Goal: Information Seeking & Learning: Learn about a topic

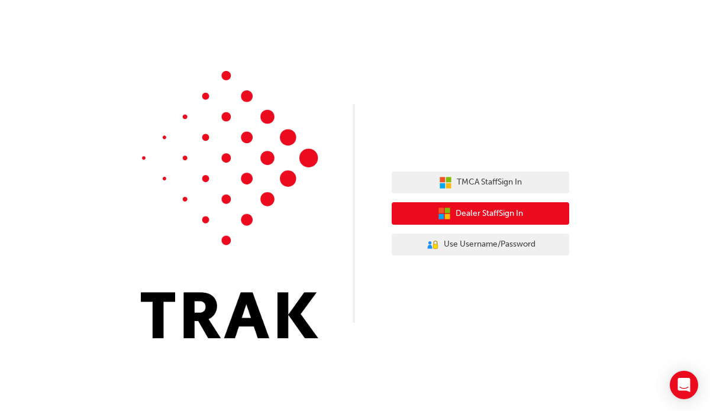
click at [457, 216] on span "Dealer Staff Sign In" at bounding box center [488, 214] width 67 height 14
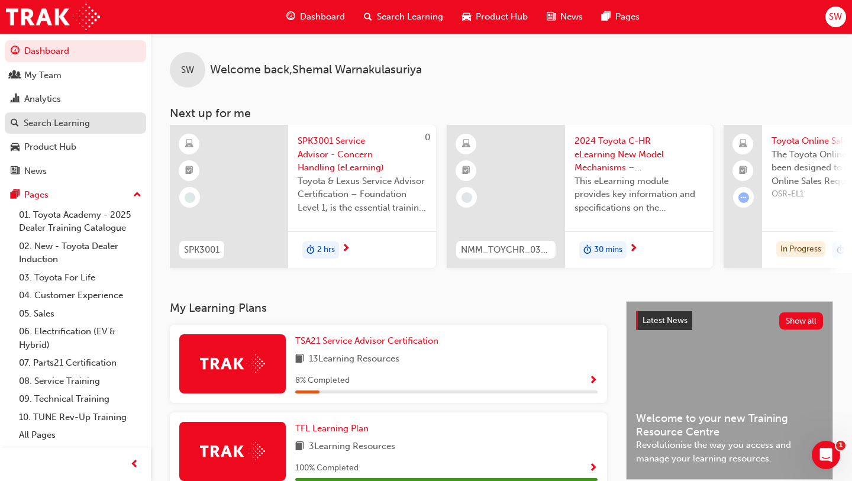
click at [70, 131] on link "Search Learning" at bounding box center [75, 123] width 141 height 22
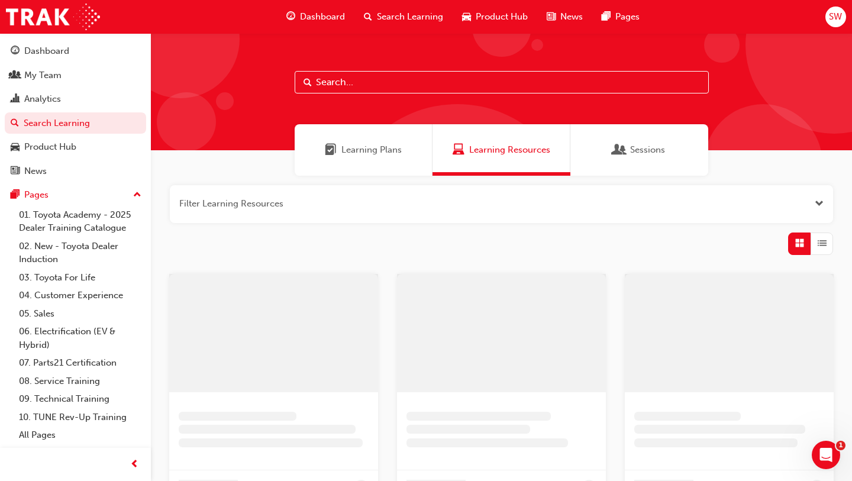
click at [367, 149] on span "Learning Plans" at bounding box center [371, 150] width 60 height 14
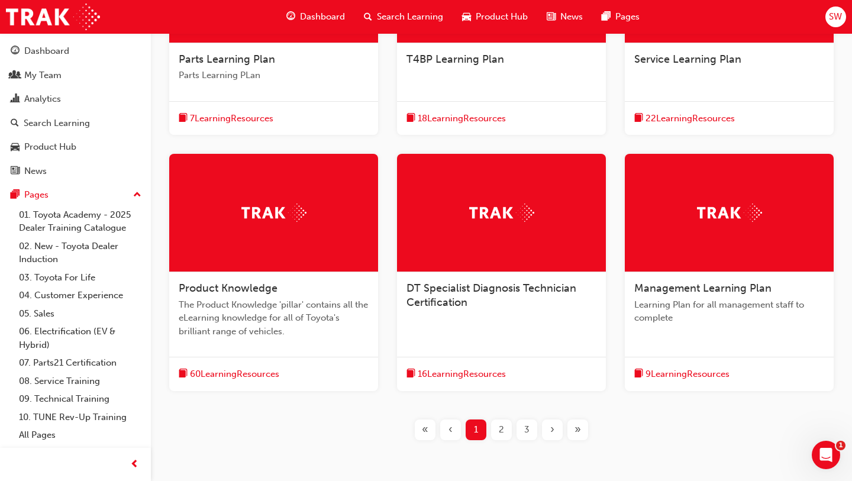
scroll to position [351, 0]
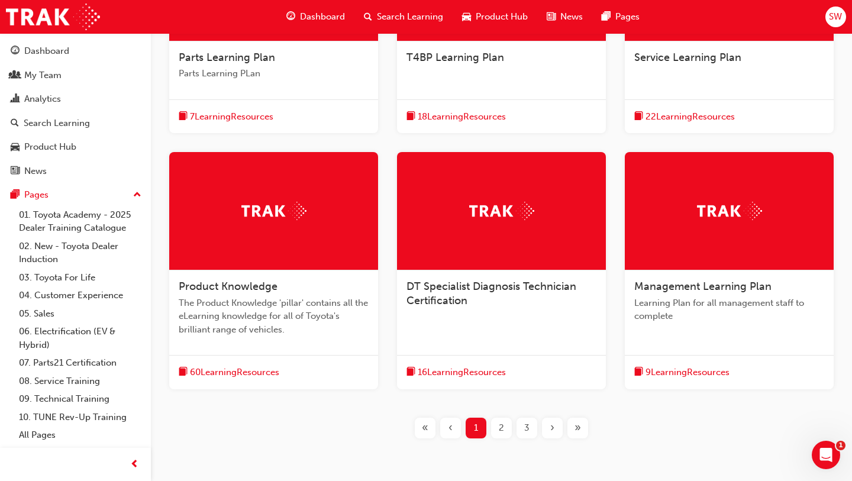
click at [498, 422] on span "2" at bounding box center [500, 428] width 5 height 14
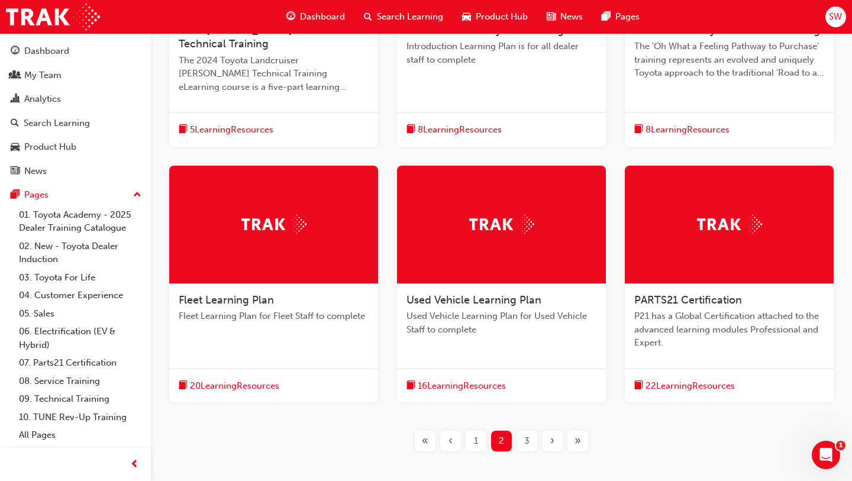
scroll to position [381, 0]
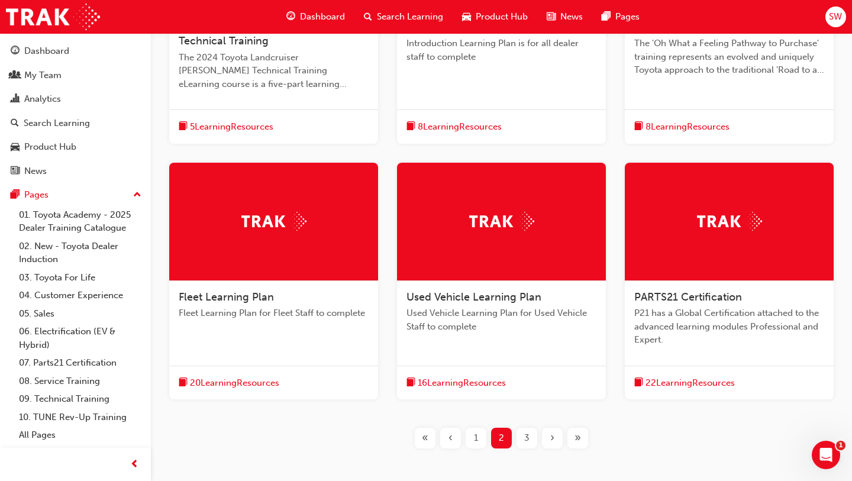
click at [523, 433] on div "3" at bounding box center [526, 438] width 21 height 21
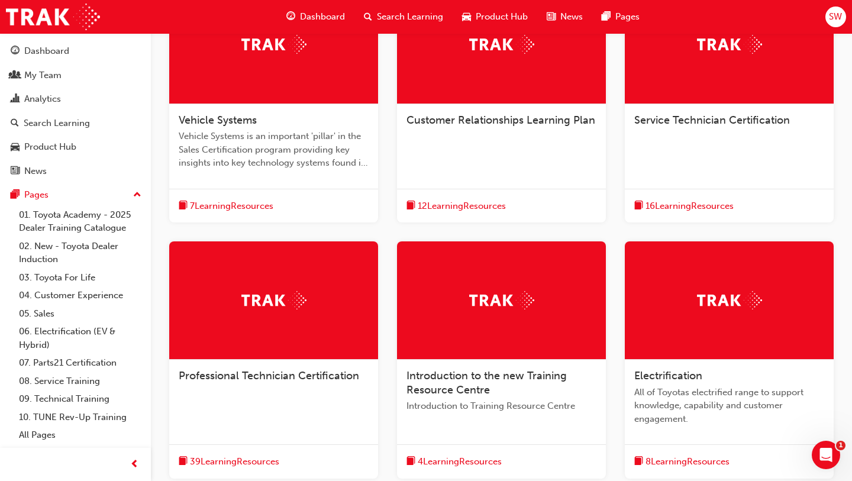
scroll to position [290, 0]
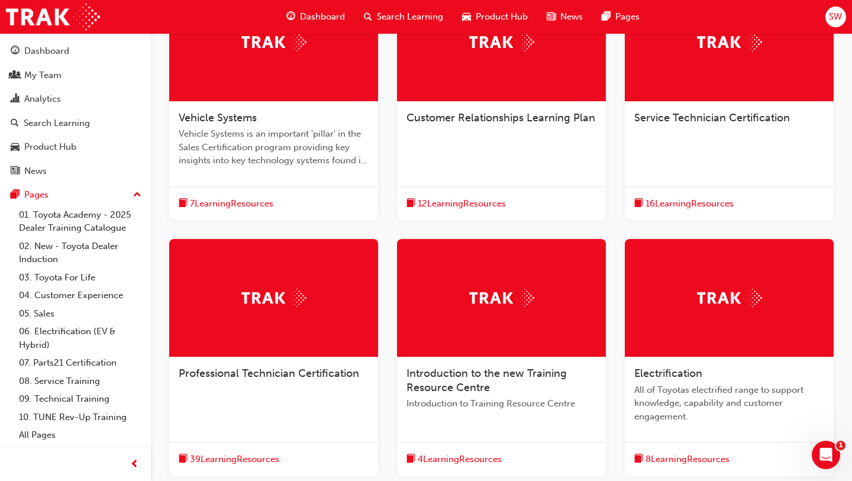
click at [666, 114] on span "Service Technician Certification" at bounding box center [712, 117] width 156 height 13
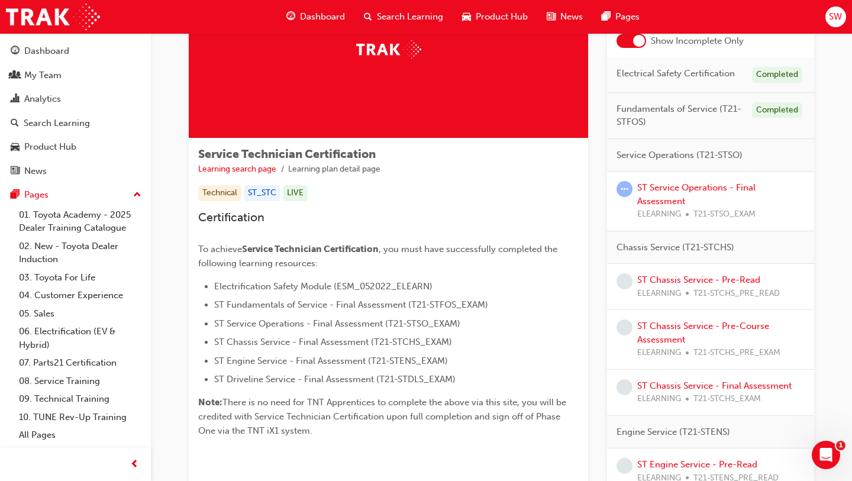
scroll to position [105, 0]
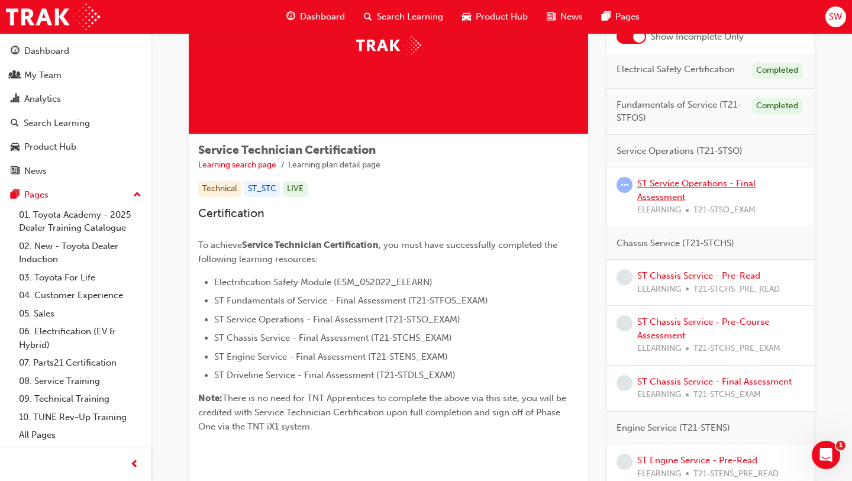
click at [664, 180] on link "ST Service Operations - Final Assessment" at bounding box center [696, 190] width 118 height 24
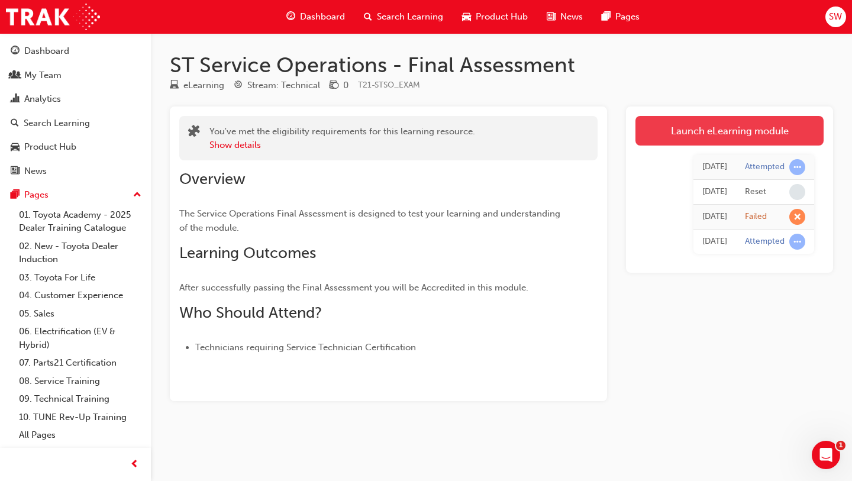
click at [668, 124] on link "Launch eLearning module" at bounding box center [729, 131] width 188 height 30
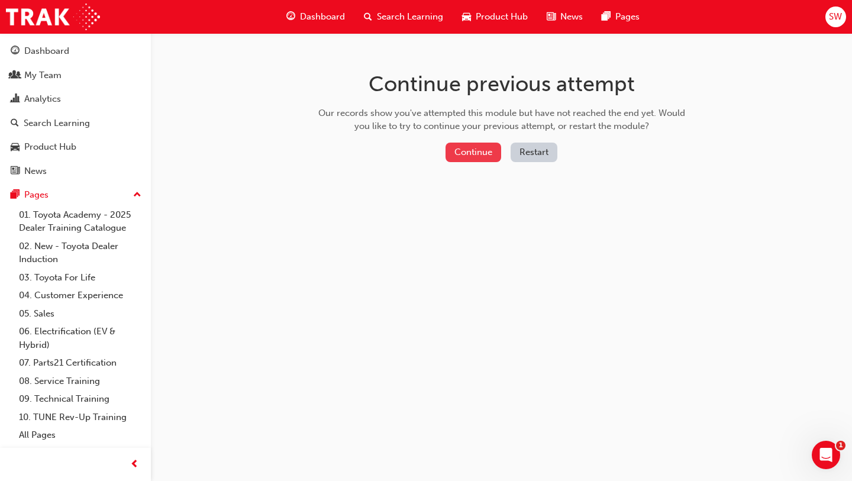
click at [465, 151] on button "Continue" at bounding box center [473, 153] width 56 height 20
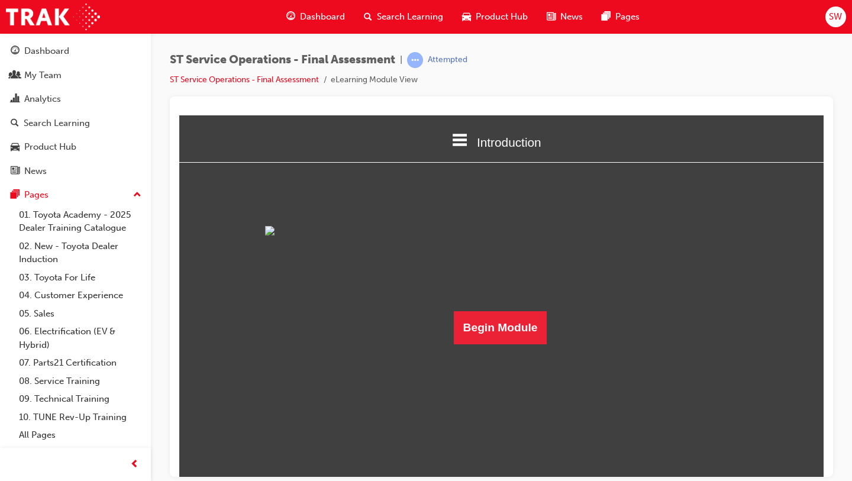
scroll to position [5, 0]
click at [498, 344] on button "Begin Module" at bounding box center [500, 326] width 93 height 33
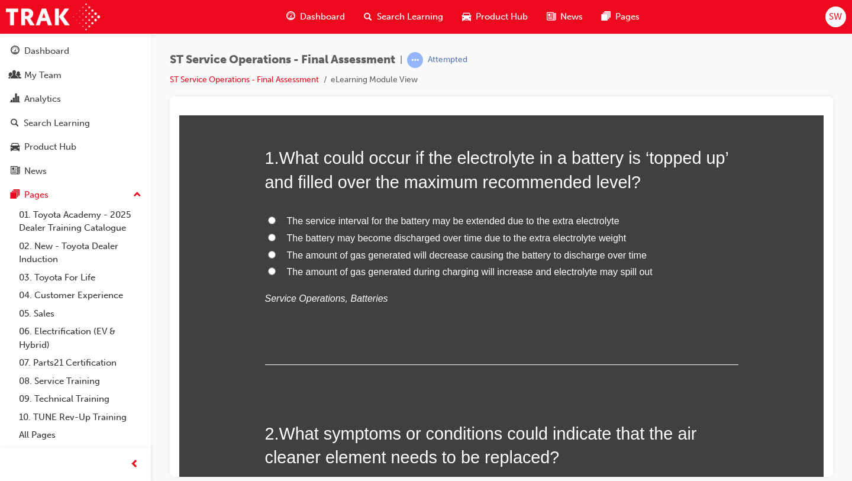
scroll to position [0, 0]
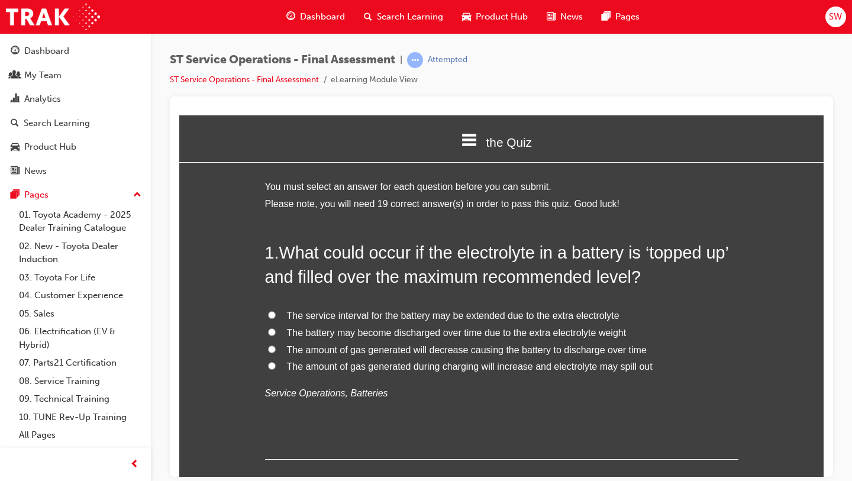
click at [347, 372] on label "The amount of gas generated during charging will increase and electrolyte may s…" at bounding box center [501, 366] width 473 height 17
click at [276, 369] on input "The amount of gas generated during charging will increase and electrolyte may s…" at bounding box center [272, 365] width 8 height 8
radio input "true"
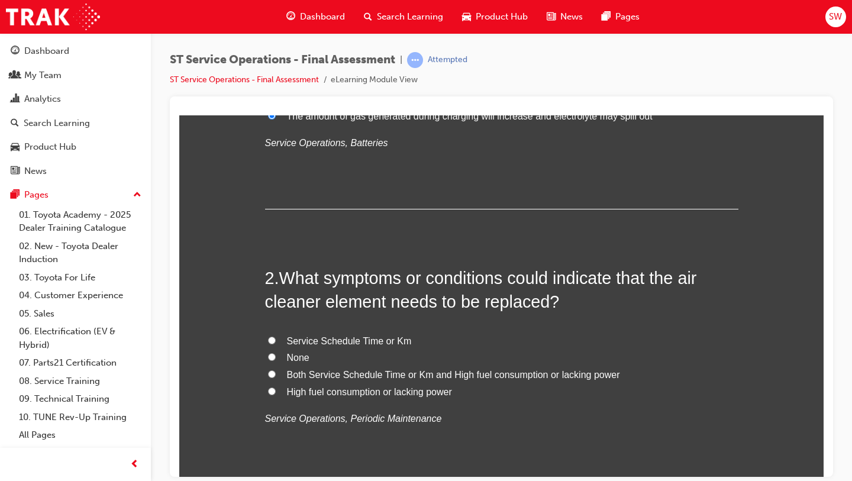
scroll to position [257, 0]
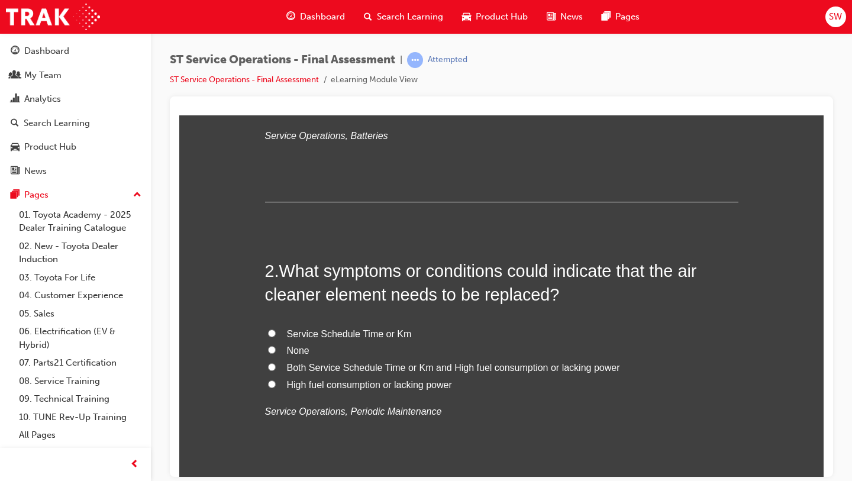
click at [334, 373] on label "Both Service Schedule Time or Km and High fuel consumption or lacking power" at bounding box center [501, 367] width 473 height 17
click at [276, 370] on input "Both Service Schedule Time or Km and High fuel consumption or lacking power" at bounding box center [272, 366] width 8 height 8
radio input "true"
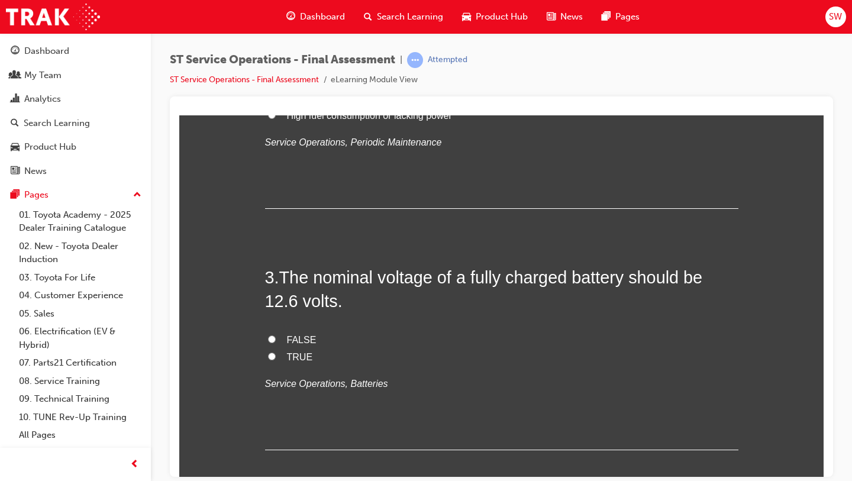
scroll to position [581, 0]
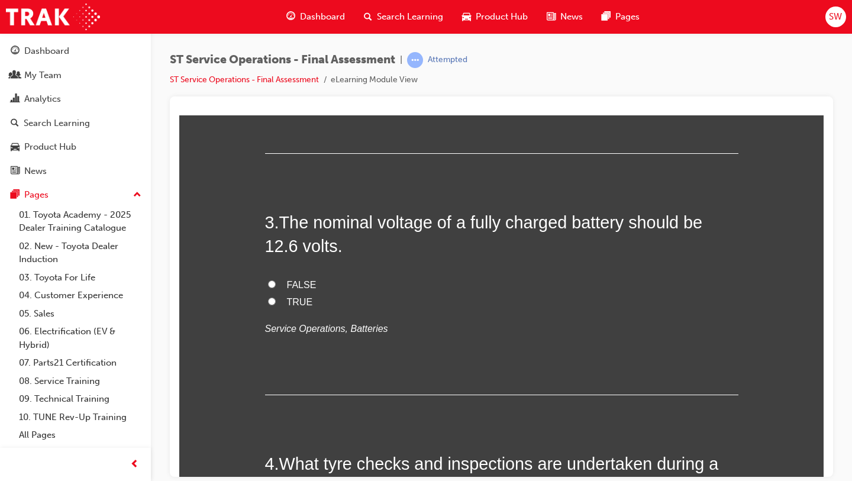
click at [275, 305] on label "TRUE" at bounding box center [501, 301] width 473 height 17
click at [275, 305] on input "TRUE" at bounding box center [272, 301] width 8 height 8
radio input "true"
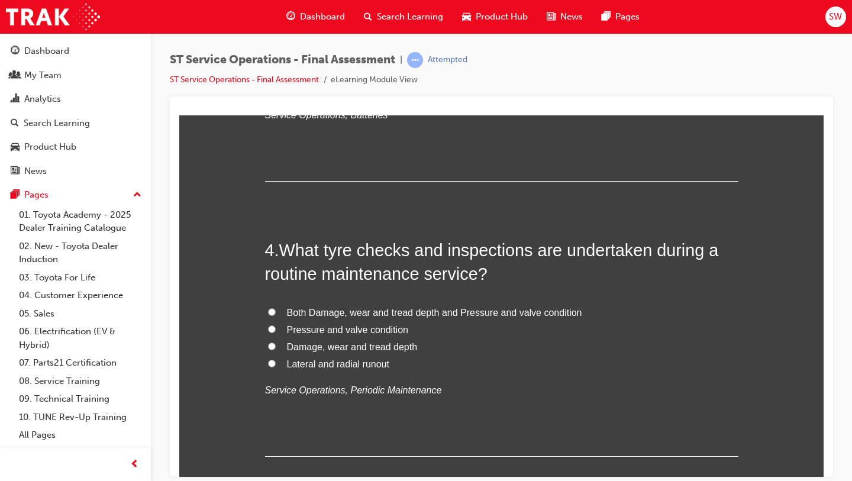
scroll to position [820, 0]
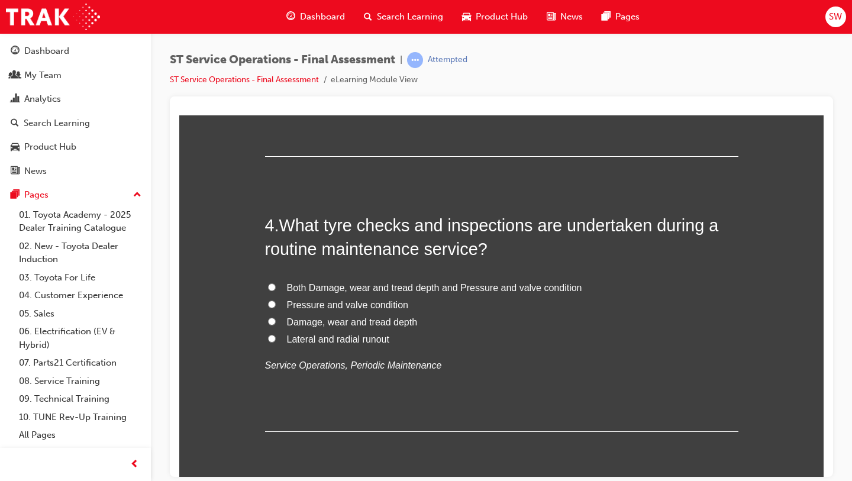
click at [271, 289] on input "Both Damage, wear and tread depth and Pressure and valve condition" at bounding box center [272, 287] width 8 height 8
radio input "true"
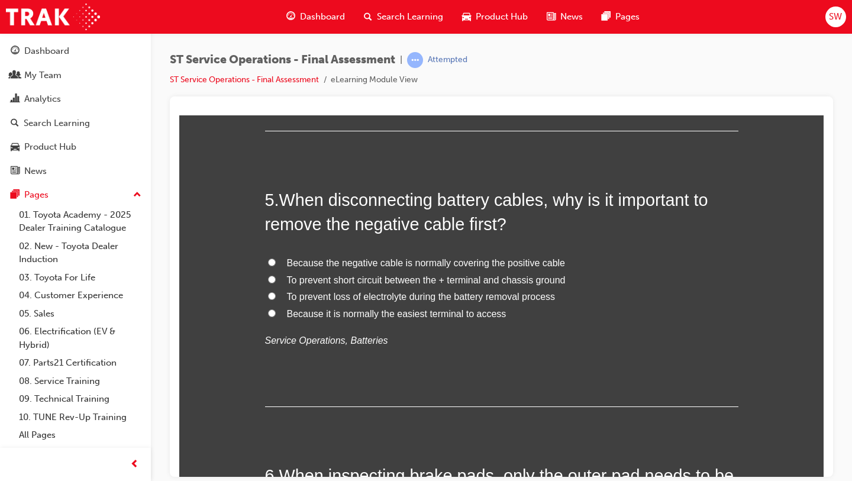
scroll to position [1124, 0]
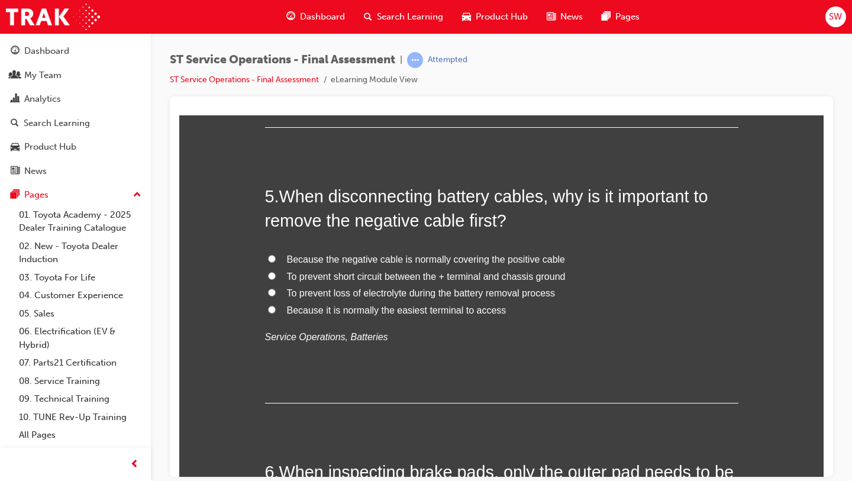
click at [309, 276] on span "To prevent short circuit between the + terminal and chassis ground" at bounding box center [426, 276] width 279 height 10
click at [276, 276] on input "To prevent short circuit between the + terminal and chassis ground" at bounding box center [272, 275] width 8 height 8
radio input "true"
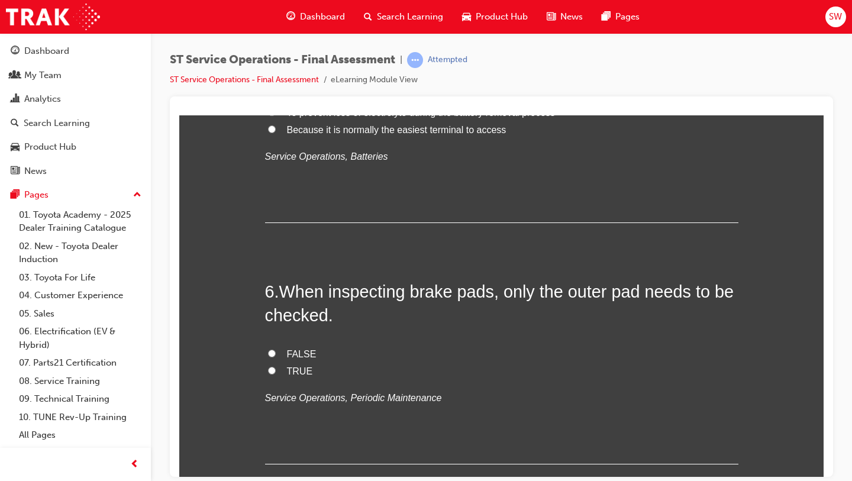
scroll to position [1307, 0]
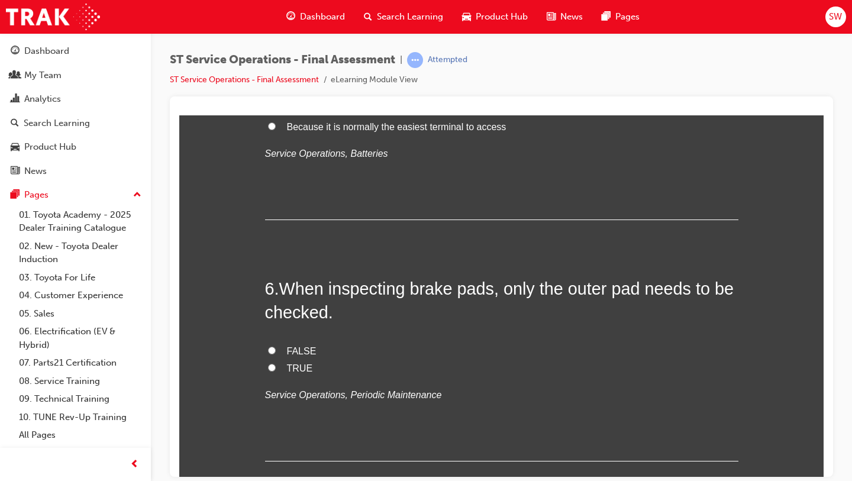
click at [274, 352] on input "FALSE" at bounding box center [272, 350] width 8 height 8
radio input "true"
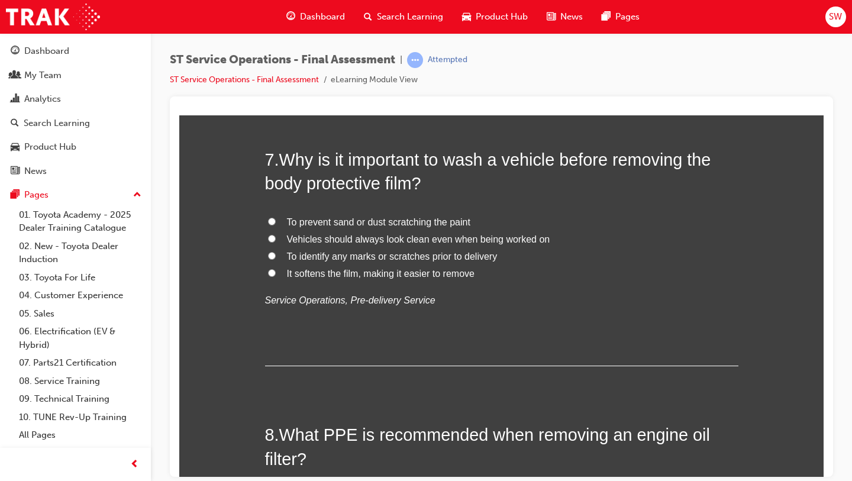
scroll to position [1676, 0]
click at [348, 226] on span "To prevent sand or dust scratching the paint" at bounding box center [378, 223] width 183 height 10
click at [276, 226] on input "To prevent sand or dust scratching the paint" at bounding box center [272, 222] width 8 height 8
radio input "true"
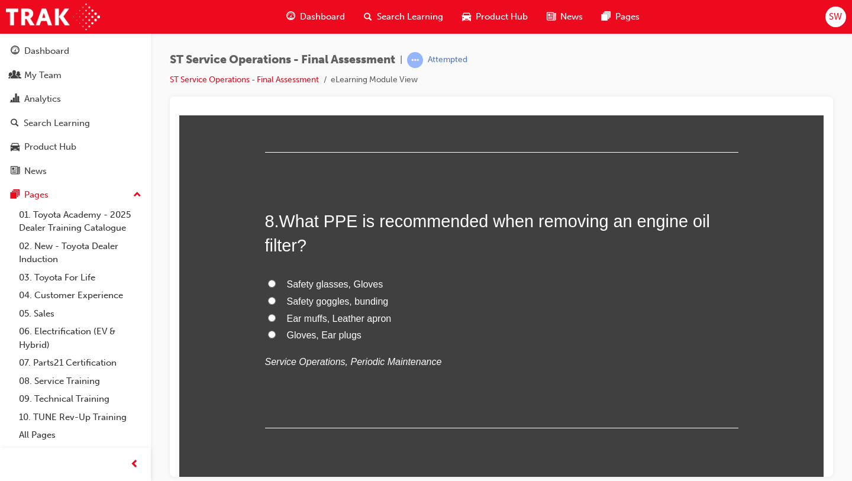
scroll to position [1897, 0]
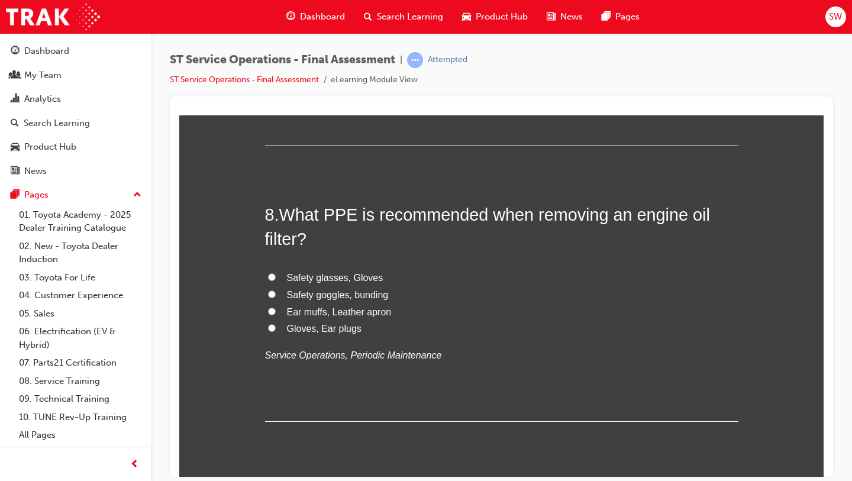
click at [291, 280] on span "Safety glasses, Gloves" at bounding box center [335, 277] width 96 height 10
click at [276, 280] on input "Safety glasses, Gloves" at bounding box center [272, 277] width 8 height 8
radio input "true"
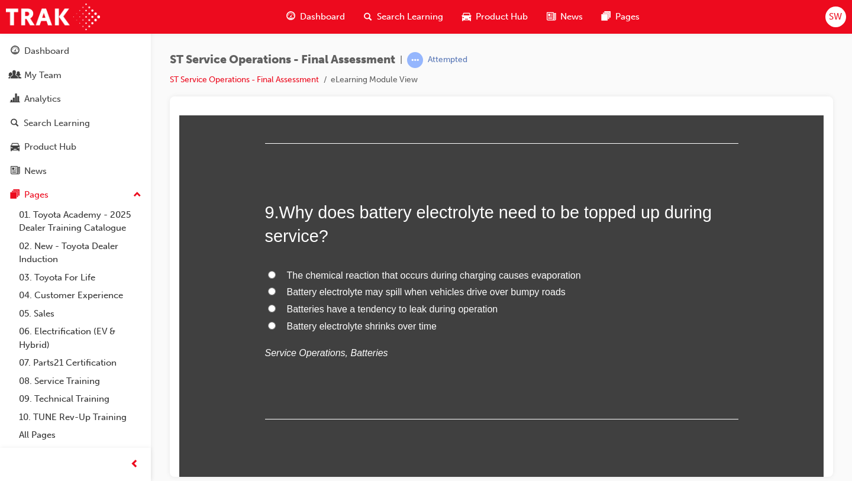
scroll to position [2177, 0]
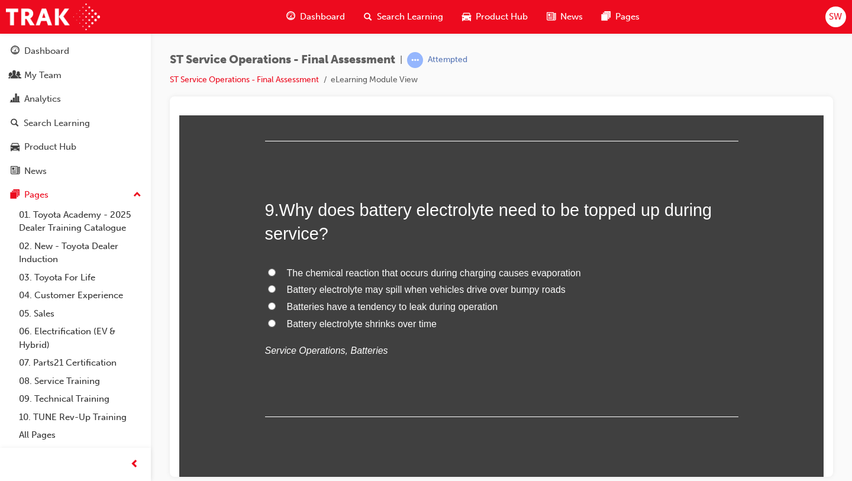
click at [339, 273] on span "The chemical reaction that occurs during charging causes evaporation" at bounding box center [434, 272] width 294 height 10
click at [276, 273] on input "The chemical reaction that occurs during charging causes evaporation" at bounding box center [272, 272] width 8 height 8
radio input "true"
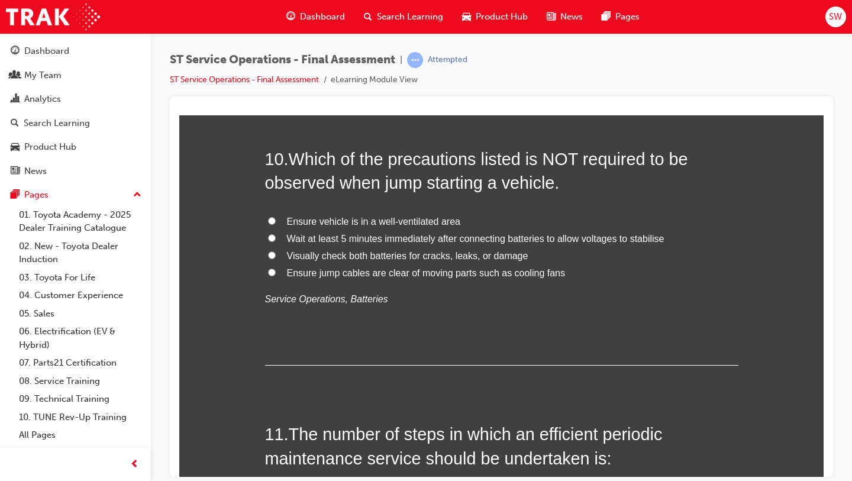
scroll to position [2503, 0]
click at [271, 225] on input "Ensure vehicle is in a well-ventilated area" at bounding box center [272, 222] width 8 height 8
radio input "true"
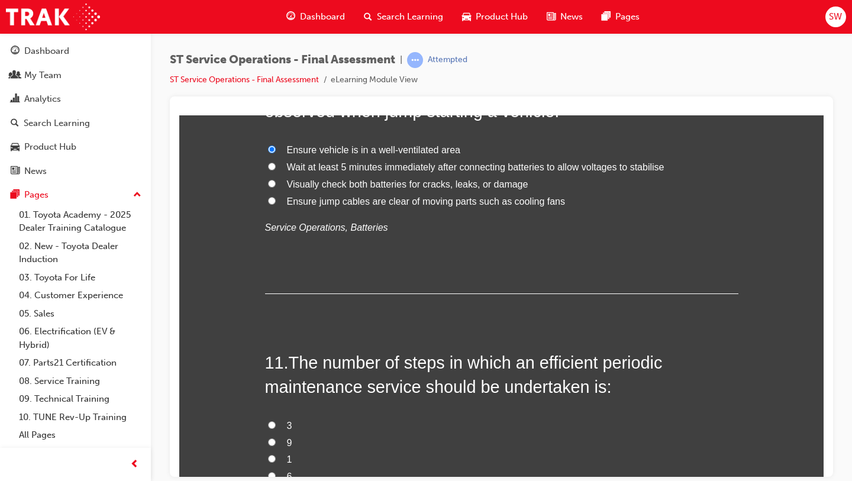
scroll to position [2582, 0]
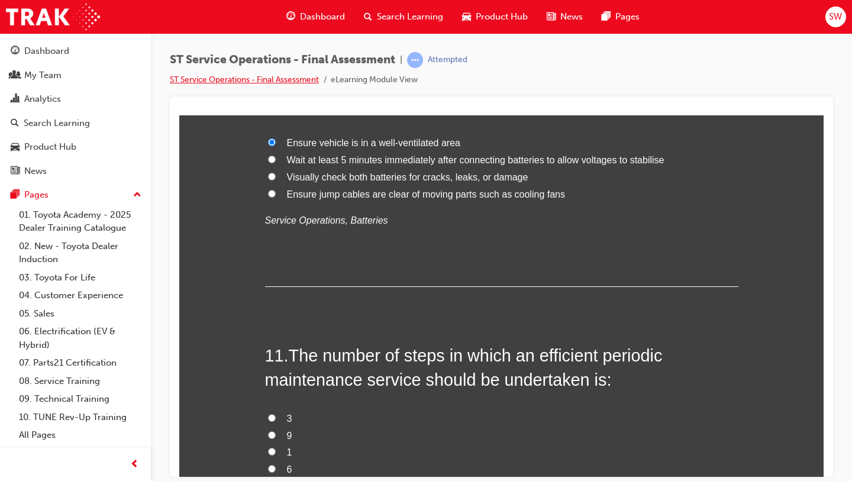
click at [211, 81] on link "ST Service Operations - Final Assessment" at bounding box center [244, 80] width 149 height 10
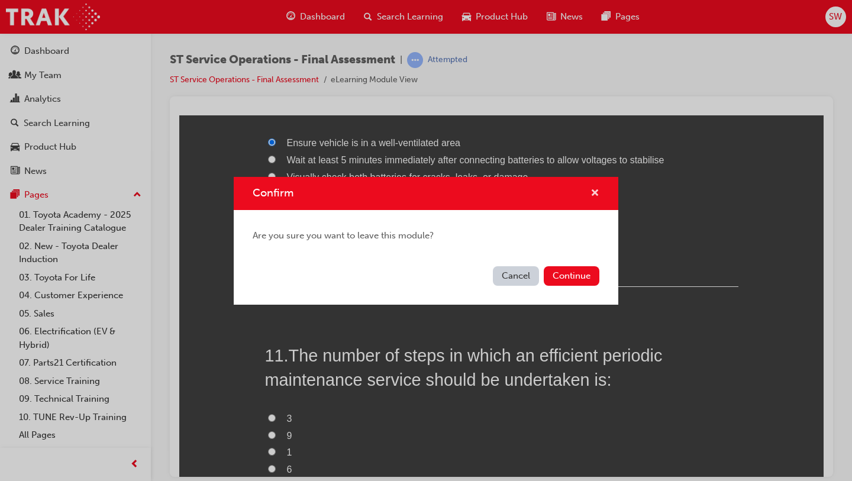
click at [590, 193] on span "cross-icon" at bounding box center [594, 194] width 9 height 11
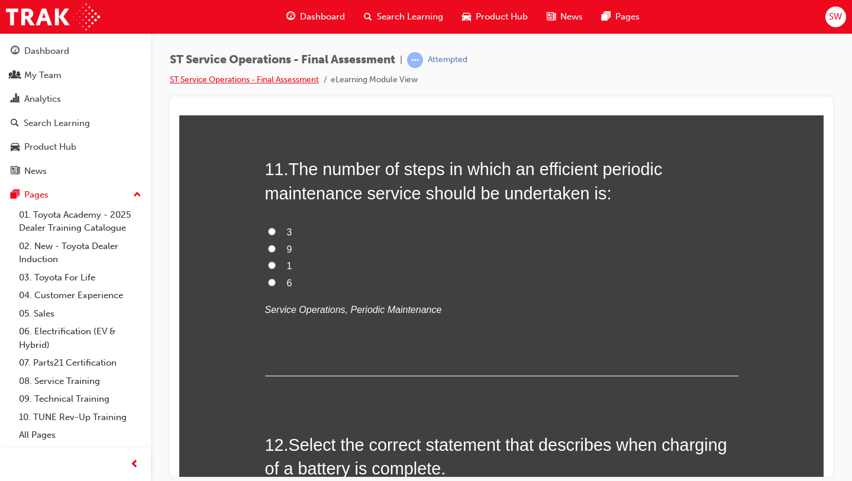
scroll to position [2769, 0]
click at [274, 284] on input "6" at bounding box center [272, 281] width 8 height 8
radio input "true"
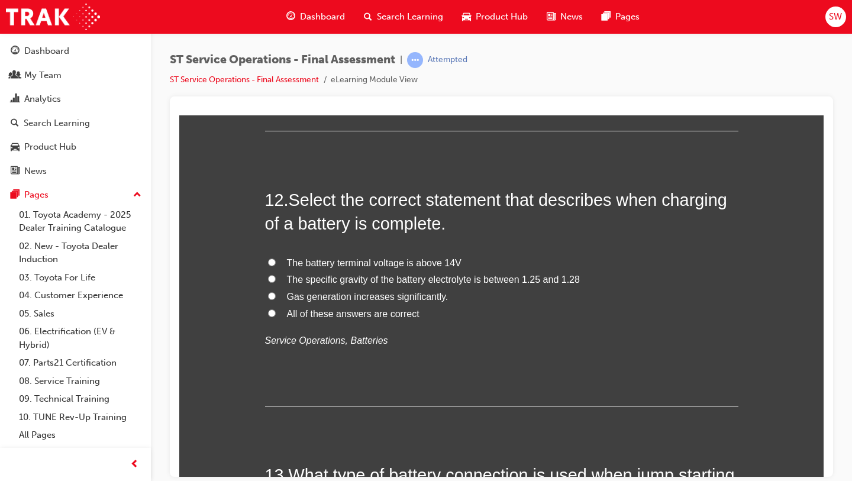
scroll to position [3014, 0]
click at [275, 312] on input "All of these answers are correct" at bounding box center [272, 312] width 8 height 8
radio input "true"
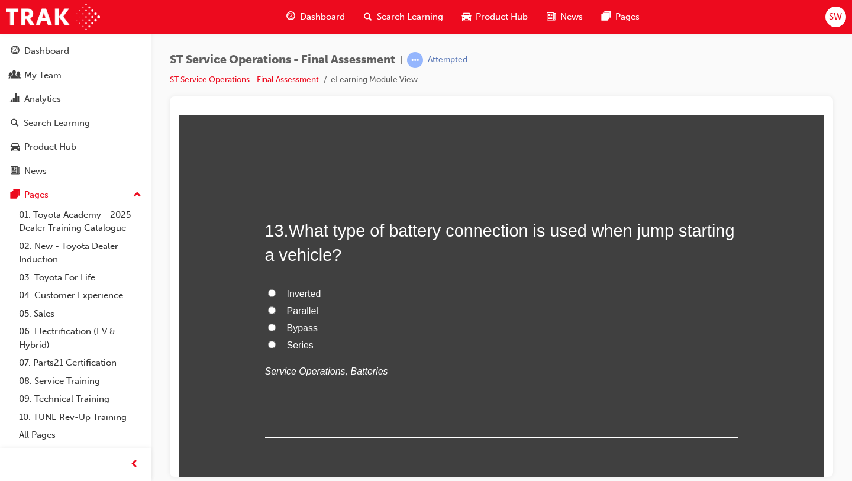
scroll to position [3259, 0]
click at [274, 343] on input "Series" at bounding box center [272, 343] width 8 height 8
radio input "true"
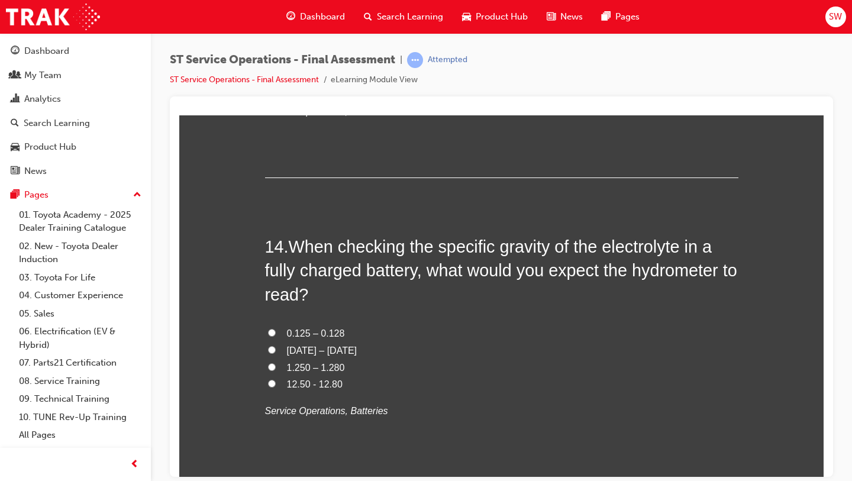
scroll to position [3524, 0]
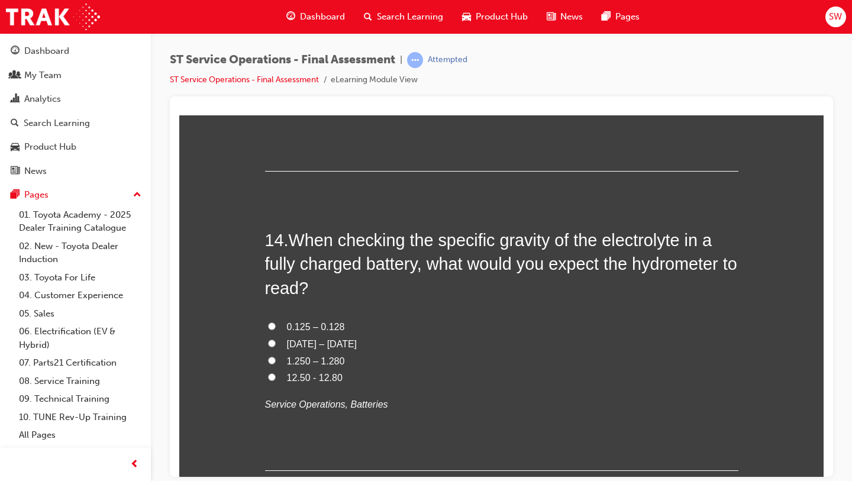
click at [273, 364] on label "1.250 – 1.280" at bounding box center [501, 360] width 473 height 17
click at [273, 364] on input "1.250 – 1.280" at bounding box center [272, 360] width 8 height 8
radio input "true"
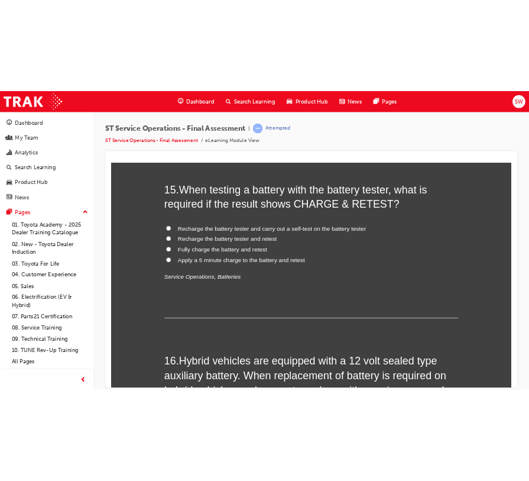
scroll to position [3889, 0]
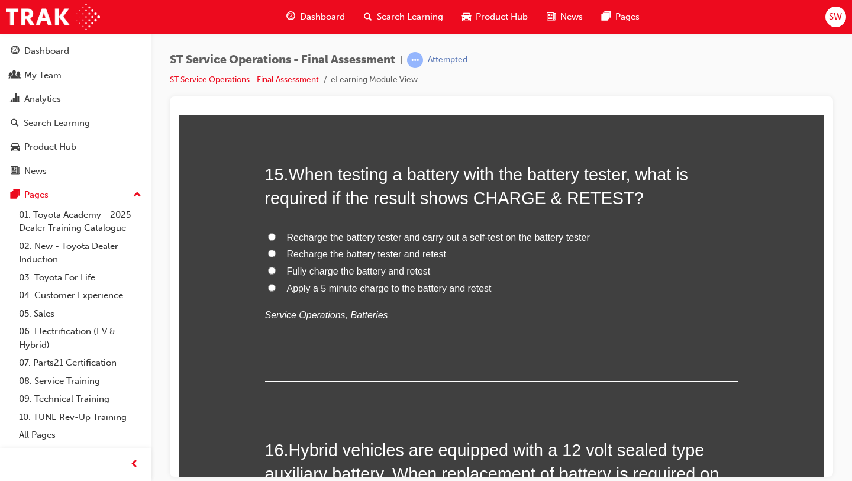
click at [274, 273] on input "Fully charge the battery and retest" at bounding box center [272, 270] width 8 height 8
radio input "true"
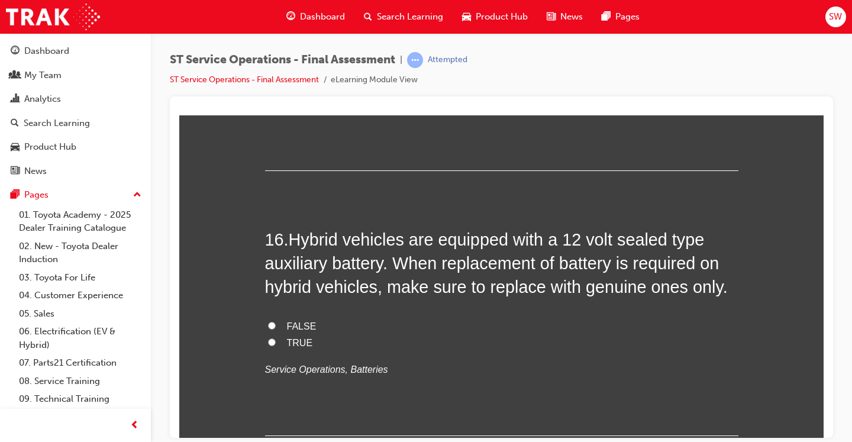
scroll to position [4104, 0]
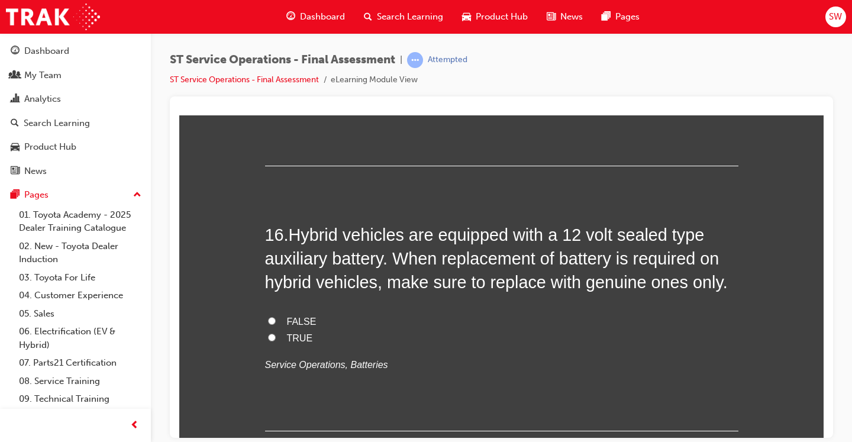
click at [277, 337] on label "TRUE" at bounding box center [501, 337] width 473 height 17
click at [276, 337] on input "TRUE" at bounding box center [272, 337] width 8 height 8
radio input "true"
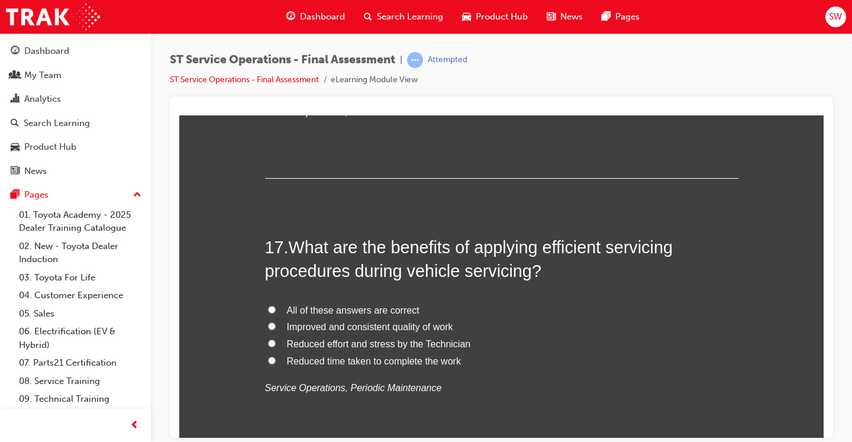
scroll to position [4359, 0]
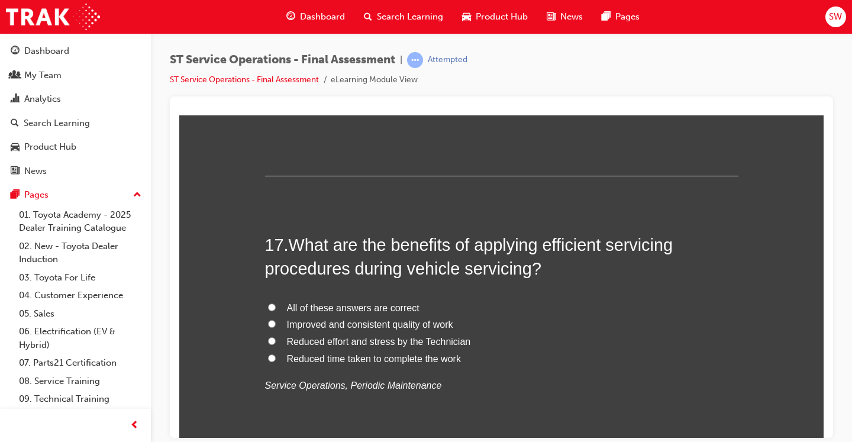
click at [333, 307] on span "All of these answers are correct" at bounding box center [353, 307] width 132 height 10
click at [276, 307] on input "All of these answers are correct" at bounding box center [272, 307] width 8 height 8
radio input "true"
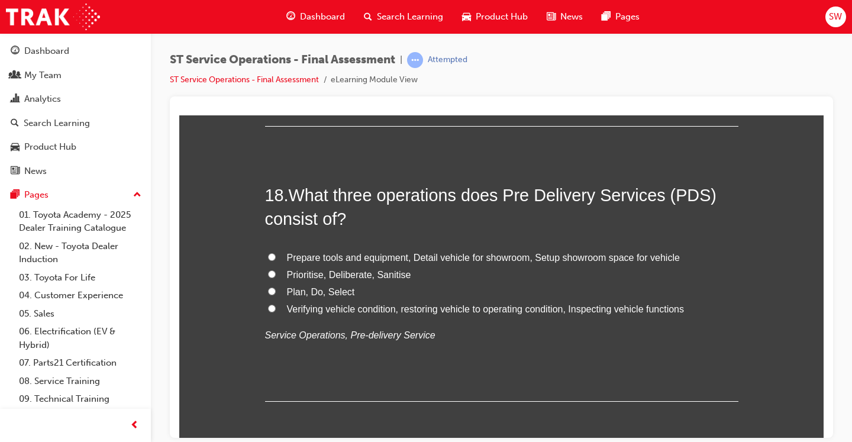
scroll to position [4685, 0]
click at [442, 309] on span "Verifying vehicle condition, restoring vehicle to operating condition, Inspecti…" at bounding box center [485, 307] width 397 height 10
click at [276, 309] on input "Verifying vehicle condition, restoring vehicle to operating condition, Inspecti…" at bounding box center [272, 307] width 8 height 8
radio input "true"
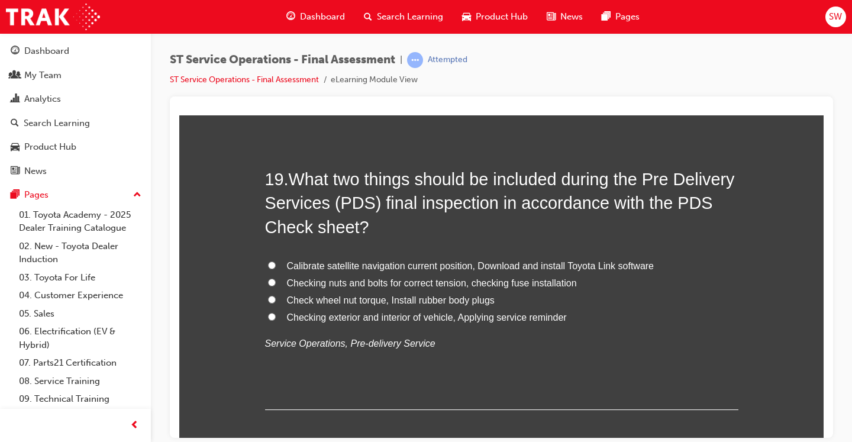
scroll to position [4977, 0]
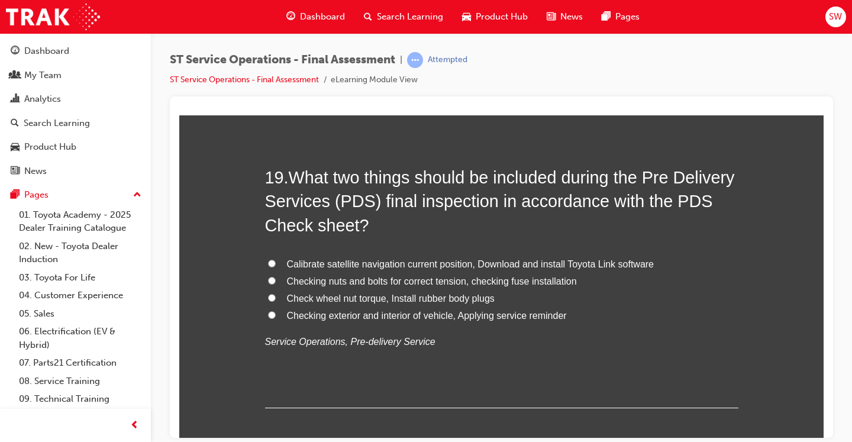
click at [364, 298] on span "Check wheel nut torque, Install rubber body plugs" at bounding box center [391, 298] width 208 height 10
click at [276, 298] on input "Check wheel nut torque, Install rubber body plugs" at bounding box center [272, 297] width 8 height 8
radio input "true"
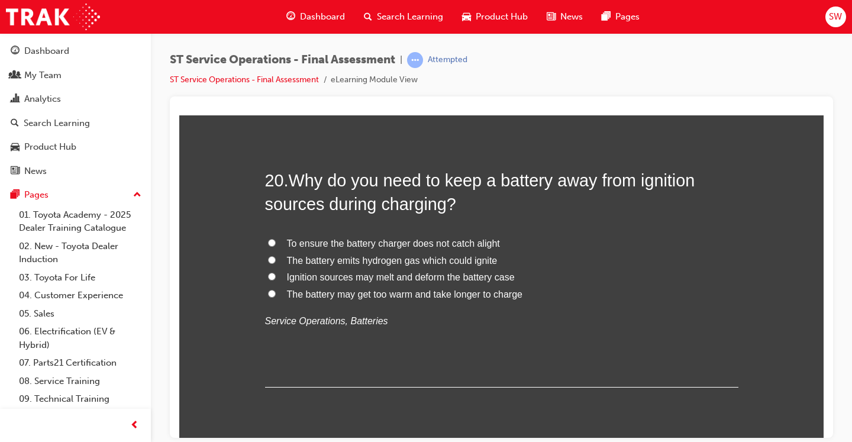
scroll to position [5276, 0]
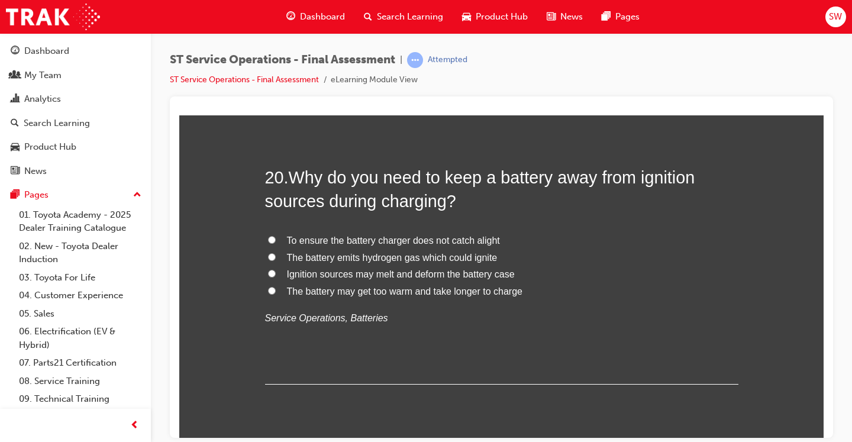
click at [370, 264] on label "The battery emits hydrogen gas which could ignite" at bounding box center [501, 257] width 473 height 17
click at [276, 260] on input "The battery emits hydrogen gas which could ignite" at bounding box center [272, 257] width 8 height 8
radio input "true"
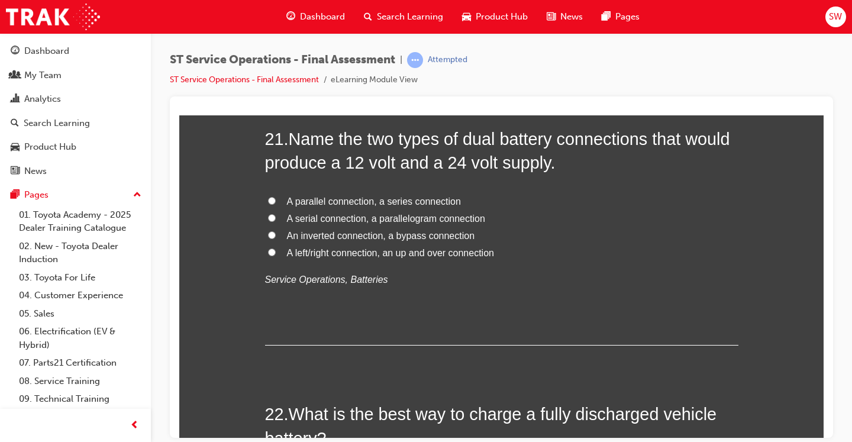
scroll to position [5589, 0]
click at [355, 202] on span "A parallel connection, a series connection" at bounding box center [374, 201] width 174 height 10
click at [276, 202] on input "A parallel connection, a series connection" at bounding box center [272, 201] width 8 height 8
radio input "true"
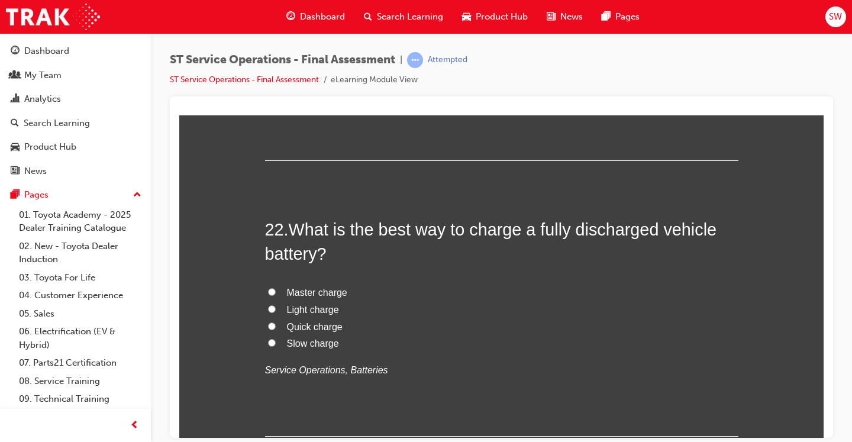
scroll to position [5796, 0]
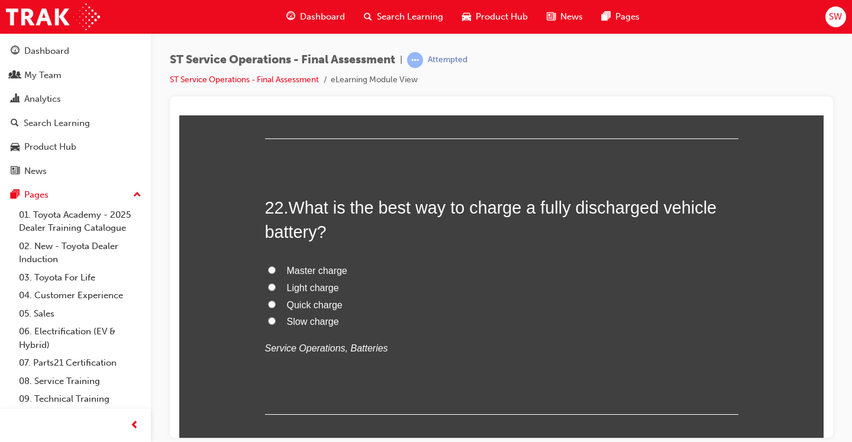
click at [308, 324] on span "Slow charge" at bounding box center [313, 321] width 52 height 10
click at [276, 324] on input "Slow charge" at bounding box center [272, 320] width 8 height 8
radio input "true"
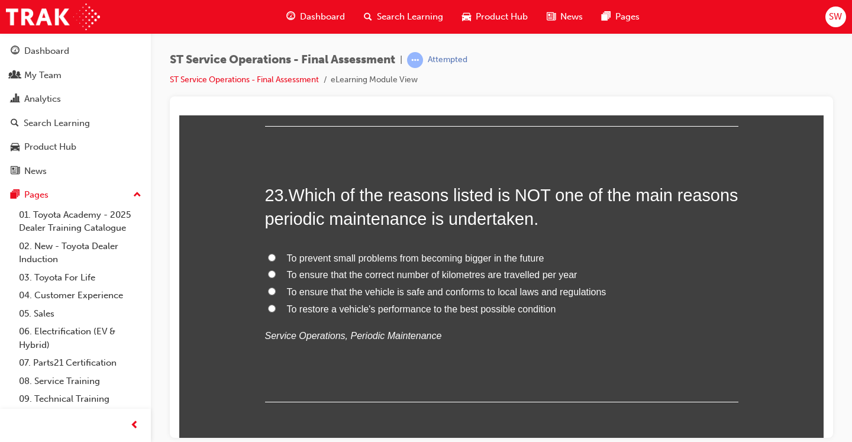
scroll to position [6087, 0]
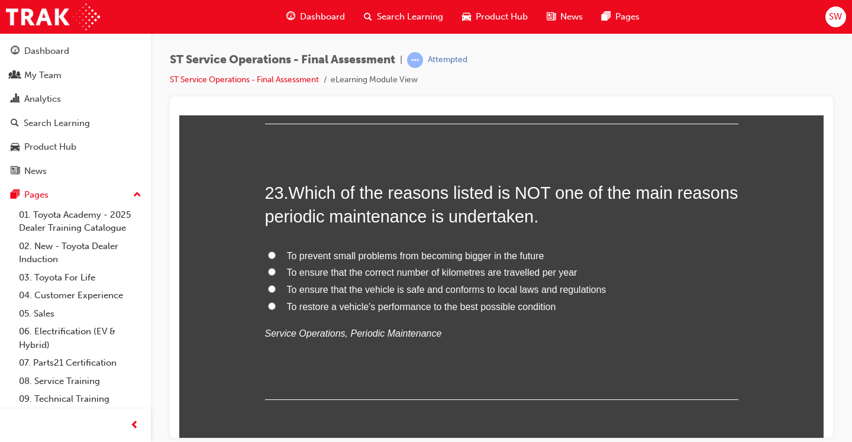
click at [393, 275] on span "To ensure that the correct number of kilometres are travelled per year" at bounding box center [432, 272] width 290 height 10
click at [276, 275] on input "To ensure that the correct number of kilometres are travelled per year" at bounding box center [272, 271] width 8 height 8
radio input "true"
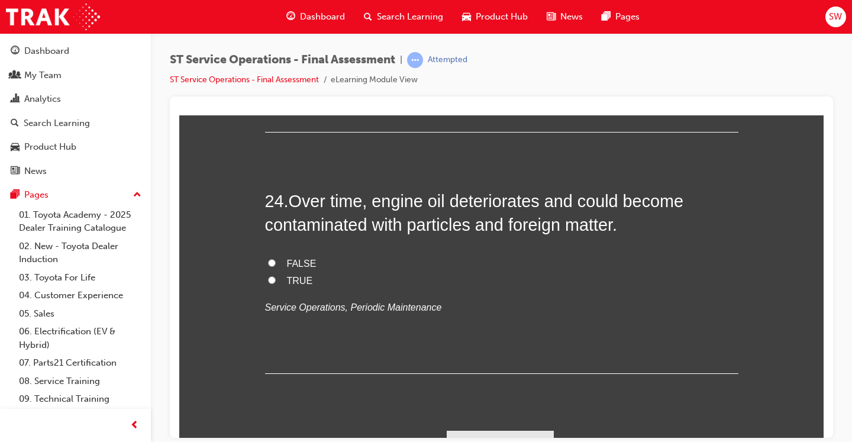
scroll to position [6359, 0]
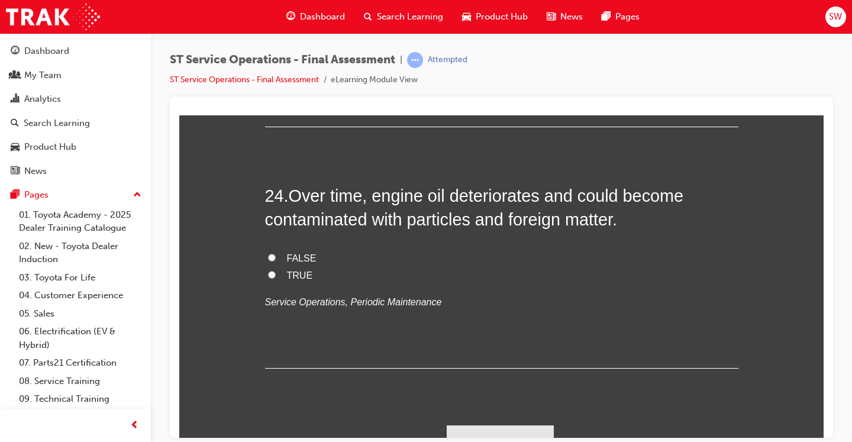
click at [296, 273] on span "TRUE" at bounding box center [300, 275] width 26 height 10
click at [276, 273] on input "TRUE" at bounding box center [272, 274] width 8 height 8
radio input "true"
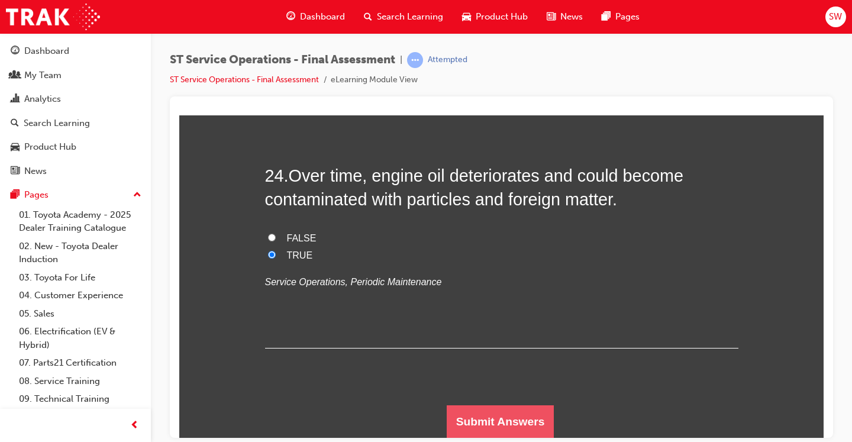
click at [480, 406] on button "Submit Answers" at bounding box center [500, 420] width 108 height 33
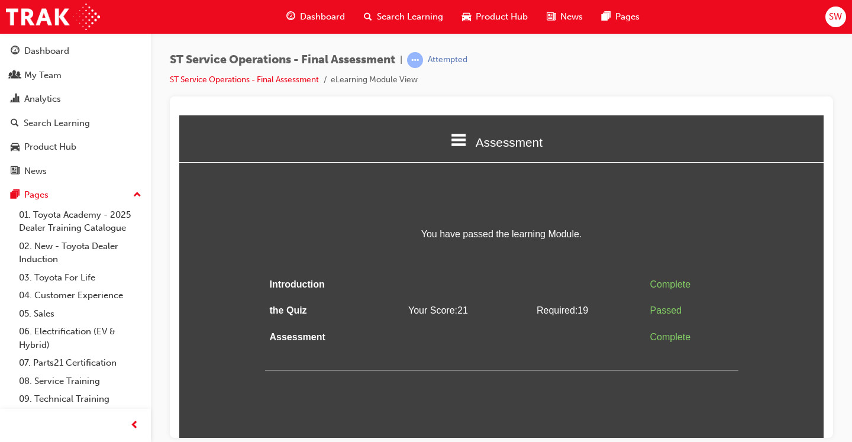
scroll to position [0, 0]
click at [451, 138] on icon at bounding box center [458, 139] width 15 height 12
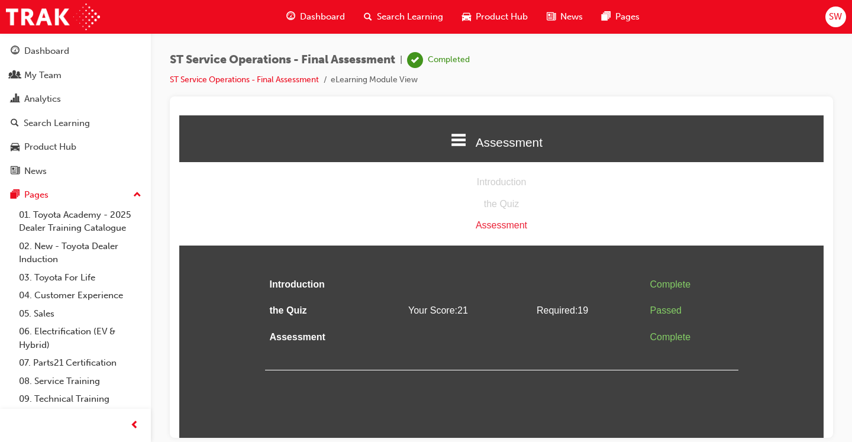
click at [451, 138] on icon at bounding box center [458, 139] width 15 height 12
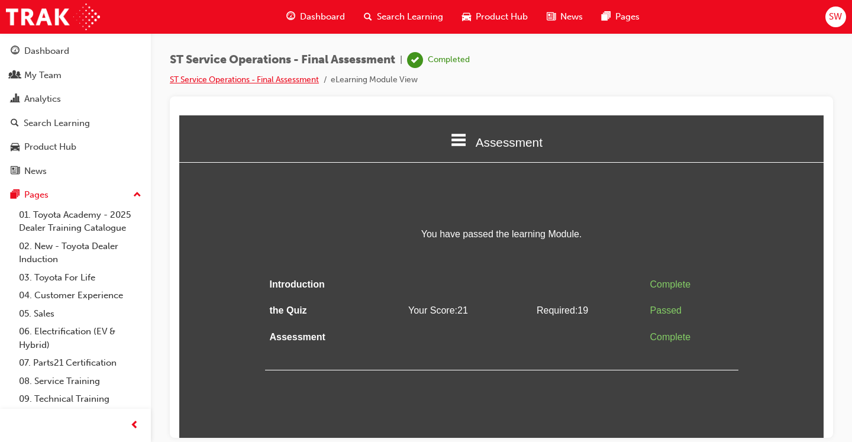
click at [264, 79] on link "ST Service Operations - Final Assessment" at bounding box center [244, 80] width 149 height 10
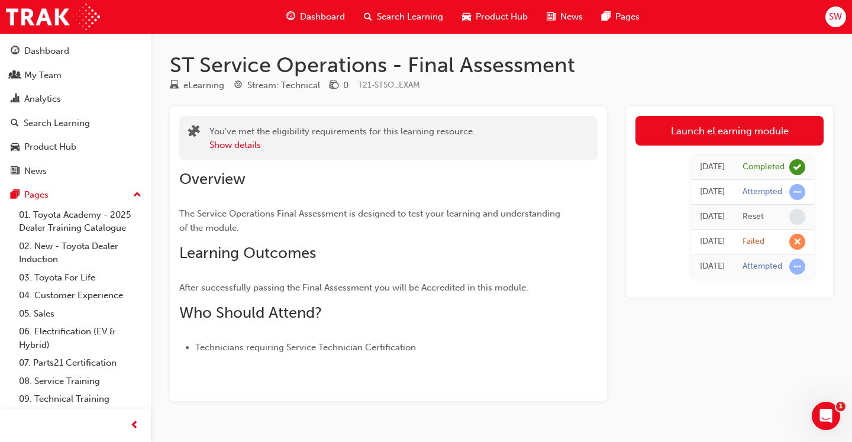
scroll to position [27, 0]
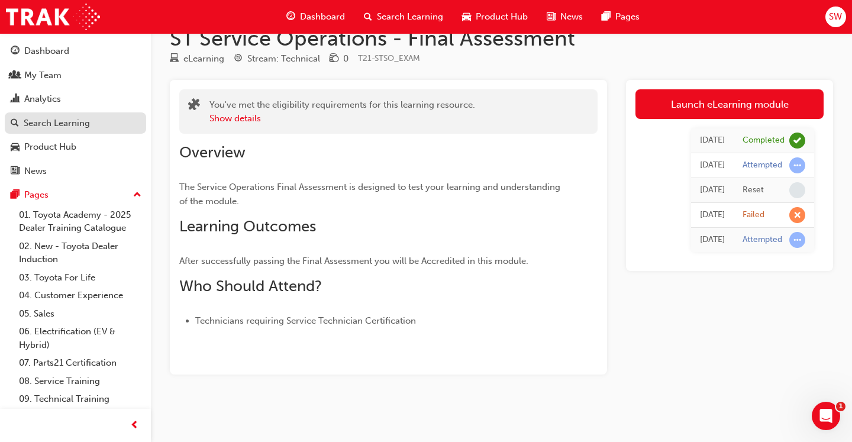
click at [73, 127] on div "Search Learning" at bounding box center [57, 123] width 66 height 14
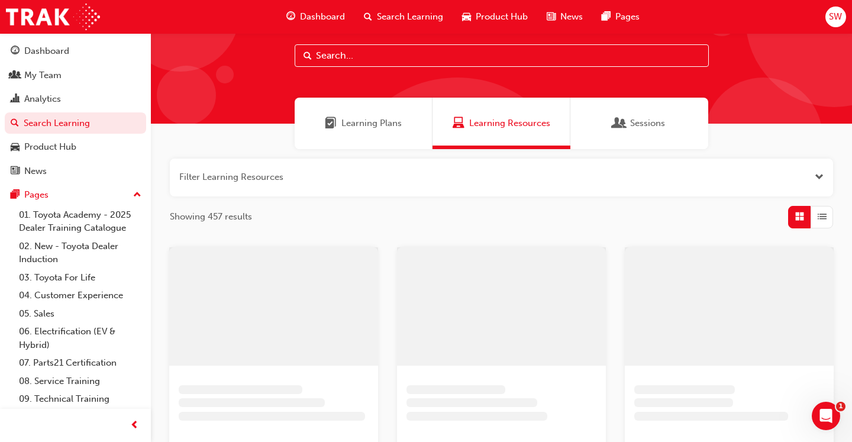
click at [140, 190] on span "up-icon" at bounding box center [137, 194] width 8 height 15
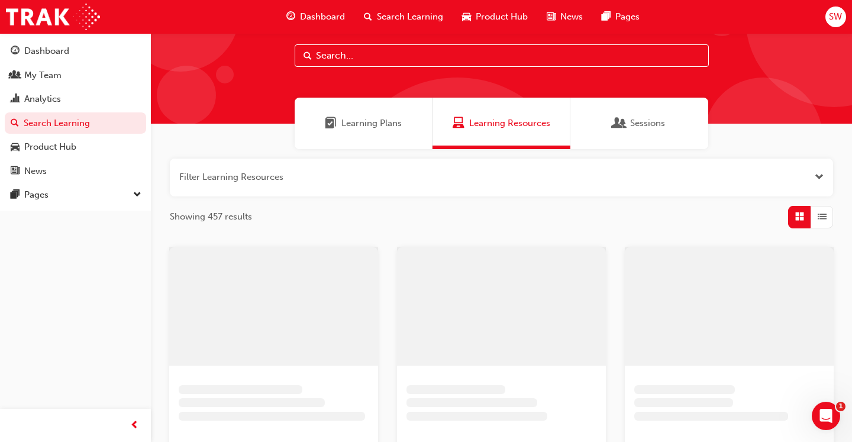
click at [341, 137] on div "Learning Plans" at bounding box center [363, 123] width 138 height 51
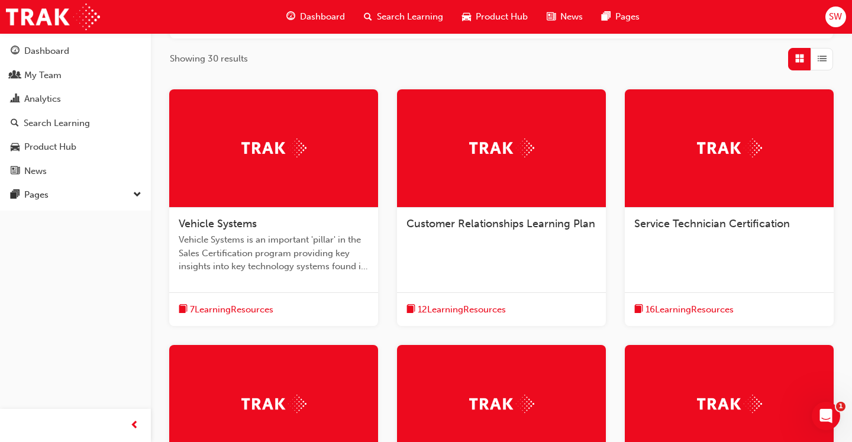
scroll to position [185, 0]
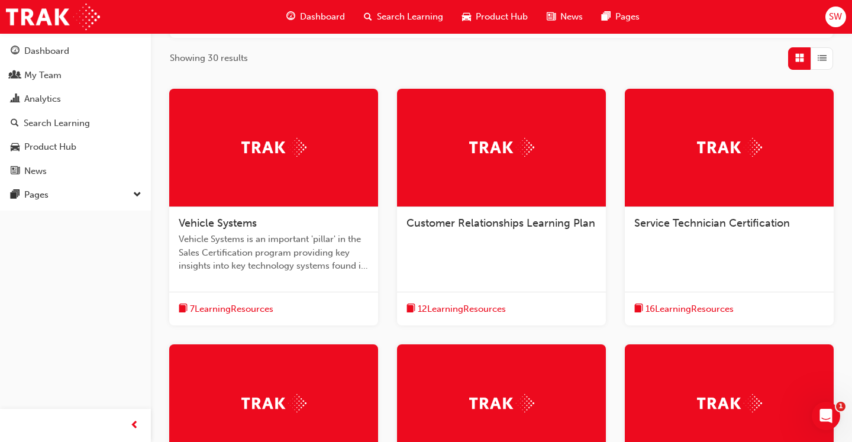
click at [672, 237] on div "Service Technician Certification" at bounding box center [728, 229] width 209 height 45
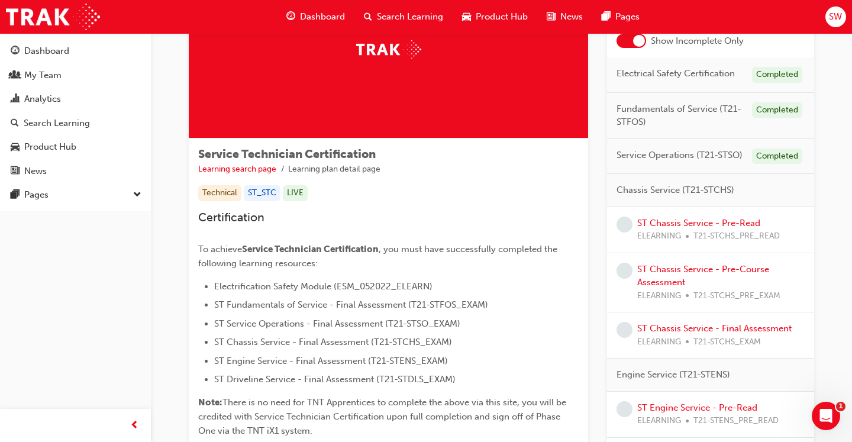
scroll to position [102, 0]
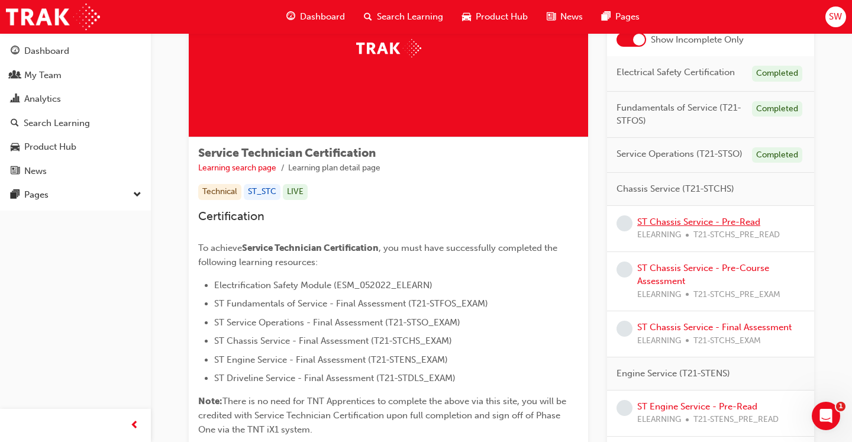
click at [667, 219] on link "ST Chassis Service - Pre-Read" at bounding box center [698, 221] width 123 height 11
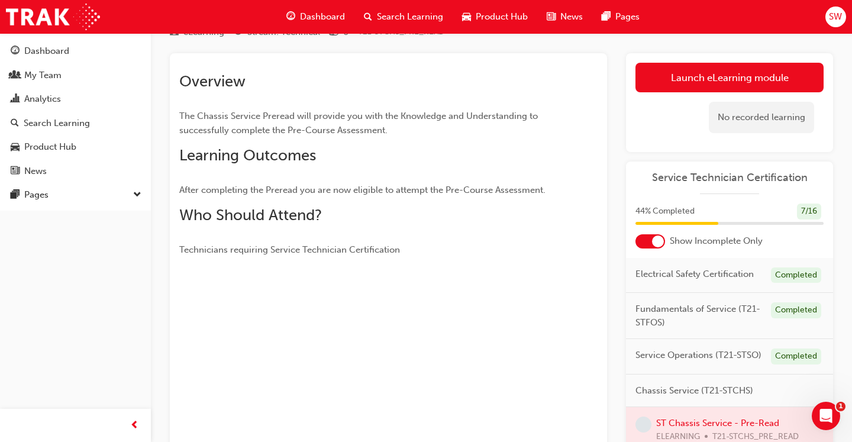
scroll to position [60, 0]
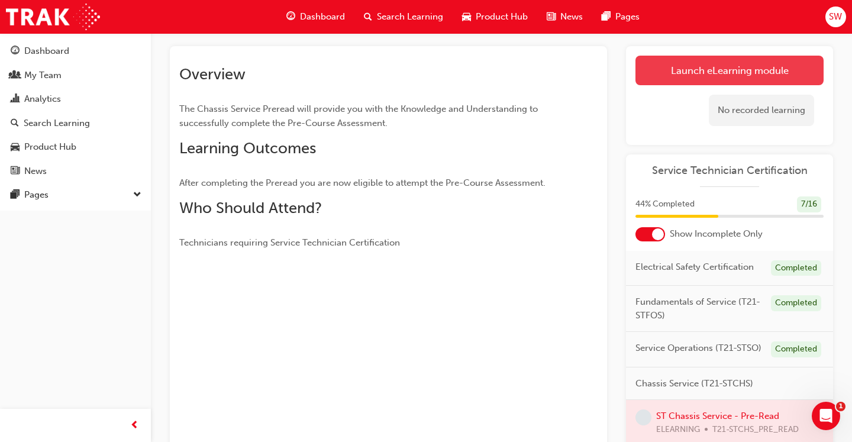
click at [700, 72] on link "Launch eLearning module" at bounding box center [729, 71] width 188 height 30
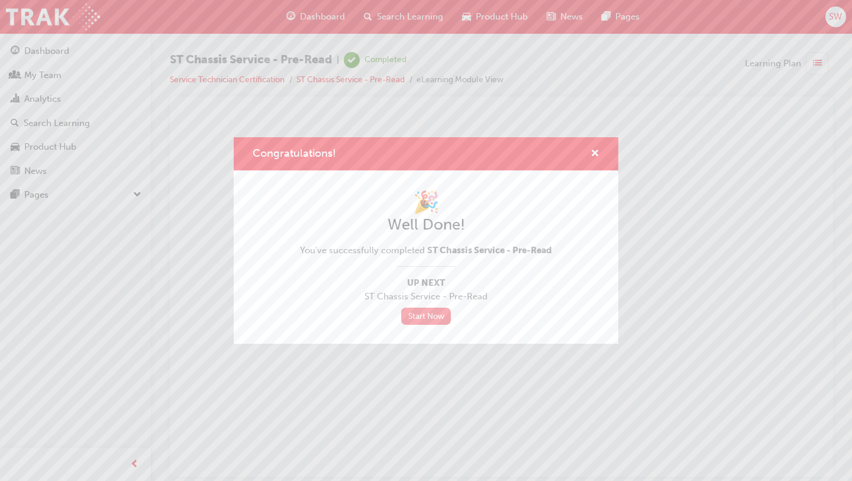
click at [441, 316] on link "Start Now" at bounding box center [426, 315] width 50 height 17
click at [424, 317] on link "Start Now" at bounding box center [426, 315] width 50 height 17
click at [595, 153] on span "cross-icon" at bounding box center [594, 154] width 9 height 11
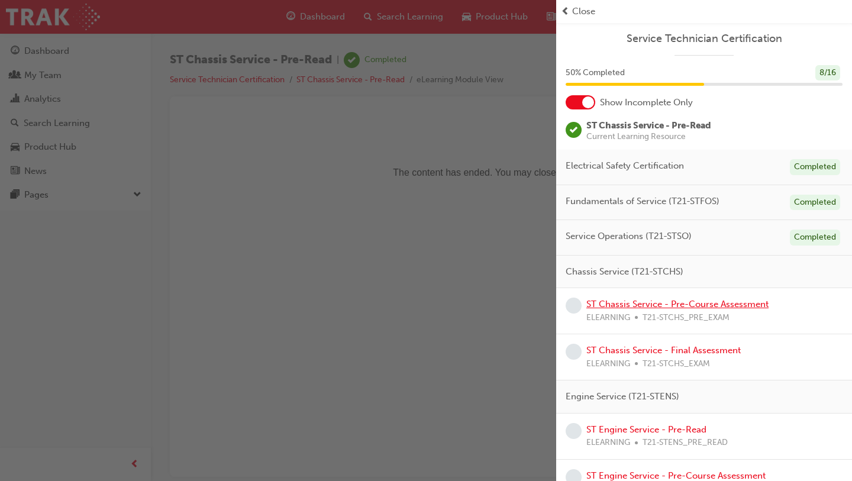
click at [658, 308] on link "ST Chassis Service - Pre-Course Assessment" at bounding box center [677, 304] width 182 height 11
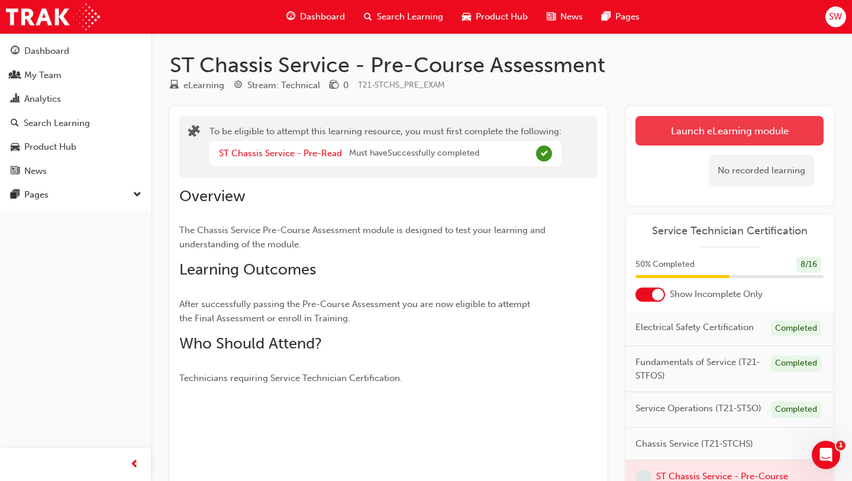
click at [691, 124] on button "Launch eLearning module" at bounding box center [729, 131] width 188 height 30
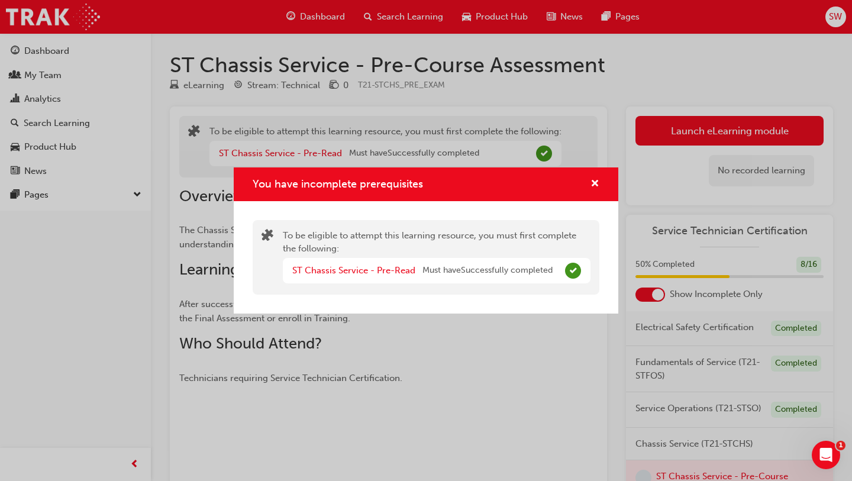
click at [503, 276] on span "Must have Successfully completed" at bounding box center [487, 271] width 130 height 14
click at [594, 184] on span "cross-icon" at bounding box center [594, 184] width 9 height 11
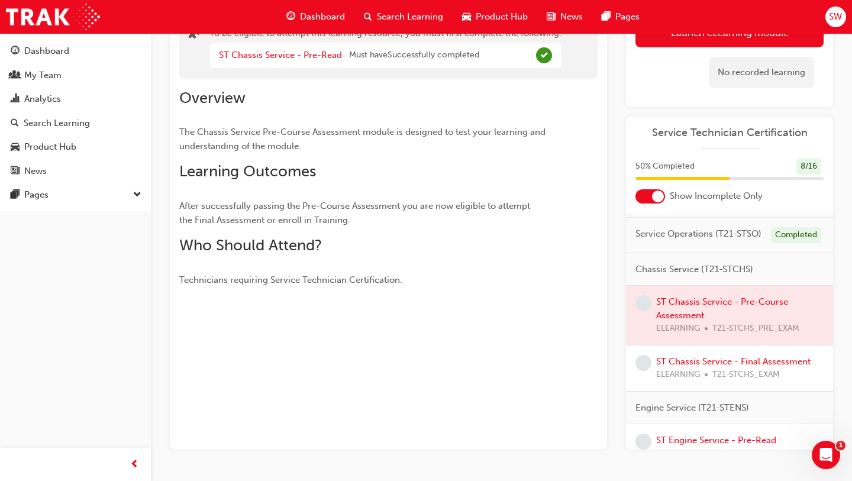
scroll to position [77, 0]
click at [728, 303] on div at bounding box center [729, 314] width 207 height 59
click at [505, 332] on div "To be eligible to attempt this learning resource, you must first complete the f…" at bounding box center [388, 228] width 437 height 441
click at [692, 357] on link "ST Chassis Service - Final Assessment" at bounding box center [733, 360] width 154 height 11
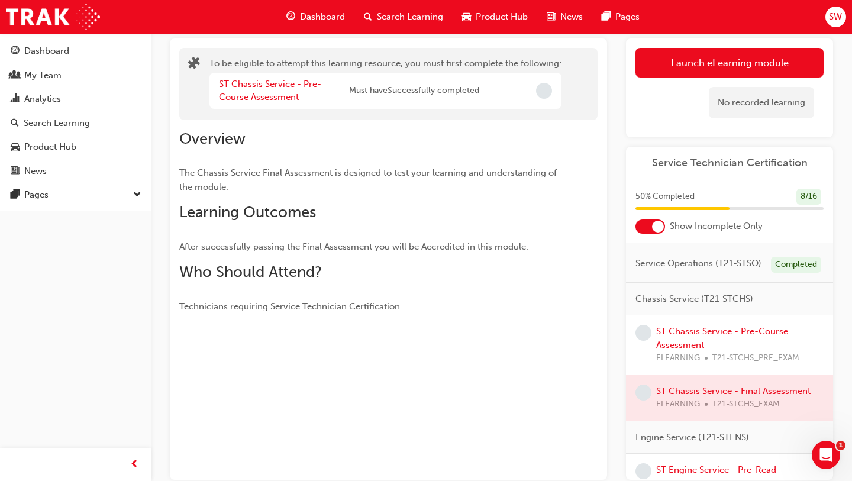
scroll to position [53, 0]
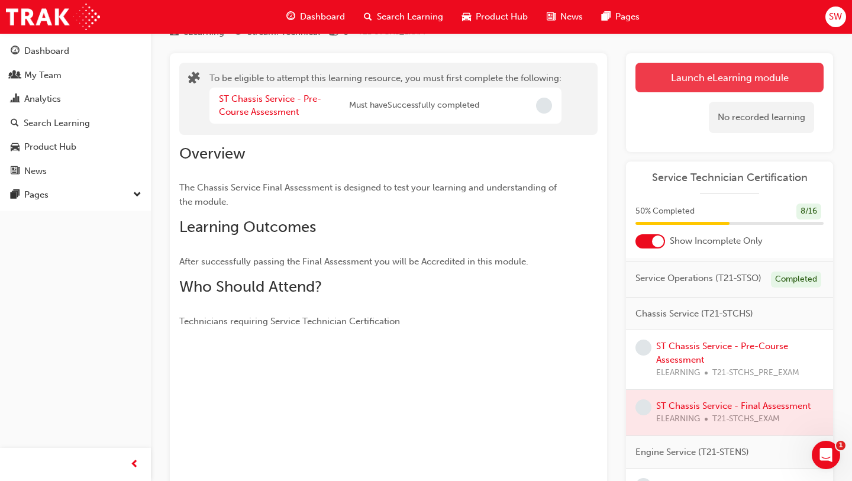
click at [668, 92] on button "Launch eLearning module" at bounding box center [729, 78] width 188 height 30
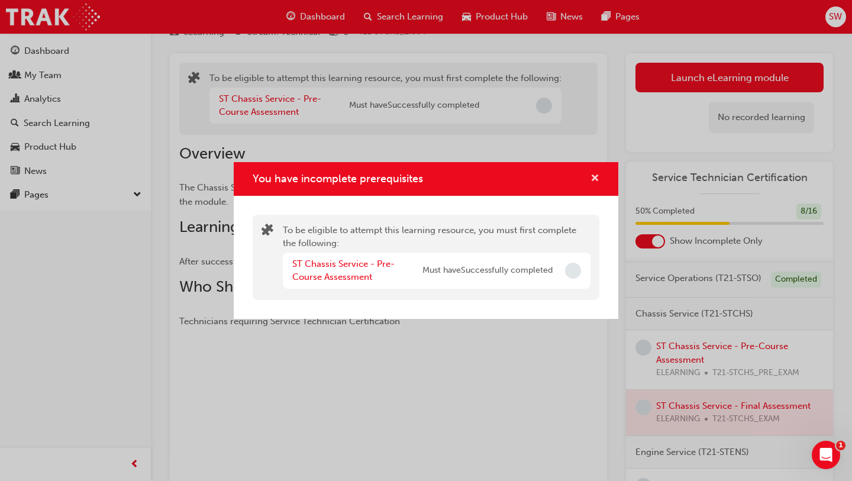
click at [595, 174] on span "cross-icon" at bounding box center [594, 179] width 9 height 11
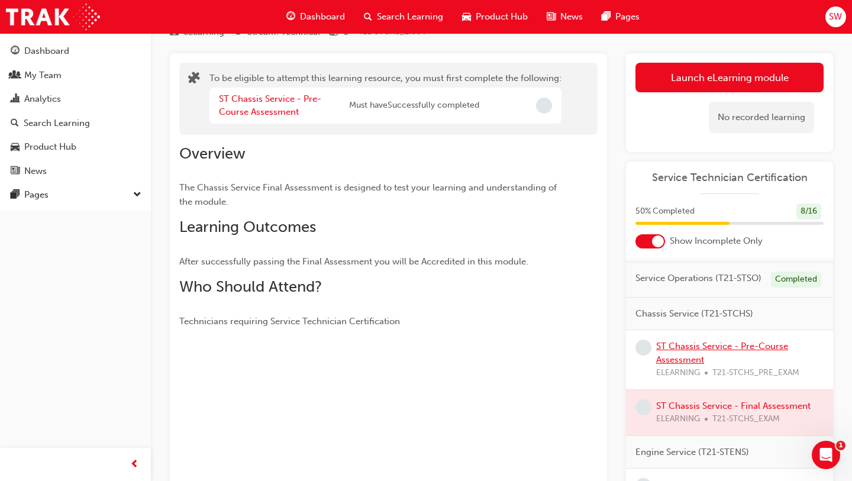
click at [674, 350] on link "ST Chassis Service - Pre-Course Assessment" at bounding box center [722, 353] width 132 height 24
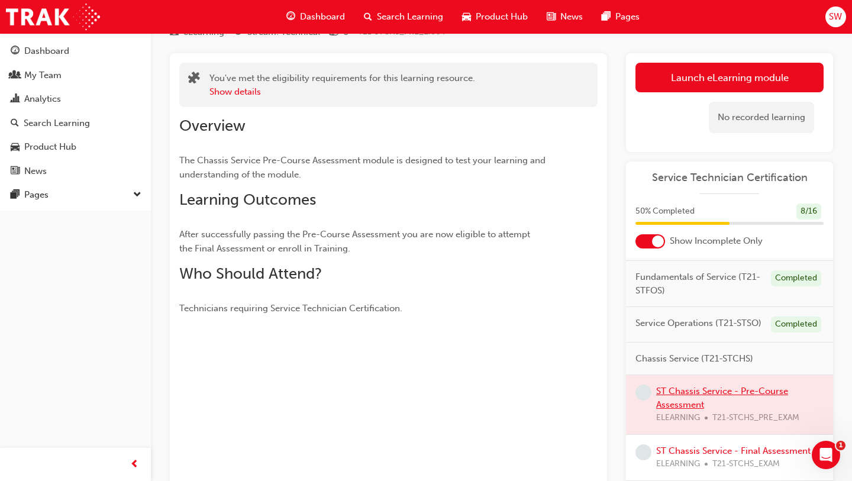
scroll to position [24, 0]
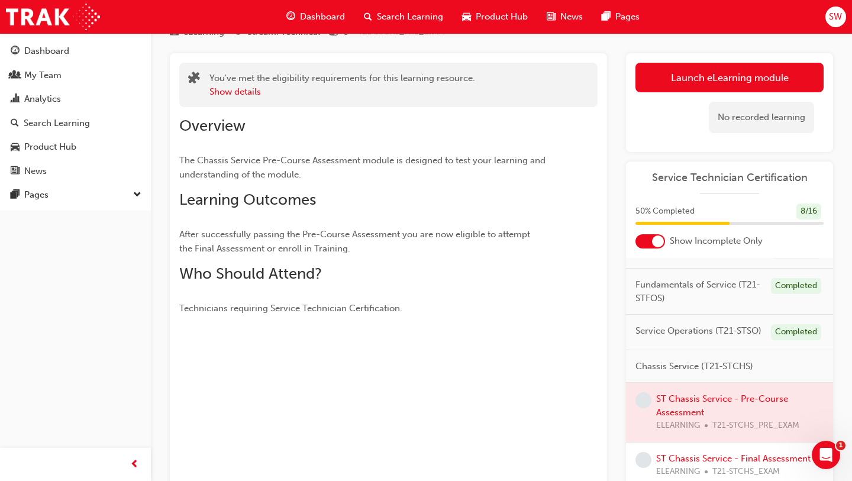
click at [676, 373] on div "Chassis Service (T21-STCHS)" at bounding box center [729, 366] width 207 height 33
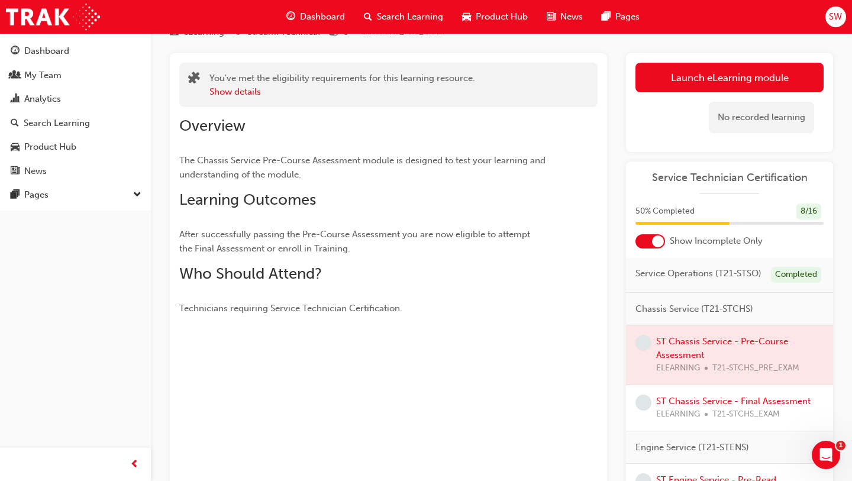
scroll to position [82, 0]
click at [672, 341] on div at bounding box center [729, 354] width 207 height 59
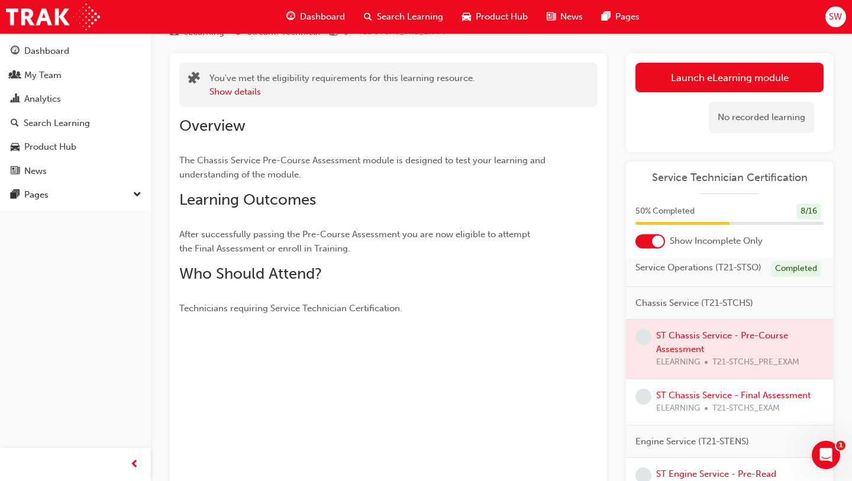
scroll to position [96, 0]
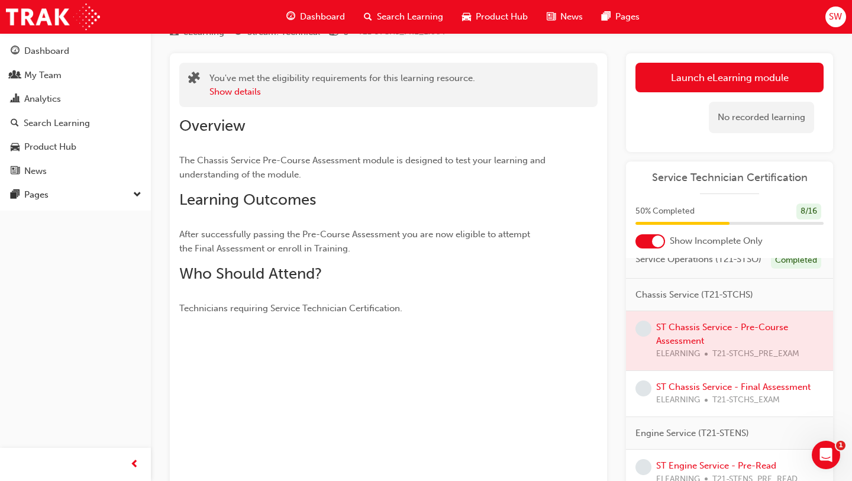
click at [536, 313] on p "Technicians requiring Service Technician Certification." at bounding box center [371, 308] width 384 height 14
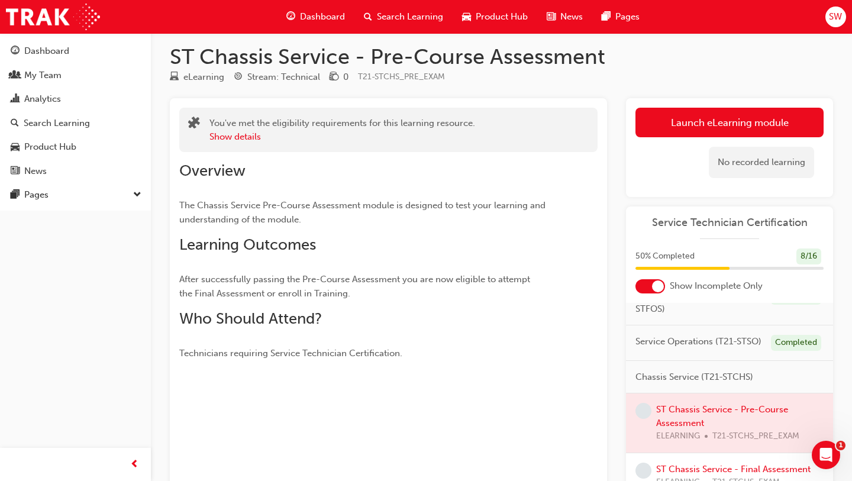
scroll to position [0, 0]
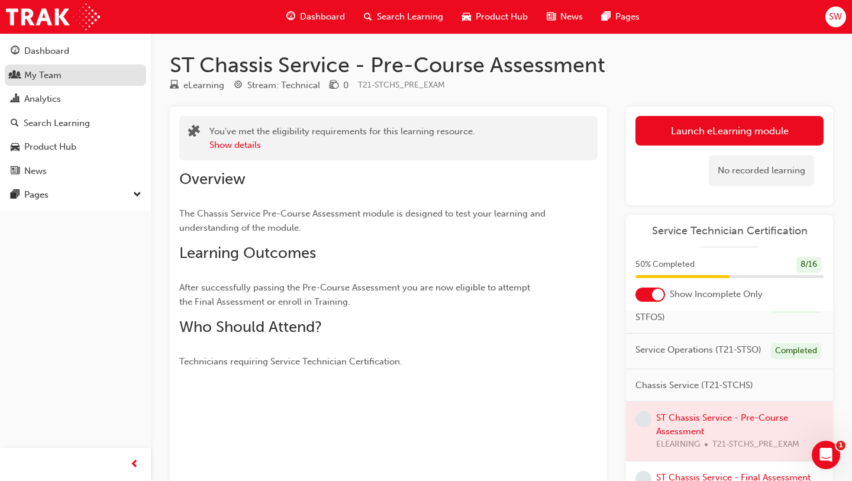
click at [54, 76] on div "My Team" at bounding box center [42, 76] width 37 height 14
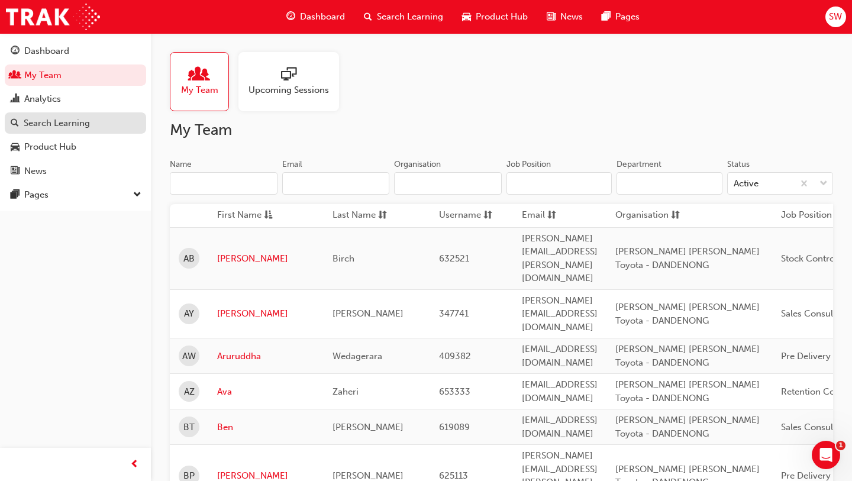
click at [64, 125] on div "Search Learning" at bounding box center [57, 123] width 66 height 14
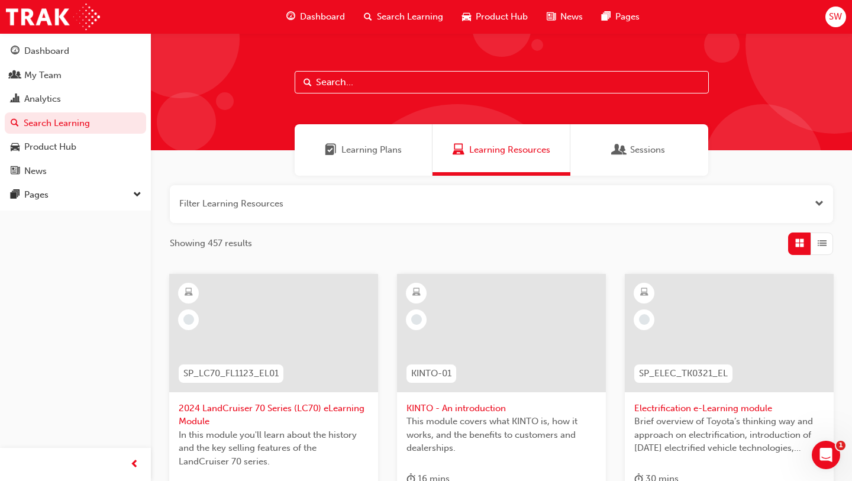
click at [357, 147] on span "Learning Plans" at bounding box center [371, 150] width 60 height 14
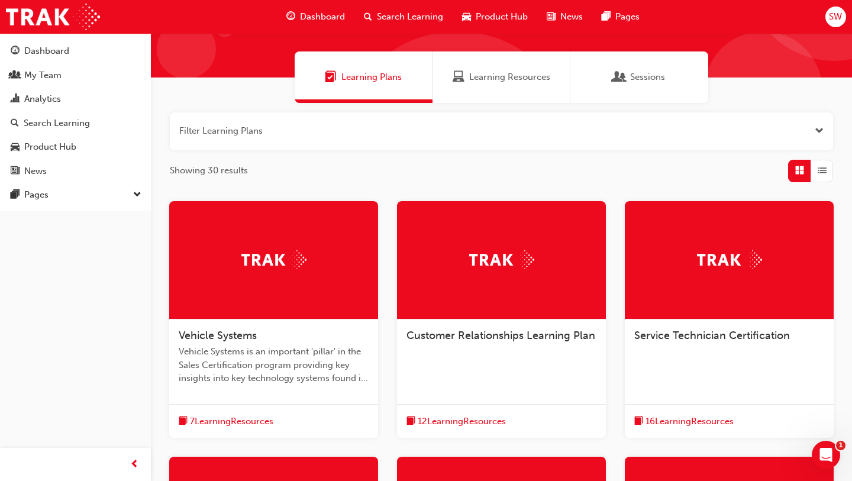
scroll to position [76, 0]
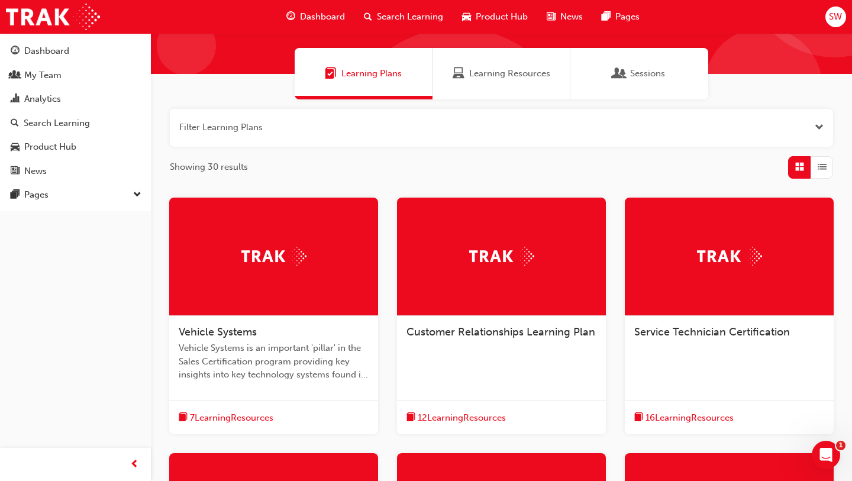
click at [700, 329] on span "Service Technician Certification" at bounding box center [712, 331] width 156 height 13
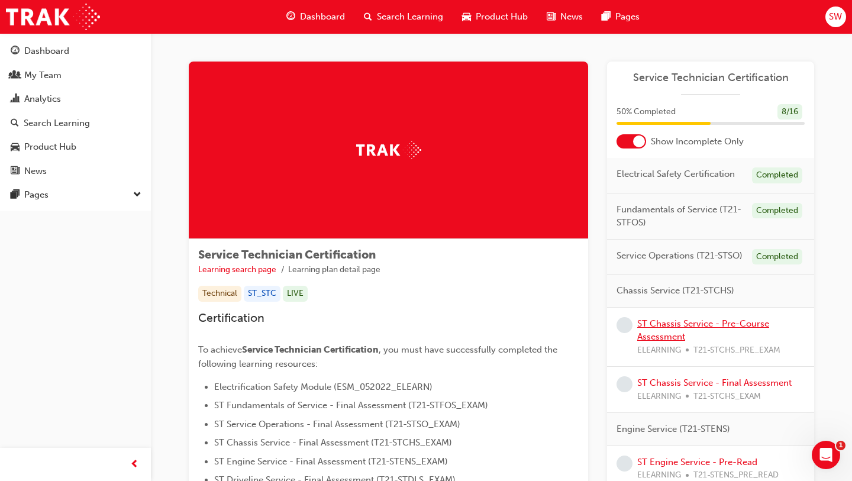
click at [668, 324] on link "ST Chassis Service - Pre-Course Assessment" at bounding box center [703, 330] width 132 height 24
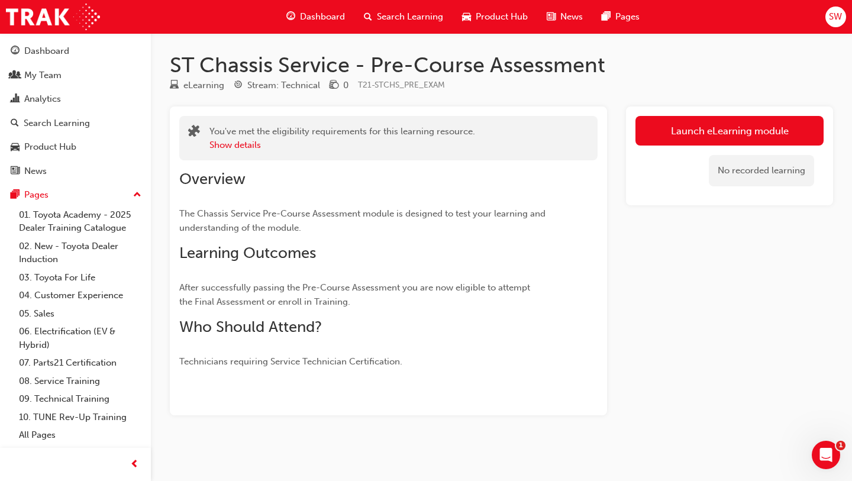
scroll to position [2, 0]
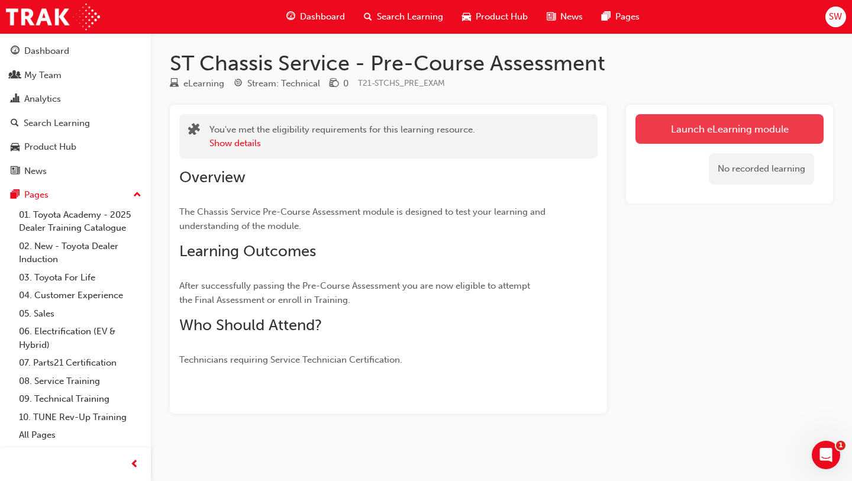
click at [681, 137] on link "Launch eLearning module" at bounding box center [729, 129] width 188 height 30
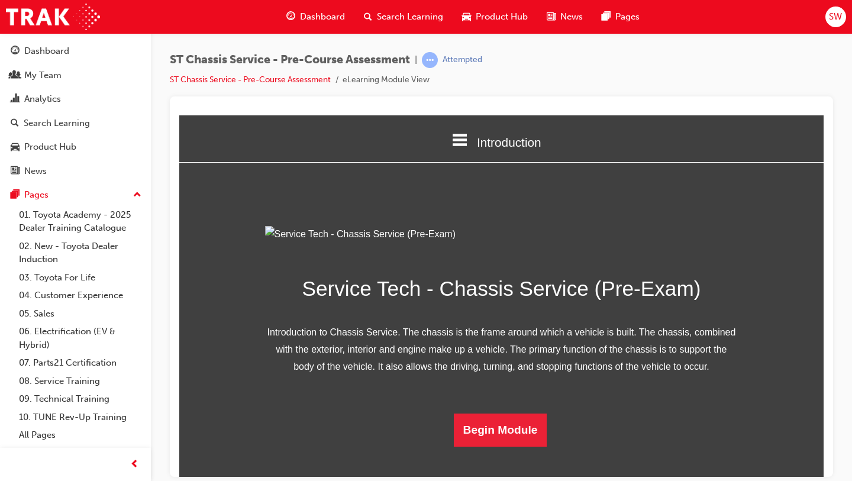
scroll to position [100, 0]
click at [485, 446] on button "Begin Module" at bounding box center [500, 429] width 93 height 33
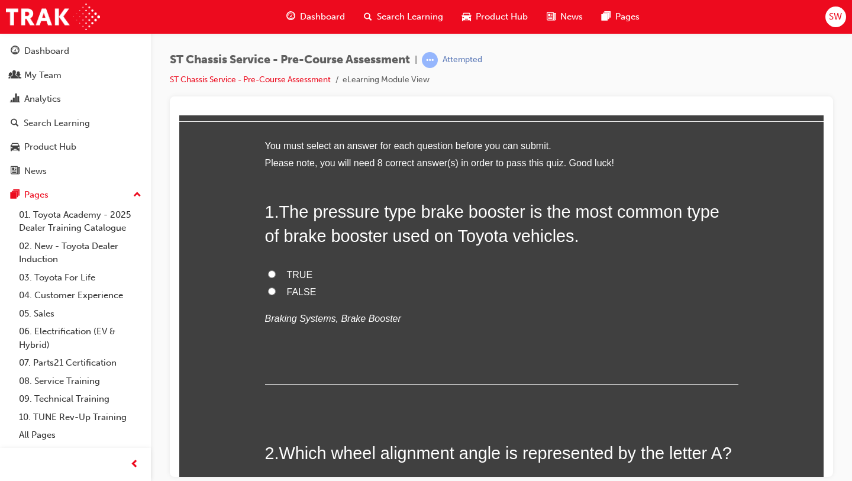
scroll to position [47, 0]
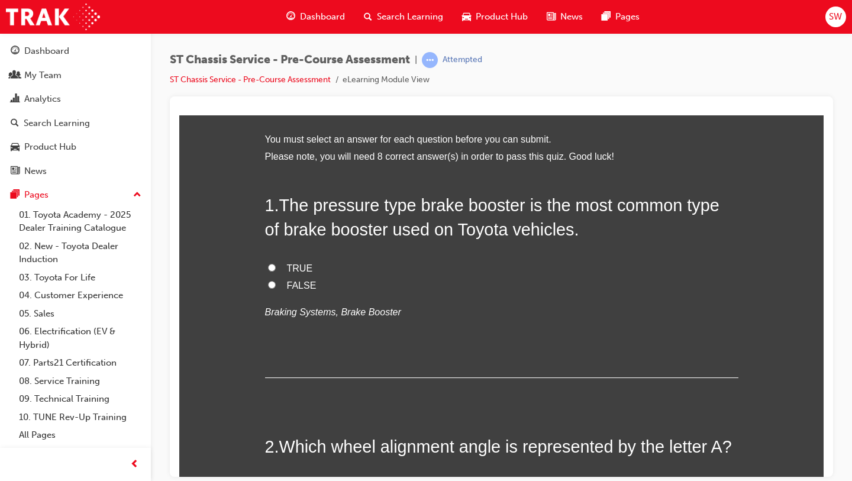
click at [272, 270] on input "TRUE" at bounding box center [272, 267] width 8 height 8
radio input "true"
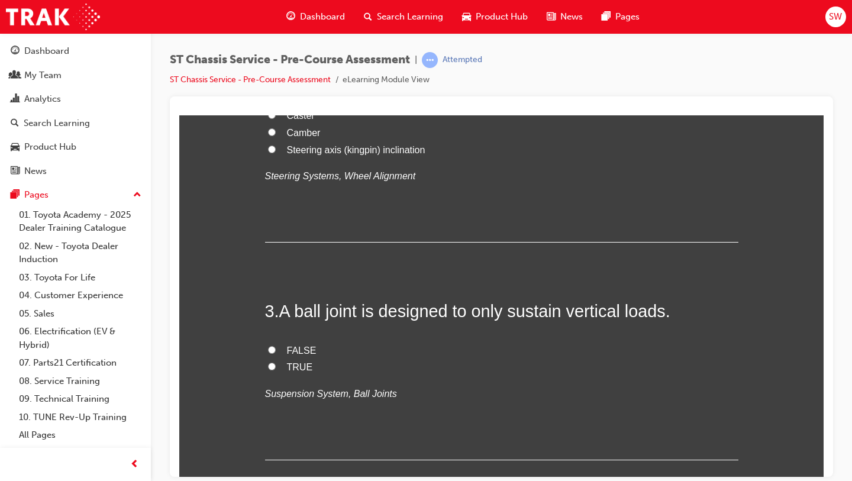
scroll to position [484, 0]
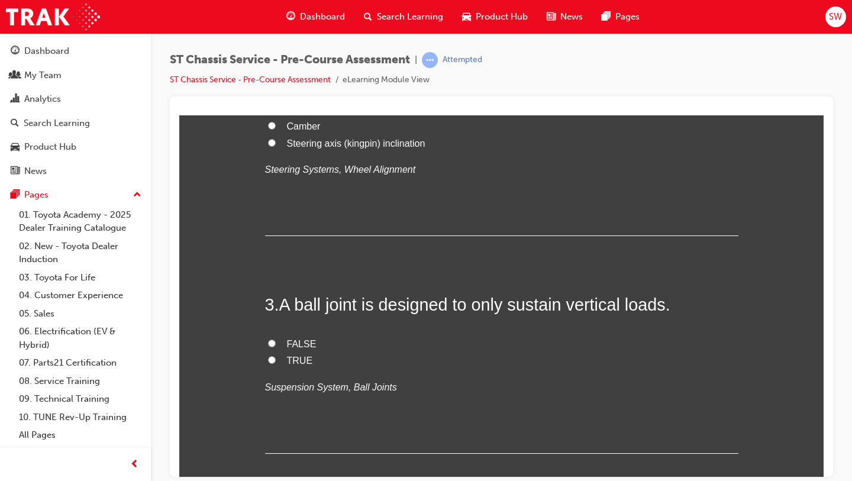
click at [302, 152] on label "Steering axis (kingpin) inclination" at bounding box center [501, 143] width 473 height 17
click at [276, 146] on input "Steering axis (kingpin) inclination" at bounding box center [272, 142] width 8 height 8
radio input "true"
click at [302, 152] on label "Steering axis (kingpin) inclination" at bounding box center [501, 143] width 473 height 17
click at [276, 146] on input "Steering axis (kingpin) inclination" at bounding box center [272, 142] width 8 height 8
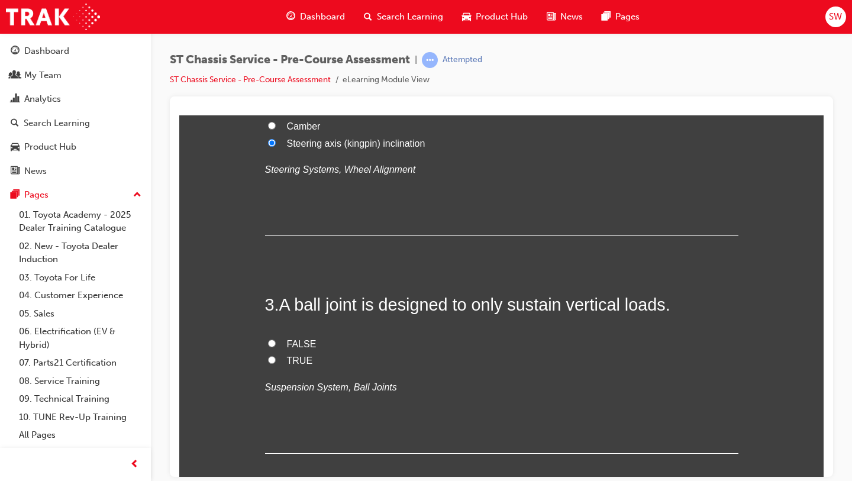
click at [300, 131] on span "Camber" at bounding box center [304, 126] width 34 height 10
click at [276, 129] on input "Camber" at bounding box center [272, 125] width 8 height 8
radio input "true"
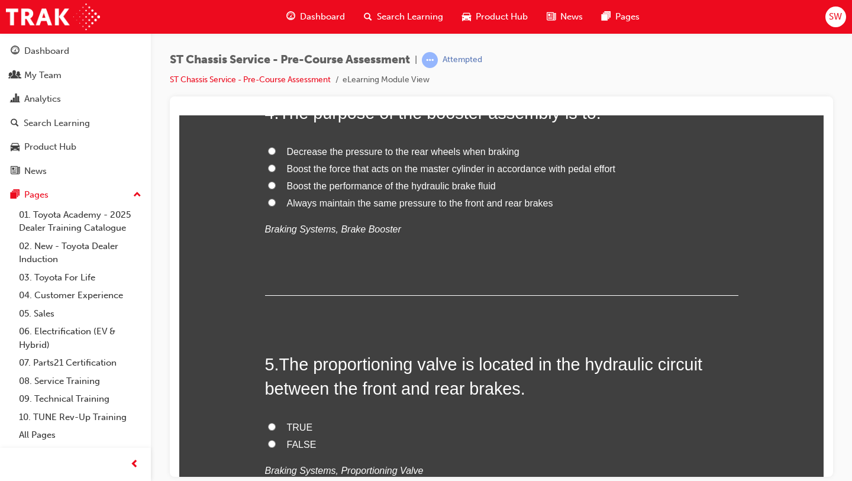
scroll to position [897, 0]
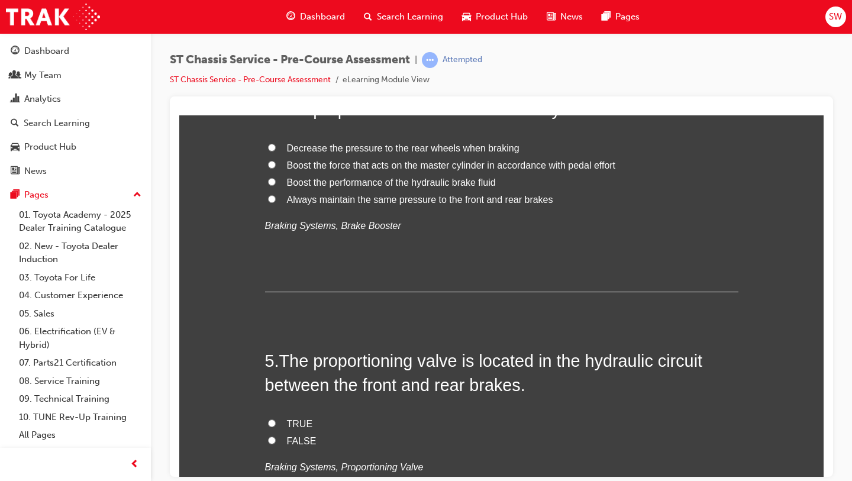
radio input "true"
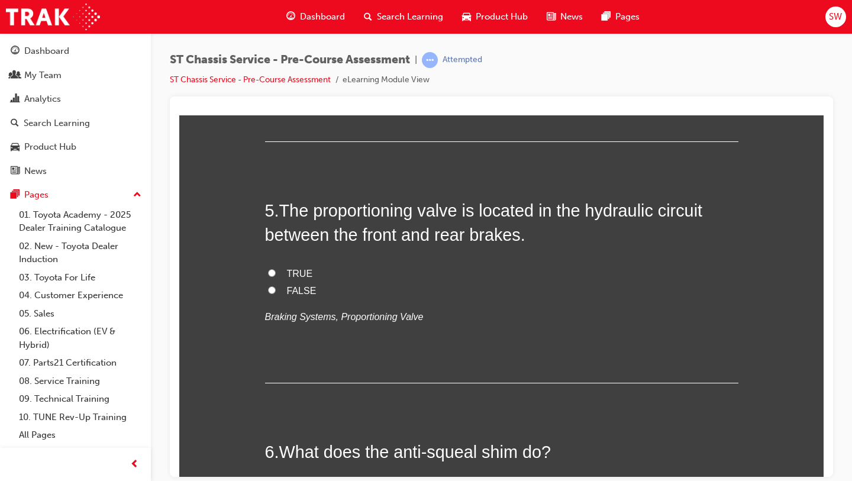
scroll to position [1048, 0]
click at [341, 19] on span "Boost the force that acts on the master cylinder in accordance with pedal effort" at bounding box center [451, 14] width 329 height 10
click at [276, 17] on input "Boost the force that acts on the master cylinder in accordance with pedal effort" at bounding box center [272, 13] width 8 height 8
radio input "true"
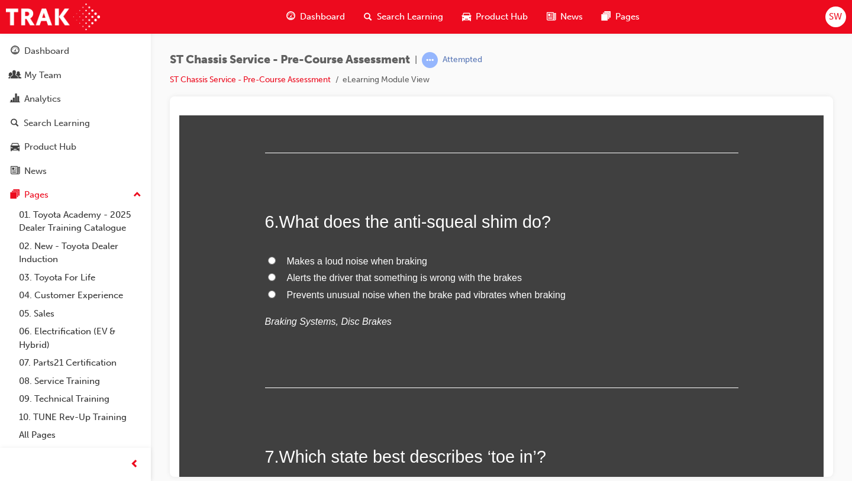
scroll to position [1280, 0]
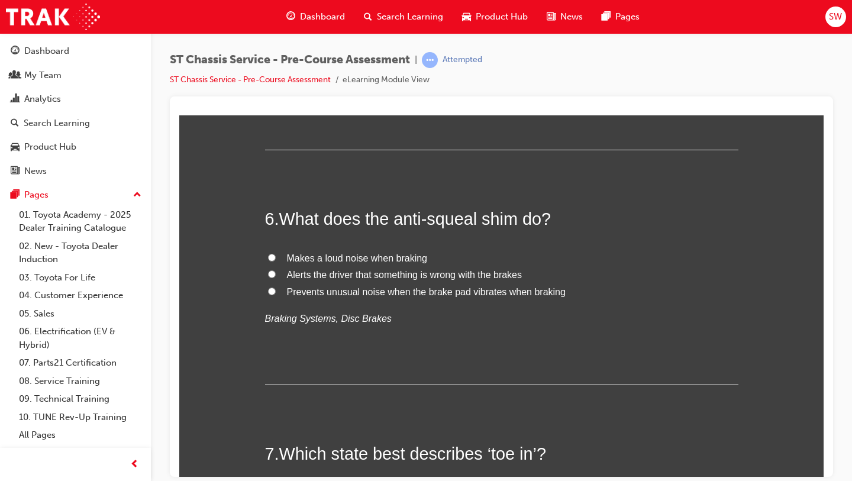
click at [298, 45] on span "TRUE" at bounding box center [300, 40] width 26 height 10
click at [276, 43] on input "TRUE" at bounding box center [272, 39] width 8 height 8
radio input "true"
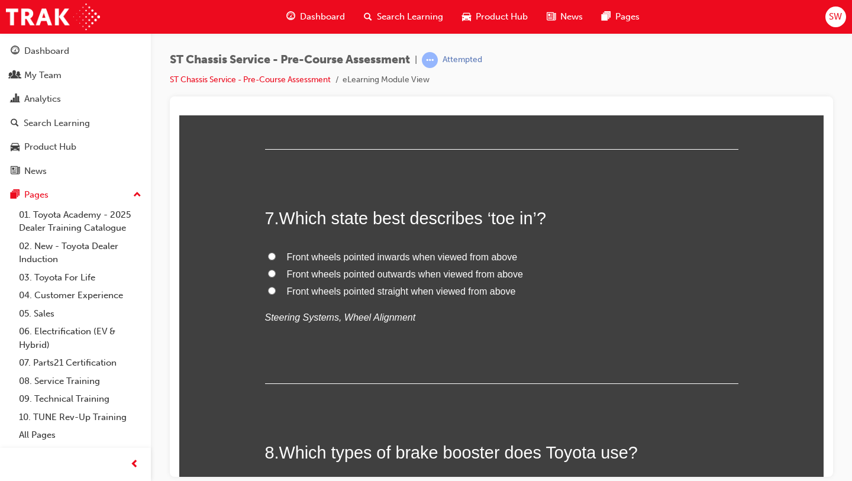
scroll to position [1520, 0]
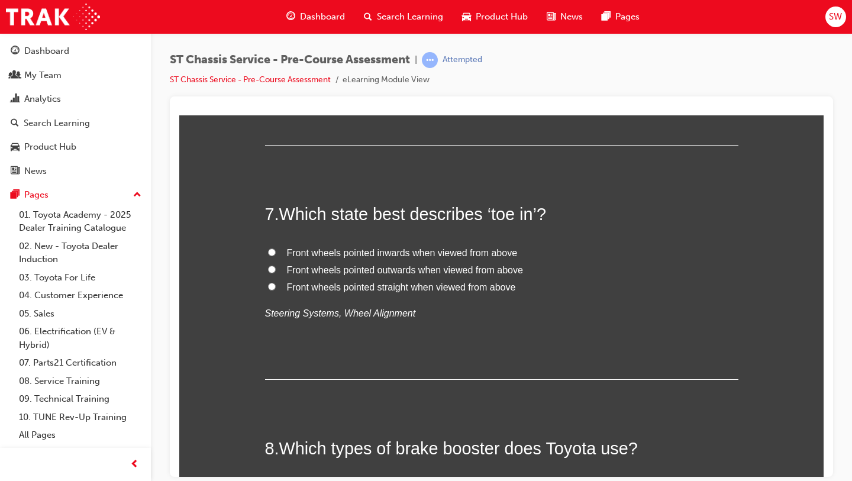
click at [335, 57] on span "Prevents unusual noise when the brake pad vibrates when braking" at bounding box center [426, 52] width 279 height 10
click at [276, 55] on input "Prevents unusual noise when the brake pad vibrates when braking" at bounding box center [272, 51] width 8 height 8
radio input "true"
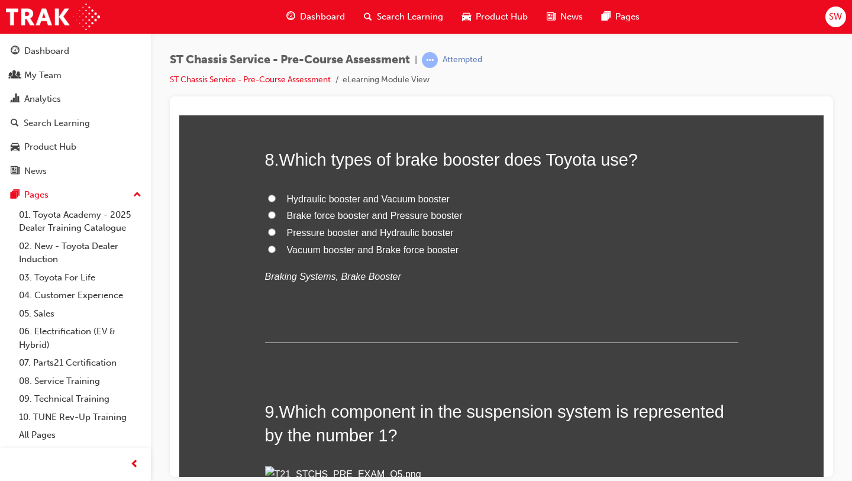
scroll to position [1824, 0]
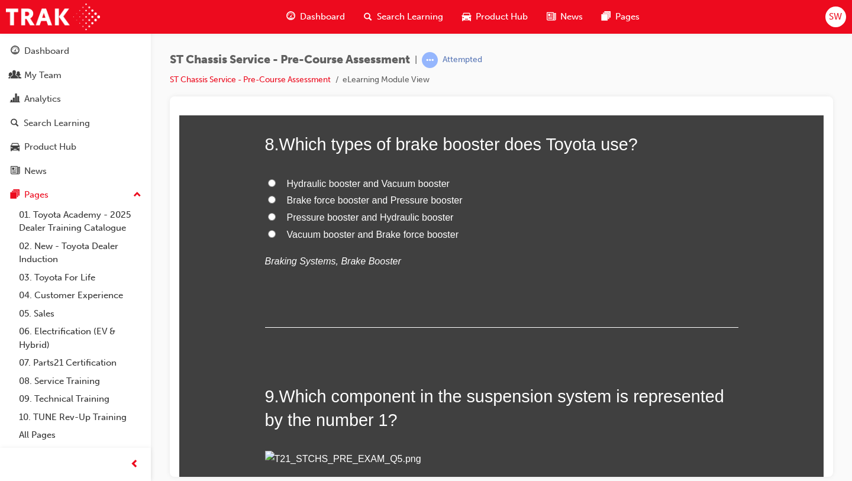
radio input "true"
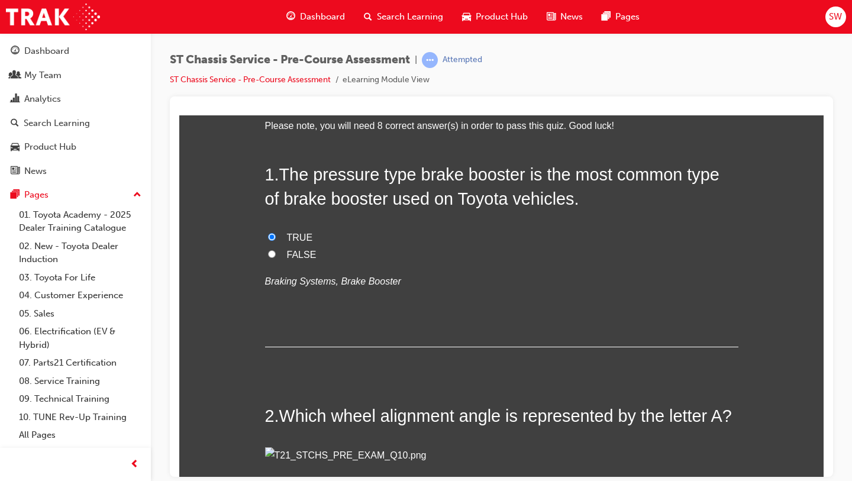
scroll to position [82, 0]
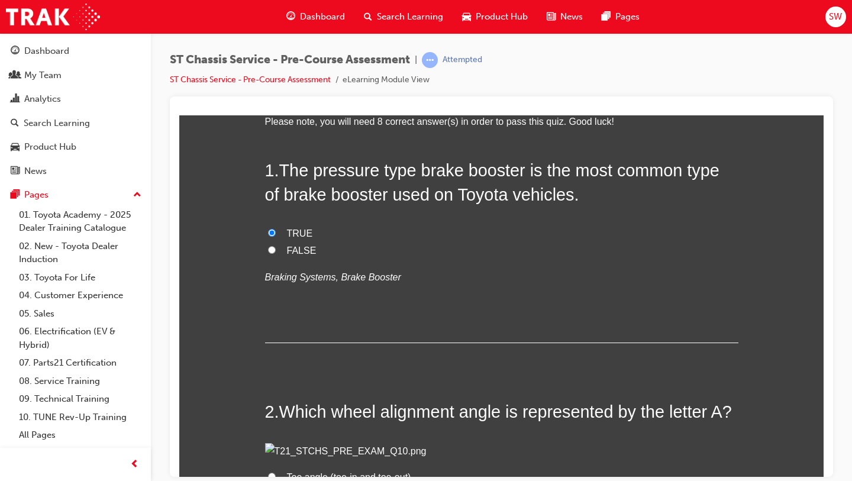
click at [303, 247] on span "FALSE" at bounding box center [302, 250] width 30 height 10
click at [276, 247] on input "FALSE" at bounding box center [272, 249] width 8 height 8
radio input "true"
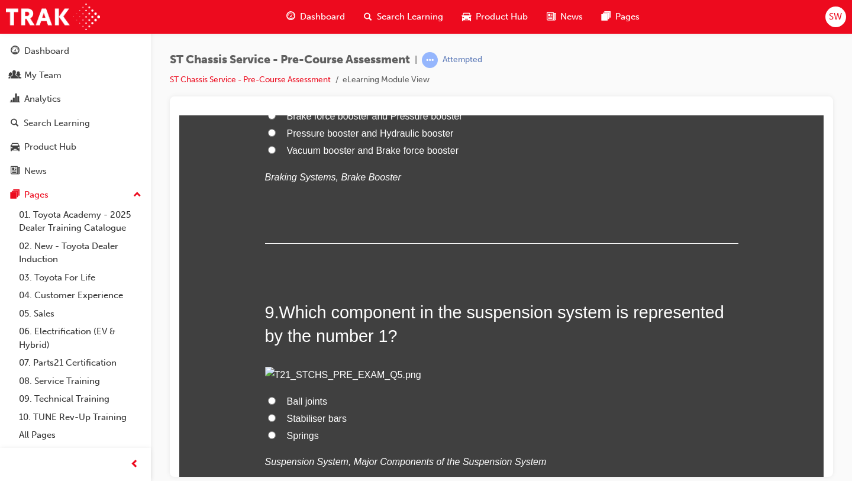
scroll to position [1925, 0]
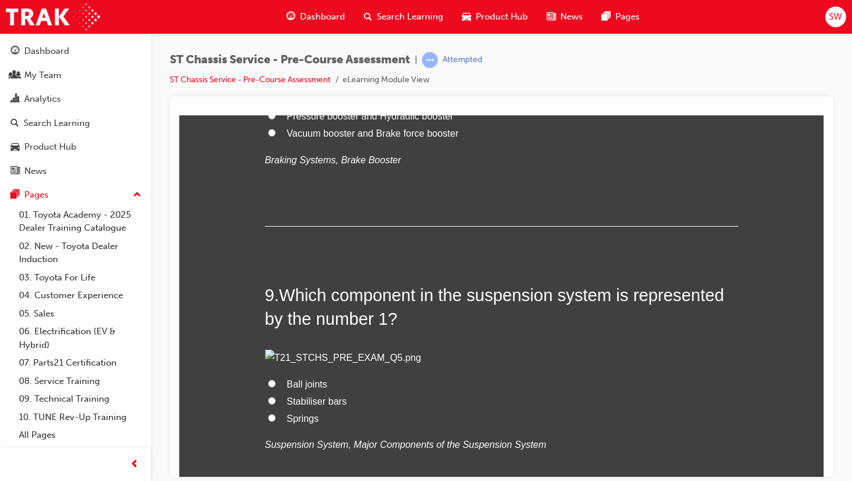
click at [344, 87] on span "Hydraulic booster and Vacuum booster" at bounding box center [368, 82] width 163 height 10
click at [276, 85] on input "Hydraulic booster and Vacuum booster" at bounding box center [272, 81] width 8 height 8
radio input "true"
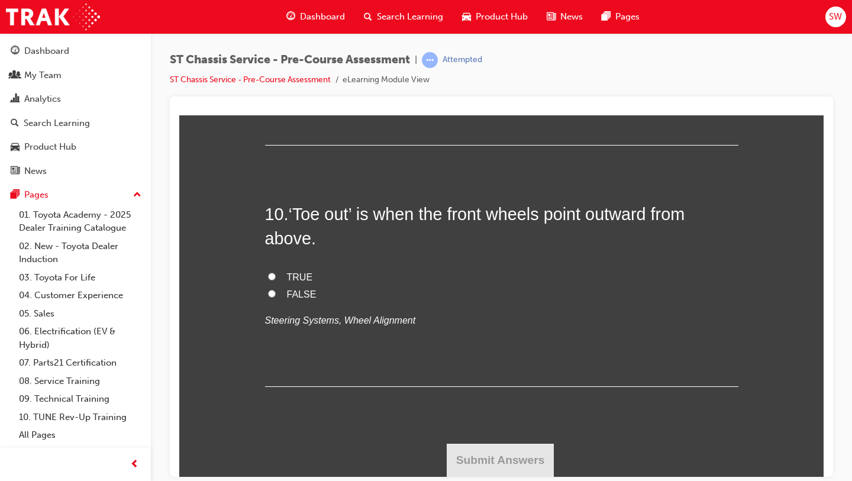
scroll to position [2582, 0]
click at [307, 57] on span "Springs" at bounding box center [303, 52] width 32 height 10
click at [276, 56] on input "Springs" at bounding box center [272, 52] width 8 height 8
radio input "true"
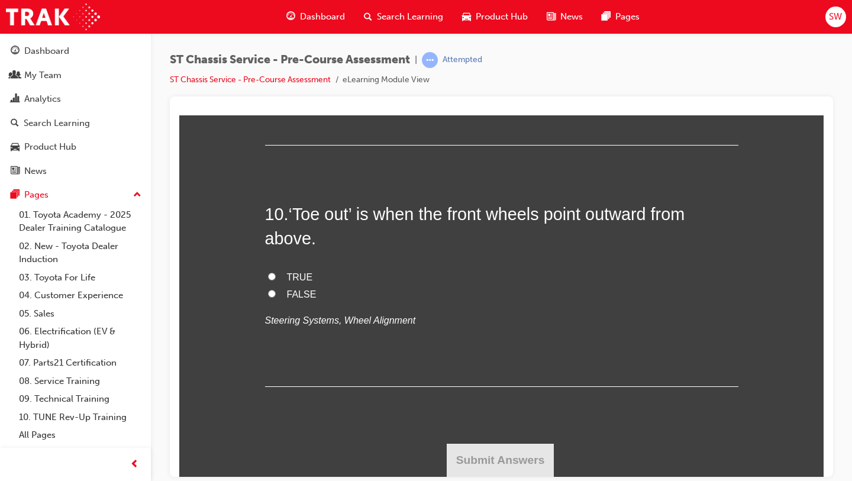
click at [309, 281] on span "TRUE" at bounding box center [300, 276] width 26 height 10
click at [276, 280] on input "TRUE" at bounding box center [272, 276] width 8 height 8
radio input "true"
click at [470, 469] on button "Submit Answers" at bounding box center [500, 459] width 108 height 33
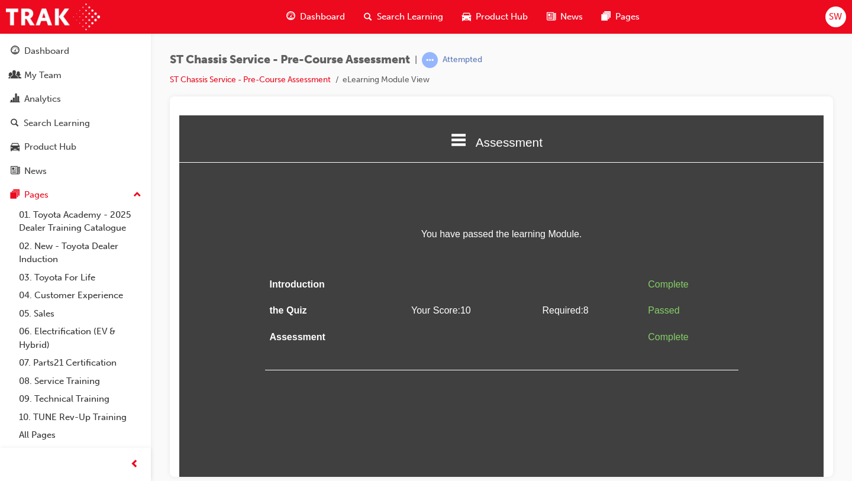
scroll to position [0, 0]
click at [461, 145] on icon at bounding box center [458, 139] width 15 height 12
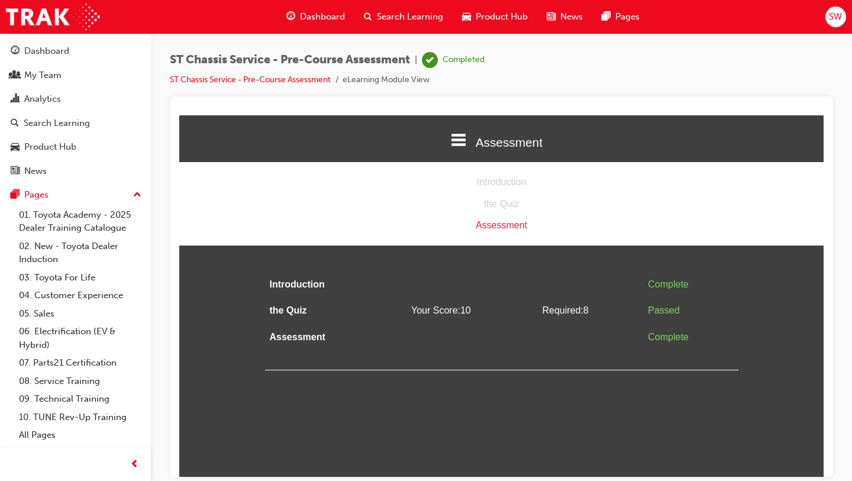
click at [461, 145] on icon at bounding box center [458, 139] width 15 height 12
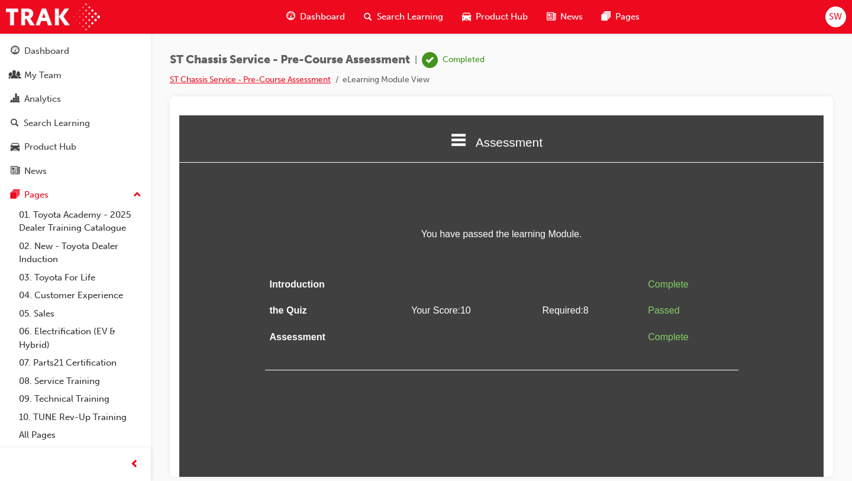
click at [296, 76] on link "ST Chassis Service - Pre-Course Assessment" at bounding box center [250, 80] width 161 height 10
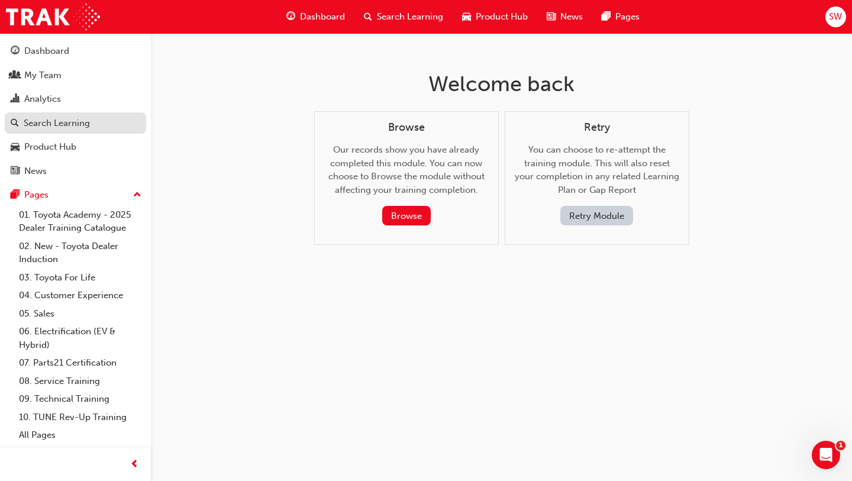
click at [88, 131] on link "Search Learning" at bounding box center [75, 123] width 141 height 22
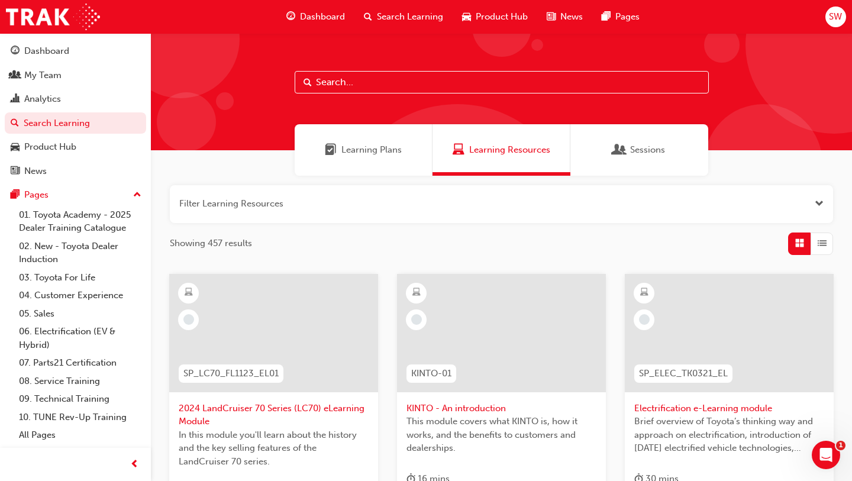
click at [374, 156] on div "Learning Plans" at bounding box center [363, 149] width 138 height 51
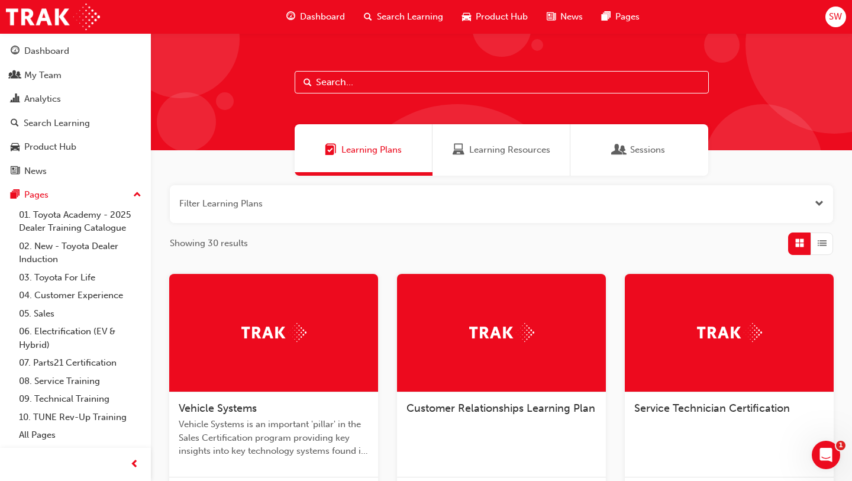
click at [665, 403] on span "Service Technician Certification" at bounding box center [712, 408] width 156 height 13
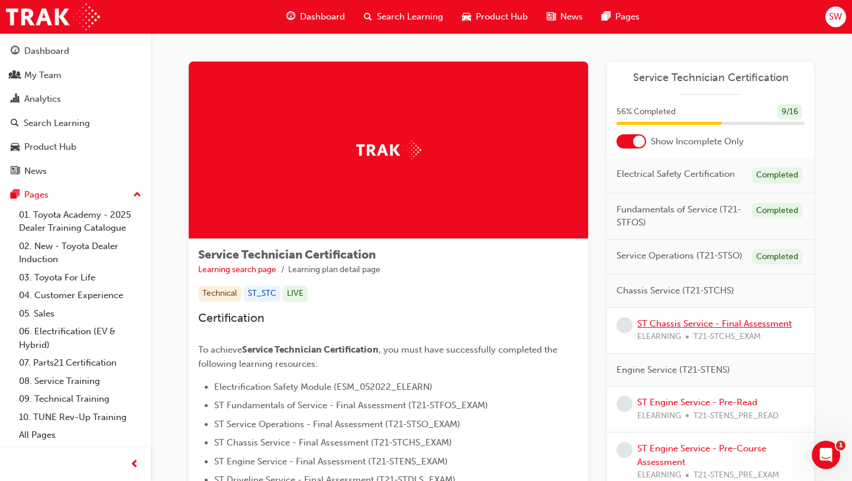
click at [645, 322] on link "ST Chassis Service - Final Assessment" at bounding box center [714, 323] width 154 height 11
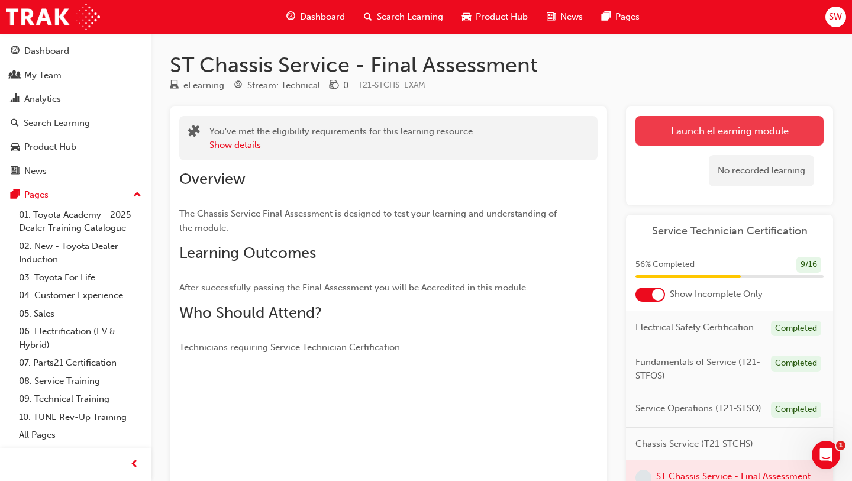
click at [681, 138] on link "Launch eLearning module" at bounding box center [729, 131] width 188 height 30
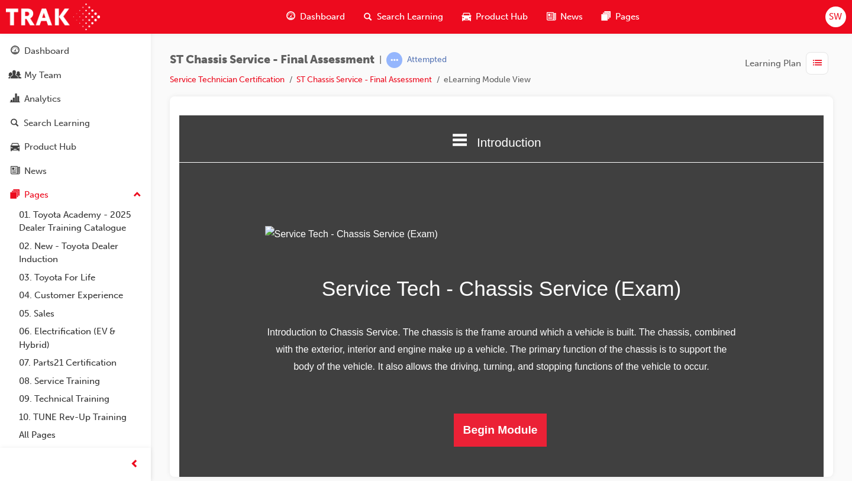
scroll to position [100, 0]
click at [489, 446] on button "Begin Module" at bounding box center [500, 429] width 93 height 33
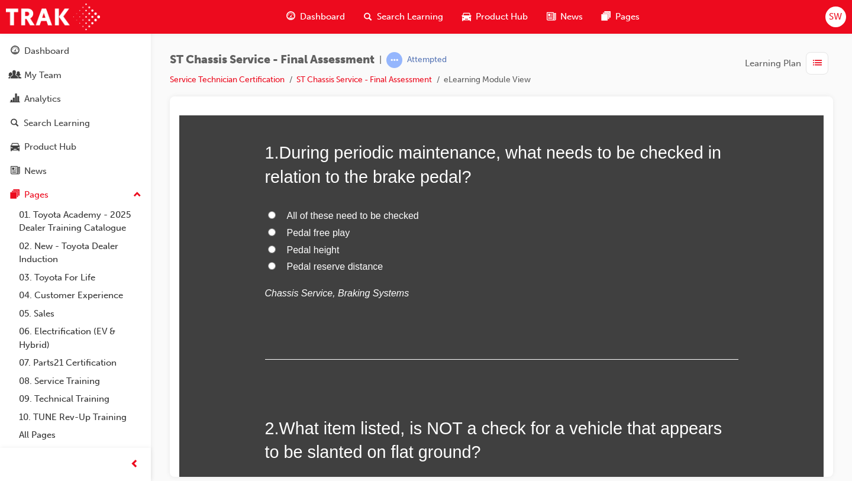
scroll to position [0, 0]
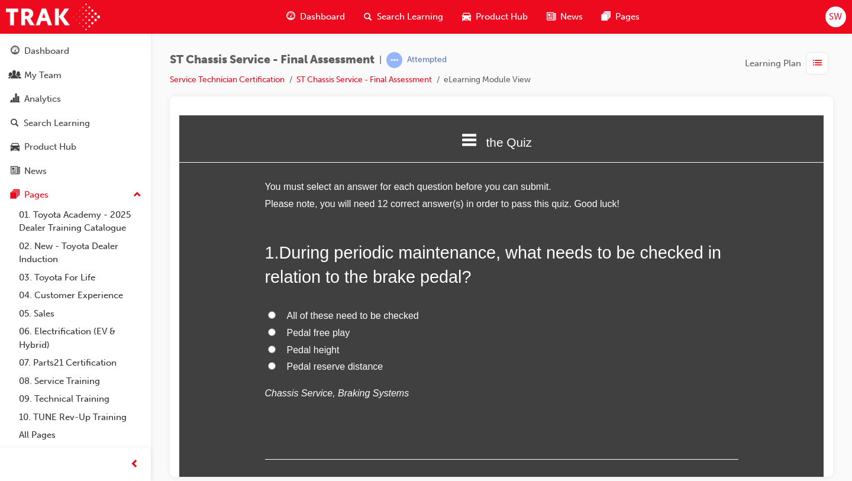
click at [274, 318] on input "All of these need to be checked" at bounding box center [272, 314] width 8 height 8
radio input "true"
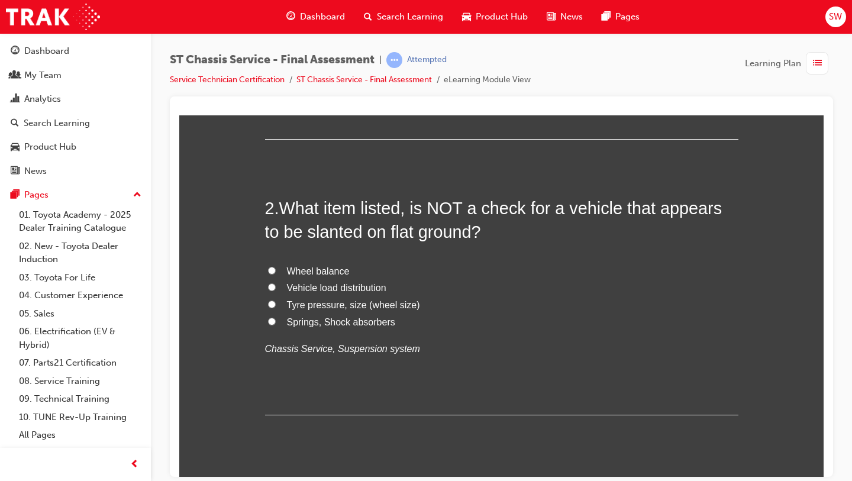
scroll to position [322, 0]
click at [309, 277] on label "Vehicle load distribution" at bounding box center [501, 285] width 473 height 17
click at [276, 281] on input "Vehicle load distribution" at bounding box center [272, 285] width 8 height 8
radio input "true"
click at [307, 273] on span "Wheel balance" at bounding box center [318, 269] width 63 height 10
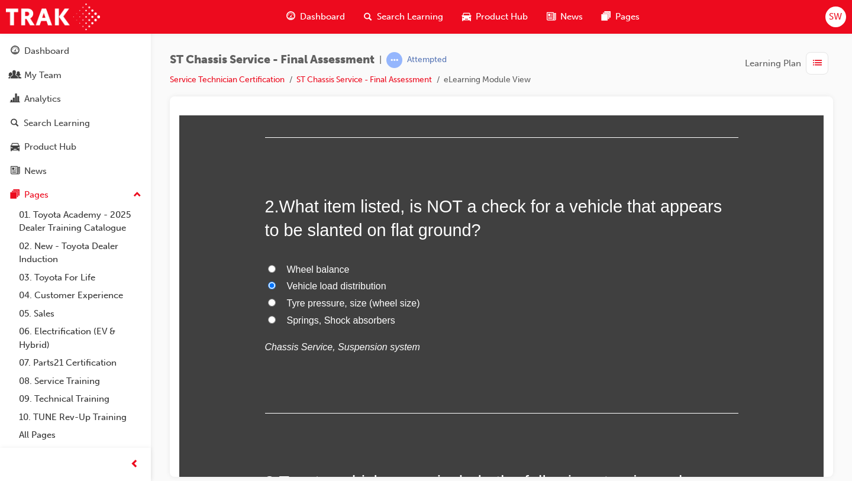
click at [276, 272] on input "Wheel balance" at bounding box center [272, 268] width 8 height 8
radio input "true"
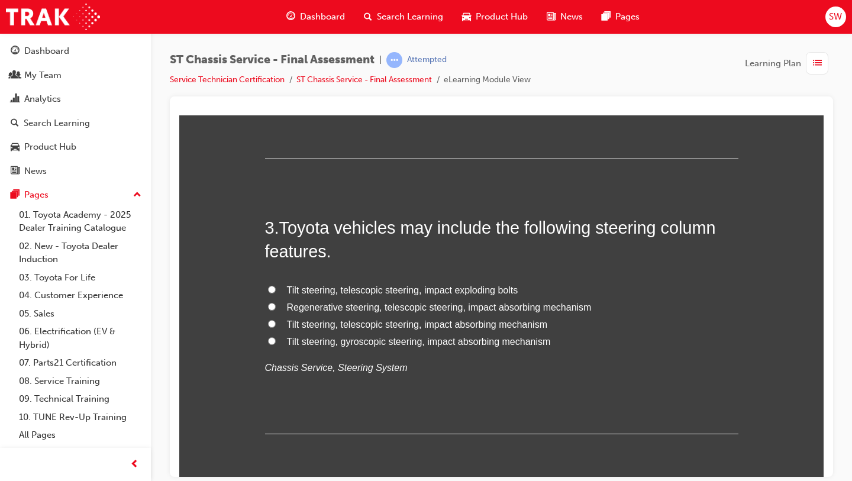
scroll to position [578, 0]
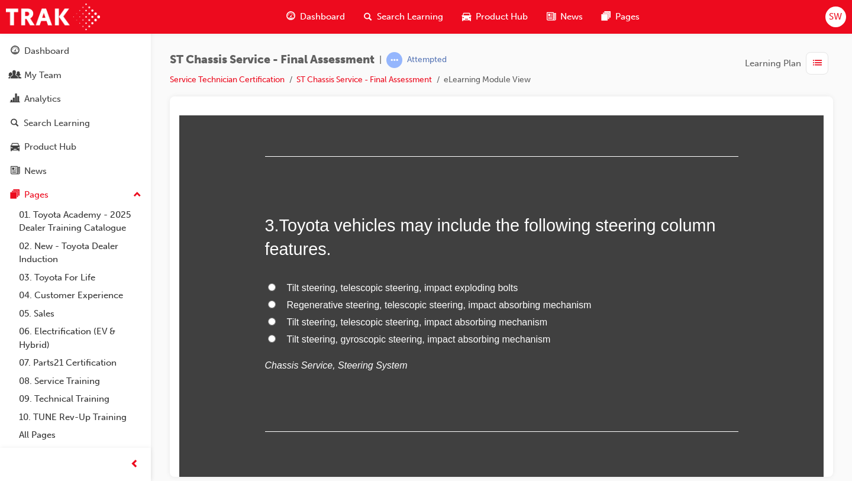
click at [417, 323] on span "Tilt steering, telescopic steering, impact absorbing mechanism" at bounding box center [417, 321] width 261 height 10
click at [276, 323] on input "Tilt steering, telescopic steering, impact absorbing mechanism" at bounding box center [272, 321] width 8 height 8
radio input "true"
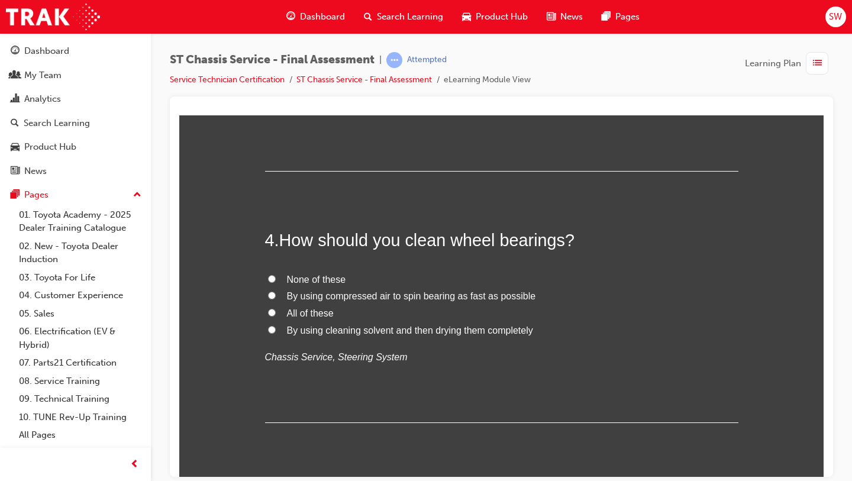
scroll to position [841, 0]
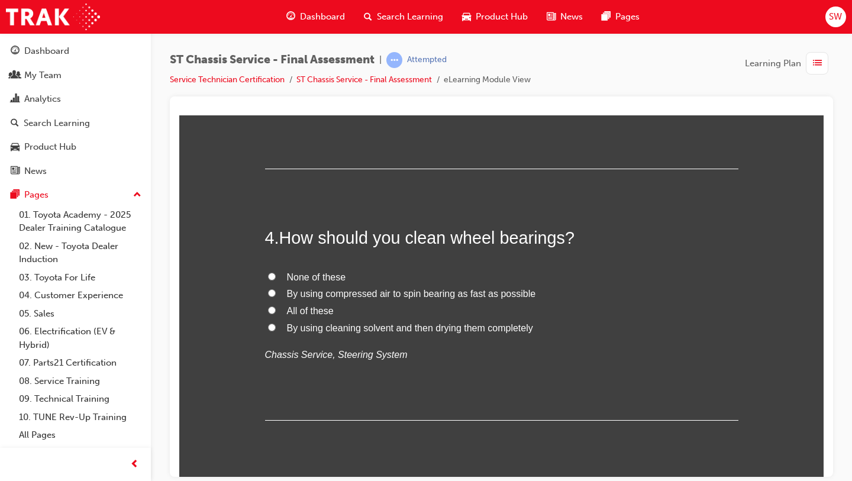
click at [334, 279] on span "None of these" at bounding box center [316, 276] width 59 height 10
click at [276, 279] on input "None of these" at bounding box center [272, 276] width 8 height 8
radio input "true"
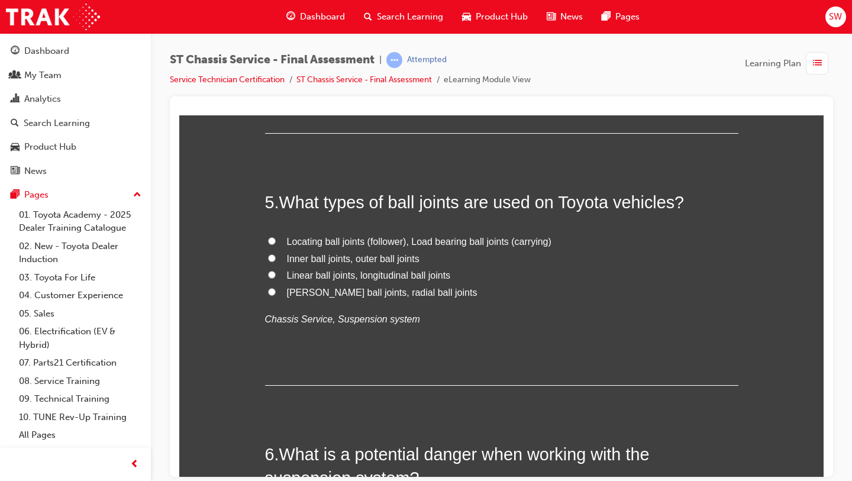
scroll to position [1129, 0]
click at [362, 241] on span "Locating ball joints (follower), Load bearing ball joints (carrying)" at bounding box center [419, 240] width 264 height 10
click at [276, 241] on input "Locating ball joints (follower), Load bearing ball joints (carrying)" at bounding box center [272, 239] width 8 height 8
radio input "true"
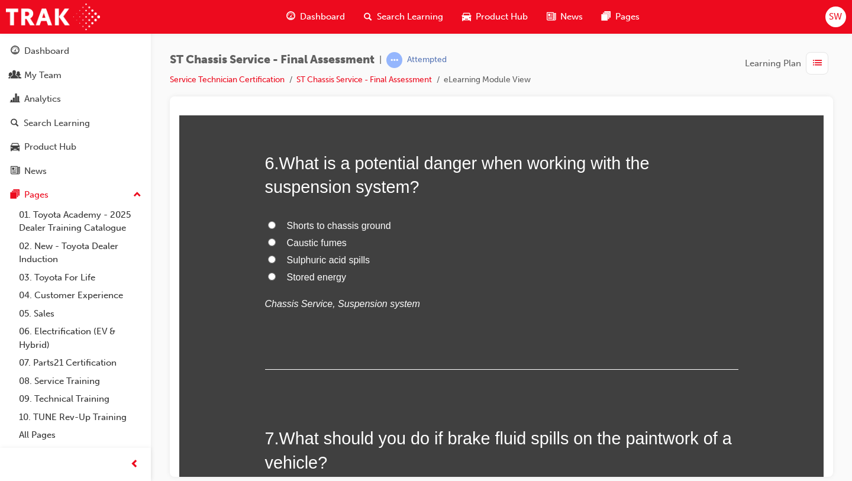
scroll to position [1419, 0]
click at [349, 226] on span "Shorts to chassis ground" at bounding box center [339, 224] width 104 height 10
click at [276, 226] on input "Shorts to chassis ground" at bounding box center [272, 224] width 8 height 8
radio input "true"
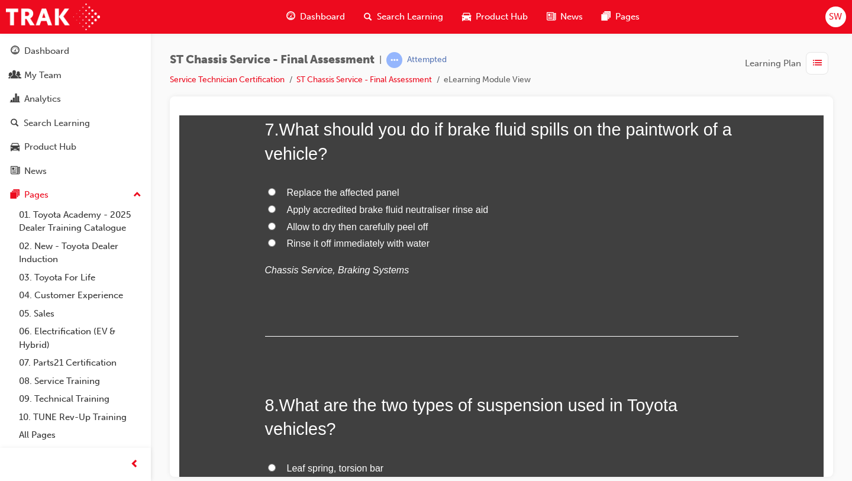
scroll to position [1694, 0]
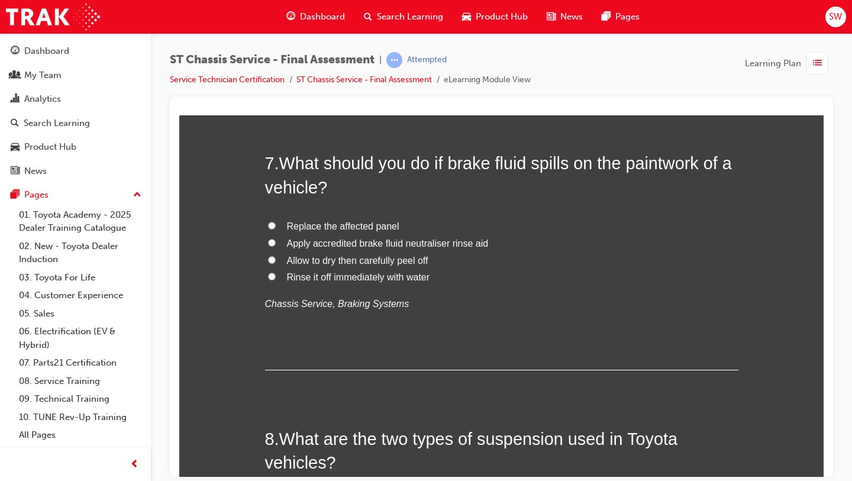
click at [343, 287] on div "Replace the affected panel Apply accredited brake fluid neutraliser rinse aid A…" at bounding box center [501, 265] width 473 height 95
click at [342, 284] on label "Rinse it off immediately with water" at bounding box center [501, 276] width 473 height 17
click at [276, 280] on input "Rinse it off immediately with water" at bounding box center [272, 276] width 8 height 8
radio input "true"
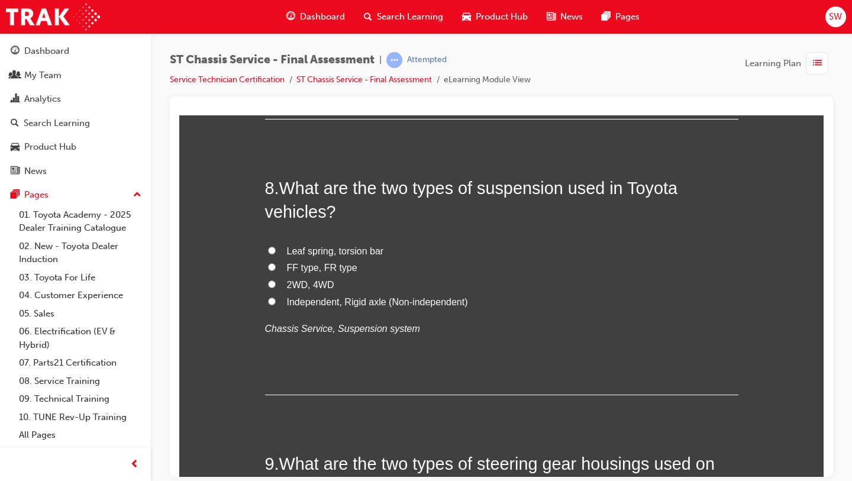
scroll to position [1961, 0]
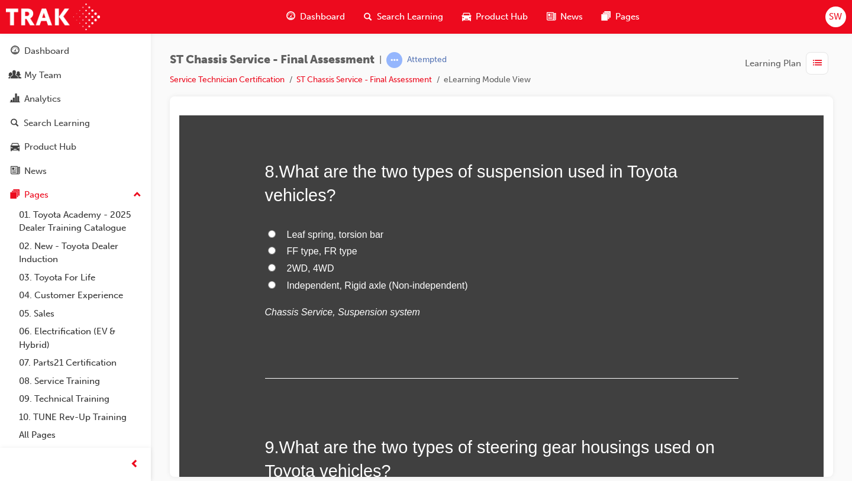
click at [300, 286] on span "Independent, Rigid axle (Non-independent)" at bounding box center [377, 285] width 181 height 10
click at [276, 286] on input "Independent, Rigid axle (Non-independent)" at bounding box center [272, 284] width 8 height 8
radio input "true"
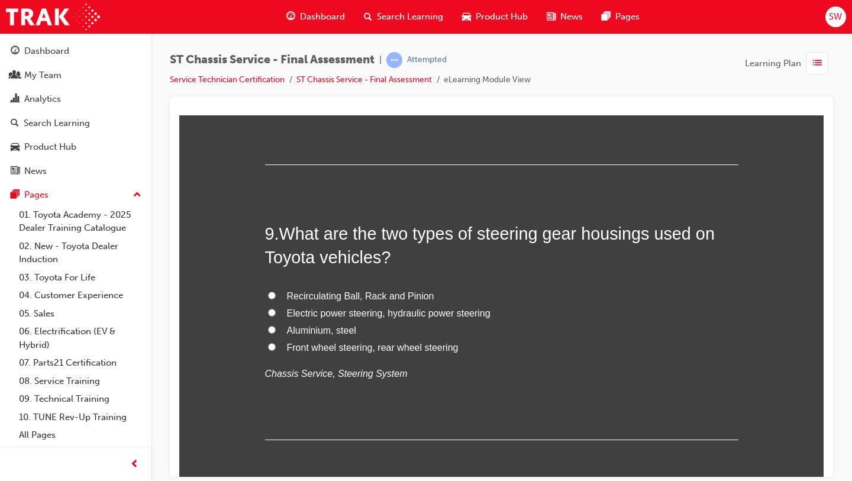
scroll to position [2201, 0]
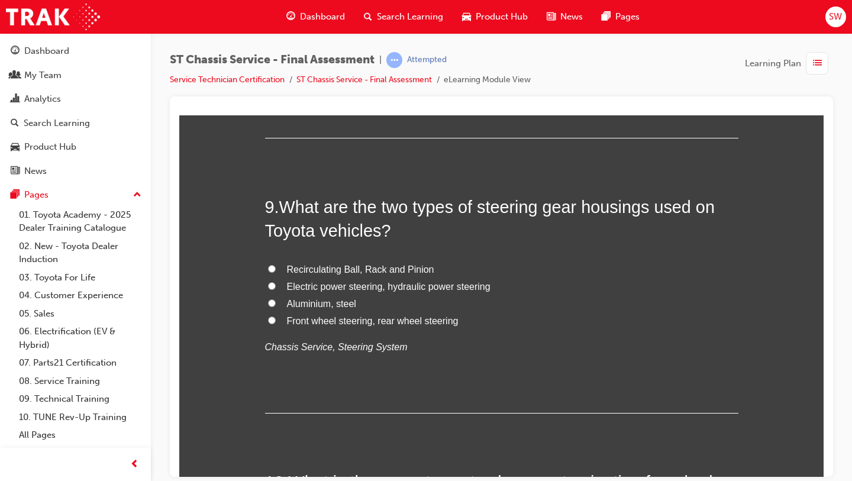
click at [311, 268] on span "Recirculating Ball, Rack and Pinion" at bounding box center [360, 269] width 147 height 10
click at [276, 268] on input "Recirculating Ball, Rack and Pinion" at bounding box center [272, 268] width 8 height 8
radio input "true"
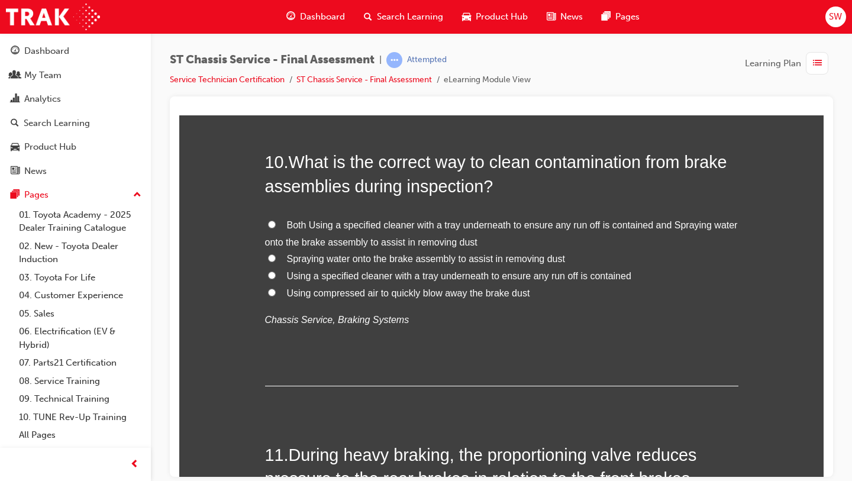
scroll to position [2523, 0]
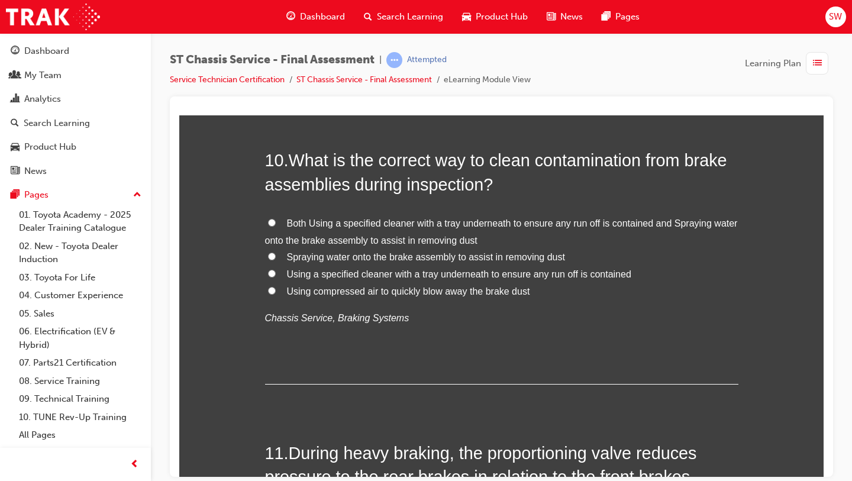
click at [332, 225] on span "Both Using a specified cleaner with a tray underneath to ensure any run off is …" at bounding box center [501, 231] width 472 height 27
click at [276, 225] on input "Both Using a specified cleaner with a tray underneath to ensure any run off is …" at bounding box center [272, 222] width 8 height 8
radio input "true"
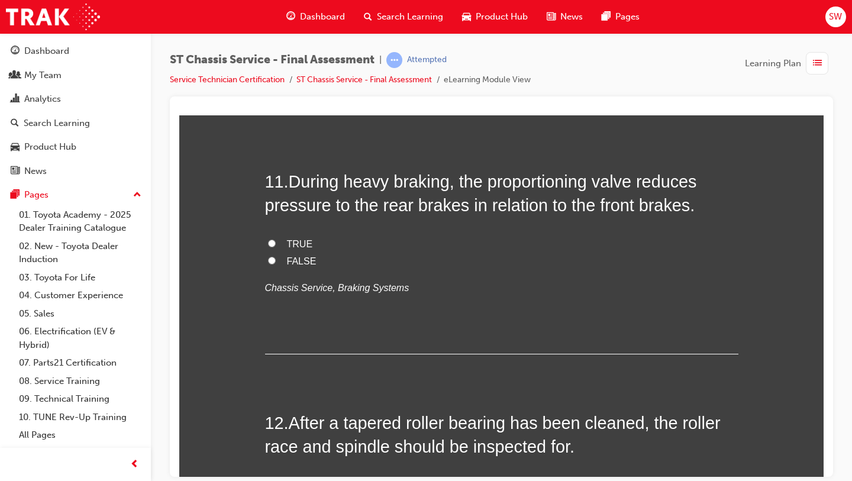
scroll to position [2793, 0]
click at [303, 249] on span "TRUE" at bounding box center [300, 244] width 26 height 10
click at [276, 247] on input "TRUE" at bounding box center [272, 243] width 8 height 8
radio input "true"
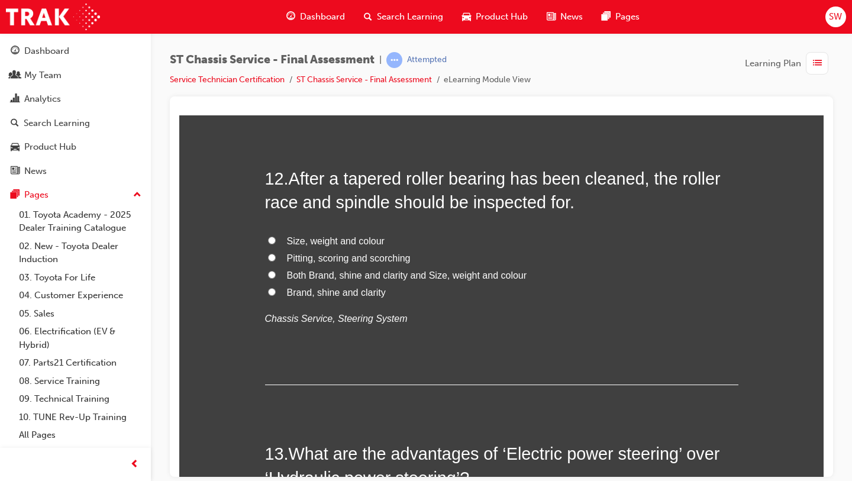
scroll to position [3040, 0]
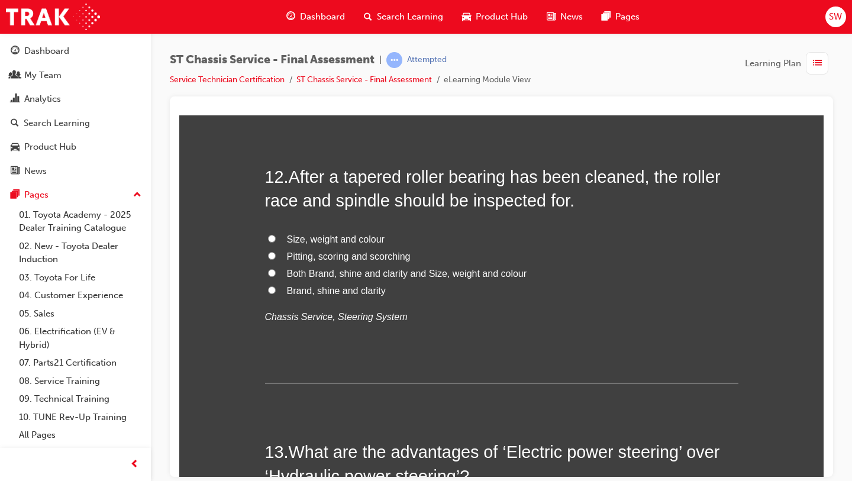
click at [330, 260] on span "Pitting, scoring and scorching" at bounding box center [349, 256] width 124 height 10
click at [276, 259] on input "Pitting, scoring and scorching" at bounding box center [272, 255] width 8 height 8
radio input "true"
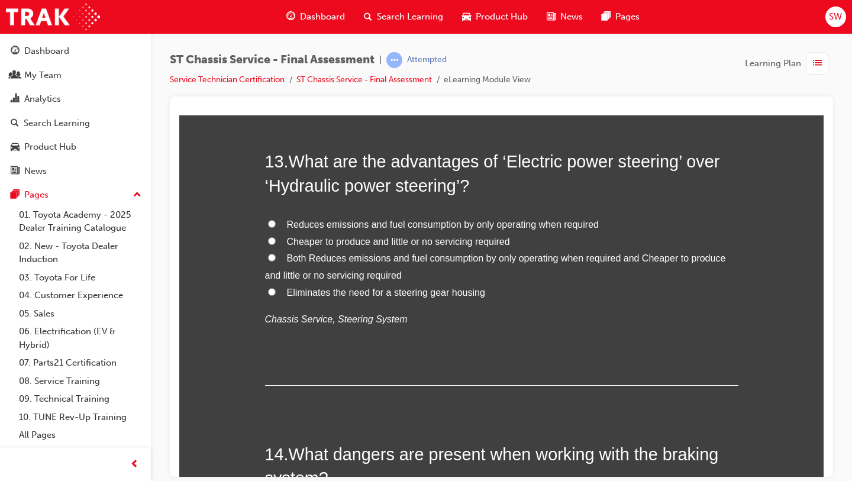
scroll to position [3319, 0]
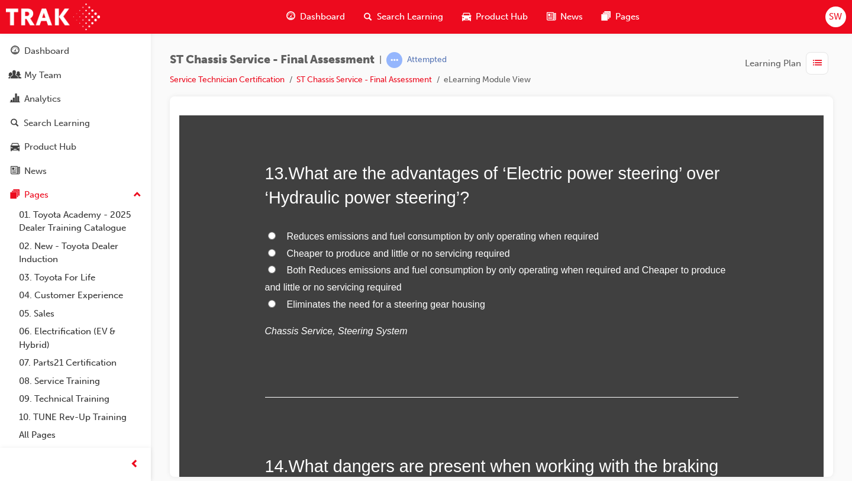
click at [325, 275] on label "Both Reduces emissions and fuel consumption by only operating when required and…" at bounding box center [501, 278] width 473 height 34
click at [276, 273] on input "Both Reduces emissions and fuel consumption by only operating when required and…" at bounding box center [272, 269] width 8 height 8
radio input "true"
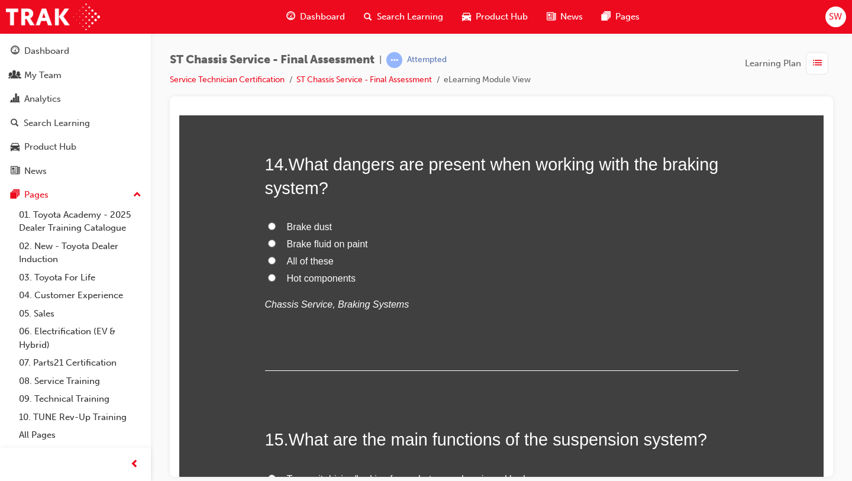
scroll to position [3622, 0]
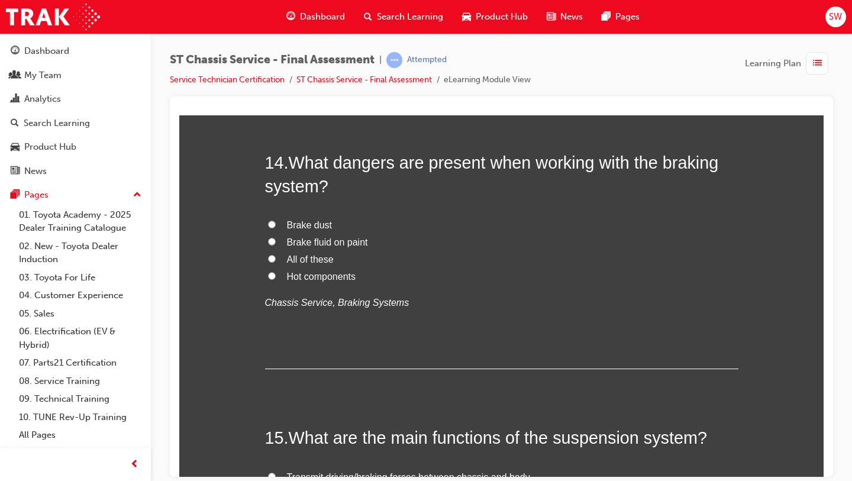
click at [309, 259] on span "All of these" at bounding box center [310, 259] width 47 height 10
click at [276, 259] on input "All of these" at bounding box center [272, 258] width 8 height 8
radio input "true"
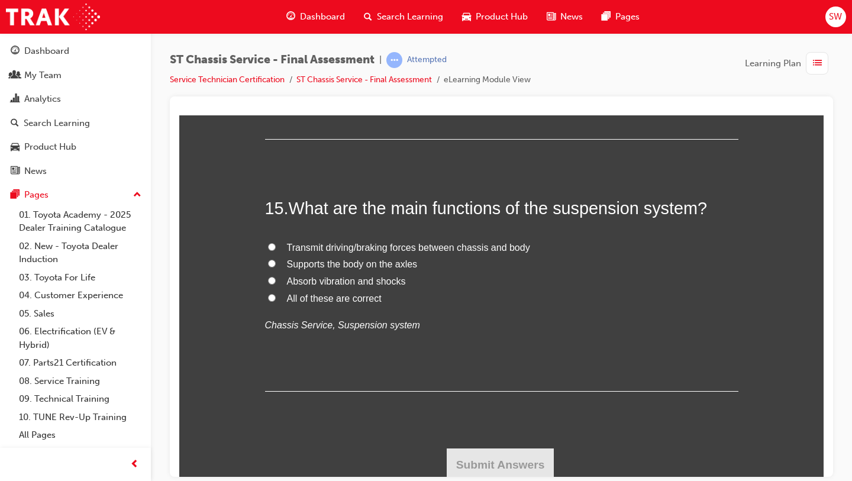
scroll to position [3856, 0]
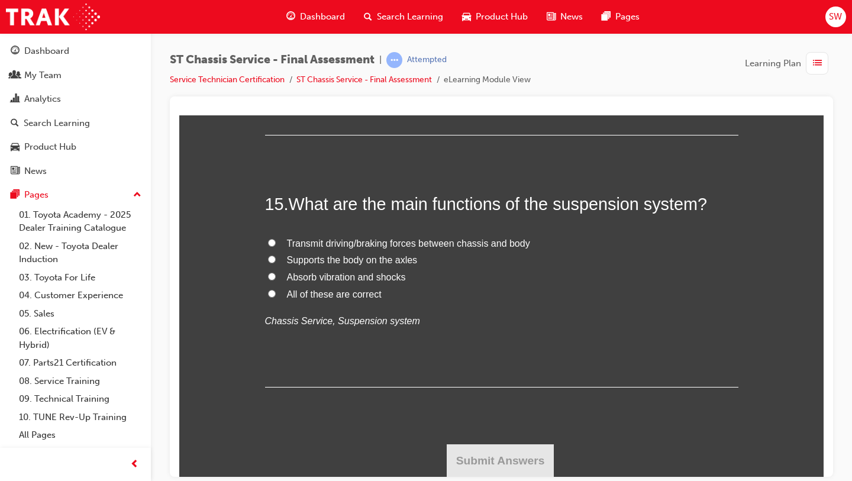
click at [333, 295] on span "All of these are correct" at bounding box center [334, 294] width 95 height 10
click at [276, 295] on input "All of these are correct" at bounding box center [272, 293] width 8 height 8
radio input "true"
click at [470, 450] on button "Submit Answers" at bounding box center [500, 460] width 108 height 33
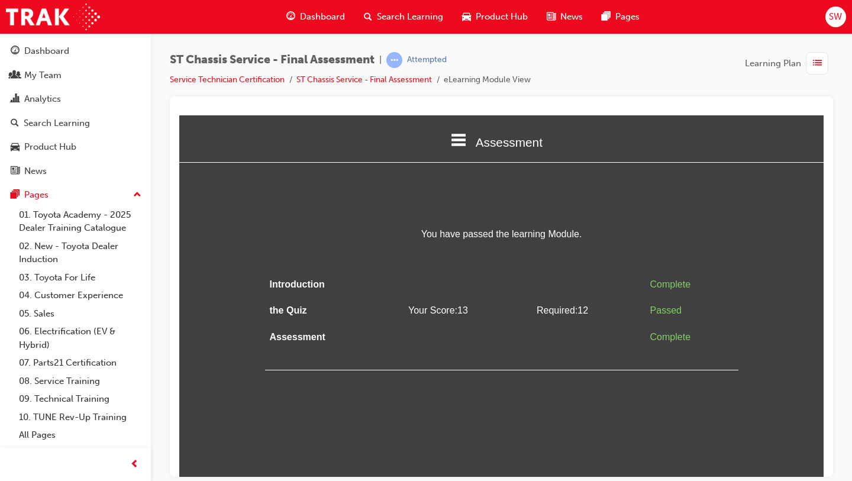
scroll to position [0, 0]
click at [234, 80] on link "Service Technician Certification" at bounding box center [227, 80] width 115 height 10
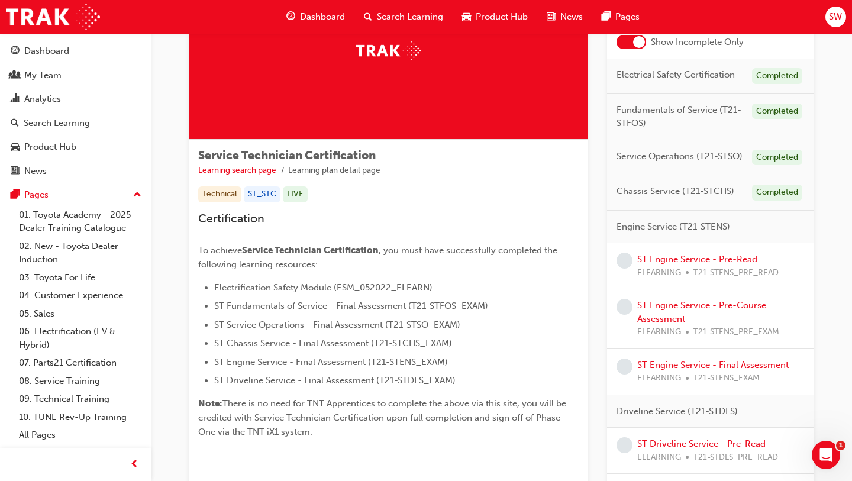
scroll to position [100, 0]
click at [662, 260] on link "ST Engine Service - Pre-Read" at bounding box center [697, 258] width 120 height 11
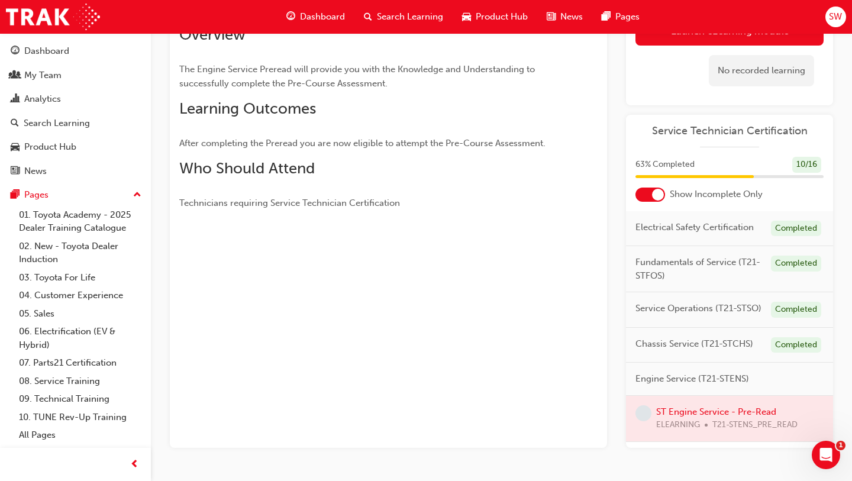
scroll to position [134, 0]
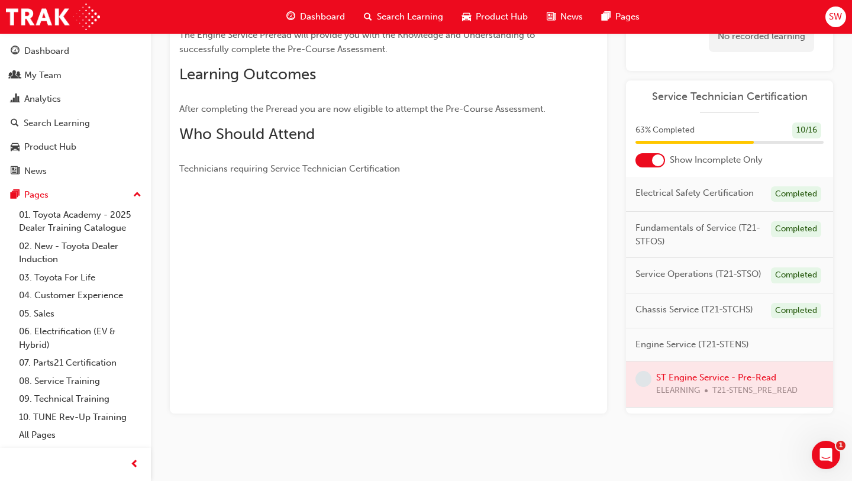
click at [687, 380] on div at bounding box center [729, 384] width 207 height 46
click at [684, 377] on div at bounding box center [729, 384] width 207 height 46
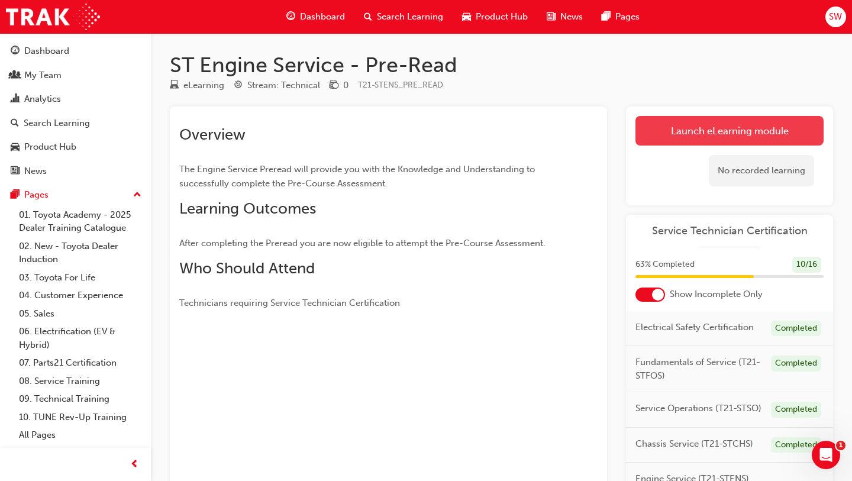
click at [707, 139] on link "Launch eLearning module" at bounding box center [729, 131] width 188 height 30
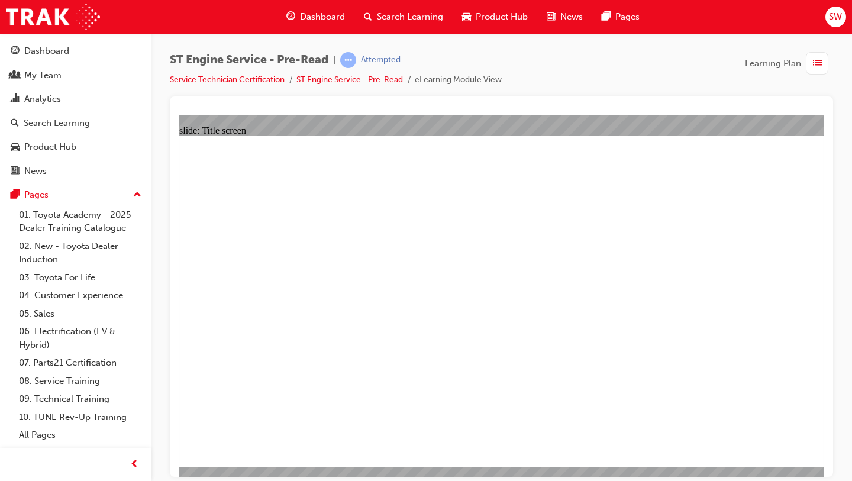
click at [264, 77] on link "Service Technician Certification" at bounding box center [227, 80] width 115 height 10
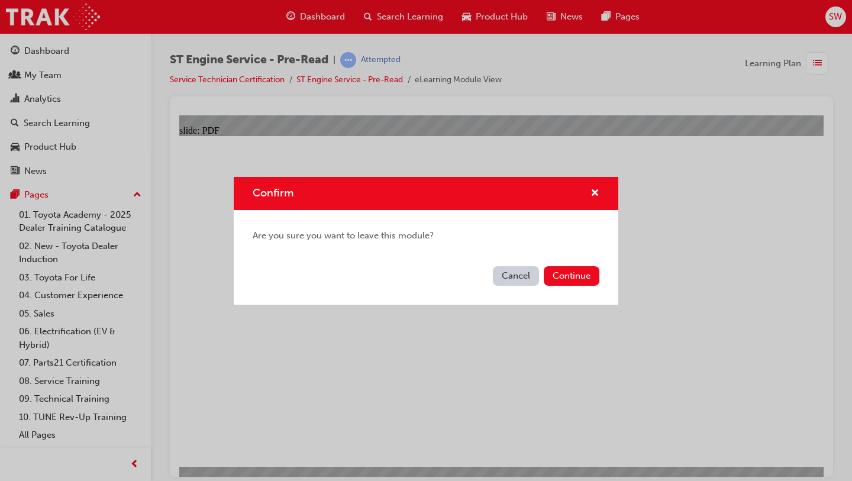
click at [708, 225] on div "Confirm Are you sure you want to leave this module? Cancel Continue" at bounding box center [426, 240] width 852 height 481
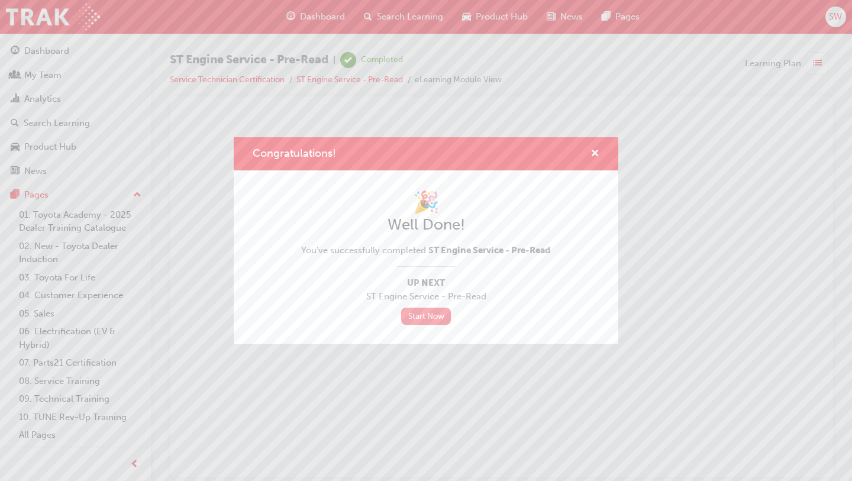
click at [437, 315] on link "Start Now" at bounding box center [426, 315] width 50 height 17
click at [590, 155] on span "cross-icon" at bounding box center [594, 154] width 9 height 11
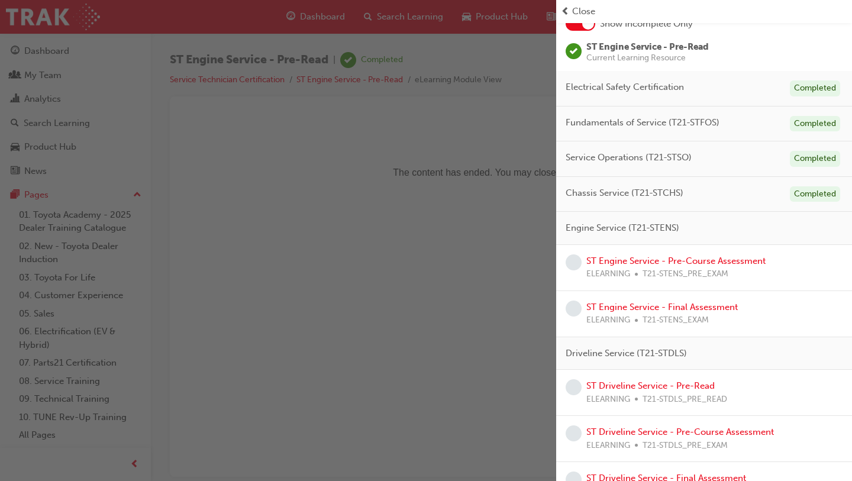
scroll to position [78, 0]
click at [684, 257] on link "ST Engine Service - Pre-Course Assessment" at bounding box center [675, 261] width 179 height 11
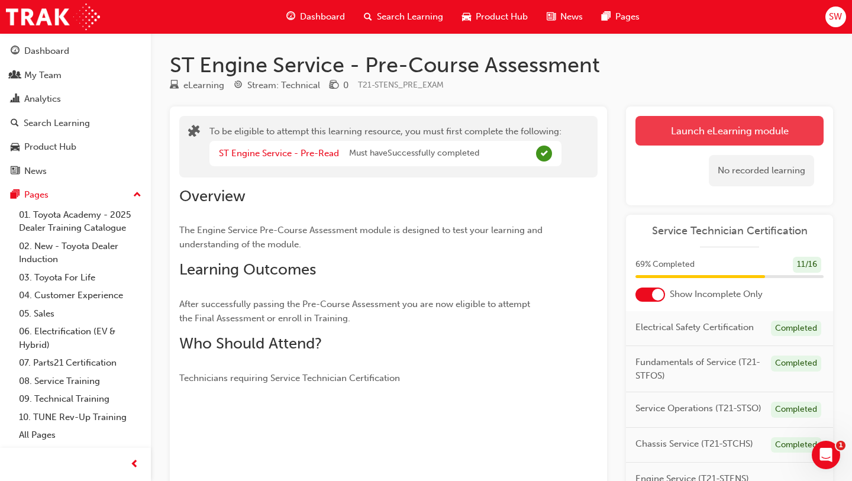
click at [703, 124] on link "Launch eLearning module" at bounding box center [729, 131] width 188 height 30
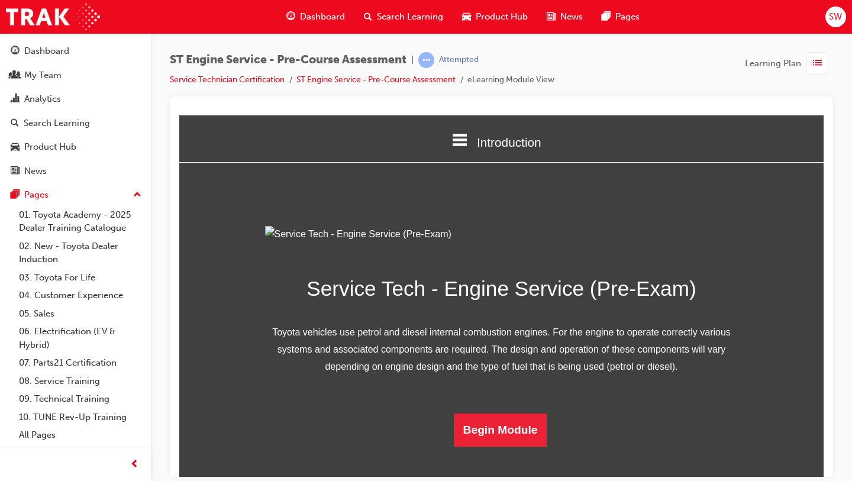
scroll to position [100, 0]
click at [485, 446] on button "Begin Module" at bounding box center [500, 429] width 93 height 33
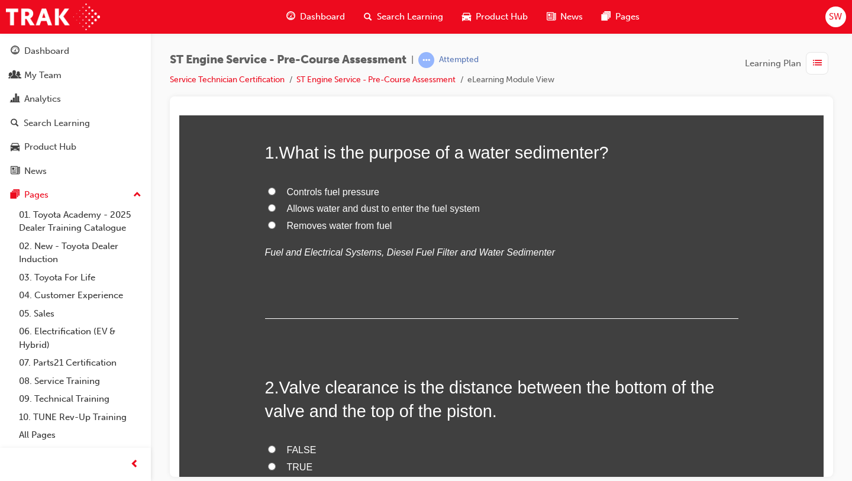
scroll to position [0, 0]
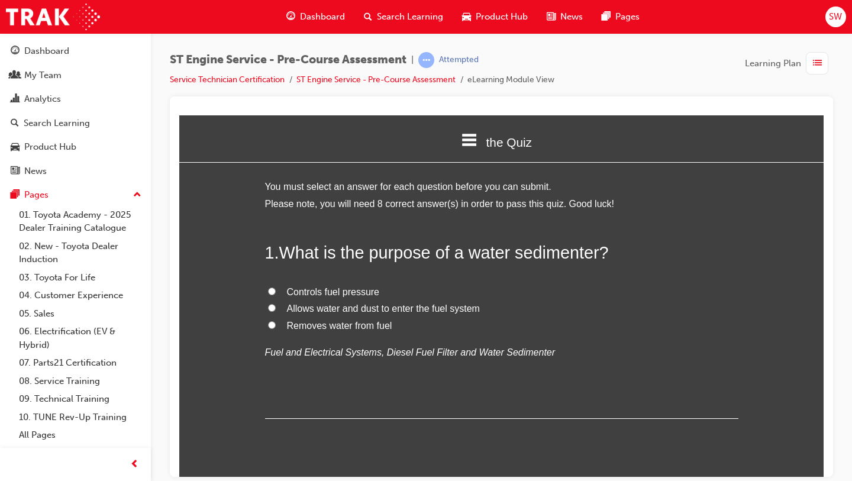
click at [333, 326] on span "Removes water from fuel" at bounding box center [339, 325] width 105 height 10
click at [276, 326] on input "Removes water from fuel" at bounding box center [272, 325] width 8 height 8
radio input "true"
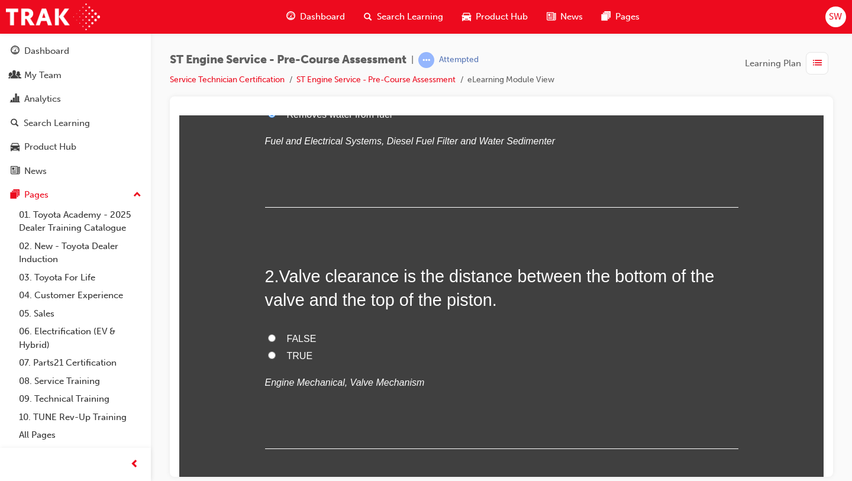
scroll to position [214, 0]
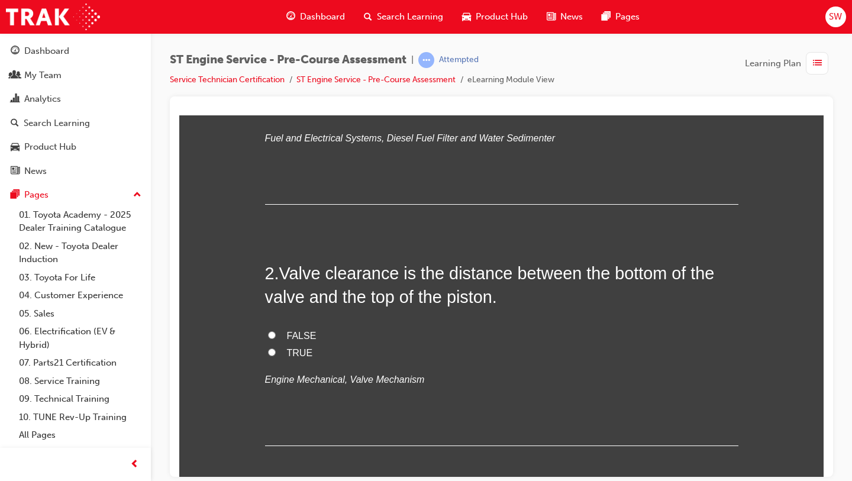
click at [303, 337] on span "FALSE" at bounding box center [302, 335] width 30 height 10
click at [276, 337] on input "FALSE" at bounding box center [272, 335] width 8 height 8
radio input "true"
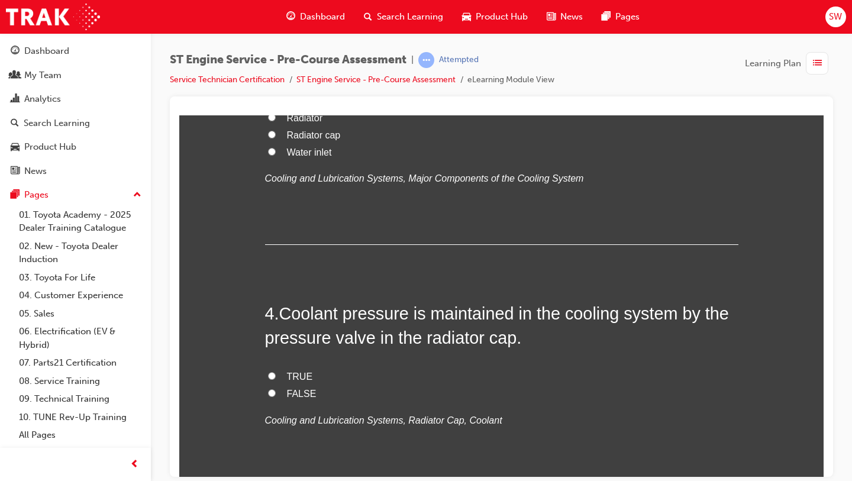
scroll to position [721, 0]
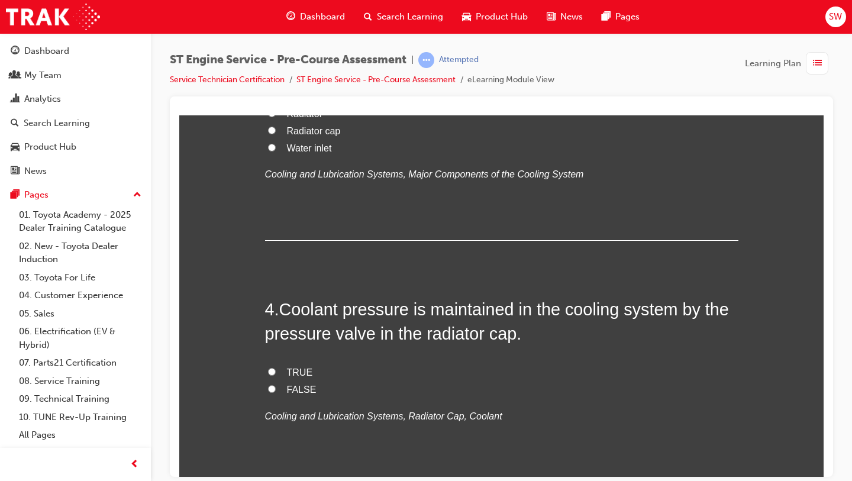
click at [320, 135] on span "Radiator cap" at bounding box center [314, 130] width 54 height 10
click at [276, 134] on input "Radiator cap" at bounding box center [272, 130] width 8 height 8
radio input "true"
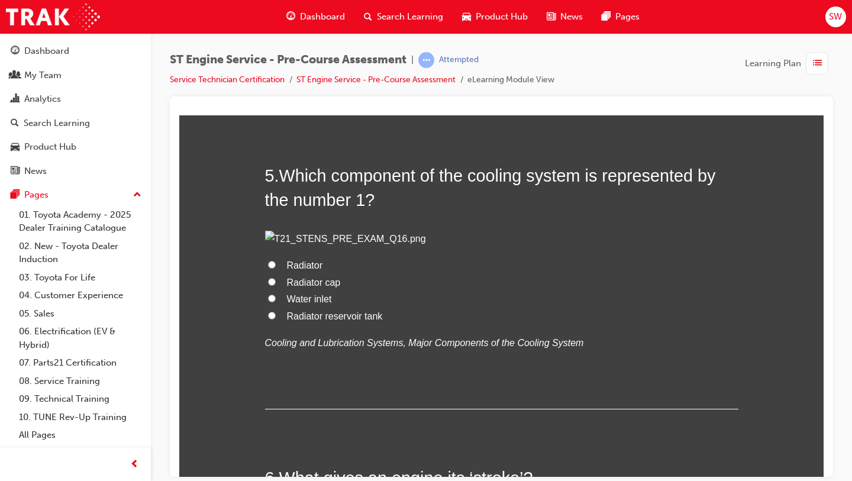
scroll to position [1100, 0]
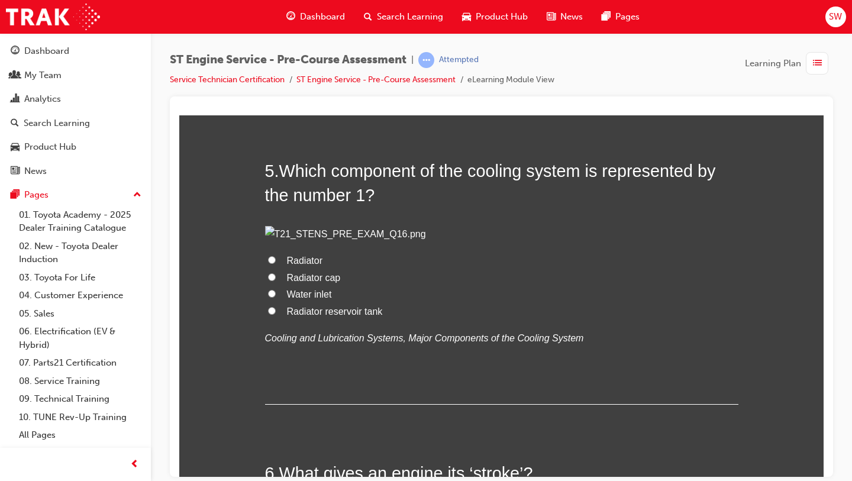
radio input "true"
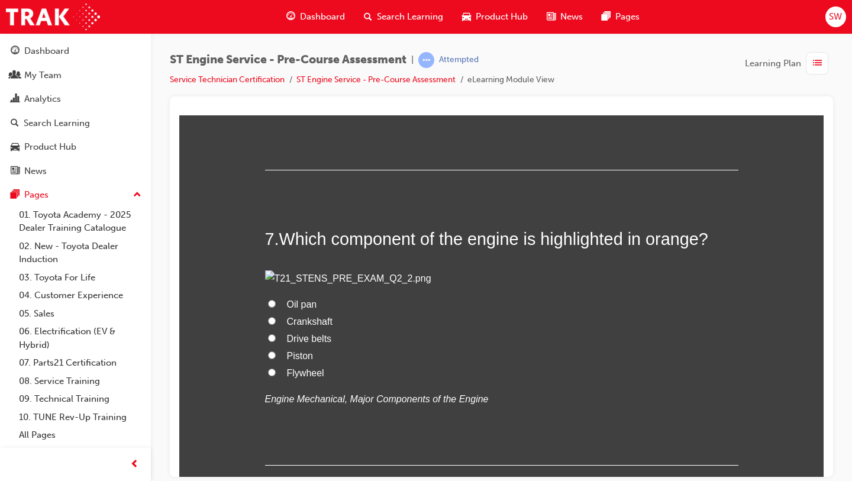
scroll to position [1571, 0]
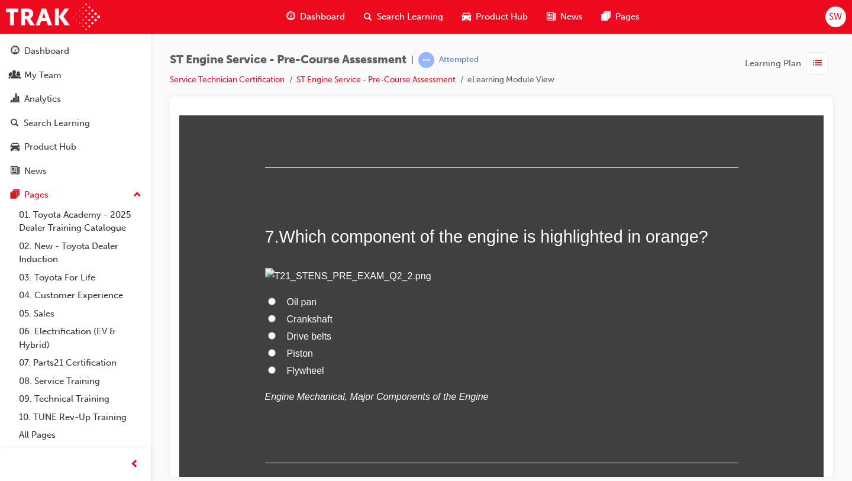
radio input "true"
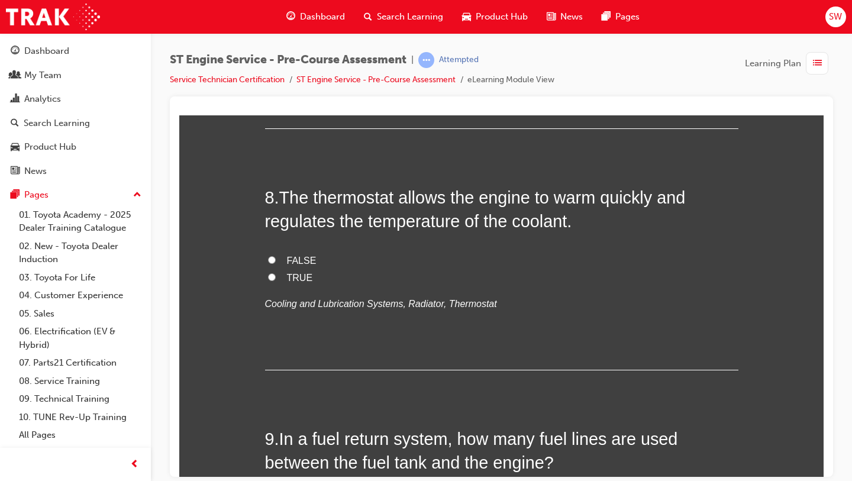
scroll to position [1908, 0]
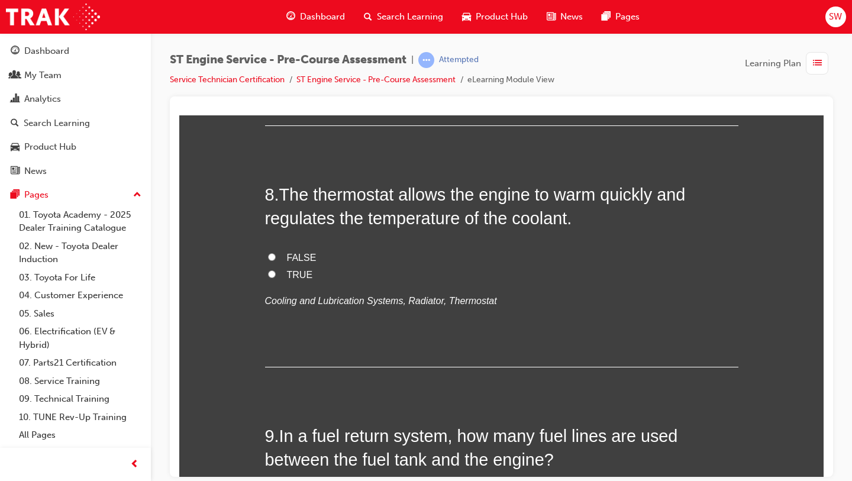
radio input "true"
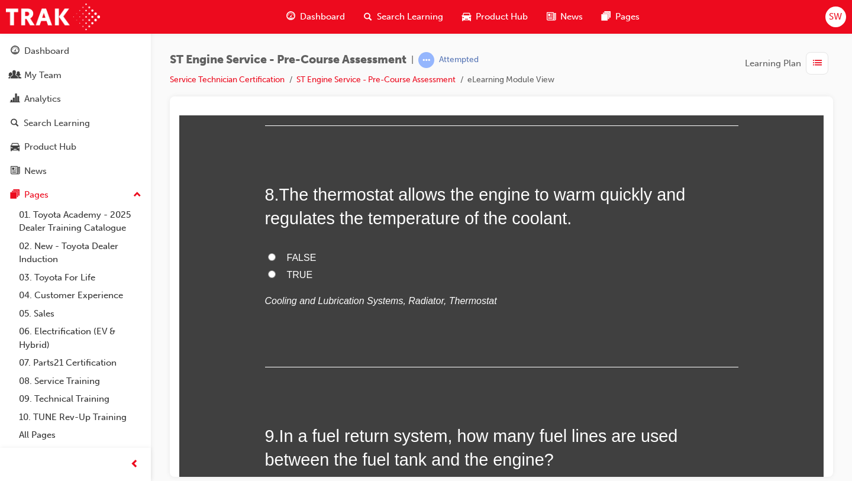
radio input "true"
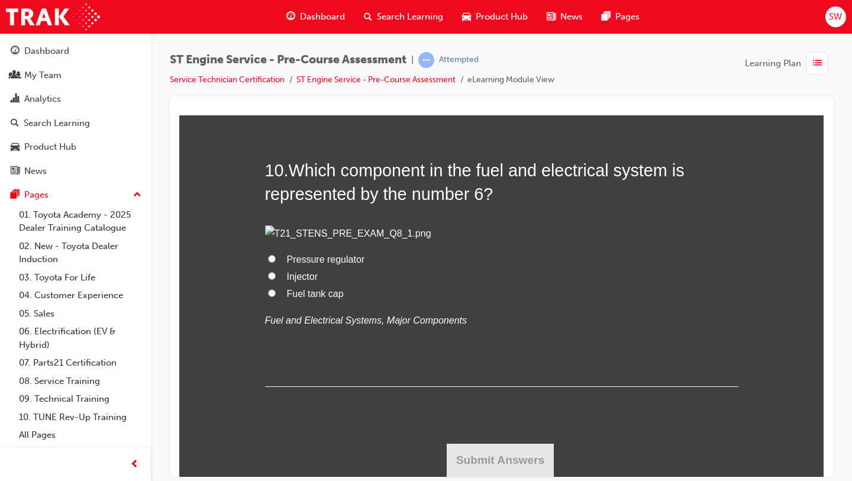
scroll to position [2499, 0]
radio input "true"
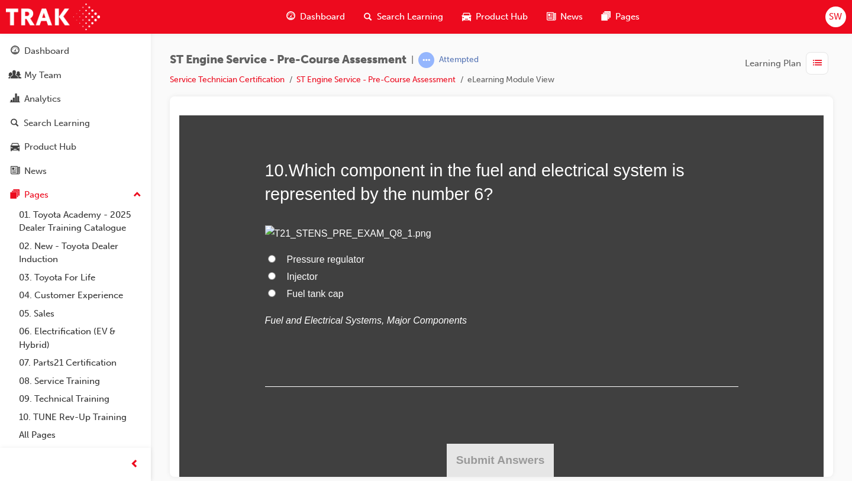
radio input "true"
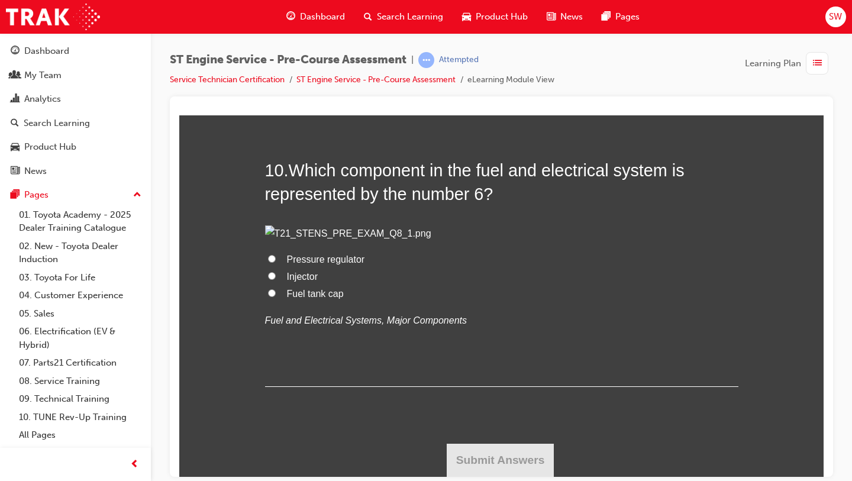
radio input "true"
click at [325, 298] on span "Fuel tank cap" at bounding box center [315, 293] width 57 height 10
click at [276, 296] on input "Fuel tank cap" at bounding box center [272, 293] width 8 height 8
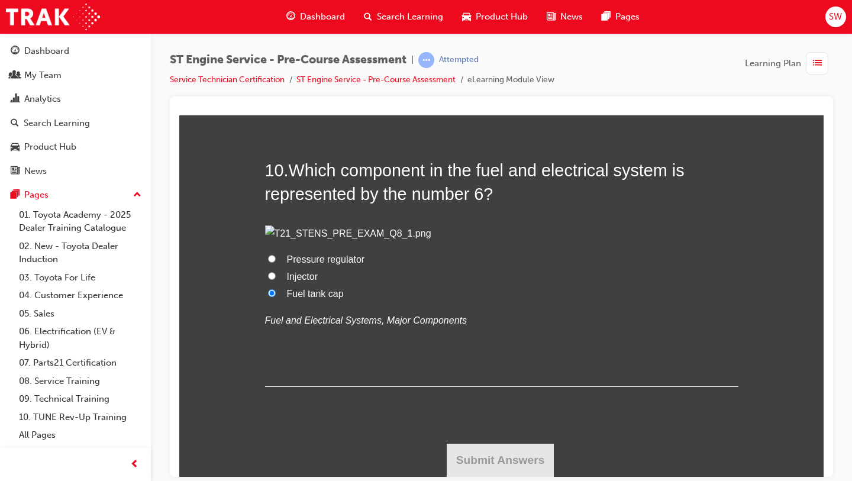
radio input "true"
click at [483, 460] on button "Submit Answers" at bounding box center [500, 459] width 108 height 33
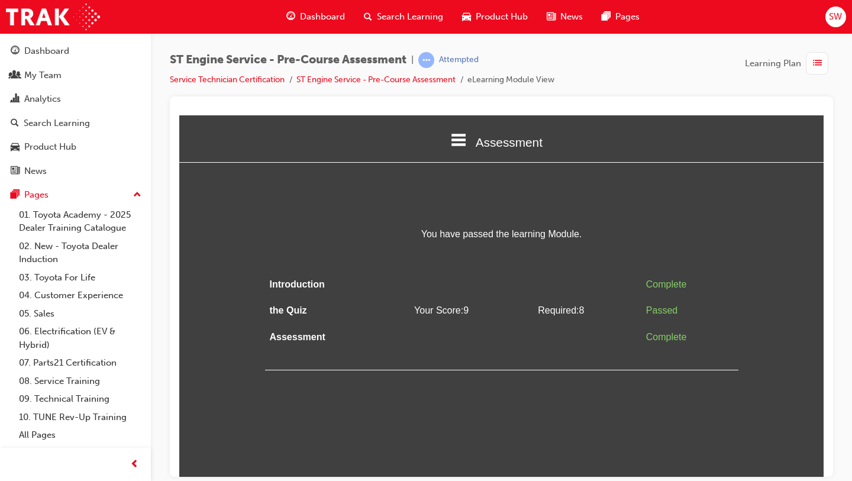
scroll to position [0, 0]
click at [263, 77] on link "Service Technician Certification" at bounding box center [227, 80] width 115 height 10
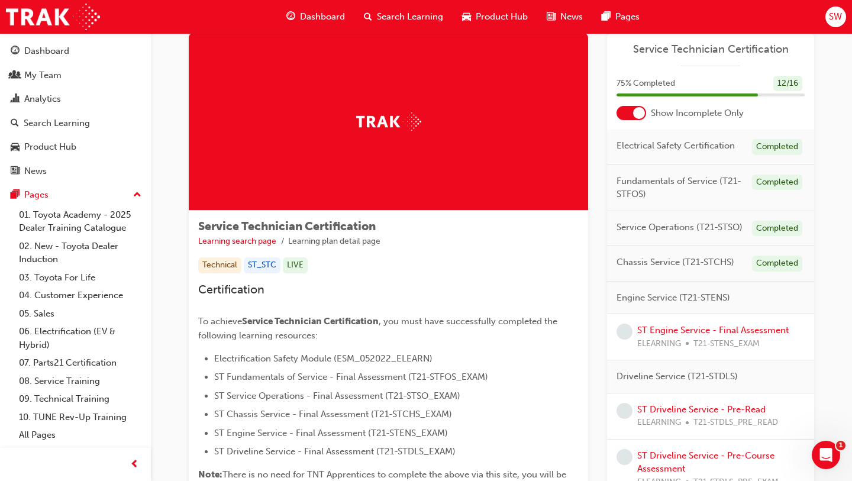
scroll to position [30, 0]
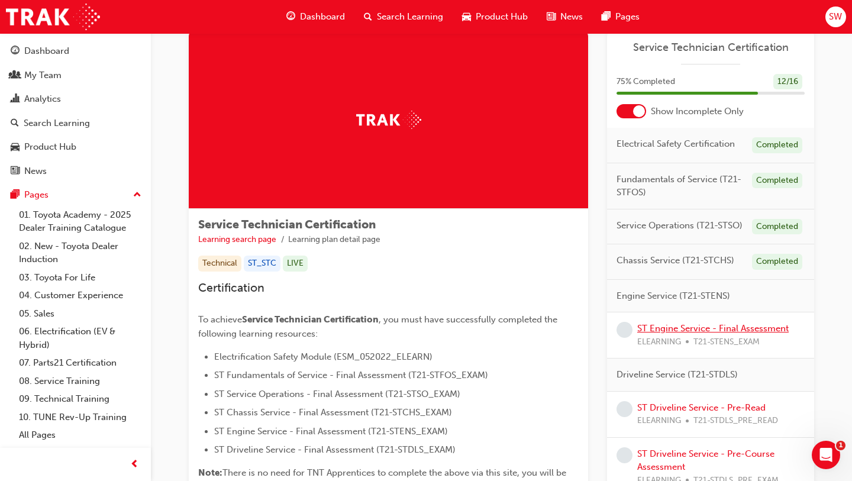
click at [700, 326] on link "ST Engine Service - Final Assessment" at bounding box center [712, 328] width 151 height 11
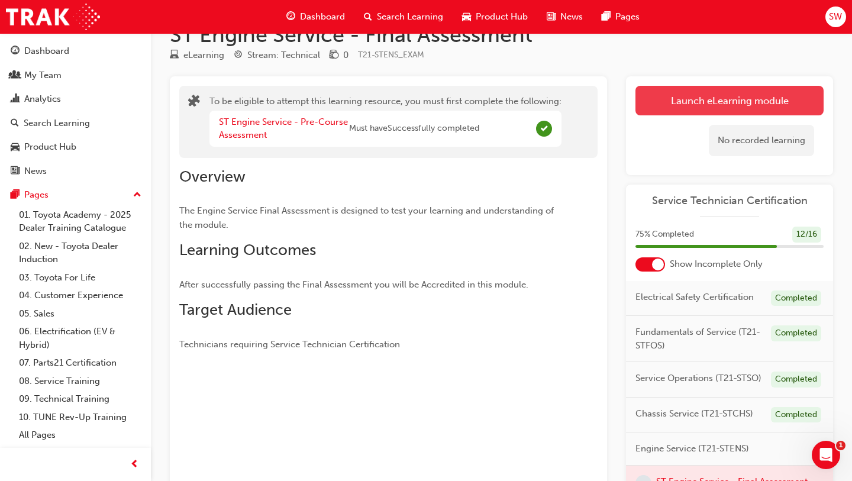
click at [671, 112] on button "Launch eLearning module" at bounding box center [729, 101] width 188 height 30
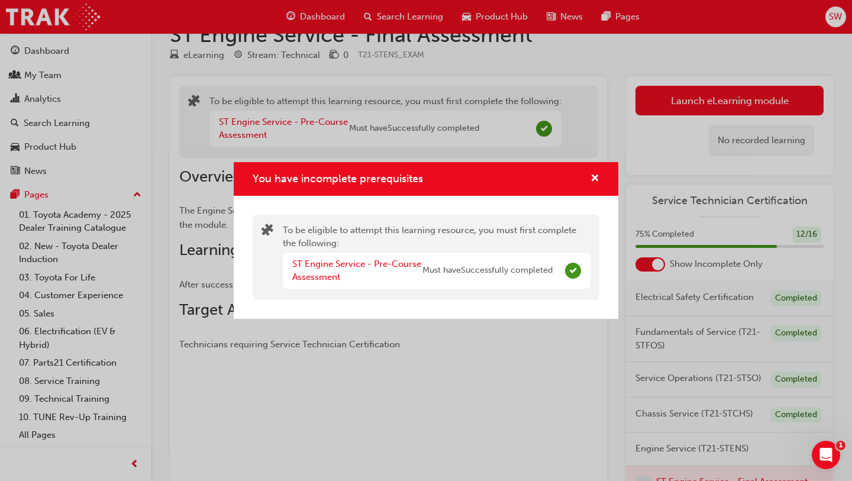
click at [595, 188] on div "You have incomplete prerequisites" at bounding box center [426, 179] width 384 height 34
click at [595, 183] on span "cross-icon" at bounding box center [594, 179] width 9 height 11
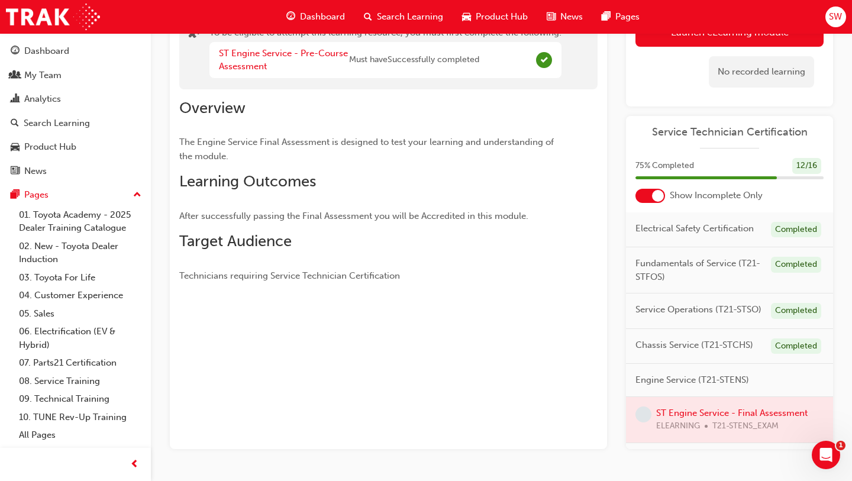
scroll to position [134, 0]
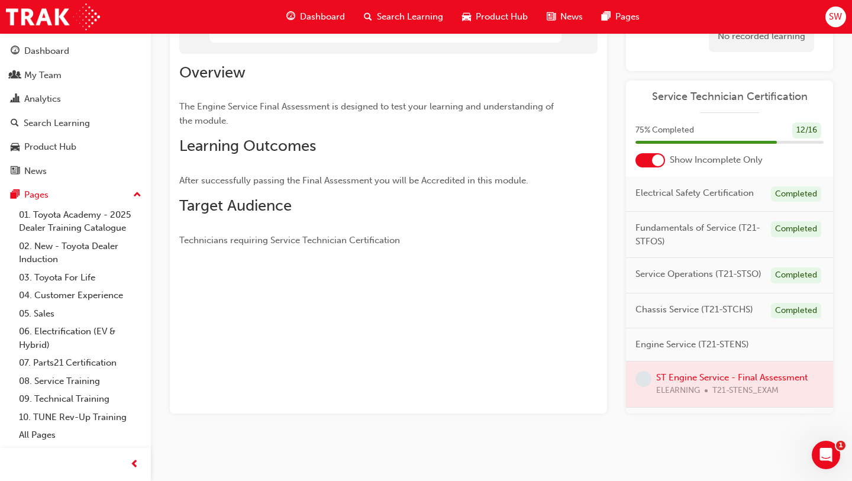
click at [688, 378] on div at bounding box center [729, 384] width 207 height 46
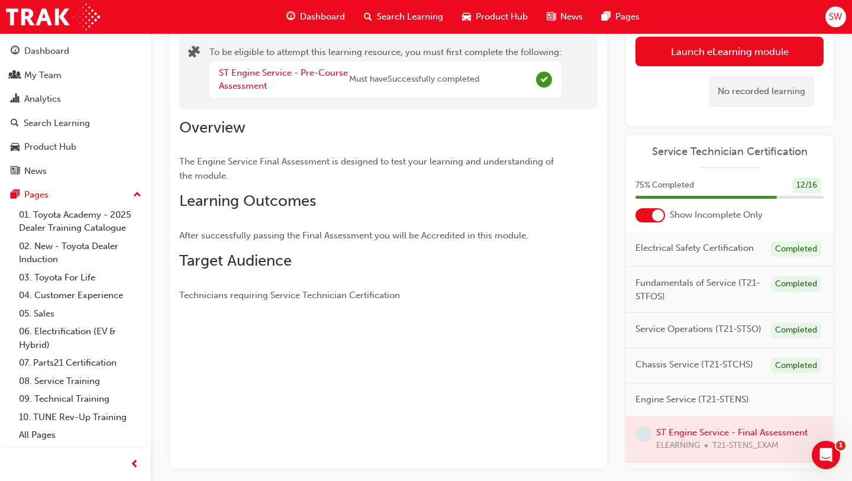
scroll to position [73, 0]
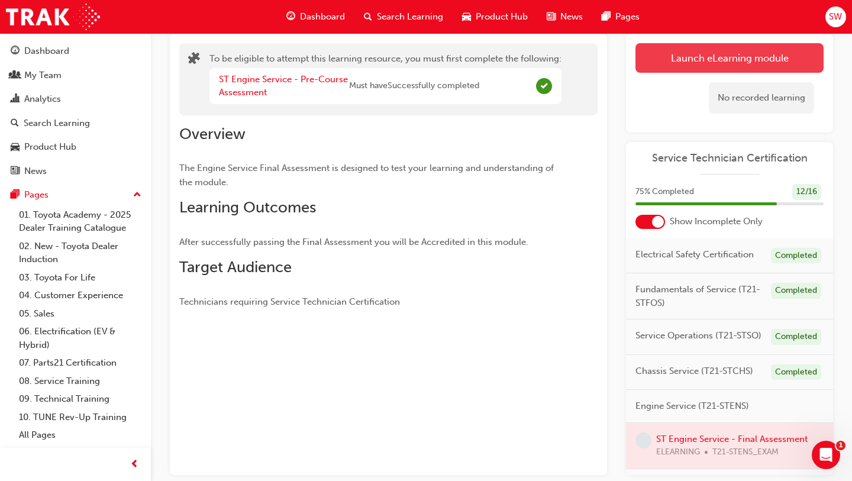
click at [716, 59] on button "Launch eLearning module" at bounding box center [729, 58] width 188 height 30
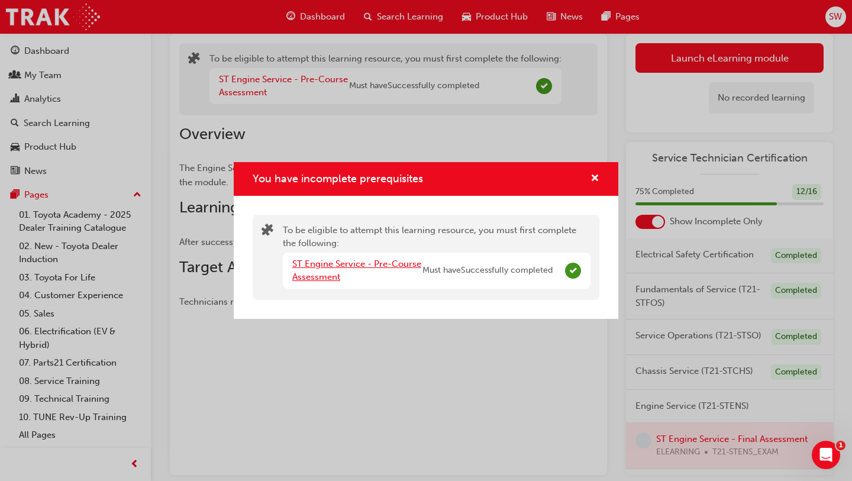
click at [356, 266] on link "ST Engine Service - Pre-Course Assessment" at bounding box center [356, 270] width 129 height 24
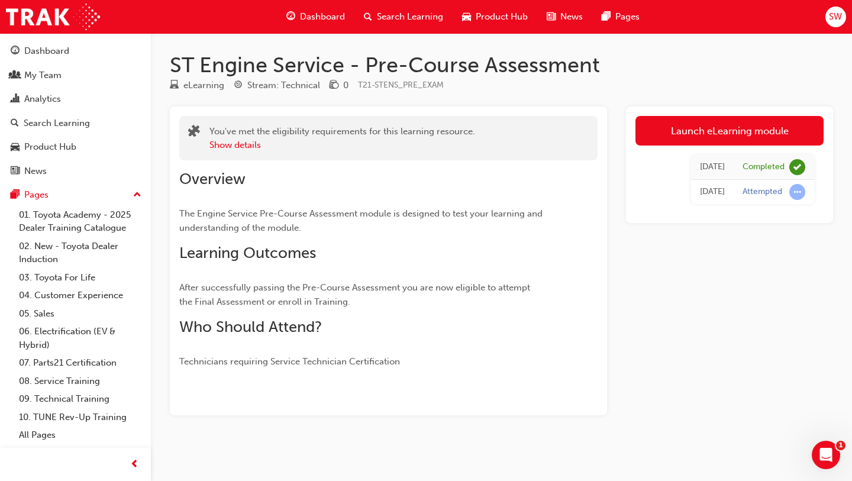
click at [391, 12] on span "Search Learning" at bounding box center [410, 17] width 66 height 14
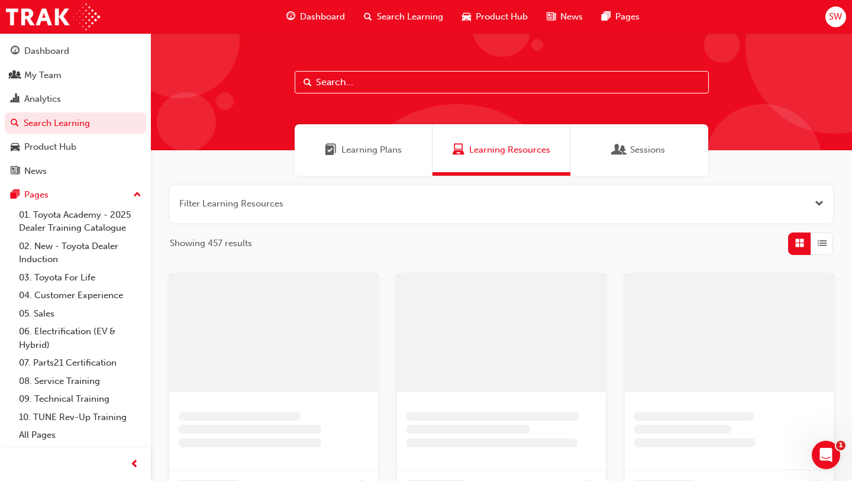
click at [360, 138] on div "Learning Plans" at bounding box center [363, 149] width 138 height 51
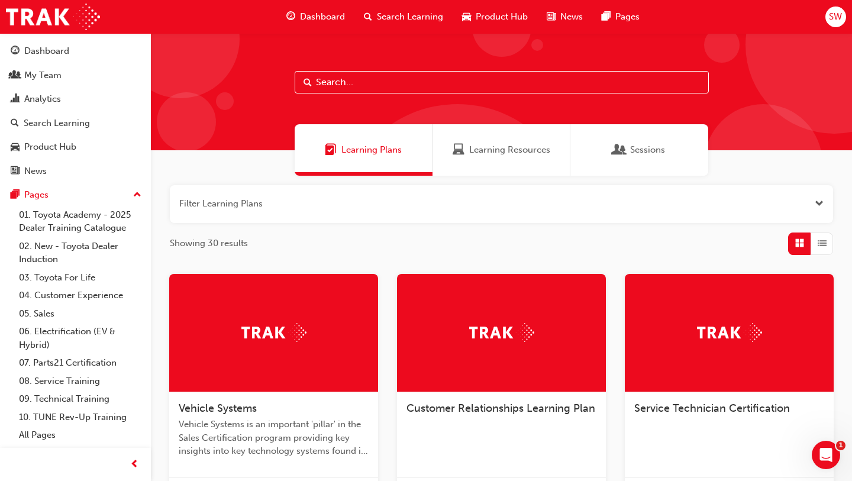
click at [665, 387] on div at bounding box center [728, 333] width 209 height 118
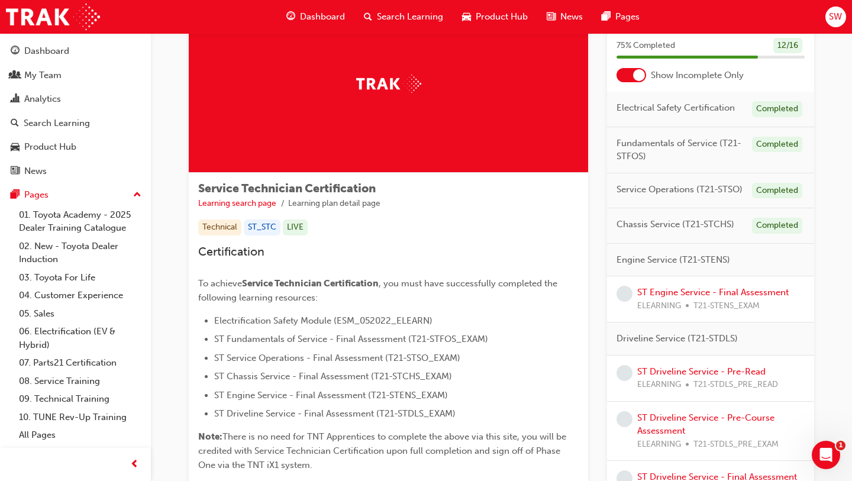
scroll to position [71, 0]
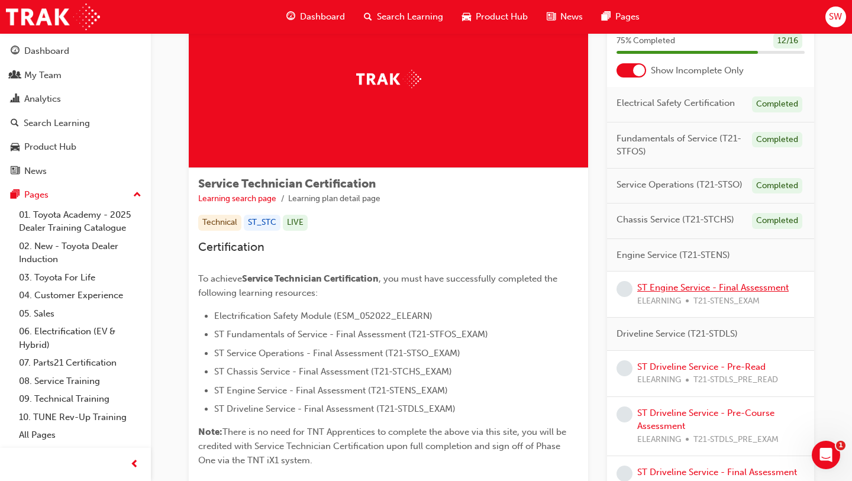
click at [674, 284] on link "ST Engine Service - Final Assessment" at bounding box center [712, 287] width 151 height 11
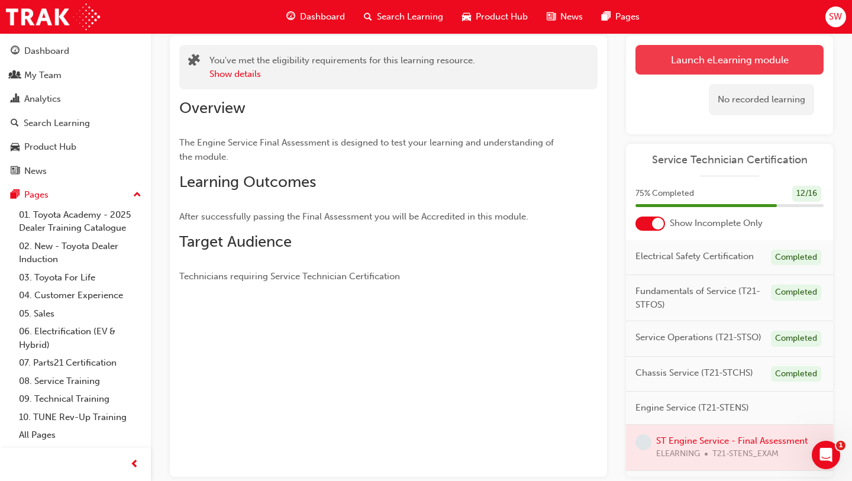
click at [692, 56] on link "Launch eLearning module" at bounding box center [729, 60] width 188 height 30
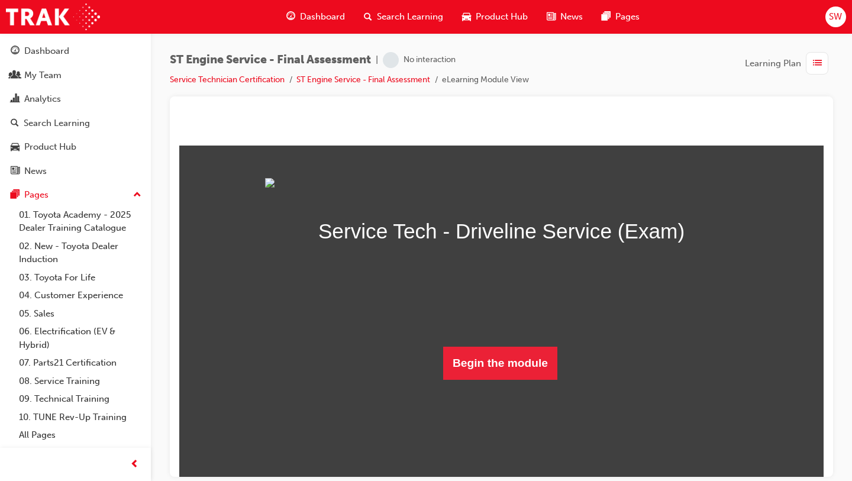
scroll to position [33, 0]
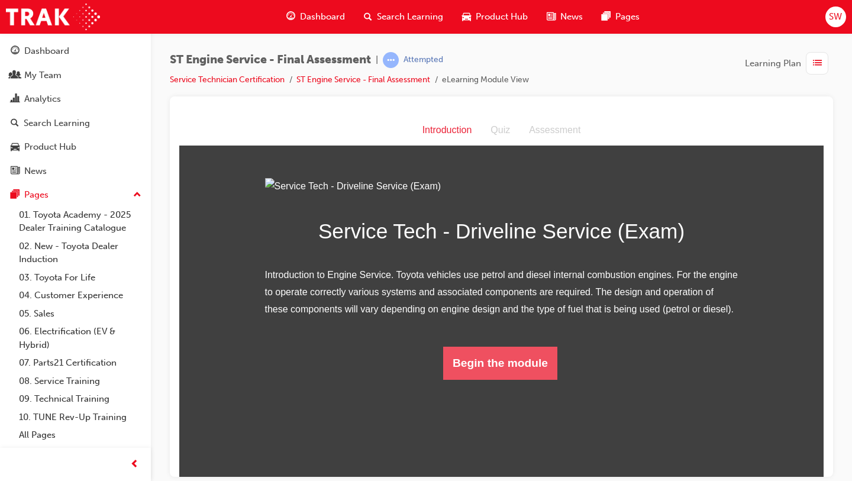
click at [477, 379] on button "Begin the module" at bounding box center [500, 362] width 114 height 33
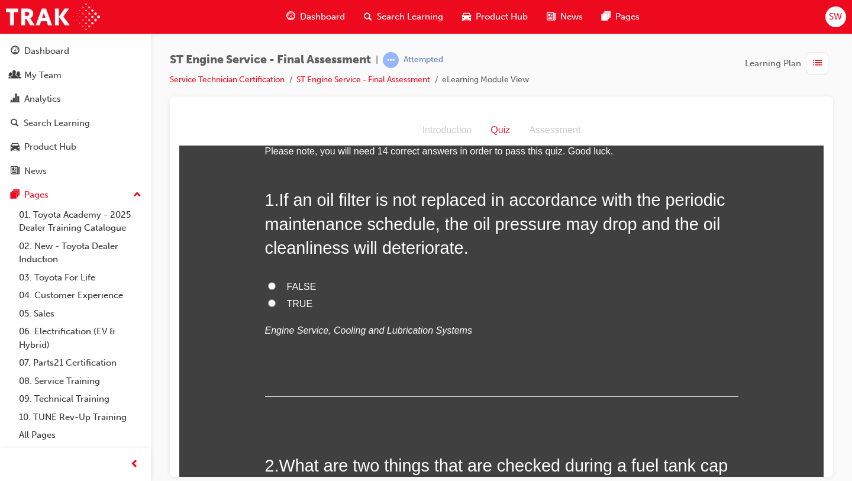
click at [295, 308] on span "TRUE" at bounding box center [300, 303] width 26 height 10
click at [276, 306] on input "TRUE" at bounding box center [272, 303] width 8 height 8
radio input "true"
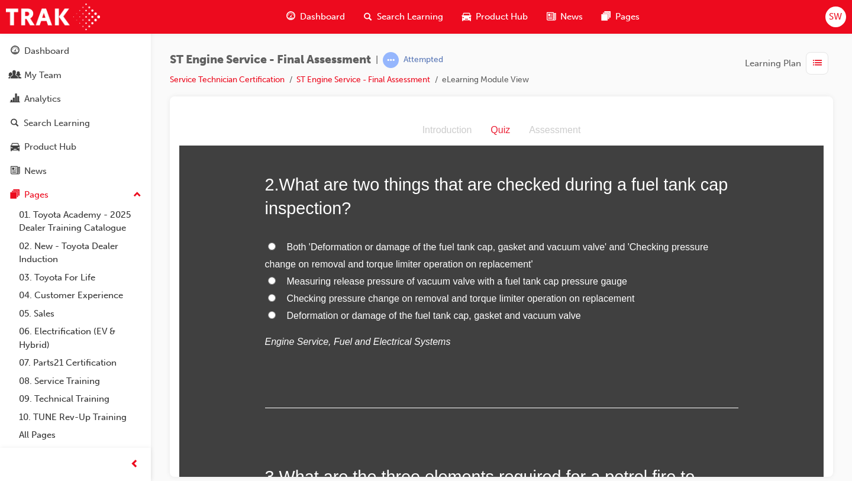
scroll to position [321, 0]
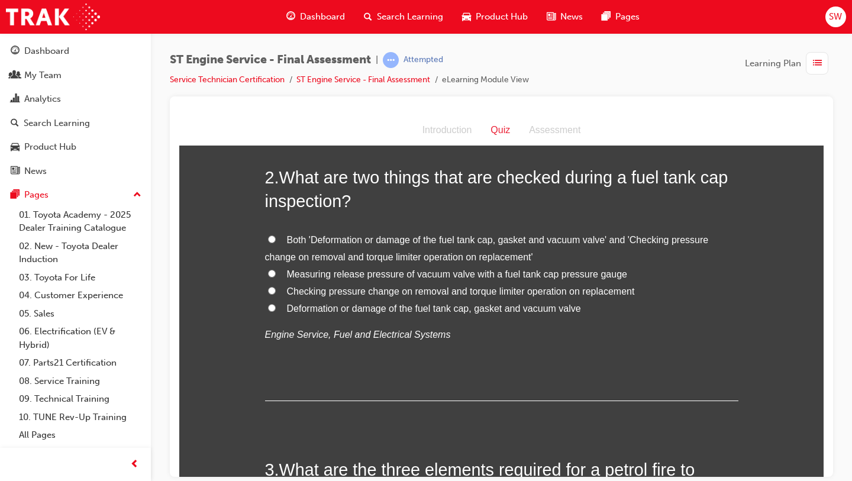
click at [435, 238] on span "Both 'Deformation or damage of the fuel tank cap, gasket and vacuum valve' and …" at bounding box center [487, 247] width 444 height 27
click at [276, 238] on input "Both 'Deformation or damage of the fuel tank cap, gasket and vacuum valve' and …" at bounding box center [272, 239] width 8 height 8
radio input "true"
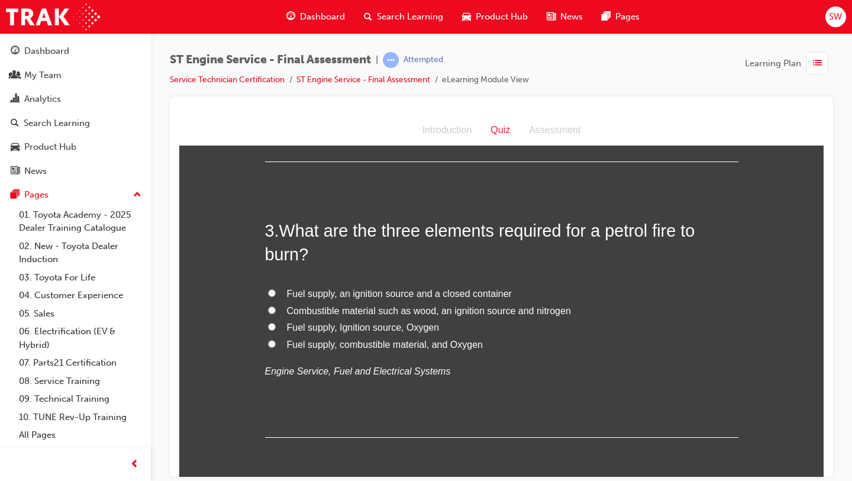
scroll to position [561, 0]
click at [548, 280] on div "3 . What are the three elements required for a petrol fire to burn? Fuel supply…" at bounding box center [501, 327] width 473 height 219
click at [355, 331] on span "Fuel supply, Ignition source, Oxygen" at bounding box center [363, 326] width 153 height 10
click at [276, 329] on input "Fuel supply, Ignition source, Oxygen" at bounding box center [272, 326] width 8 height 8
radio input "true"
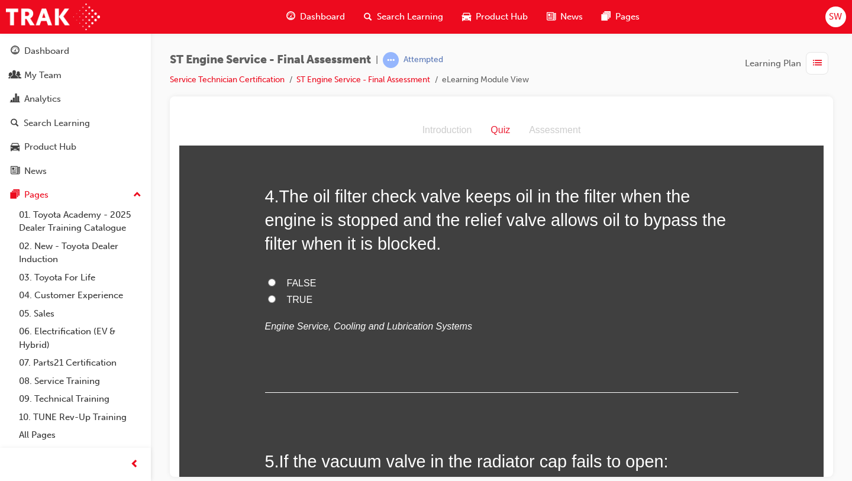
scroll to position [866, 0]
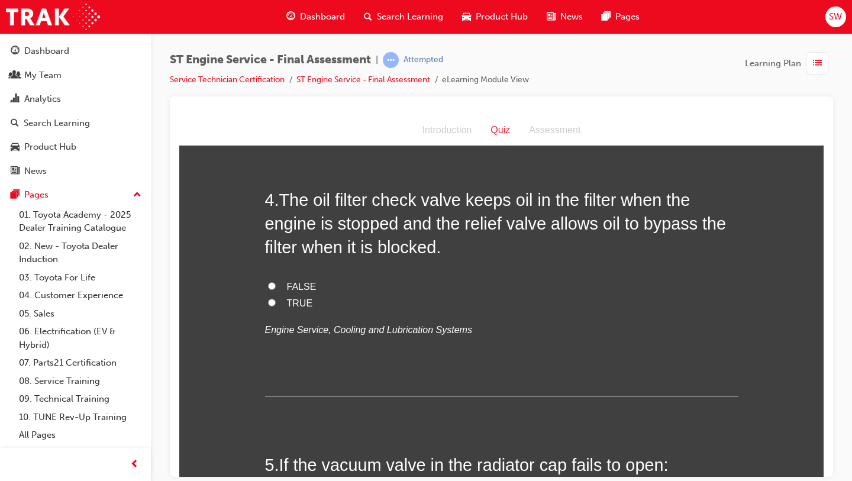
click at [294, 306] on span "TRUE" at bounding box center [300, 302] width 26 height 10
click at [276, 306] on input "TRUE" at bounding box center [272, 302] width 8 height 8
radio input "true"
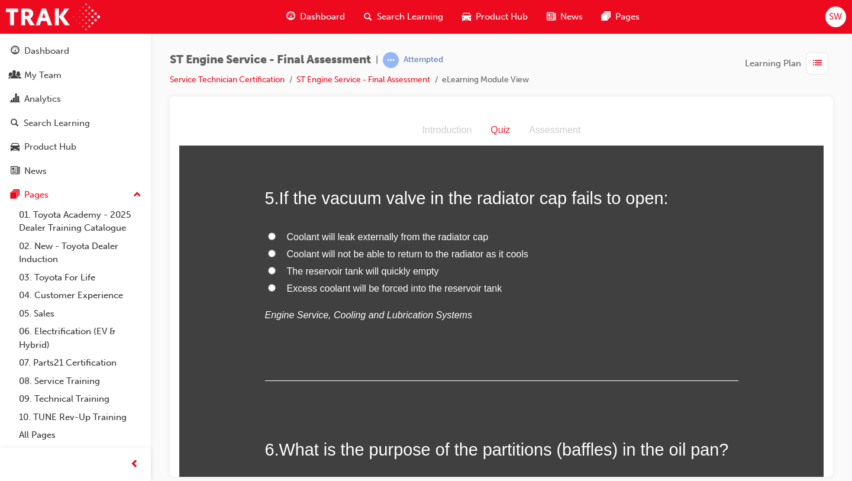
scroll to position [1141, 0]
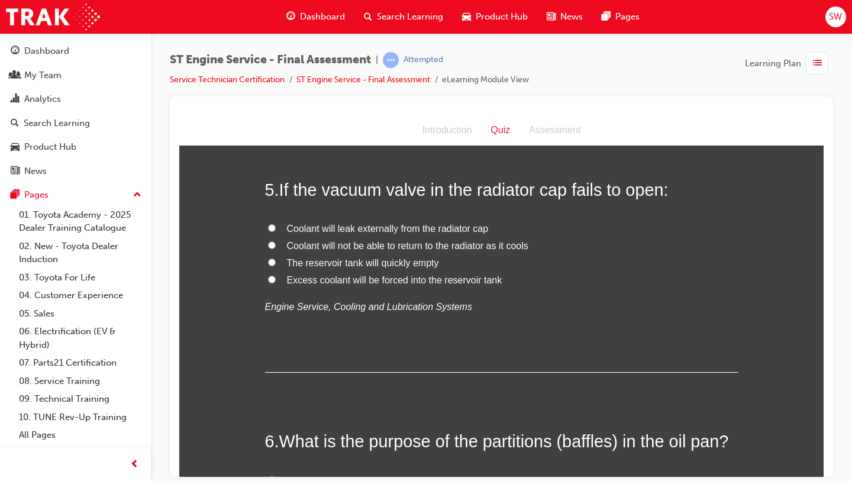
click at [396, 253] on label "Coolant will not be able to return to the radiator as it cools" at bounding box center [501, 245] width 473 height 17
click at [276, 248] on input "Coolant will not be able to return to the radiator as it cools" at bounding box center [272, 245] width 8 height 8
radio input "true"
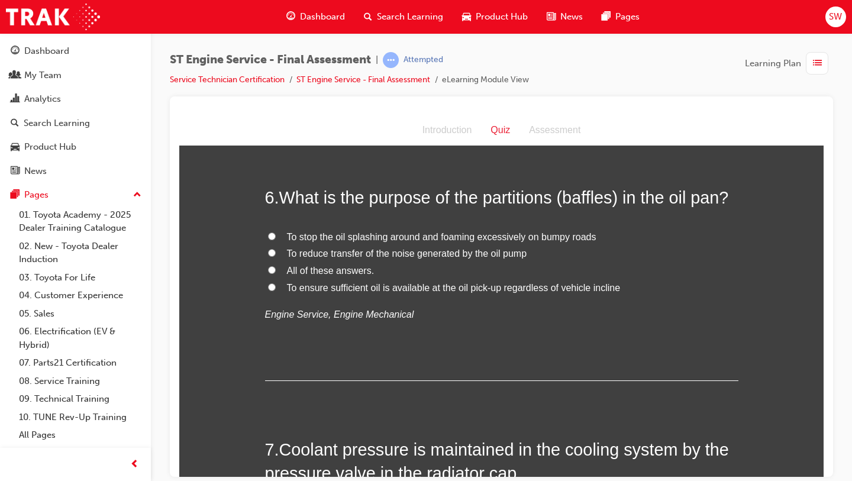
scroll to position [1394, 0]
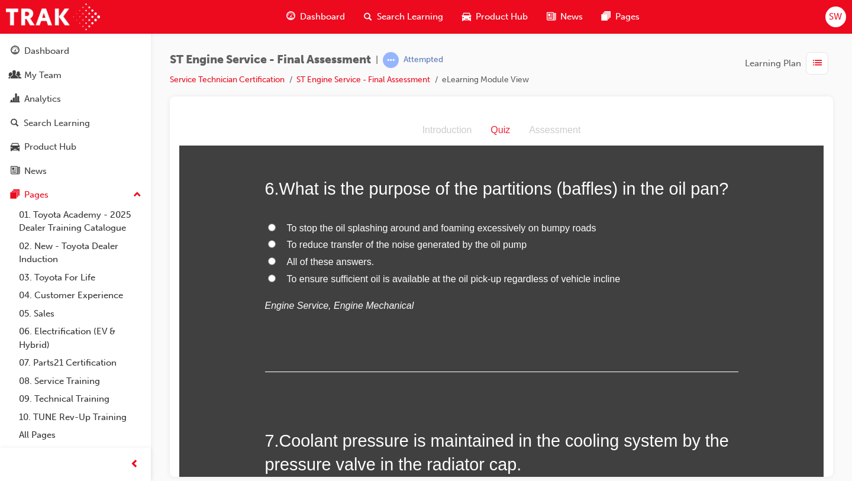
click at [343, 258] on span "All of these answers." at bounding box center [331, 261] width 88 height 10
click at [276, 258] on input "All of these answers." at bounding box center [272, 261] width 8 height 8
radio input "true"
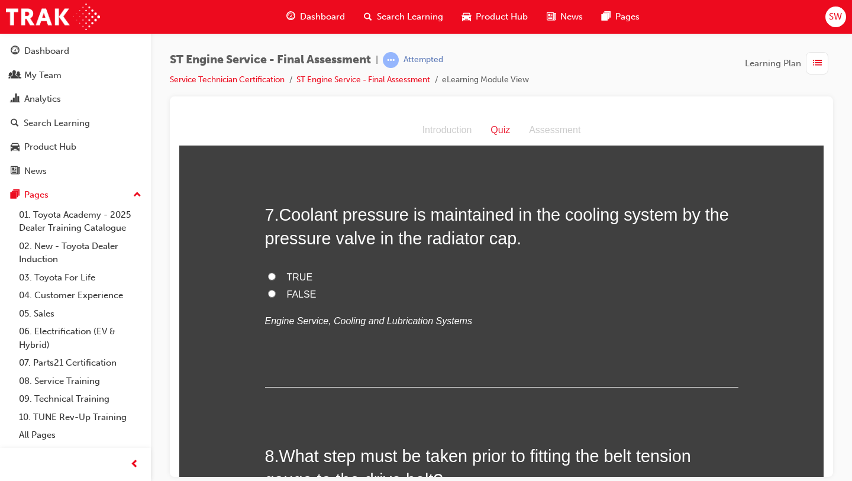
scroll to position [1632, 0]
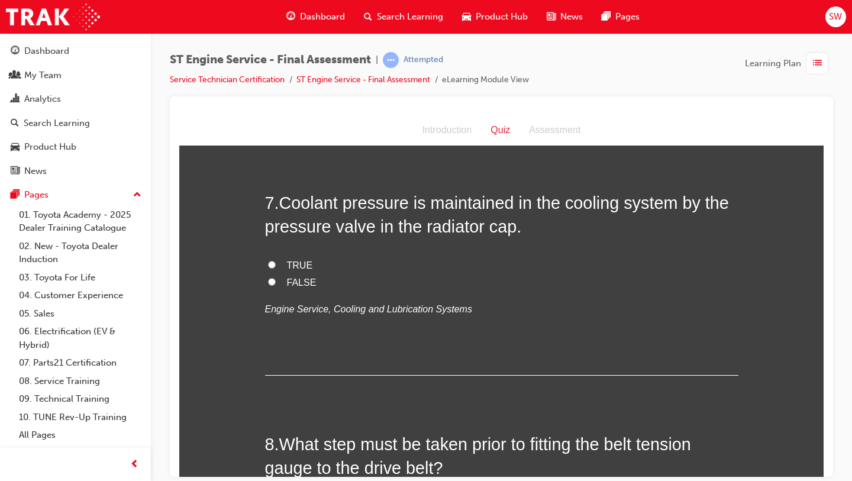
click at [291, 267] on span "TRUE" at bounding box center [300, 265] width 26 height 10
click at [276, 267] on input "TRUE" at bounding box center [272, 264] width 8 height 8
radio input "true"
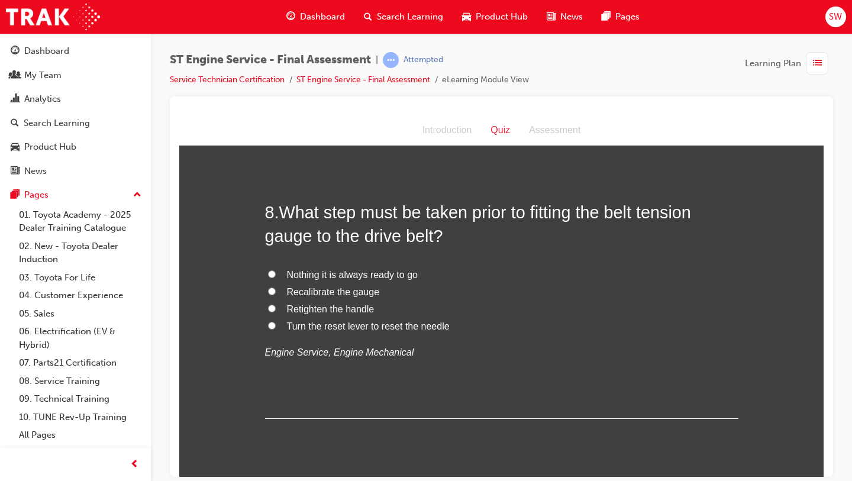
scroll to position [1865, 0]
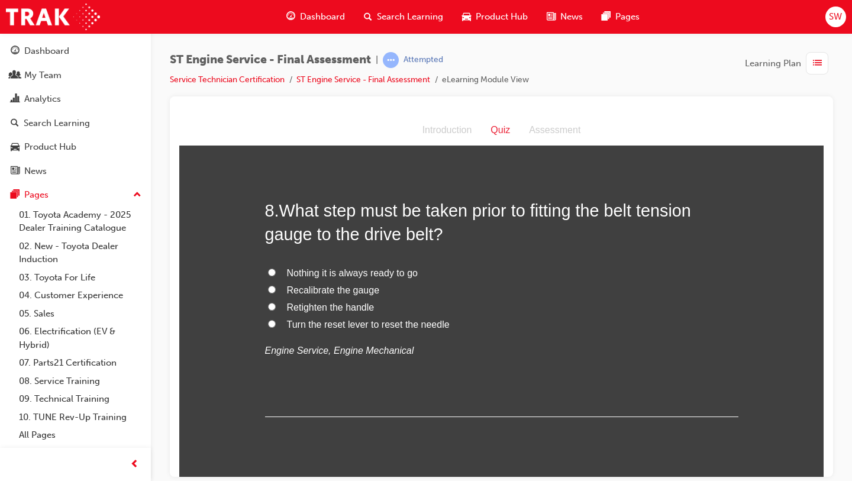
click at [430, 323] on span "Turn the reset lever to reset the needle" at bounding box center [368, 324] width 163 height 10
click at [276, 323] on input "Turn the reset lever to reset the needle" at bounding box center [272, 323] width 8 height 8
radio input "true"
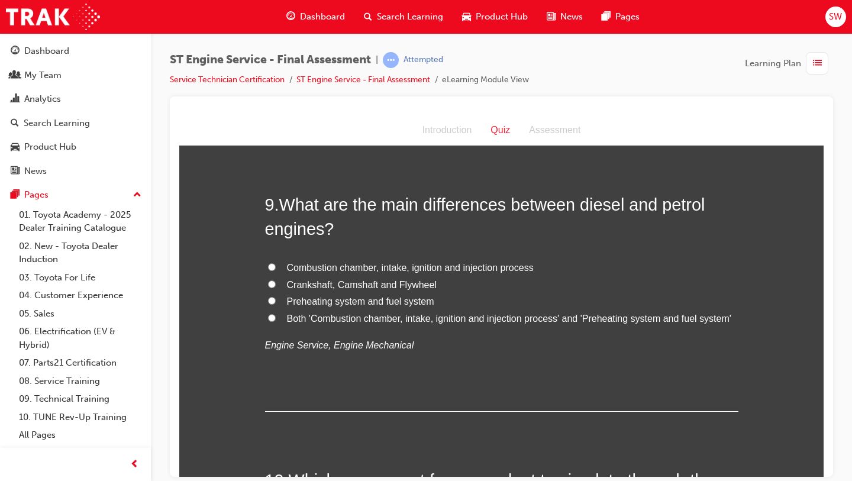
scroll to position [2152, 0]
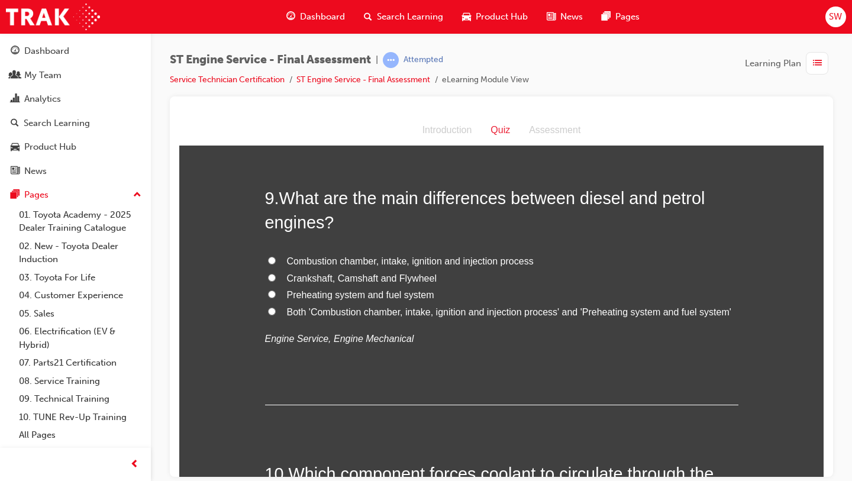
click at [496, 319] on label "Both 'Combustion chamber, intake, ignition and injection process' and 'Preheati…" at bounding box center [501, 311] width 473 height 17
click at [276, 315] on input "Both 'Combustion chamber, intake, ignition and injection process' and 'Preheati…" at bounding box center [272, 311] width 8 height 8
radio input "true"
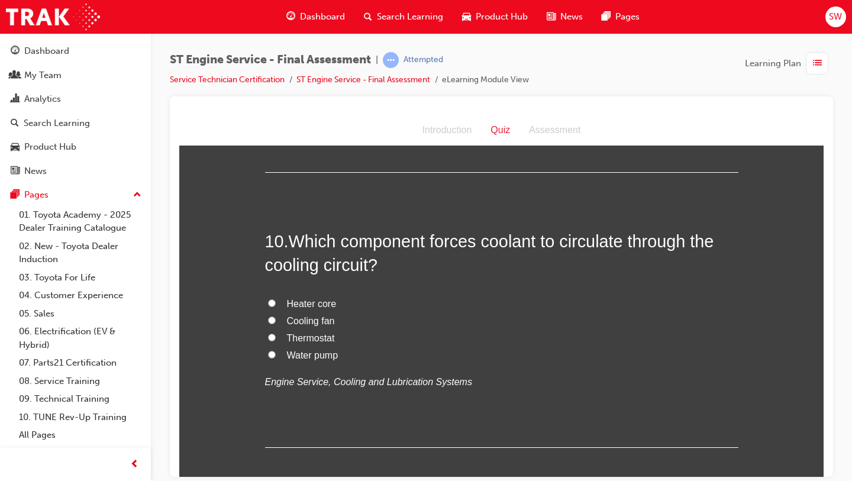
scroll to position [2390, 0]
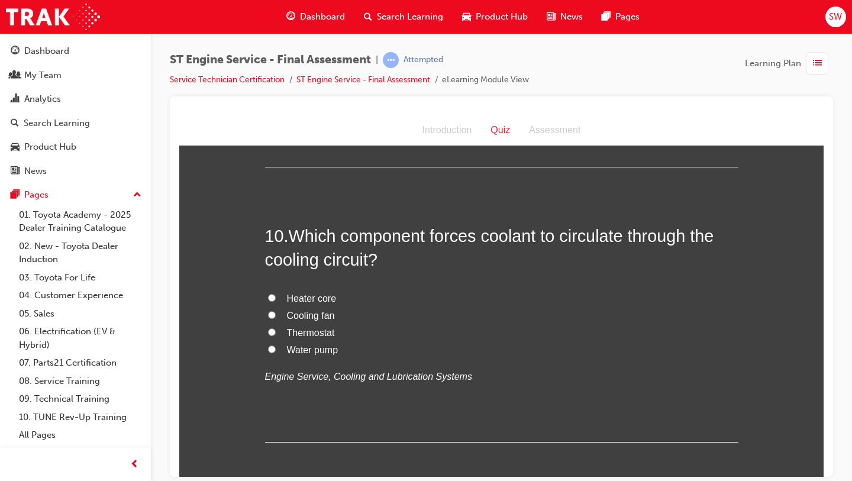
click at [325, 349] on span "Water pump" at bounding box center [312, 349] width 51 height 10
click at [276, 349] on input "Water pump" at bounding box center [272, 349] width 8 height 8
radio input "true"
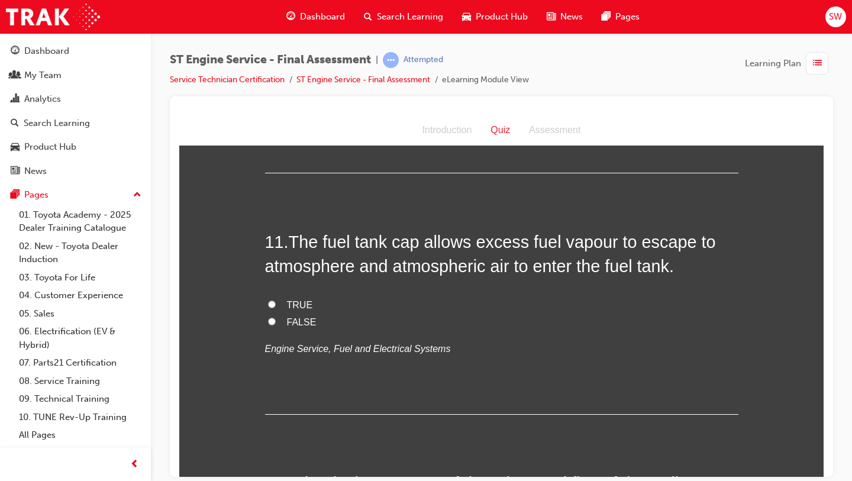
scroll to position [2661, 0]
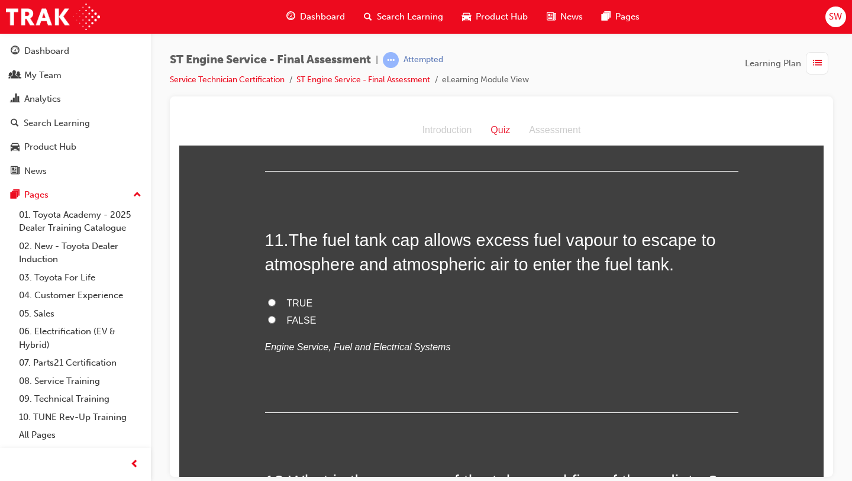
click at [297, 307] on span "TRUE" at bounding box center [300, 302] width 26 height 10
click at [276, 306] on input "TRUE" at bounding box center [272, 302] width 8 height 8
radio input "true"
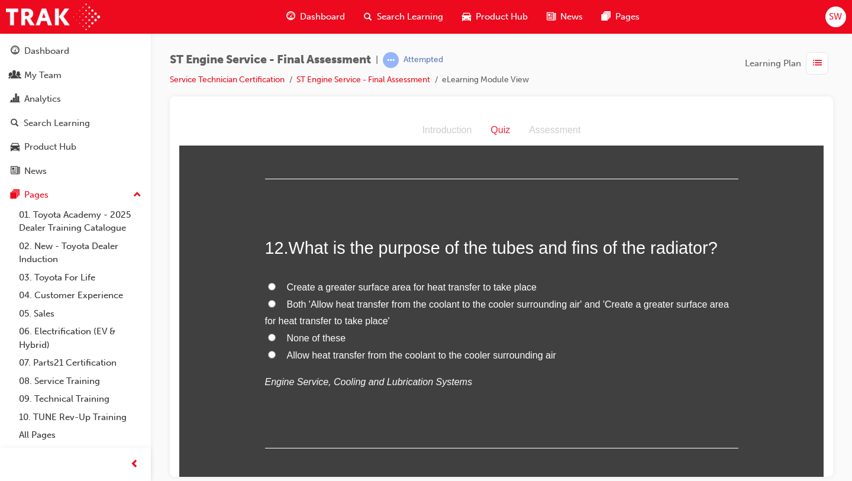
scroll to position [2904, 0]
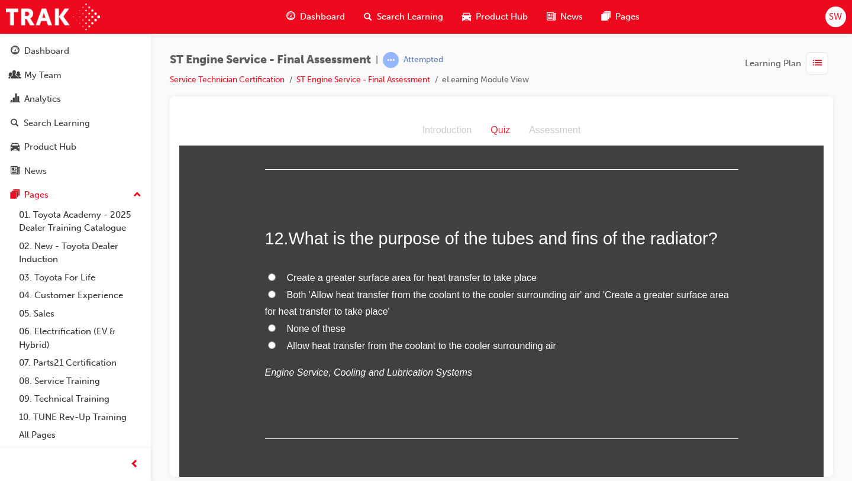
click at [423, 293] on span "Both 'Allow heat transfer from the coolant to the cooler surrounding air' and '…" at bounding box center [497, 302] width 464 height 27
click at [276, 293] on input "Both 'Allow heat transfer from the coolant to the cooler surrounding air' and '…" at bounding box center [272, 294] width 8 height 8
radio input "true"
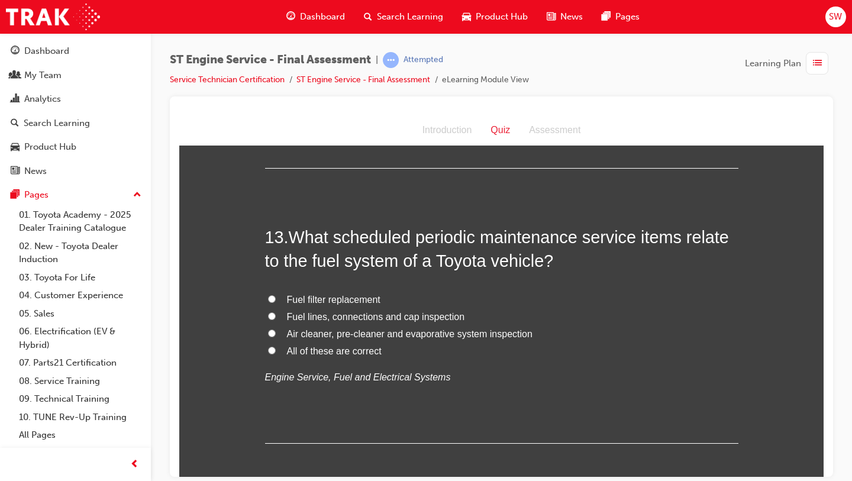
scroll to position [3170, 0]
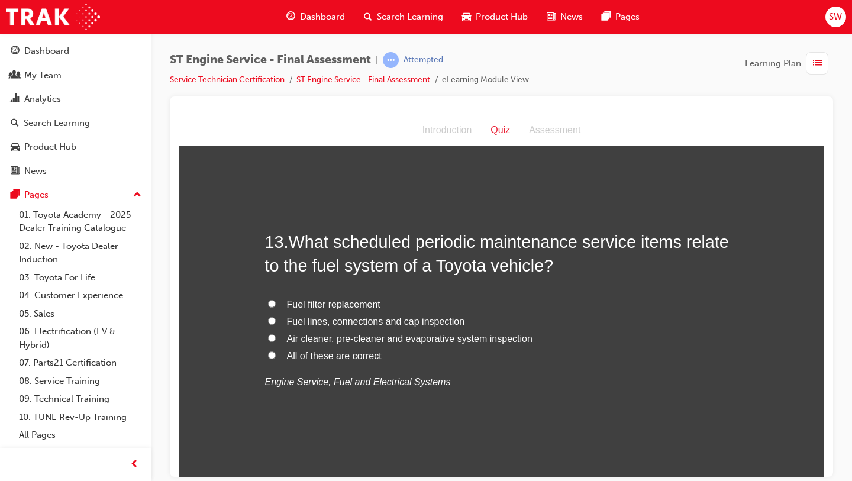
click at [337, 354] on span "All of these are correct" at bounding box center [334, 355] width 95 height 10
click at [276, 354] on input "All of these are correct" at bounding box center [272, 355] width 8 height 8
radio input "true"
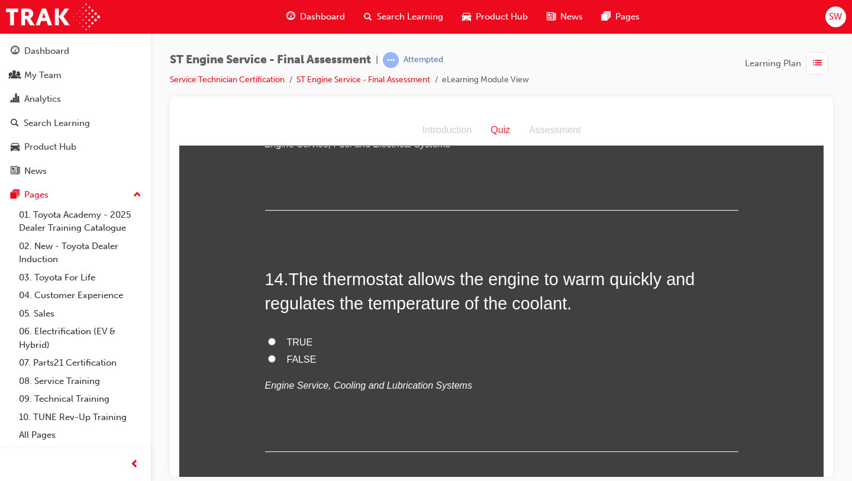
scroll to position [3410, 0]
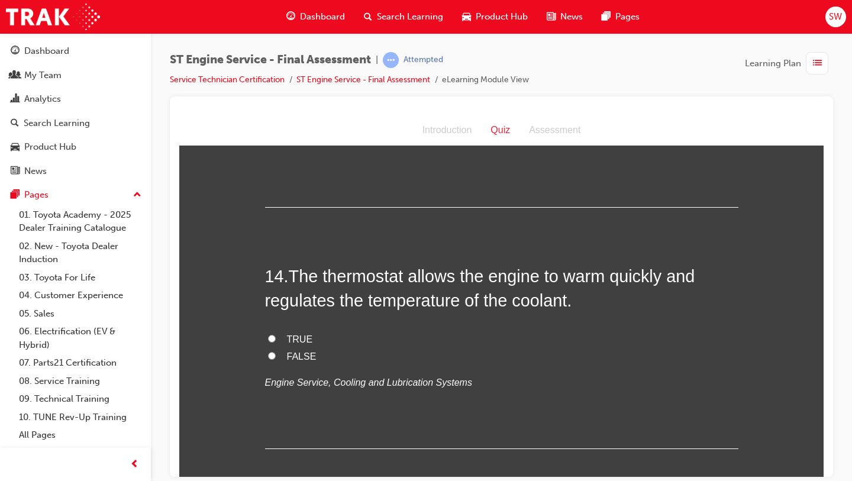
click at [299, 339] on span "TRUE" at bounding box center [300, 339] width 26 height 10
click at [276, 339] on input "TRUE" at bounding box center [272, 338] width 8 height 8
radio input "true"
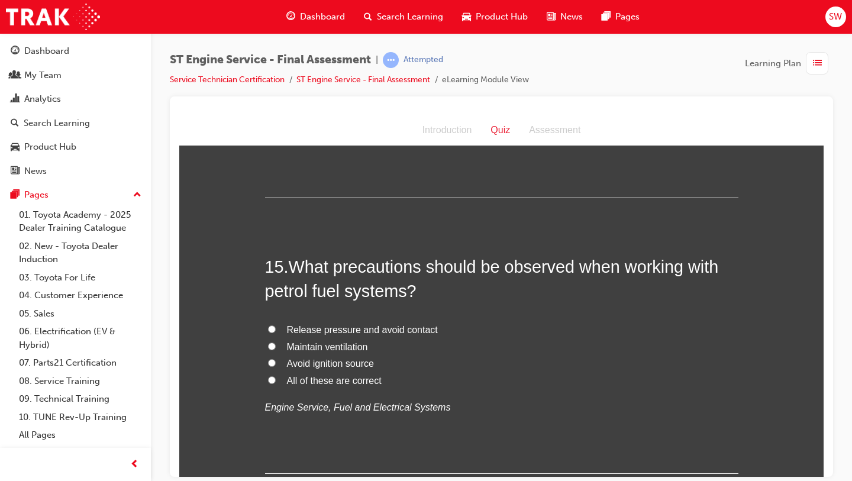
scroll to position [3662, 0]
click at [351, 335] on label "Release pressure and avoid contact" at bounding box center [501, 329] width 473 height 17
click at [276, 332] on input "Release pressure and avoid contact" at bounding box center [272, 328] width 8 height 8
radio input "true"
click at [327, 381] on span "All of these are correct" at bounding box center [334, 379] width 95 height 10
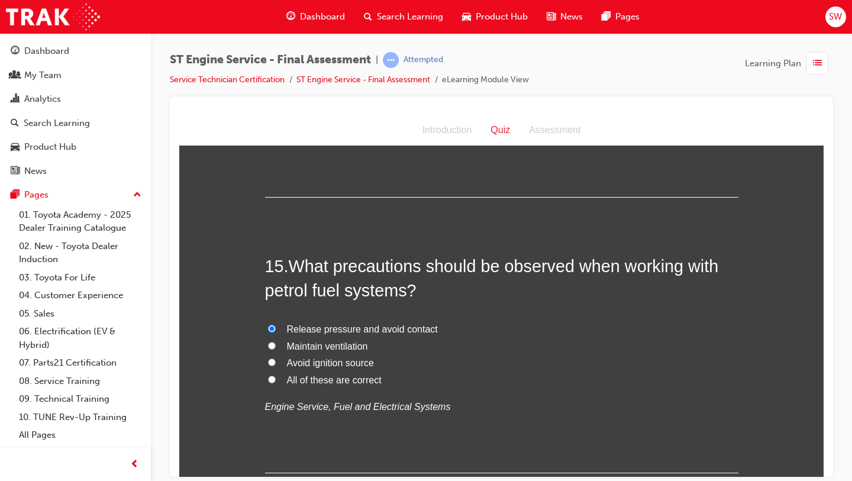
click at [276, 381] on input "All of these are correct" at bounding box center [272, 379] width 8 height 8
radio input "true"
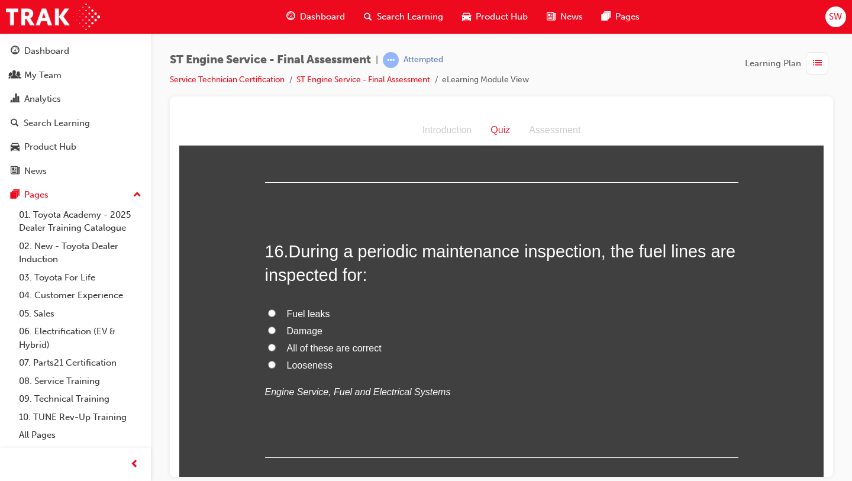
scroll to position [3962, 0]
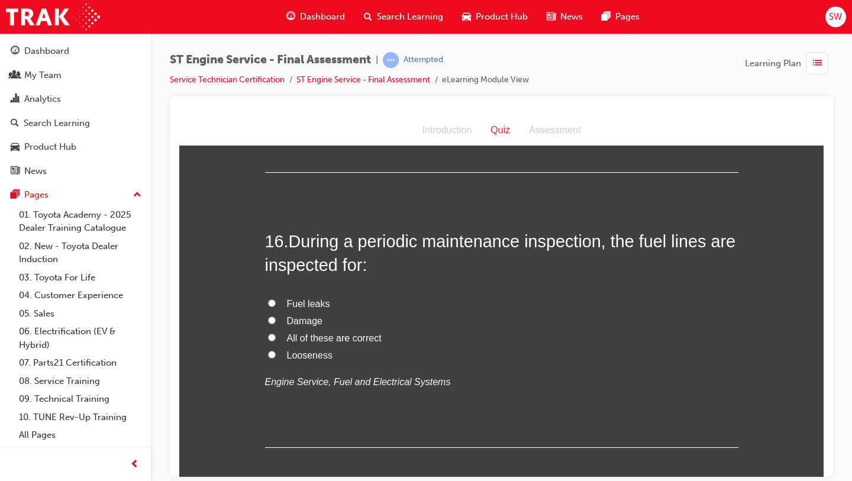
click at [306, 342] on span "All of these are correct" at bounding box center [334, 337] width 95 height 10
click at [276, 341] on input "All of these are correct" at bounding box center [272, 337] width 8 height 8
radio input "true"
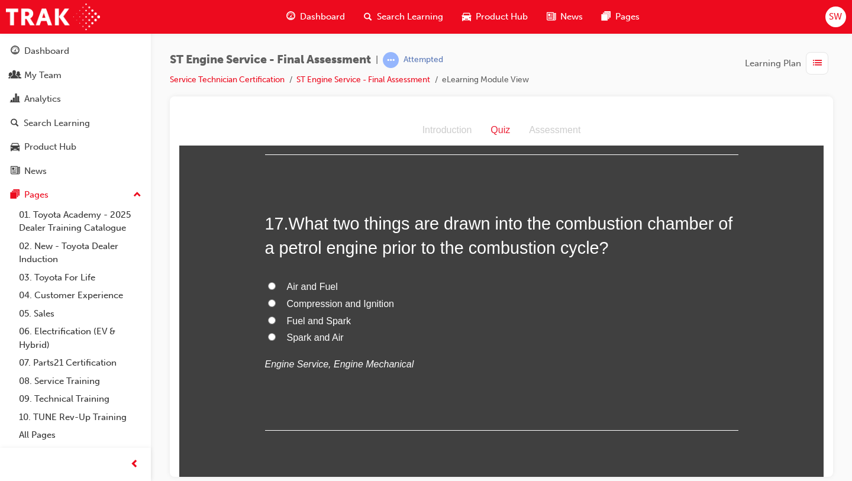
scroll to position [4256, 0]
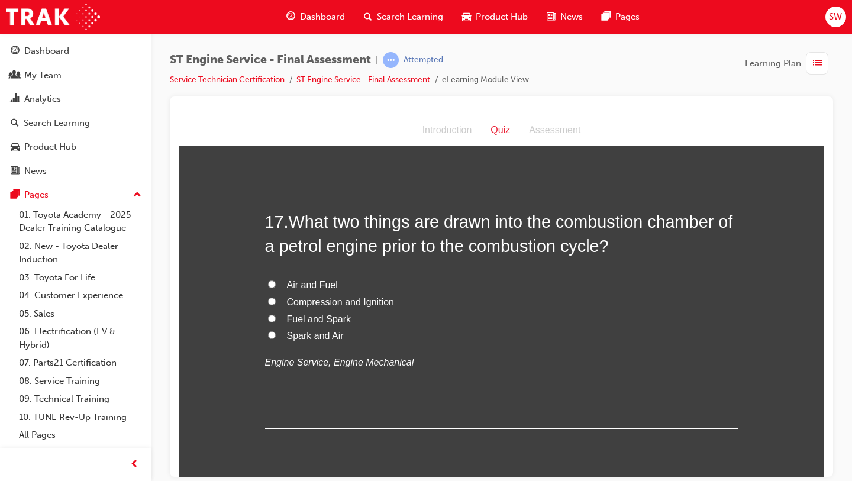
click at [309, 283] on span "Air and Fuel" at bounding box center [312, 284] width 51 height 10
click at [276, 283] on input "Air and Fuel" at bounding box center [272, 284] width 8 height 8
radio input "true"
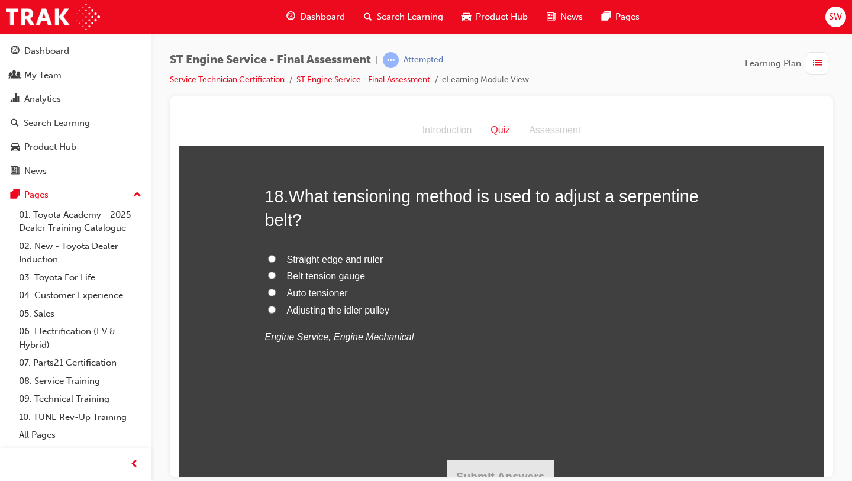
scroll to position [4564, 0]
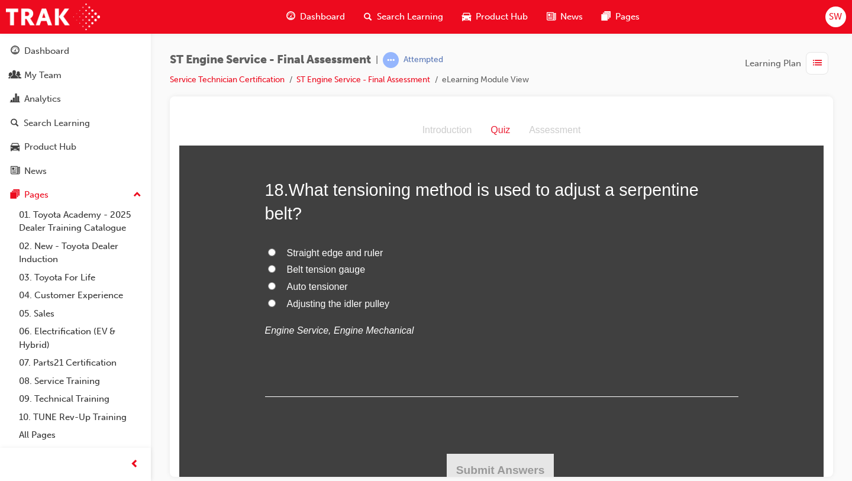
click at [339, 271] on span "Belt tension gauge" at bounding box center [326, 269] width 79 height 10
click at [276, 271] on input "Belt tension gauge" at bounding box center [272, 268] width 8 height 8
radio input "true"
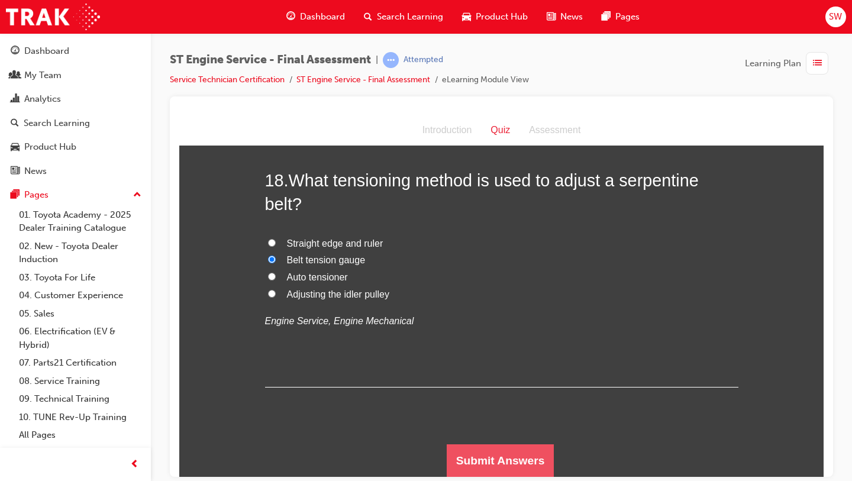
click at [500, 459] on button "Submit Answers" at bounding box center [500, 460] width 108 height 33
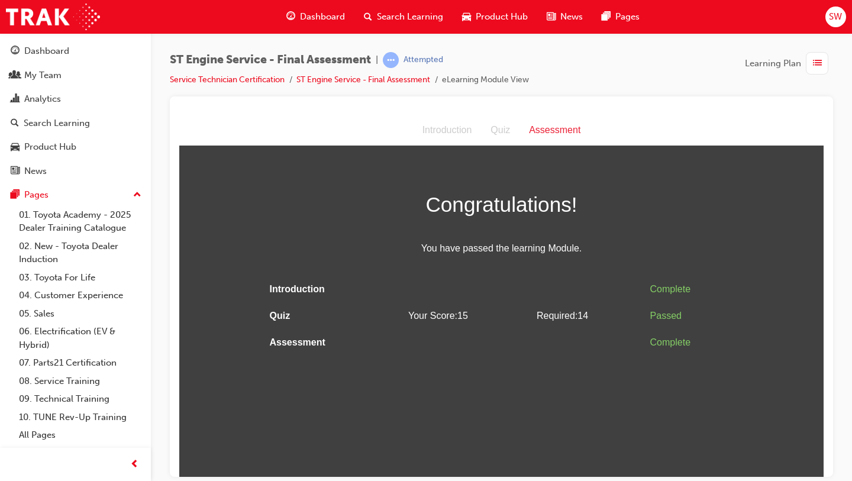
scroll to position [0, 0]
click at [255, 85] on li "Service Technician Certification" at bounding box center [233, 80] width 127 height 14
click at [249, 80] on link "Service Technician Certification" at bounding box center [227, 80] width 115 height 10
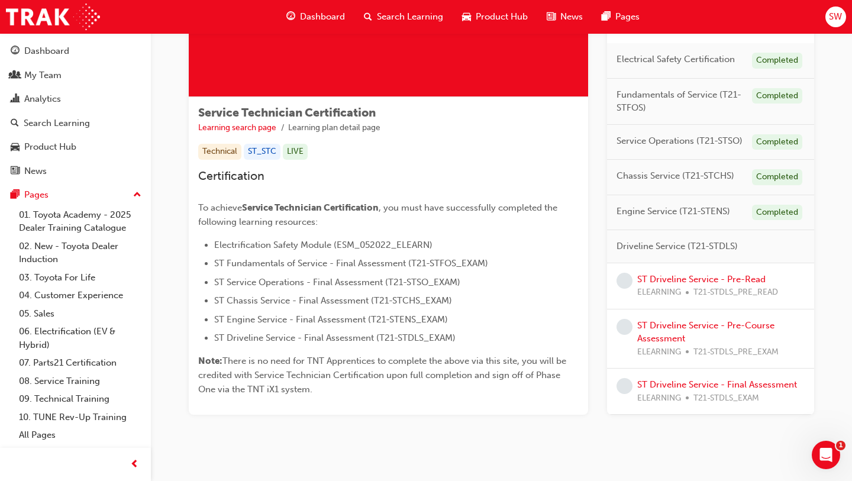
scroll to position [162, 0]
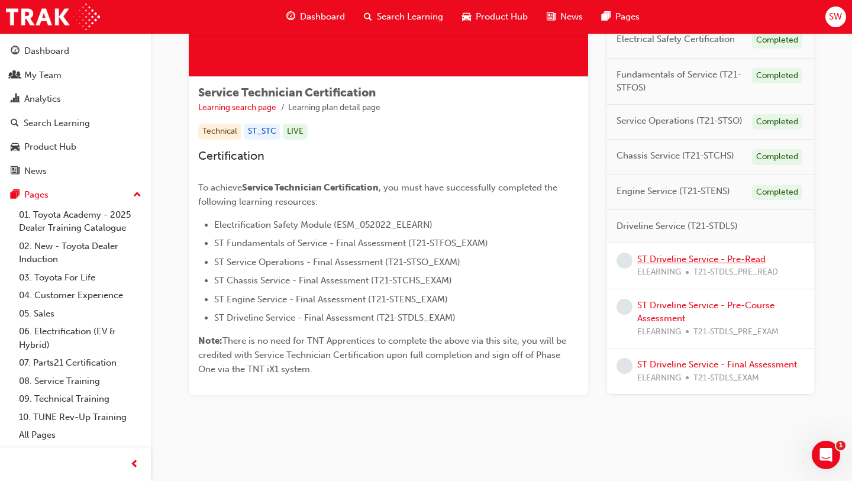
click at [673, 261] on link "ST Driveline Service - Pre-Read" at bounding box center [701, 259] width 128 height 11
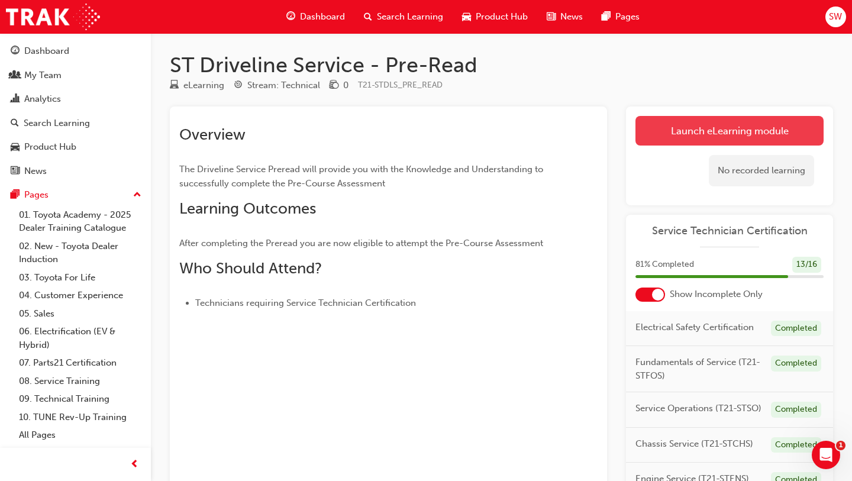
click at [717, 136] on link "Launch eLearning module" at bounding box center [729, 131] width 188 height 30
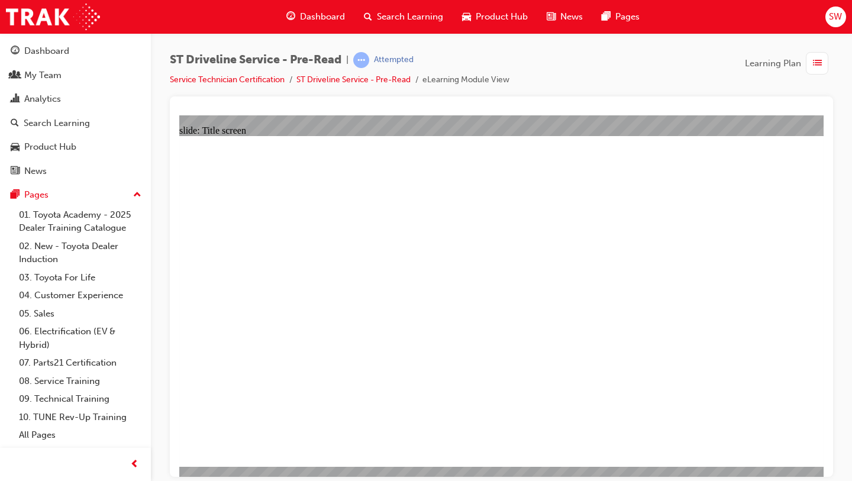
click at [266, 80] on link "Service Technician Certification" at bounding box center [227, 80] width 115 height 10
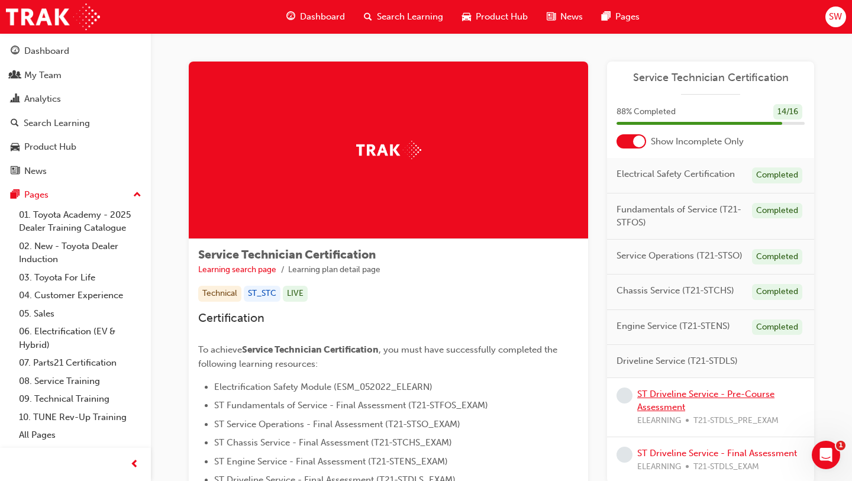
click at [725, 398] on link "ST Driveline Service - Pre-Course Assessment" at bounding box center [705, 401] width 137 height 24
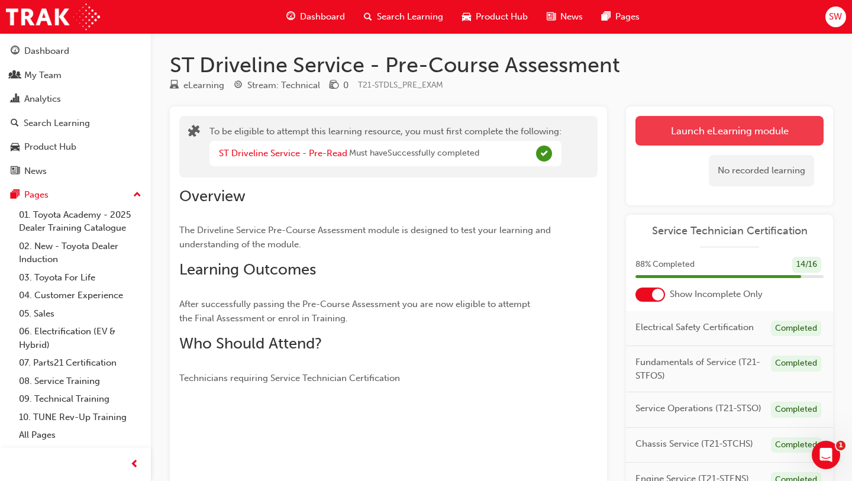
click at [659, 125] on button "Launch eLearning module" at bounding box center [729, 131] width 188 height 30
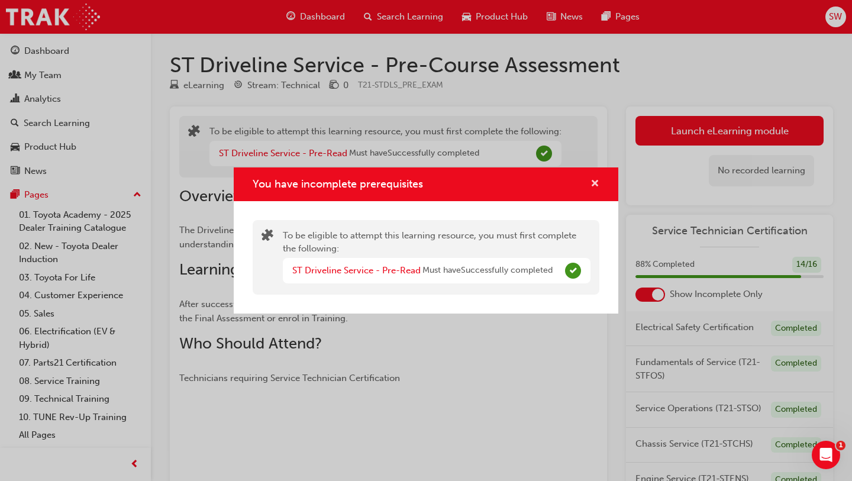
click at [595, 182] on span "cross-icon" at bounding box center [594, 184] width 9 height 11
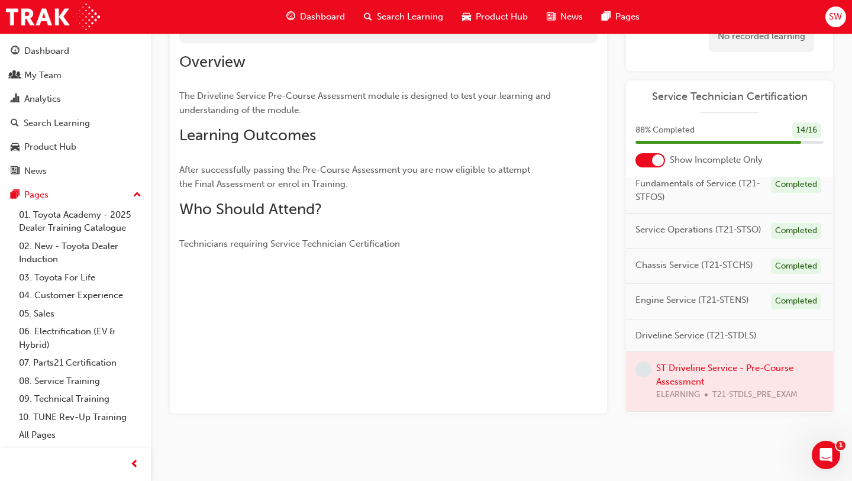
scroll to position [89, 0]
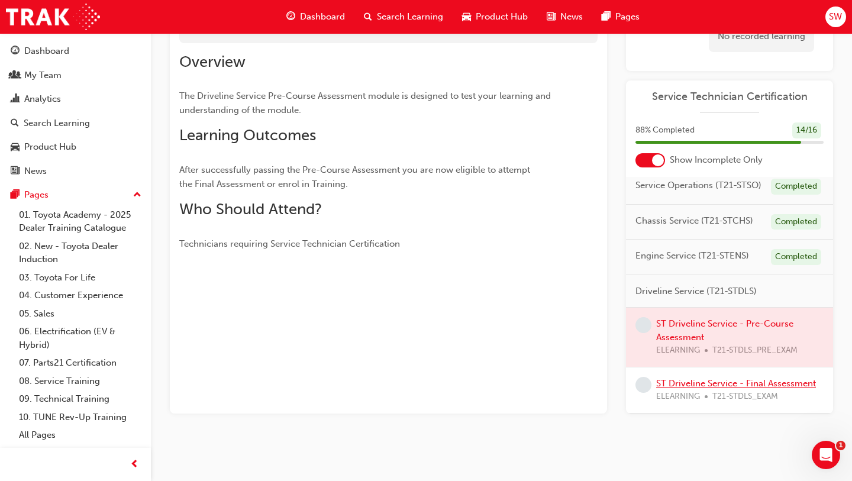
click at [704, 380] on link "ST Driveline Service - Final Assessment" at bounding box center [736, 383] width 160 height 11
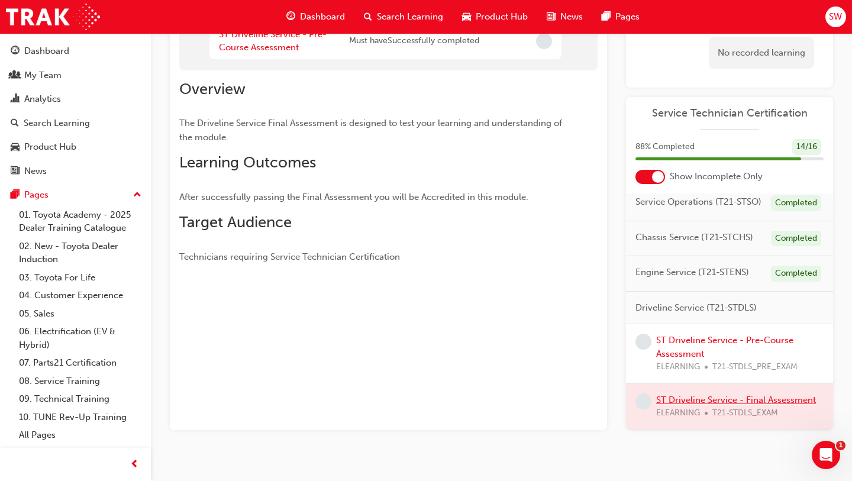
scroll to position [134, 0]
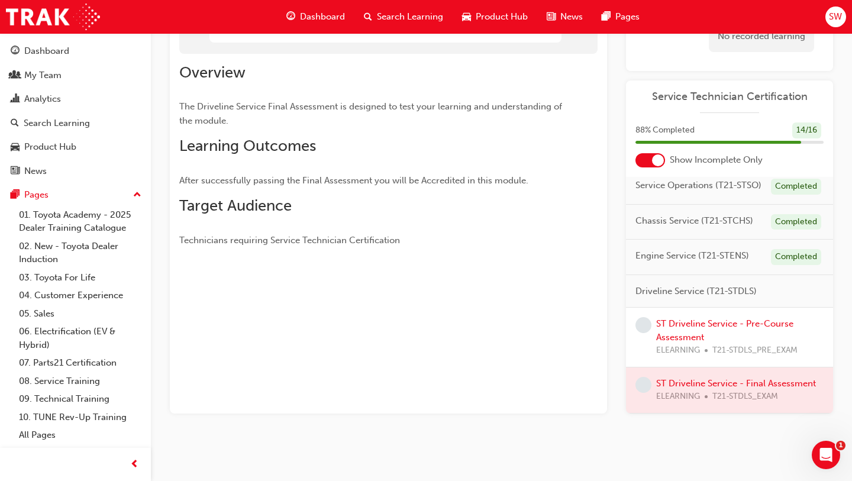
click at [701, 329] on div "ST Driveline Service - Pre-Course Assessment ELEARNING T21-STDLS_PRE_EXAM" at bounding box center [739, 337] width 167 height 40
click at [700, 320] on link "ST Driveline Service - Pre-Course Assessment" at bounding box center [724, 330] width 137 height 24
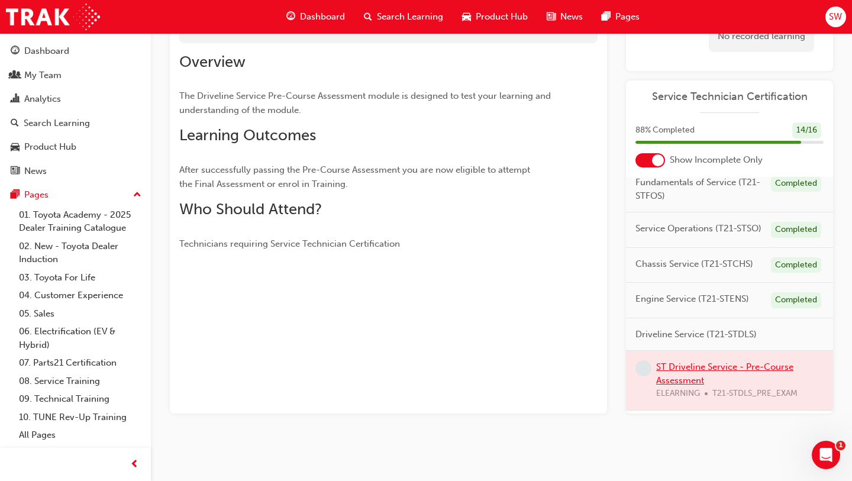
scroll to position [47, 0]
click at [684, 335] on span "Driveline Service (T21-STDLS)" at bounding box center [695, 333] width 121 height 14
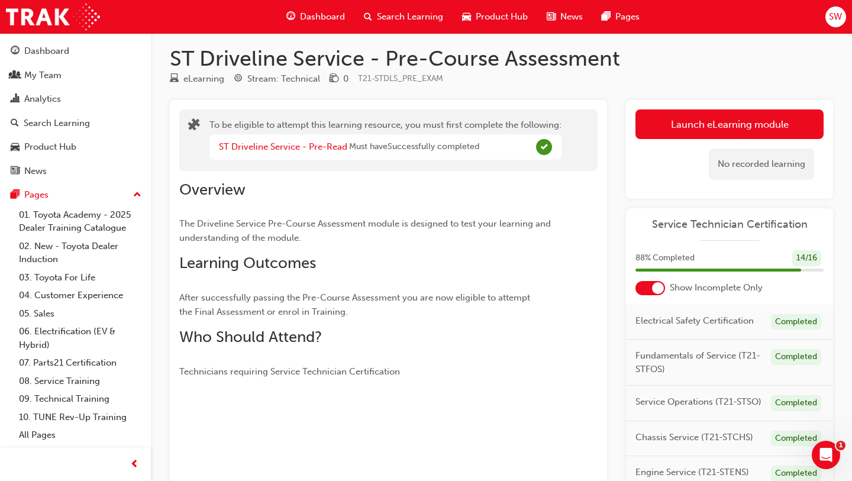
scroll to position [0, 0]
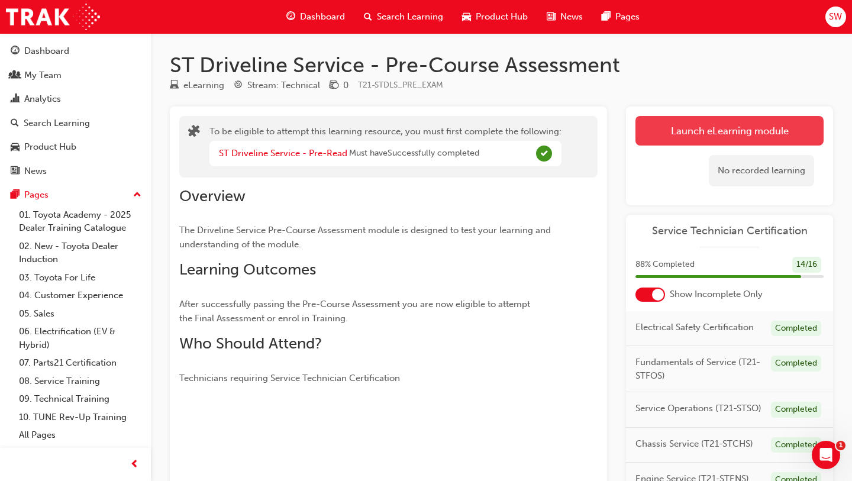
click at [678, 132] on button "Launch eLearning module" at bounding box center [729, 131] width 188 height 30
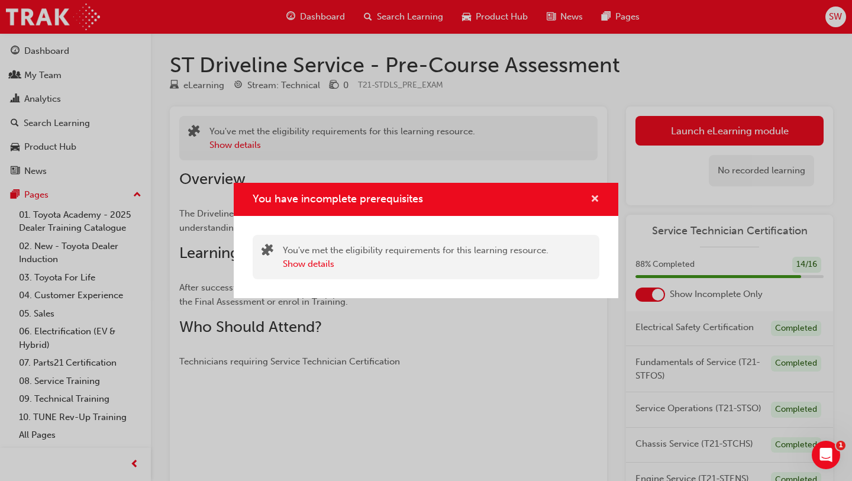
click at [594, 198] on span "cross-icon" at bounding box center [594, 200] width 9 height 11
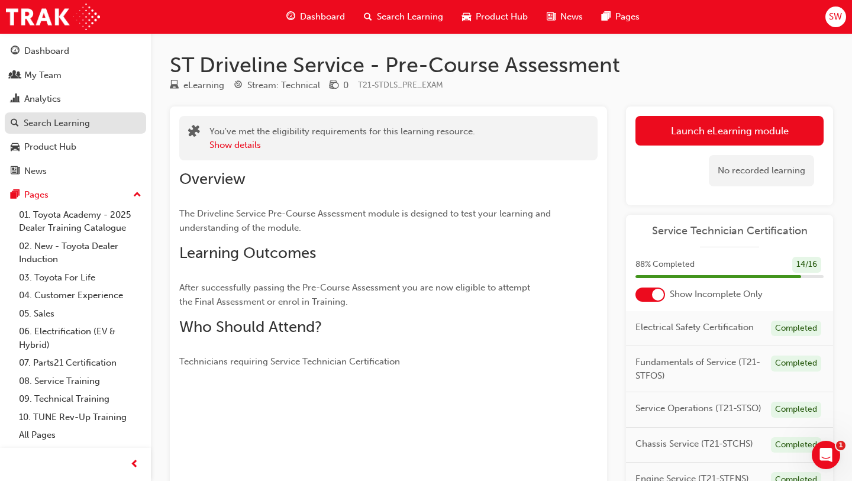
click at [77, 128] on div "Search Learning" at bounding box center [57, 123] width 66 height 14
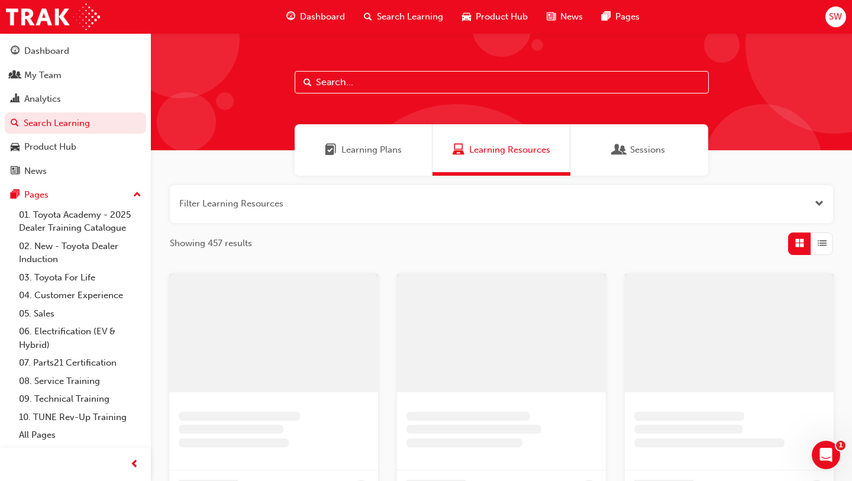
click at [349, 138] on div "Learning Plans" at bounding box center [363, 149] width 138 height 51
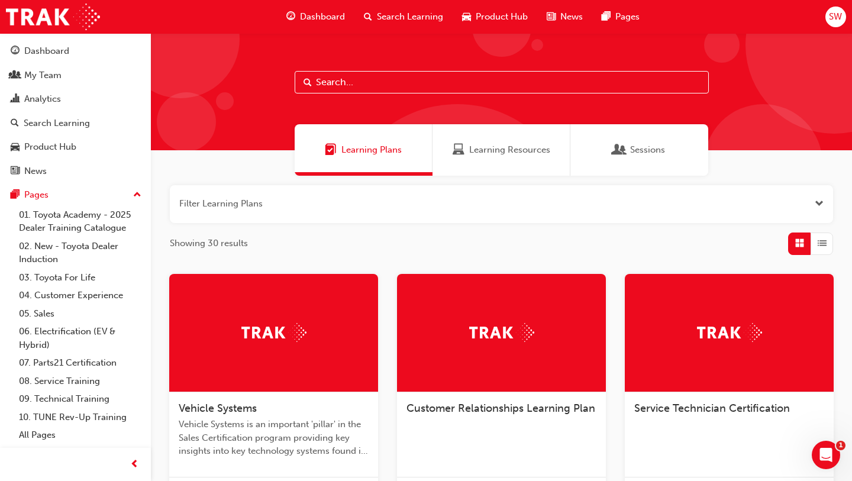
click at [674, 409] on span "Service Technician Certification" at bounding box center [712, 408] width 156 height 13
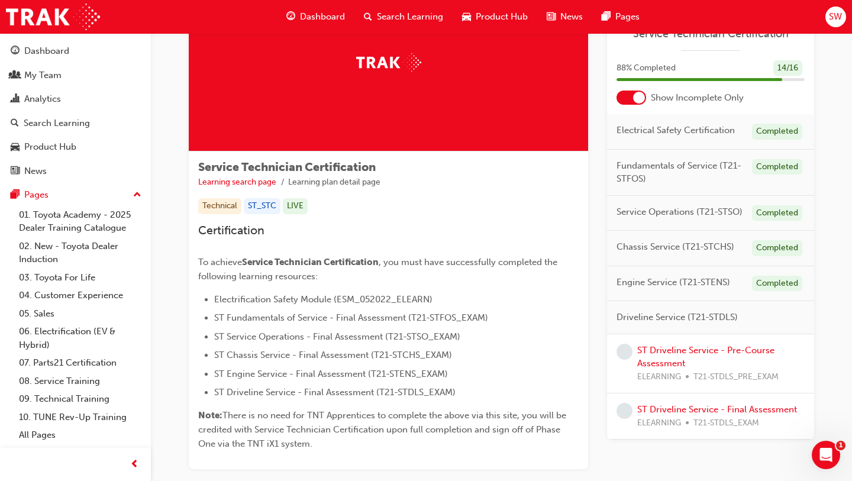
scroll to position [89, 0]
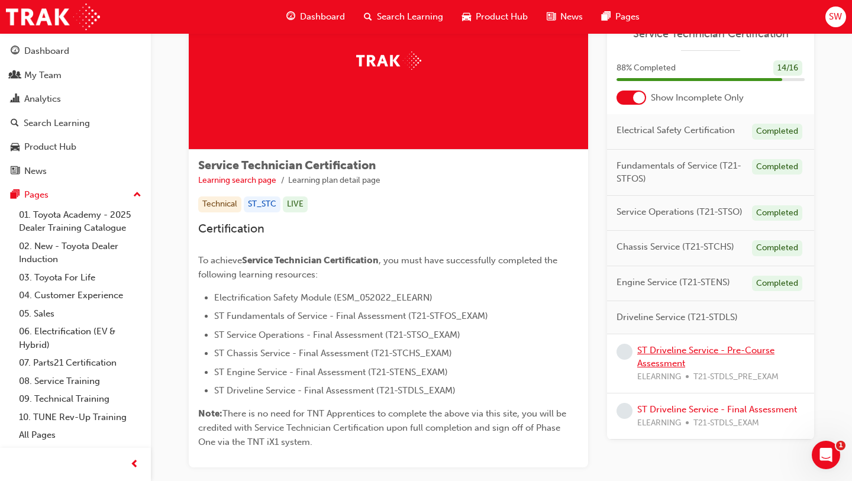
click at [665, 345] on link "ST Driveline Service - Pre-Course Assessment" at bounding box center [705, 357] width 137 height 24
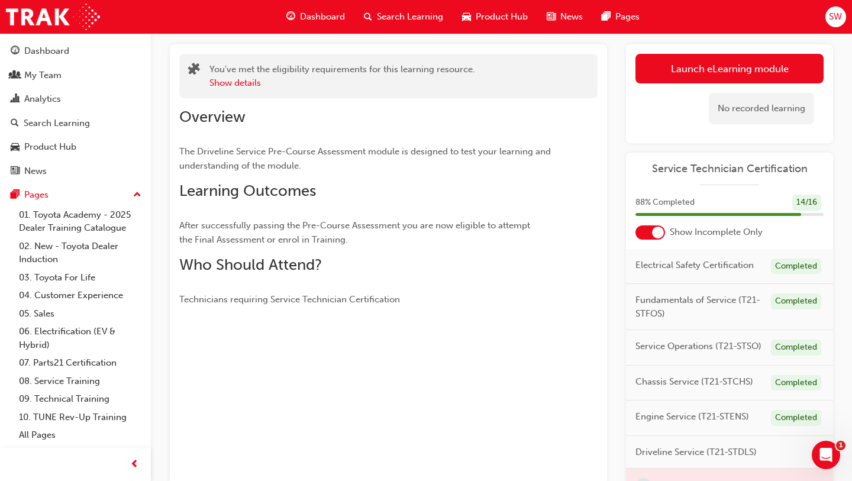
scroll to position [61, 0]
click at [688, 83] on link "Launch eLearning module" at bounding box center [729, 69] width 188 height 30
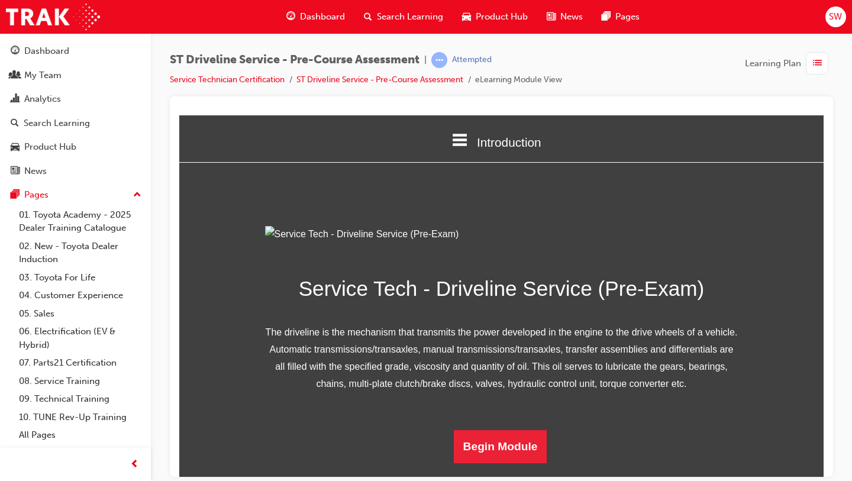
scroll to position [117, 0]
click at [498, 448] on button "Begin Module" at bounding box center [500, 445] width 93 height 33
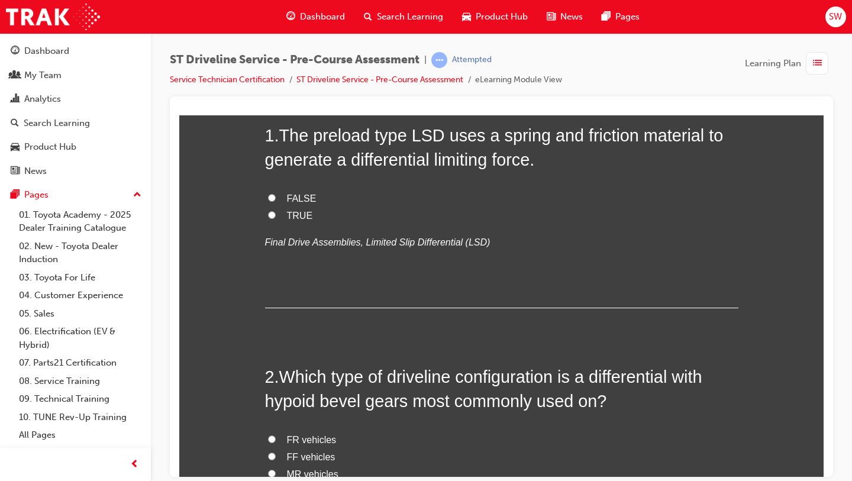
scroll to position [0, 0]
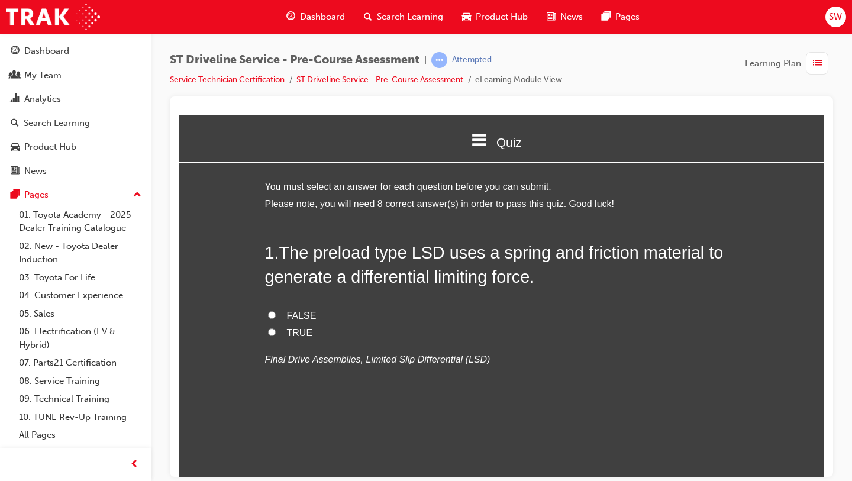
click at [305, 313] on span "FALSE" at bounding box center [302, 315] width 30 height 10
click at [276, 313] on input "FALSE" at bounding box center [272, 314] width 8 height 8
radio input "true"
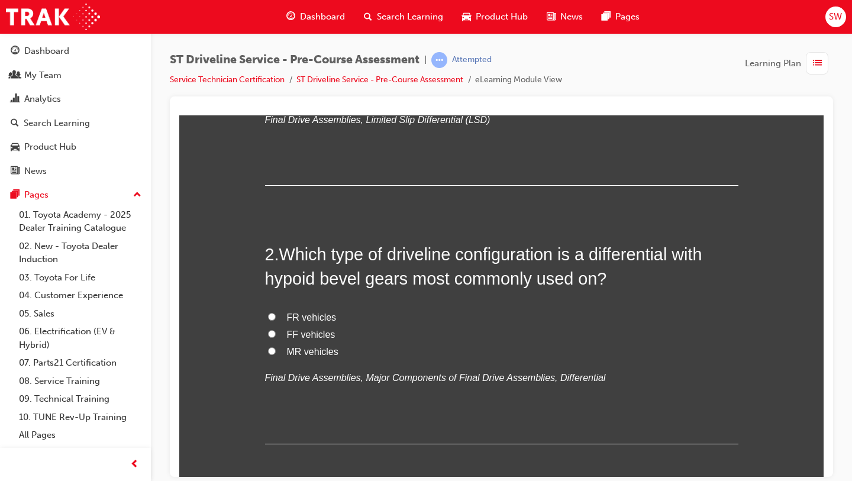
scroll to position [242, 0]
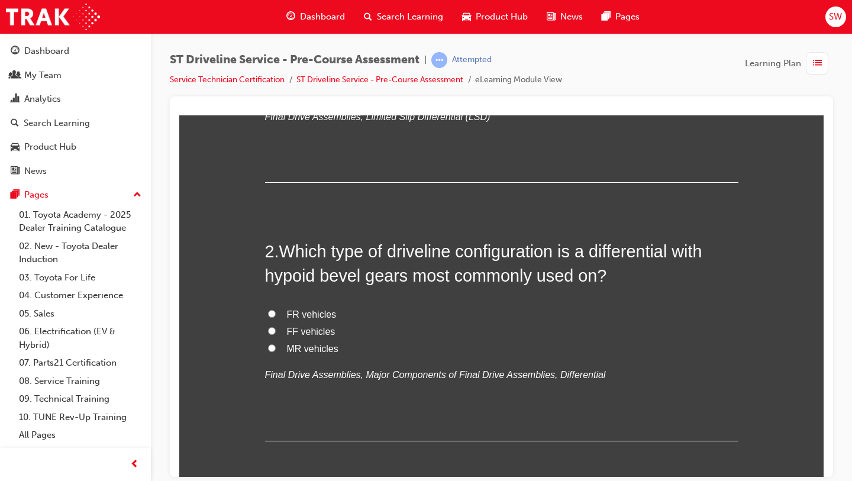
click at [321, 335] on span "FF vehicles" at bounding box center [311, 331] width 48 height 10
click at [276, 334] on input "FF vehicles" at bounding box center [272, 330] width 8 height 8
radio input "true"
click at [322, 316] on span "FR vehicles" at bounding box center [312, 314] width 50 height 10
click at [276, 316] on input "FR vehicles" at bounding box center [272, 313] width 8 height 8
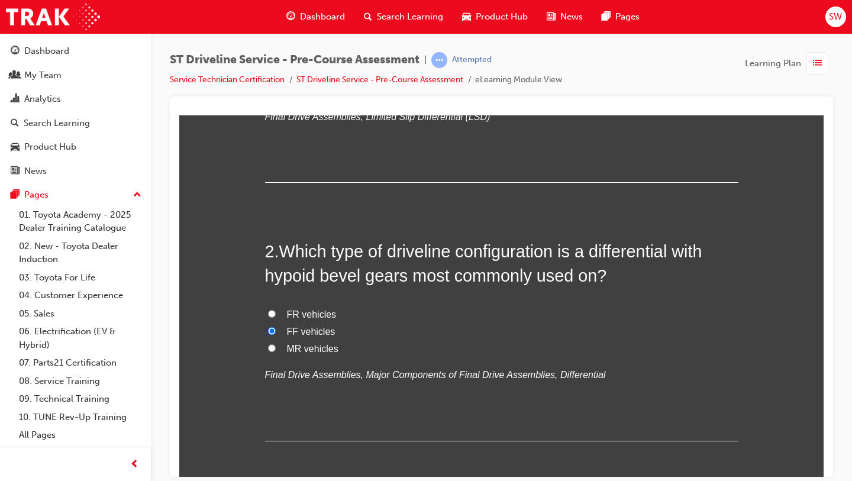
radio input "true"
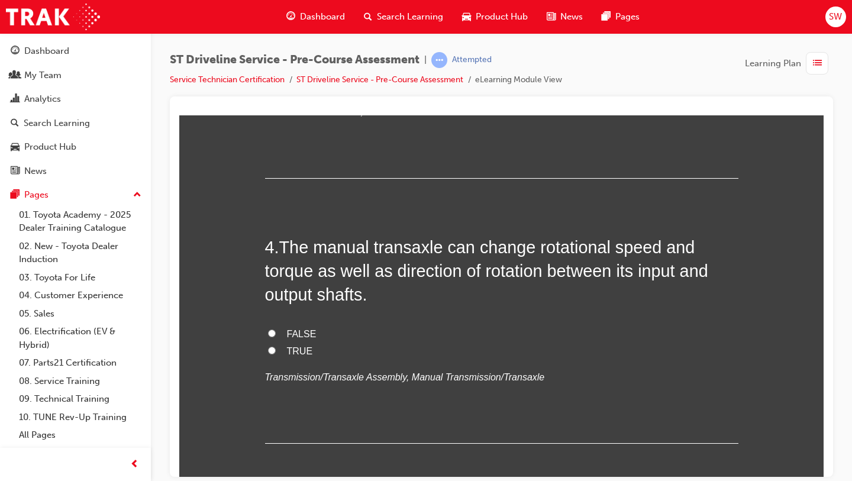
scroll to position [789, 0]
click at [320, 90] on span "Ring gear" at bounding box center [307, 85] width 41 height 10
click at [276, 89] on input "Ring gear" at bounding box center [272, 85] width 8 height 8
radio input "true"
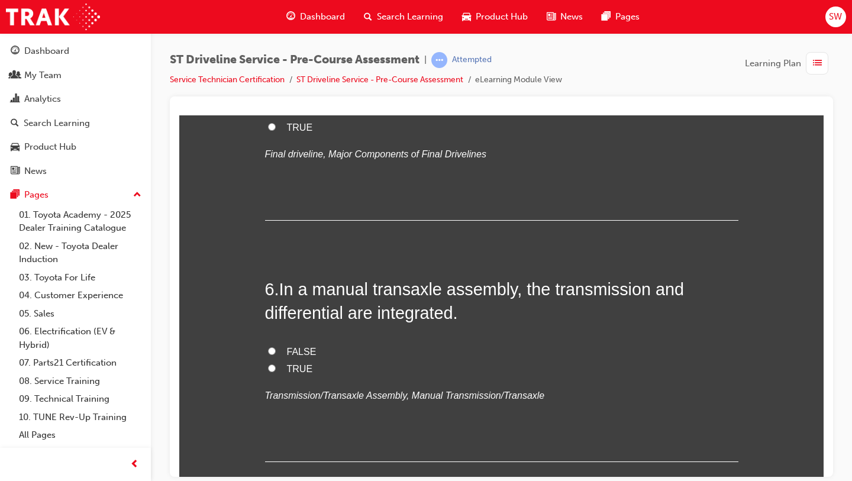
scroll to position [1223, 0]
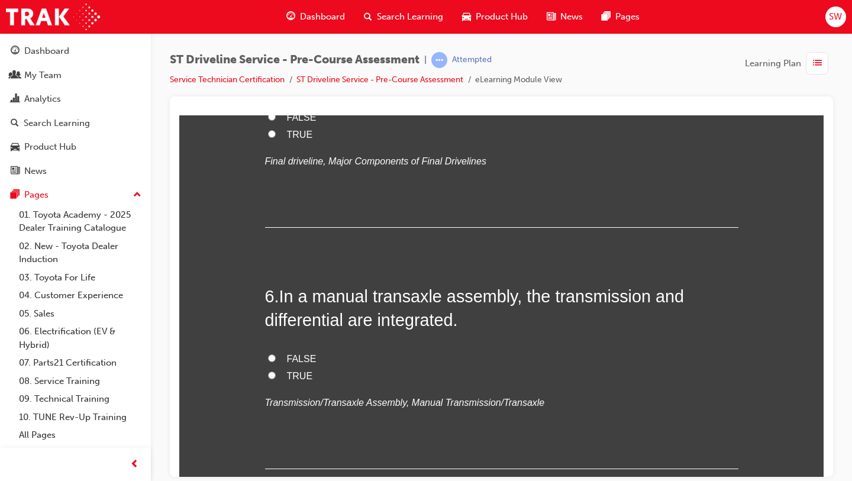
radio input "true"
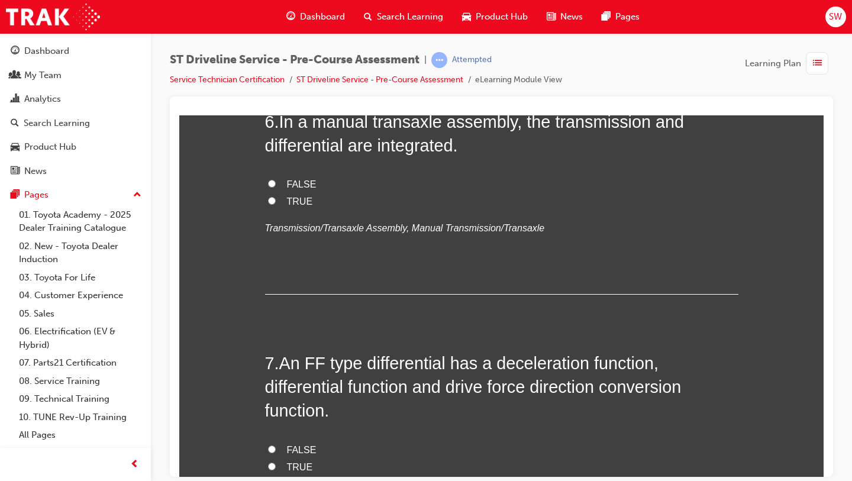
scroll to position [1399, 0]
radio input "true"
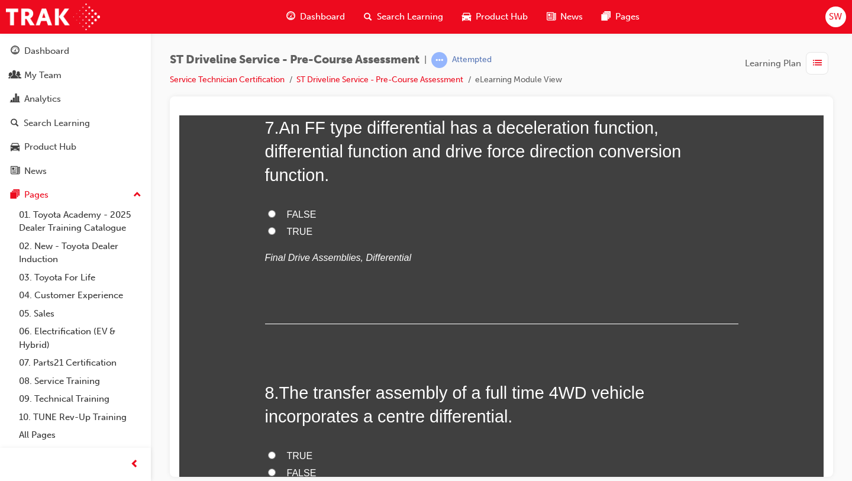
scroll to position [1634, 0]
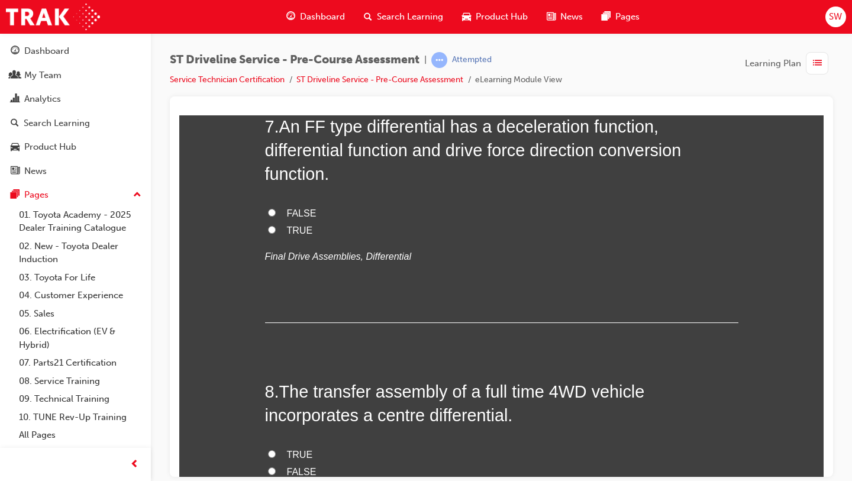
radio input "true"
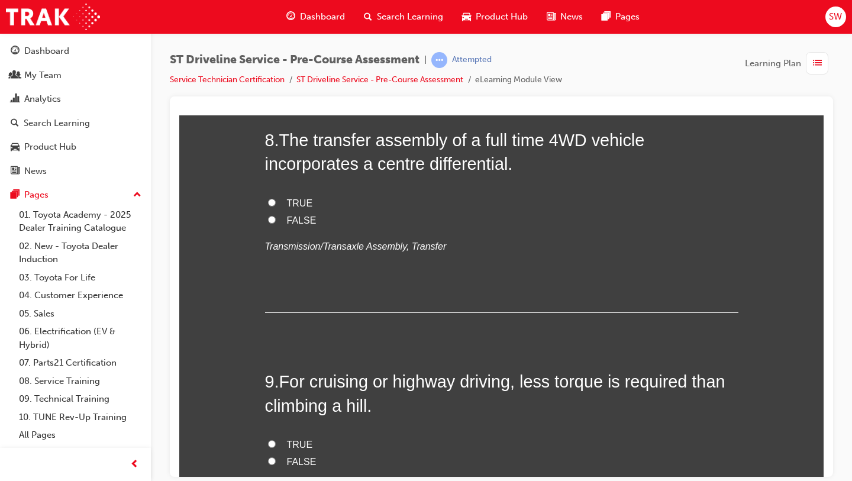
scroll to position [1888, 0]
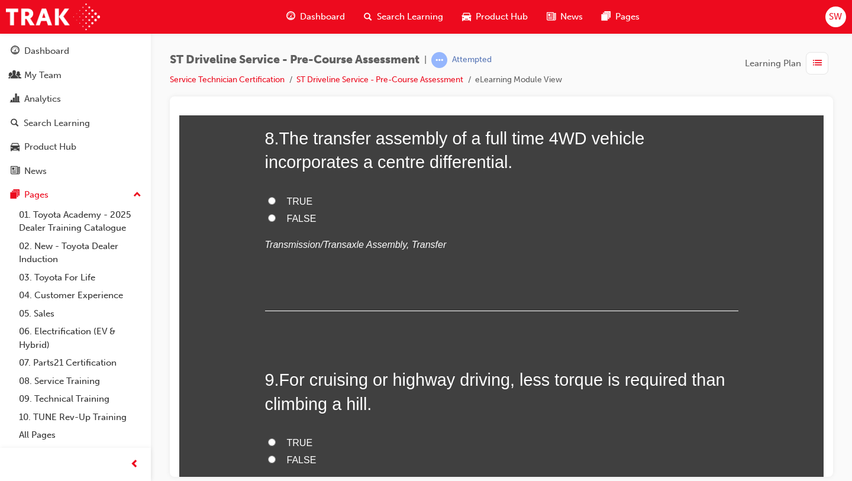
radio input "true"
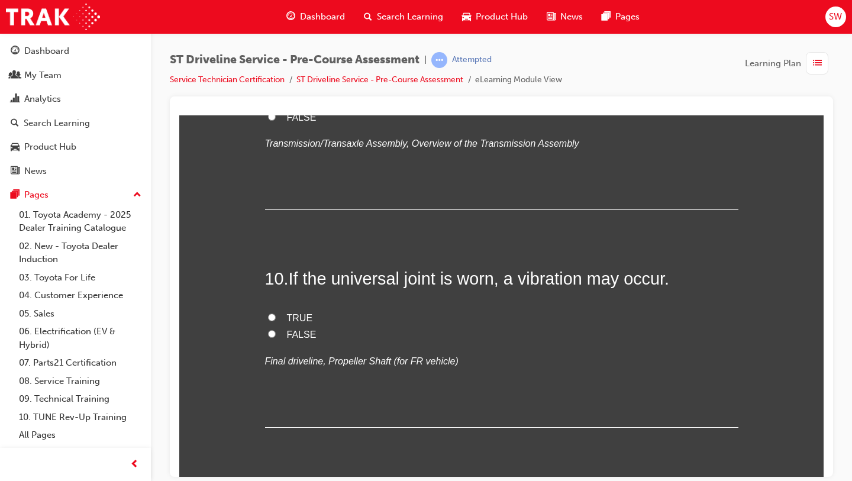
scroll to position [2229, 0]
radio input "true"
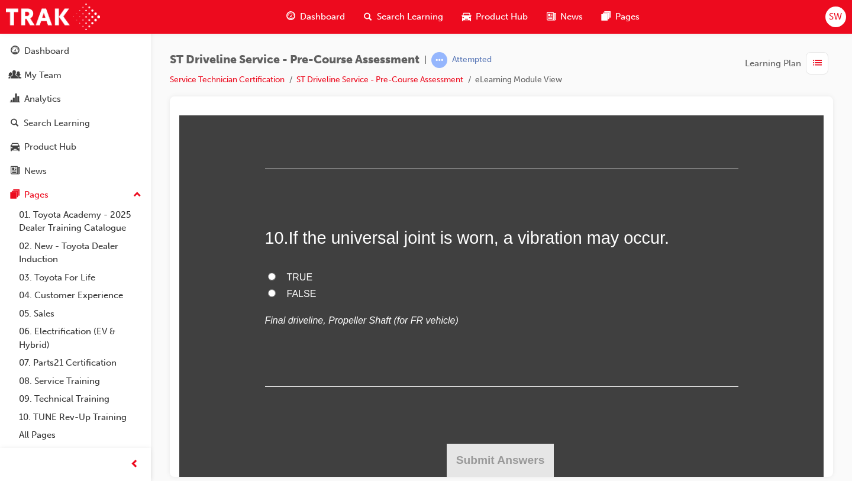
scroll to position [2345, 0]
click at [297, 64] on span "TRUE" at bounding box center [300, 59] width 26 height 10
click at [276, 62] on input "TRUE" at bounding box center [272, 58] width 8 height 8
radio input "true"
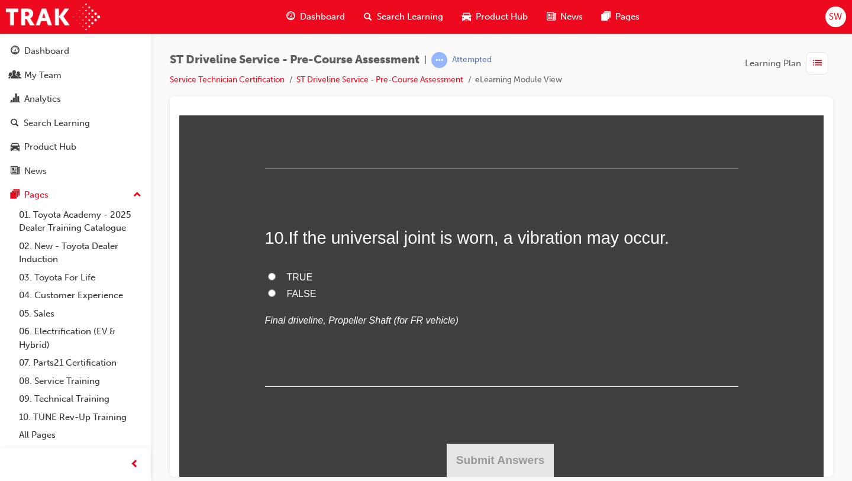
click at [296, 271] on span "TRUE" at bounding box center [300, 276] width 26 height 10
click at [276, 272] on input "TRUE" at bounding box center [272, 276] width 8 height 8
radio input "true"
click at [503, 460] on button "Submit Answers" at bounding box center [500, 459] width 108 height 33
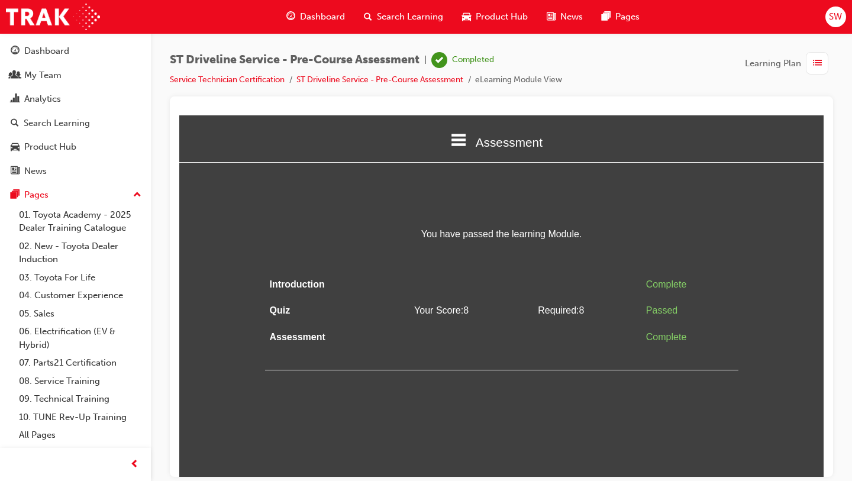
click at [270, 73] on li "Service Technician Certification" at bounding box center [233, 80] width 127 height 14
click at [264, 76] on link "Service Technician Certification" at bounding box center [227, 80] width 115 height 10
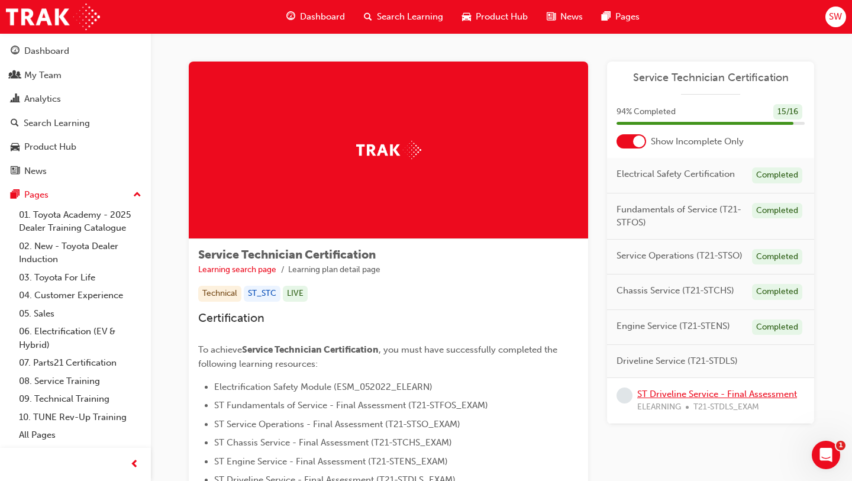
click at [697, 392] on link "ST Driveline Service - Final Assessment" at bounding box center [717, 394] width 160 height 11
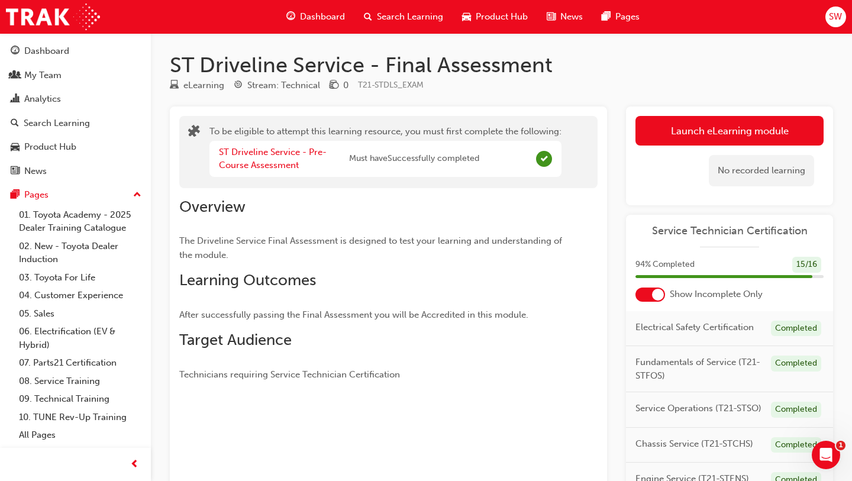
click at [669, 145] on div "No recorded learning" at bounding box center [729, 170] width 188 height 50
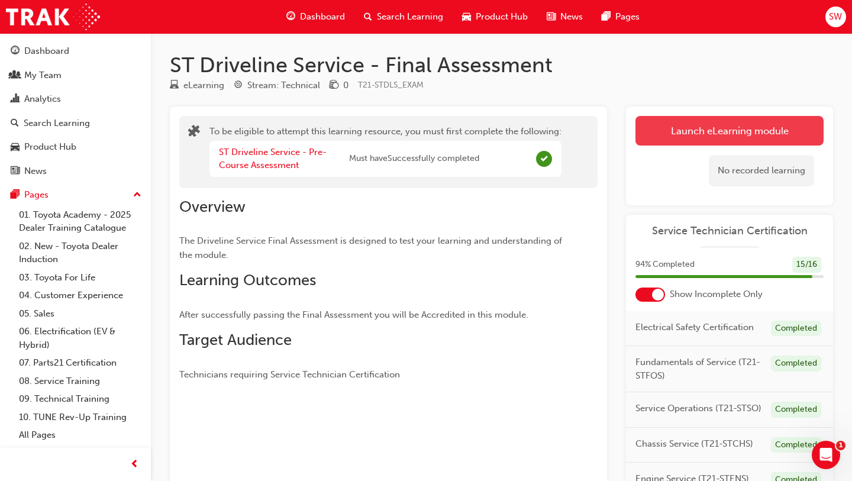
click at [669, 144] on button "Launch eLearning module" at bounding box center [729, 131] width 188 height 30
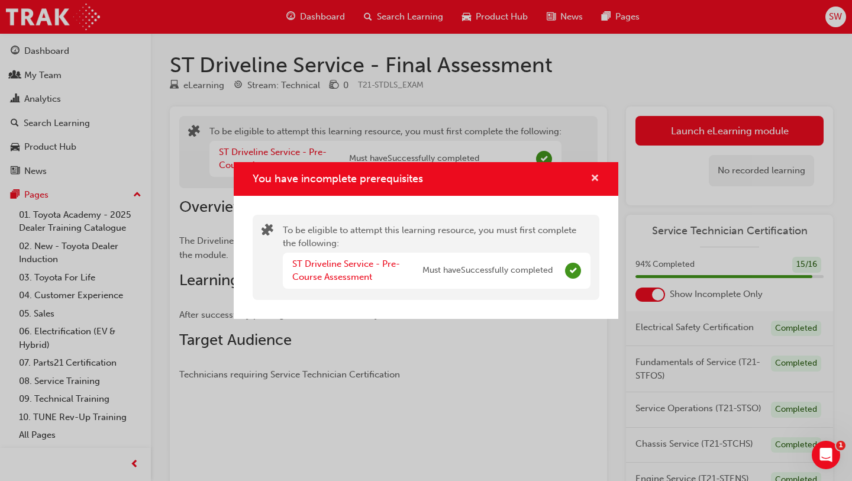
click at [595, 174] on span "cross-icon" at bounding box center [594, 179] width 9 height 11
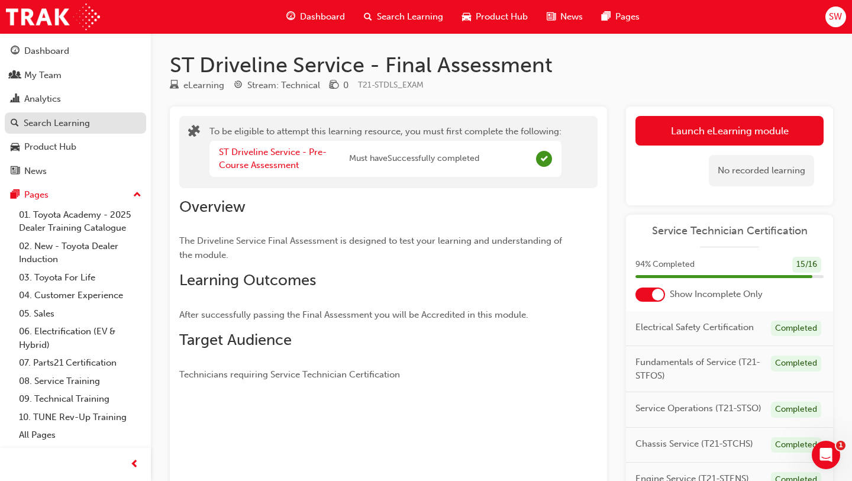
click at [96, 133] on link "Search Learning" at bounding box center [75, 123] width 141 height 22
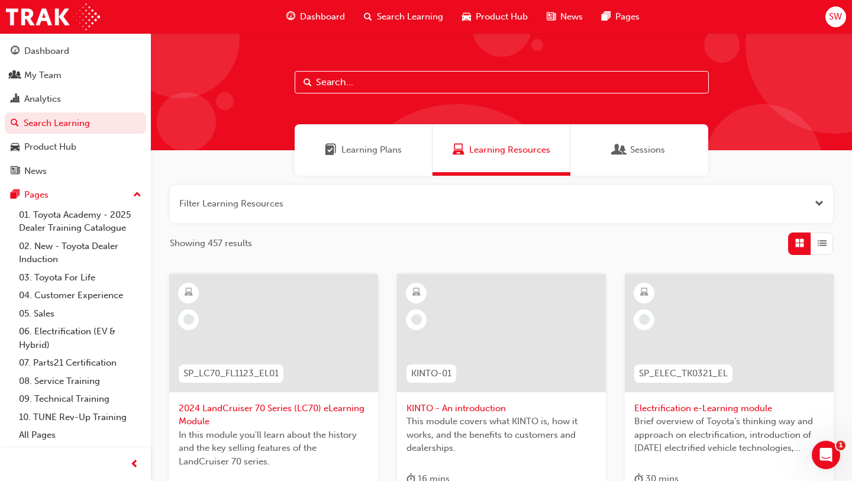
click at [380, 130] on div "Learning Plans" at bounding box center [363, 149] width 138 height 51
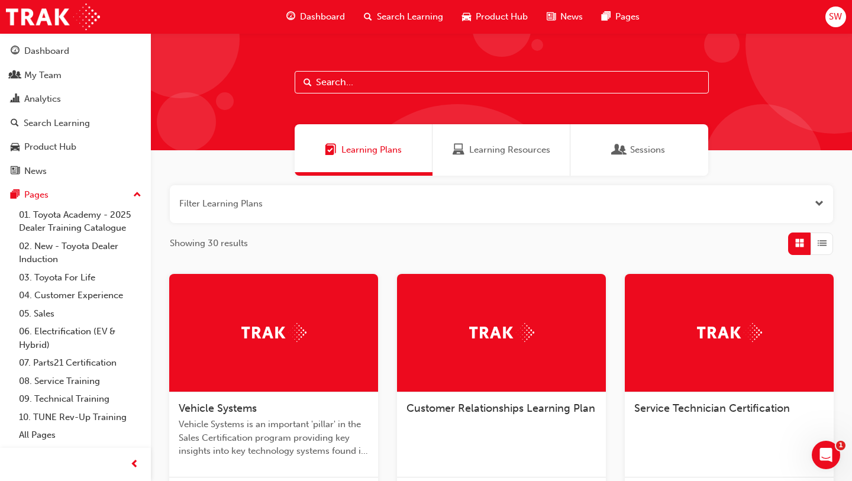
click at [682, 402] on span "Service Technician Certification" at bounding box center [712, 408] width 156 height 13
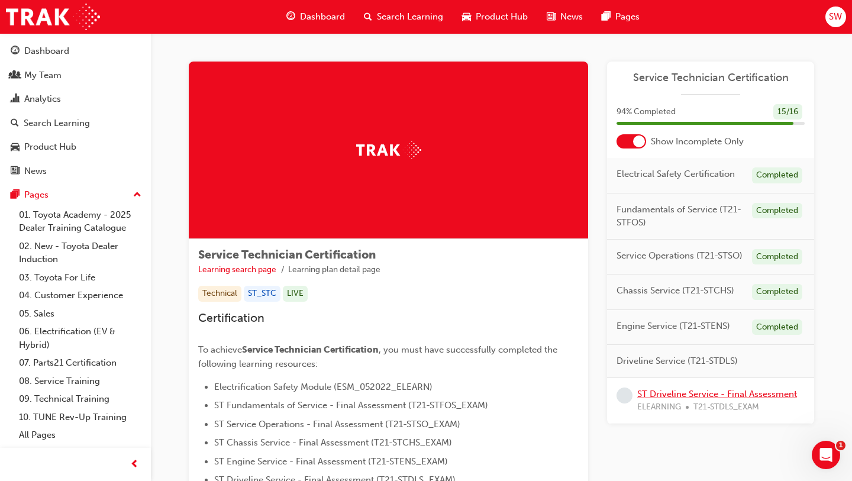
click at [676, 394] on link "ST Driveline Service - Final Assessment" at bounding box center [717, 394] width 160 height 11
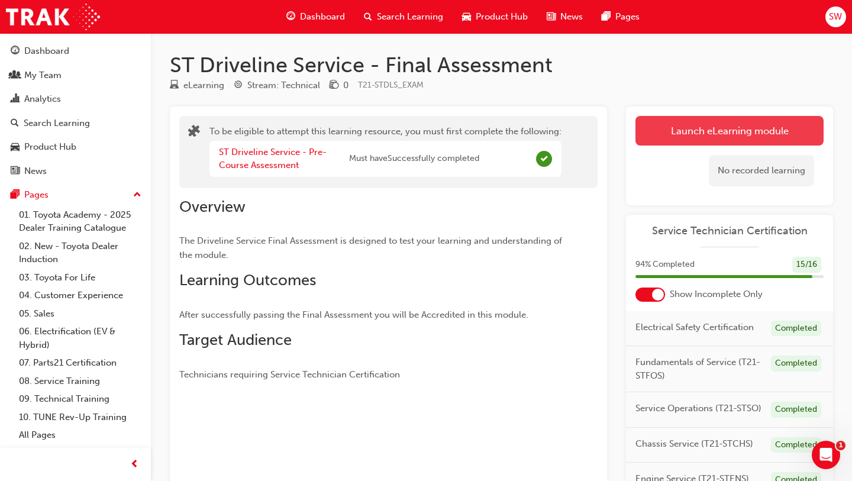
click at [646, 131] on button "Launch eLearning module" at bounding box center [729, 131] width 188 height 30
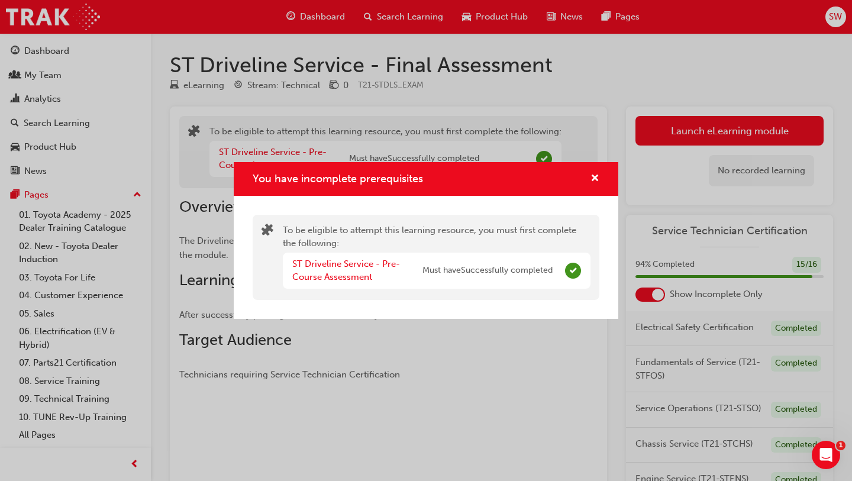
click at [589, 183] on div "You have incomplete prerequisites" at bounding box center [590, 178] width 18 height 15
click at [595, 183] on span "cross-icon" at bounding box center [594, 179] width 9 height 11
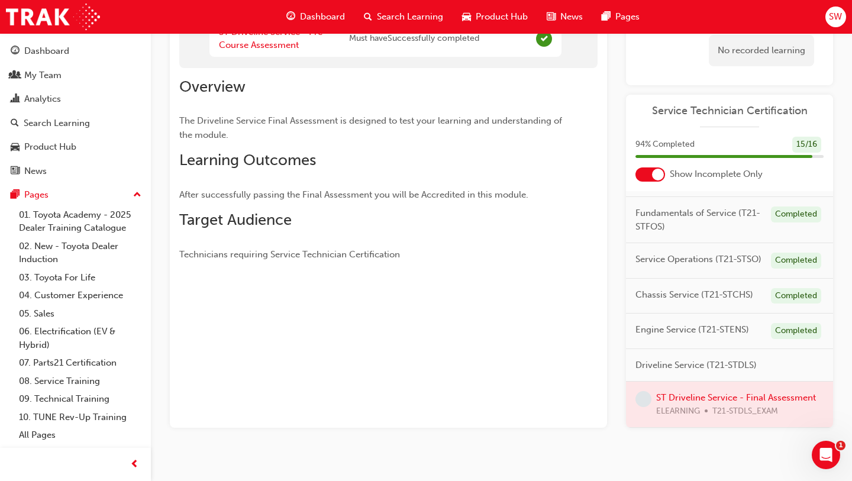
scroll to position [134, 0]
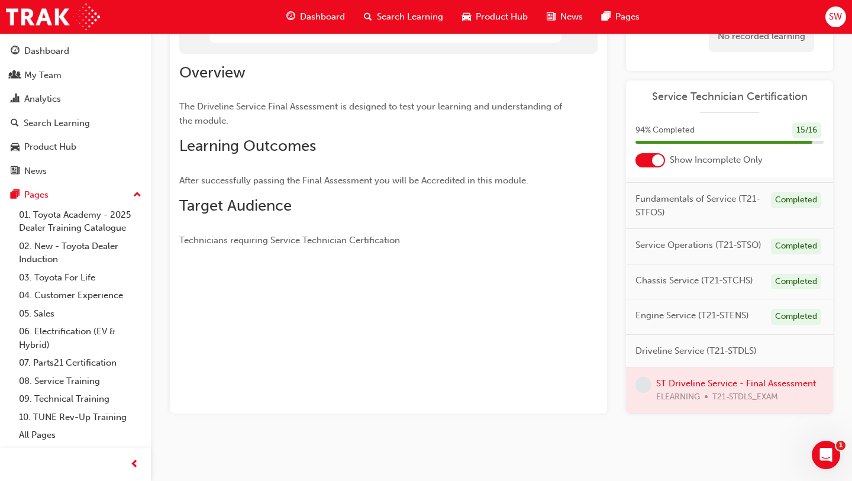
click at [668, 390] on div at bounding box center [729, 390] width 207 height 46
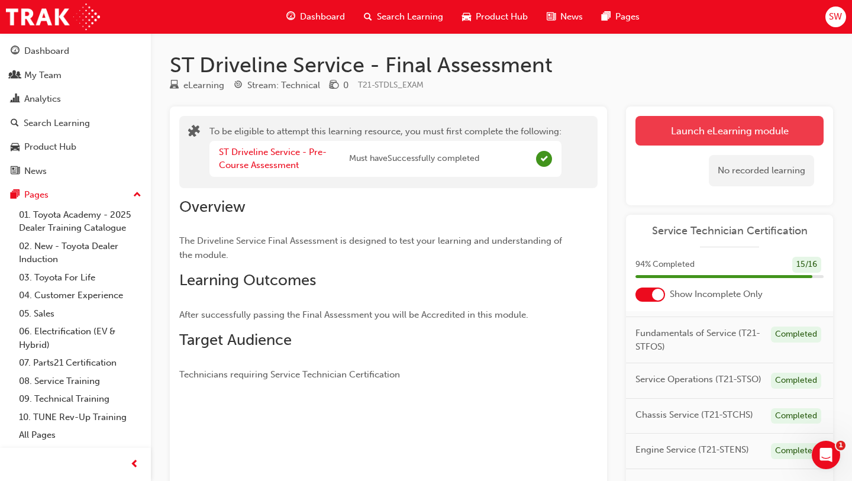
click at [657, 127] on button "Launch eLearning module" at bounding box center [729, 131] width 188 height 30
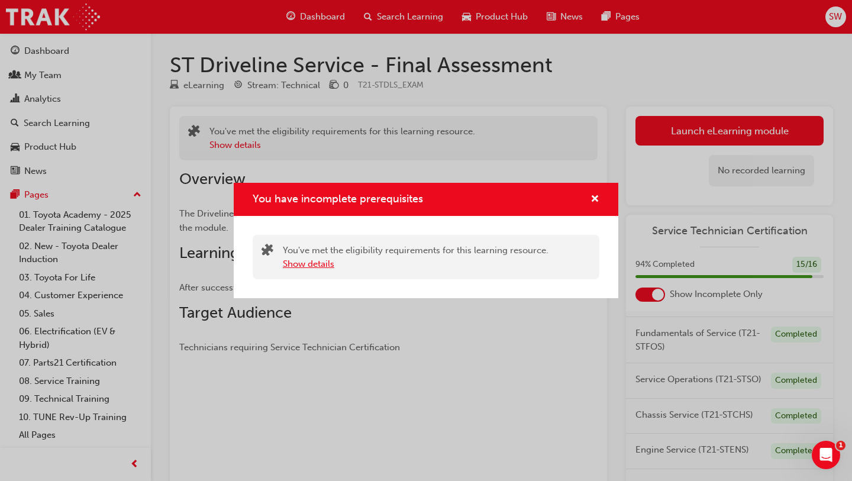
click at [318, 263] on button "Show details" at bounding box center [308, 264] width 51 height 14
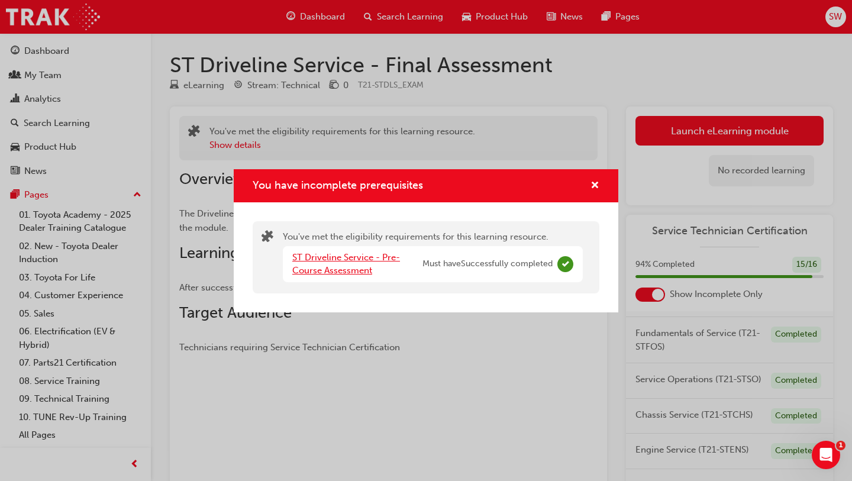
click at [368, 259] on link "ST Driveline Service - Pre-Course Assessment" at bounding box center [346, 264] width 108 height 24
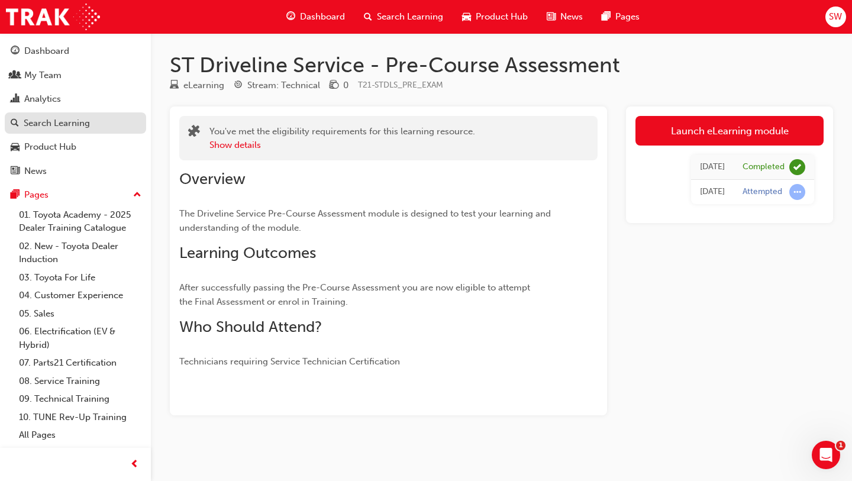
click at [66, 126] on div "Search Learning" at bounding box center [57, 123] width 66 height 14
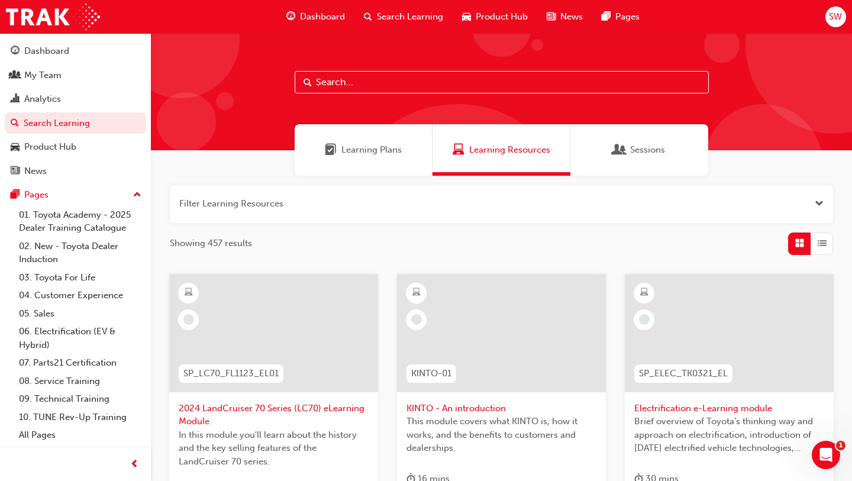
click at [346, 167] on div "Learning Plans" at bounding box center [363, 149] width 138 height 51
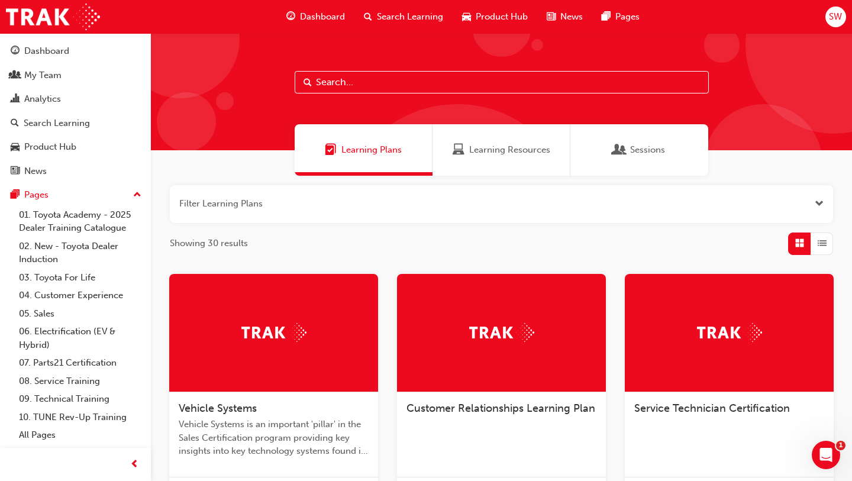
click at [682, 352] on div at bounding box center [728, 333] width 209 height 118
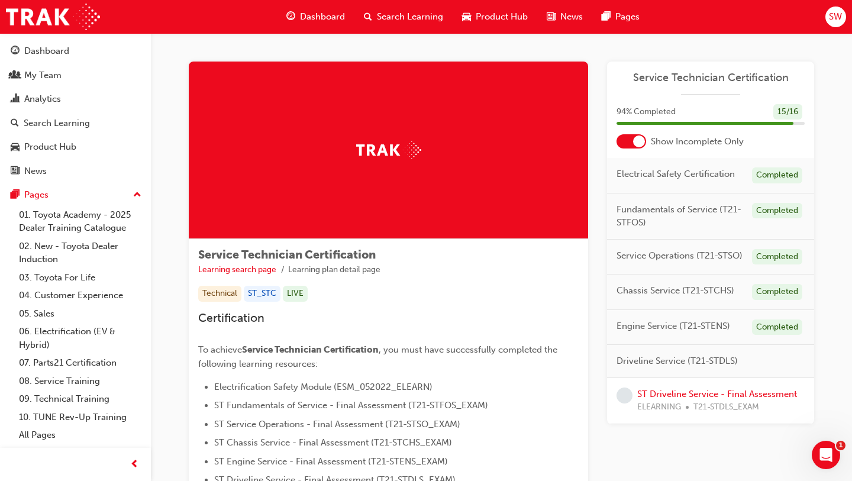
scroll to position [38, 0]
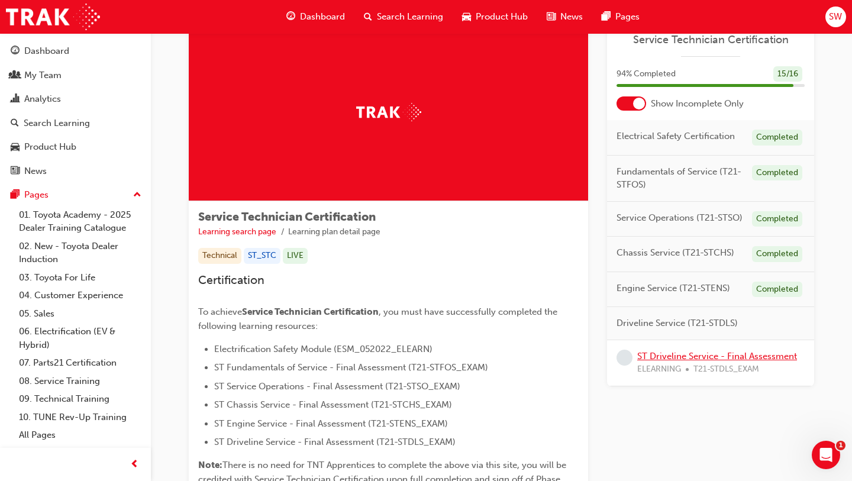
click at [675, 360] on link "ST Driveline Service - Final Assessment" at bounding box center [717, 356] width 160 height 11
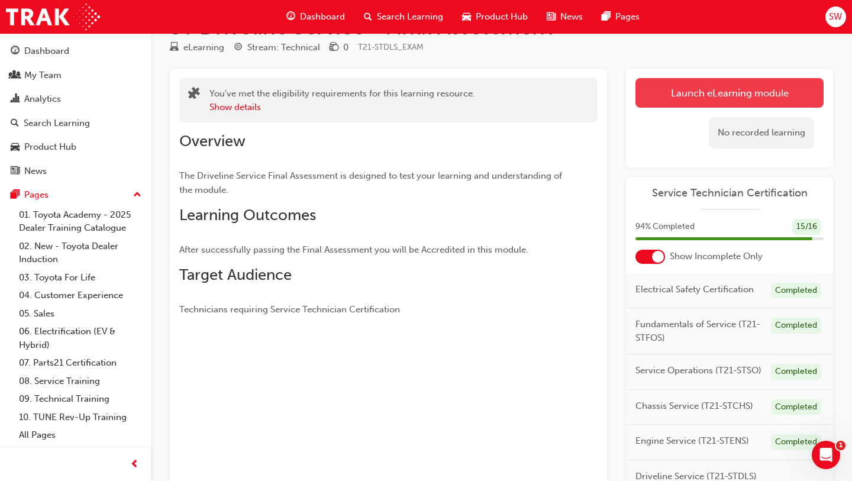
click at [666, 86] on link "Launch eLearning module" at bounding box center [729, 93] width 188 height 30
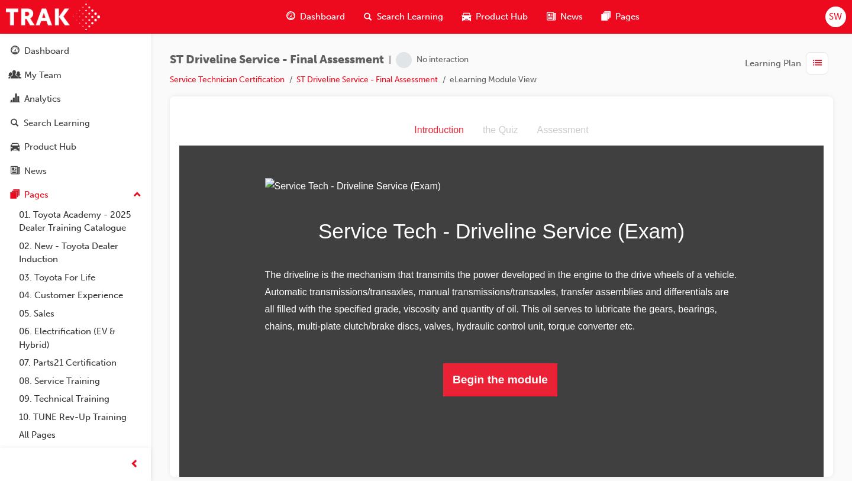
scroll to position [50, 0]
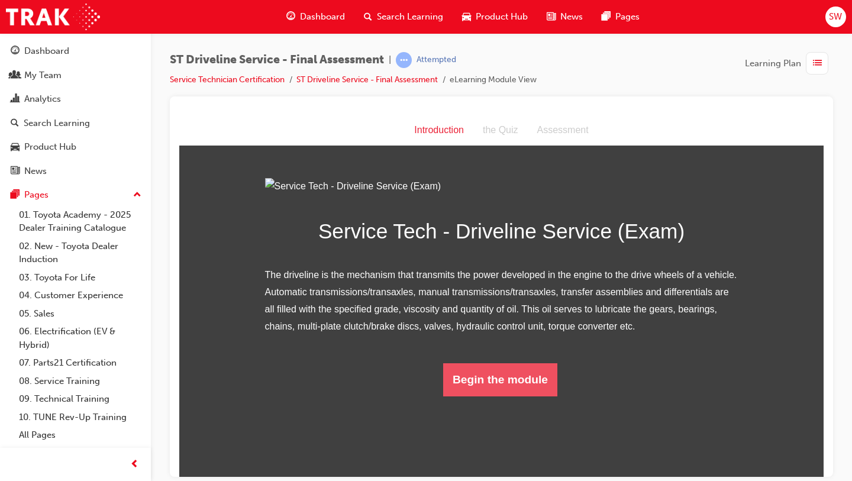
click at [472, 396] on button "Begin the module" at bounding box center [500, 378] width 114 height 33
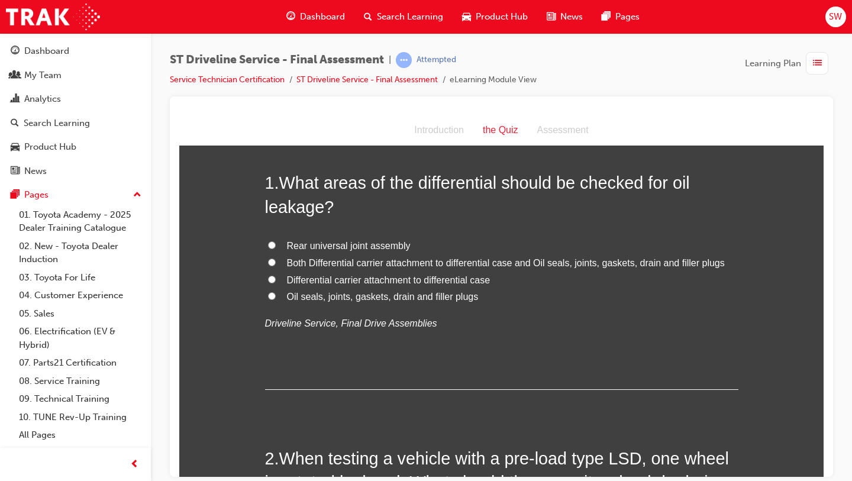
scroll to position [0, 0]
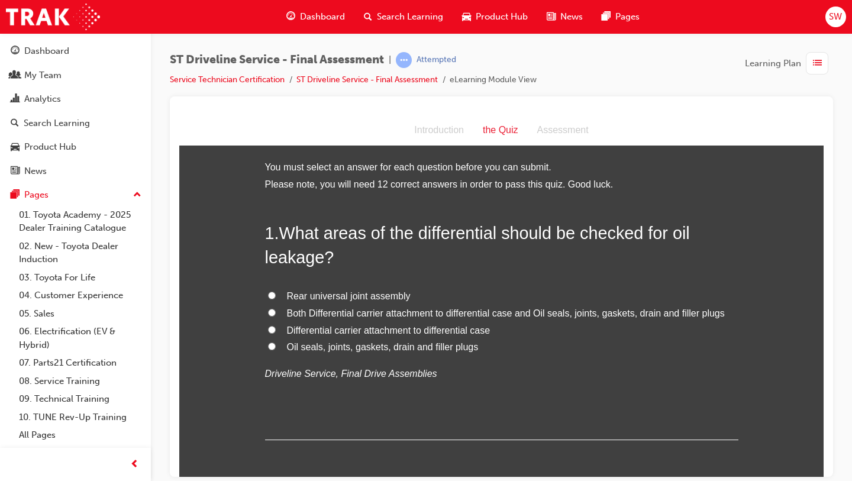
click at [446, 313] on span "Both Differential carrier attachment to differential case and Oil seals, joints…" at bounding box center [506, 312] width 438 height 10
click at [276, 313] on input "Both Differential carrier attachment to differential case and Oil seals, joints…" at bounding box center [272, 312] width 8 height 8
radio input "true"
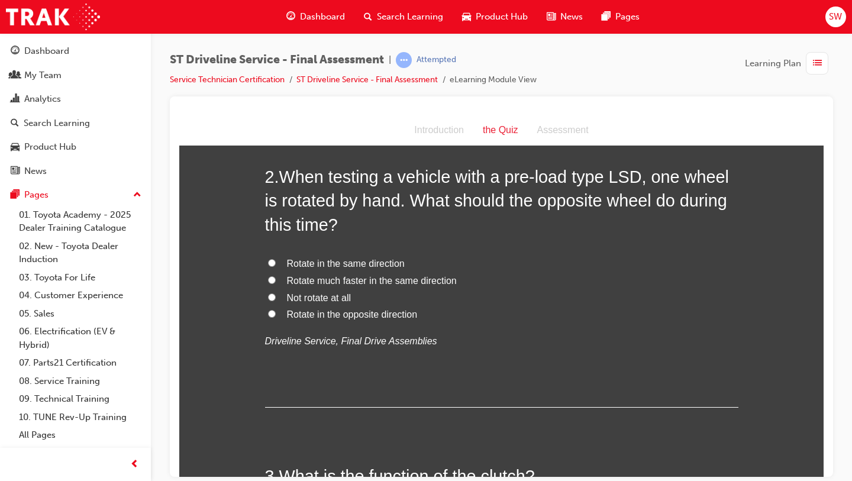
scroll to position [326, 0]
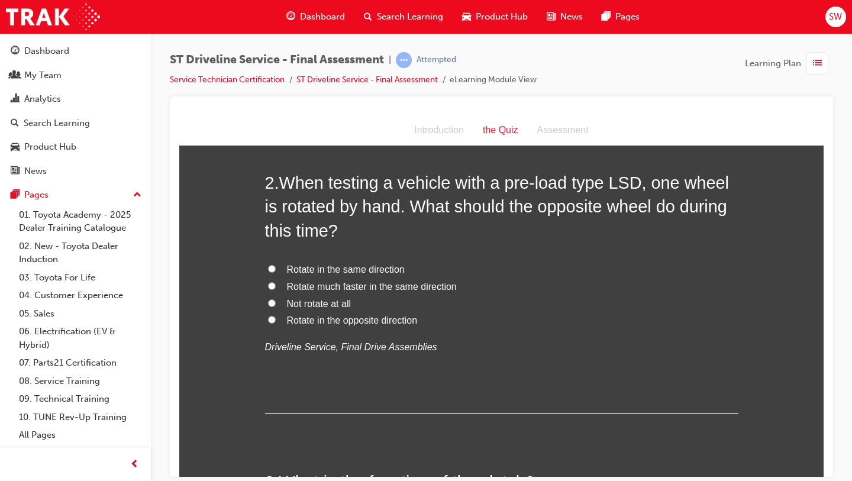
click at [344, 270] on span "Rotate in the same direction" at bounding box center [346, 269] width 118 height 10
click at [276, 270] on input "Rotate in the same direction" at bounding box center [272, 268] width 8 height 8
radio input "true"
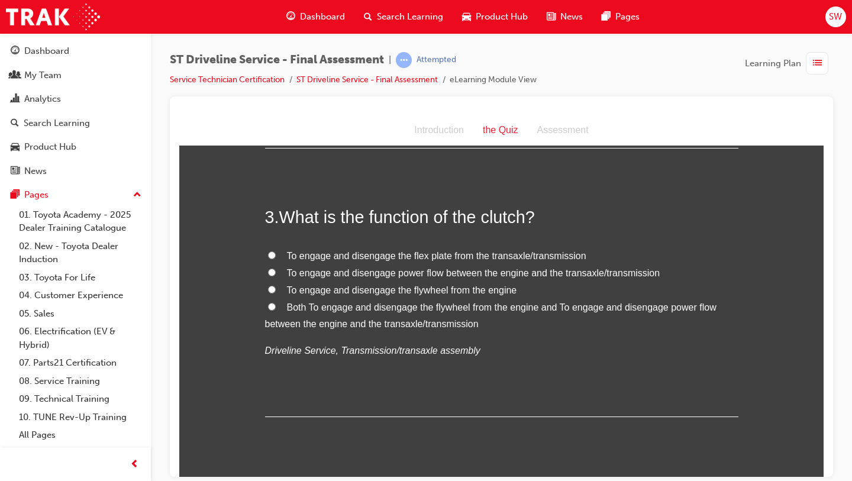
scroll to position [593, 0]
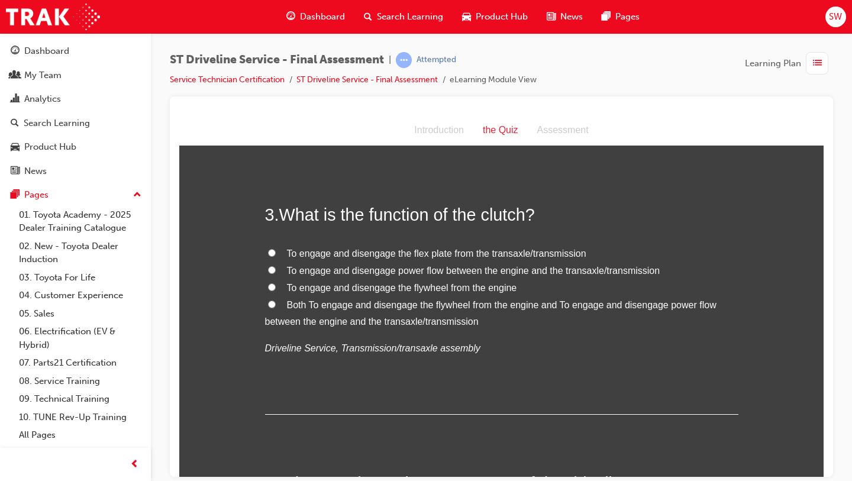
click at [529, 272] on span "To engage and disengage power flow between the engine and the transaxle/transmi…" at bounding box center [473, 270] width 373 height 10
click at [276, 272] on input "To engage and disengage power flow between the engine and the transaxle/transmi…" at bounding box center [272, 270] width 8 height 8
radio input "true"
click at [436, 312] on label "Both To engage and disengage the flywheel from the engine and To engage and dis…" at bounding box center [501, 313] width 473 height 34
click at [276, 307] on input "Both To engage and disengage the flywheel from the engine and To engage and dis…" at bounding box center [272, 304] width 8 height 8
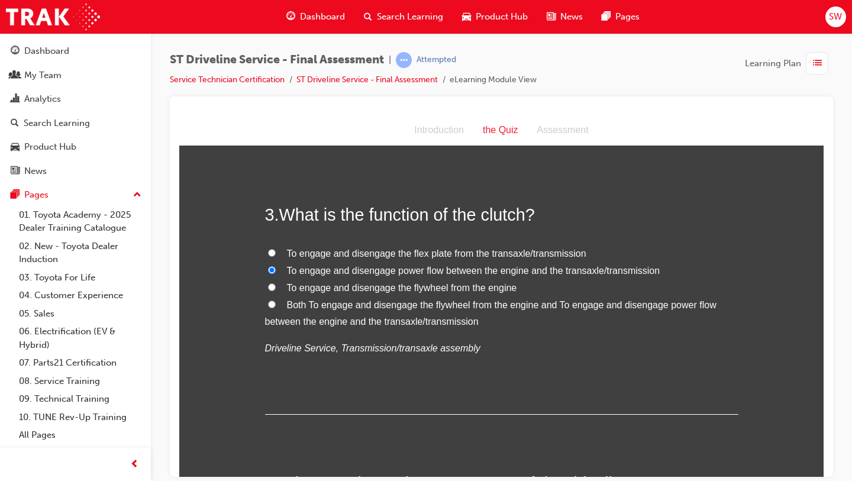
radio input "true"
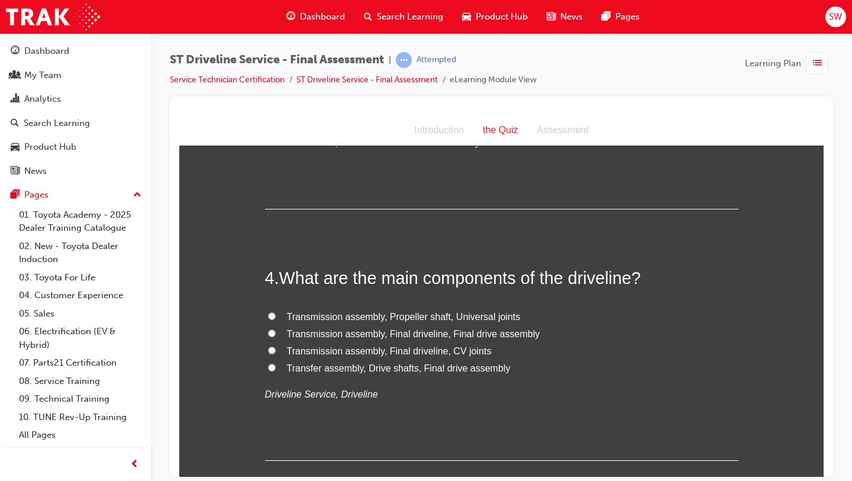
scroll to position [816, 0]
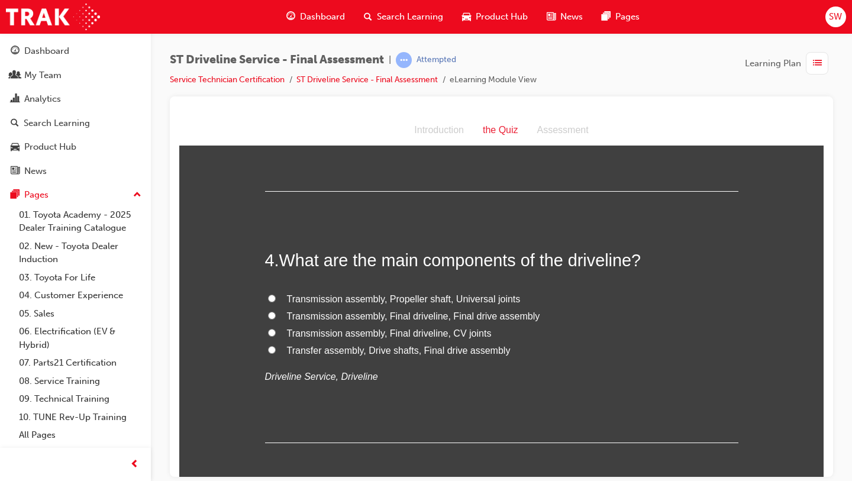
click at [394, 352] on span "Transfer assembly, Drive shafts, Final drive assembly" at bounding box center [399, 350] width 224 height 10
click at [276, 352] on input "Transfer assembly, Drive shafts, Final drive assembly" at bounding box center [272, 349] width 8 height 8
radio input "true"
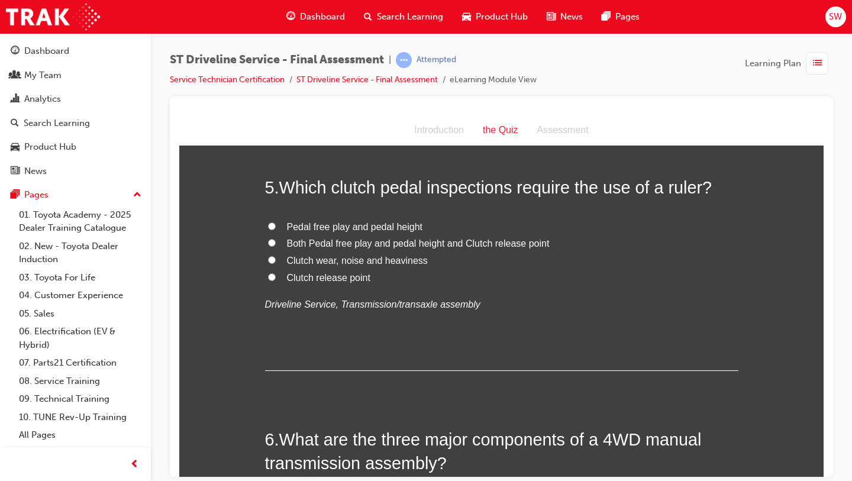
scroll to position [1144, 0]
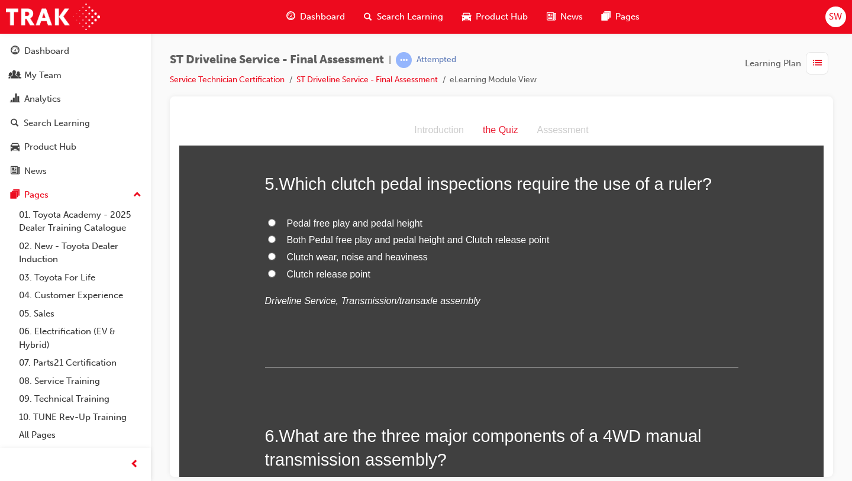
click at [336, 241] on span "Both Pedal free play and pedal height and Clutch release point" at bounding box center [418, 239] width 263 height 10
click at [276, 241] on input "Both Pedal free play and pedal height and Clutch release point" at bounding box center [272, 239] width 8 height 8
radio input "true"
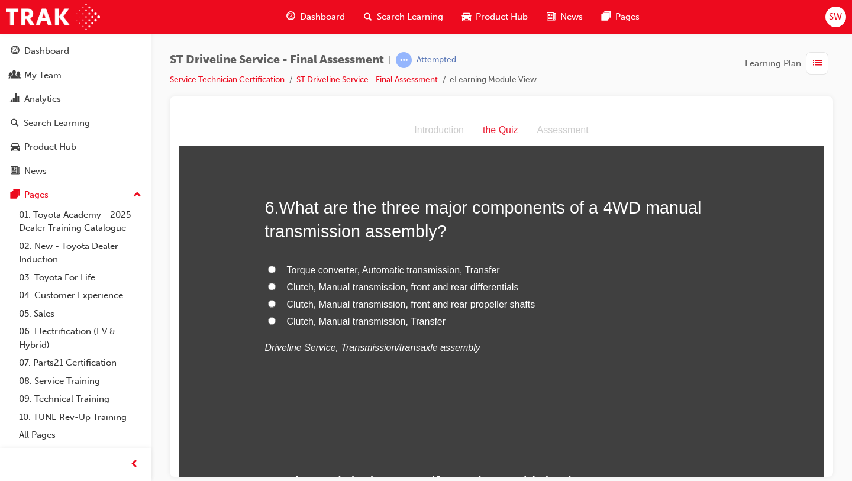
scroll to position [1376, 0]
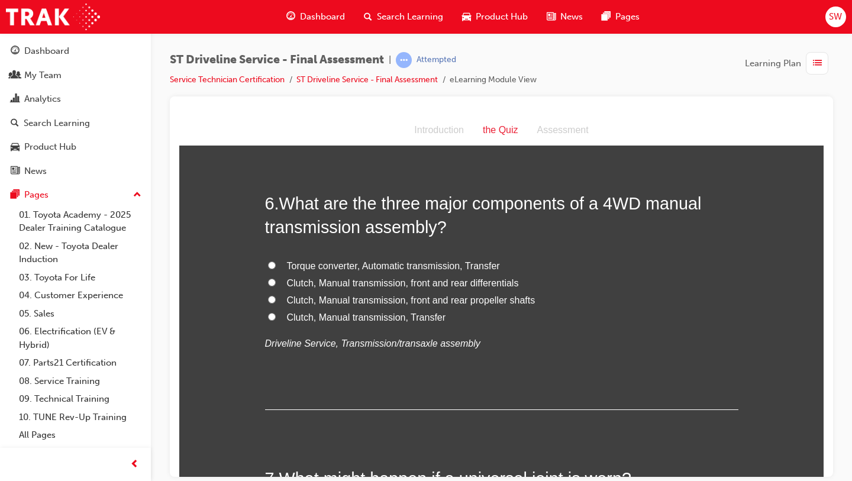
click at [339, 324] on label "Clutch, Manual transmission, Transfer" at bounding box center [501, 317] width 473 height 17
click at [276, 320] on input "Clutch, Manual transmission, Transfer" at bounding box center [272, 316] width 8 height 8
radio input "true"
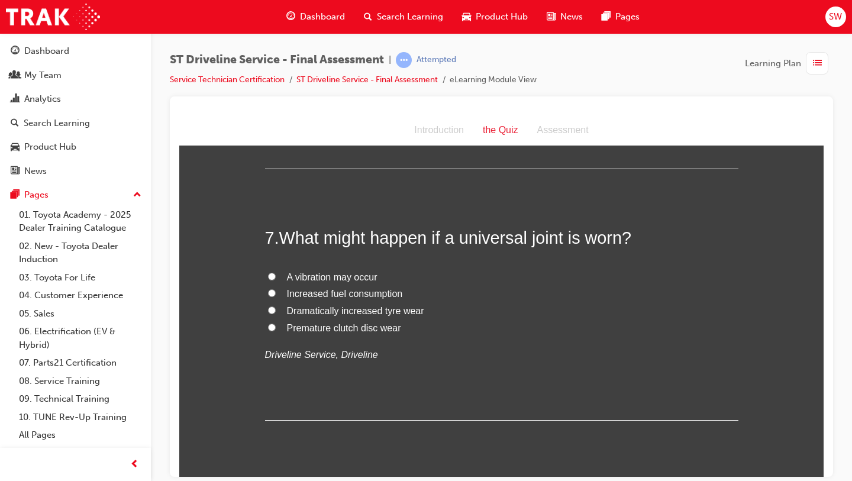
scroll to position [1616, 0]
click at [341, 279] on span "A vibration may occur" at bounding box center [332, 278] width 90 height 10
click at [276, 279] on input "A vibration may occur" at bounding box center [272, 277] width 8 height 8
radio input "true"
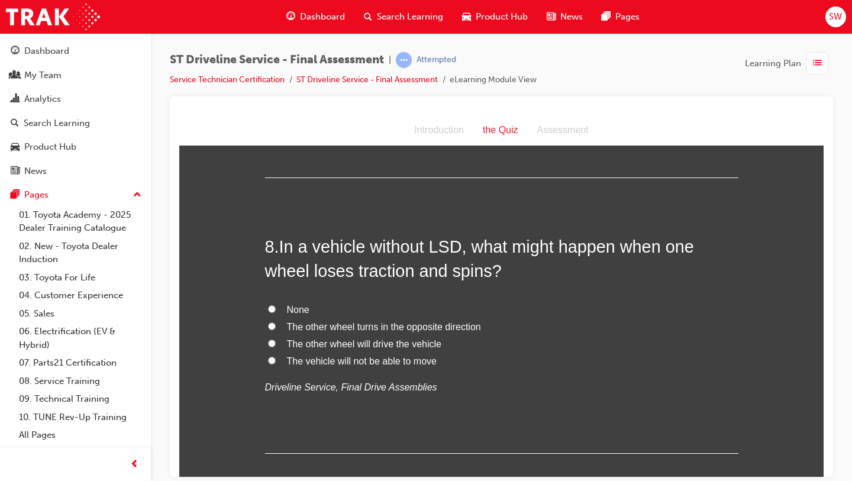
scroll to position [1862, 0]
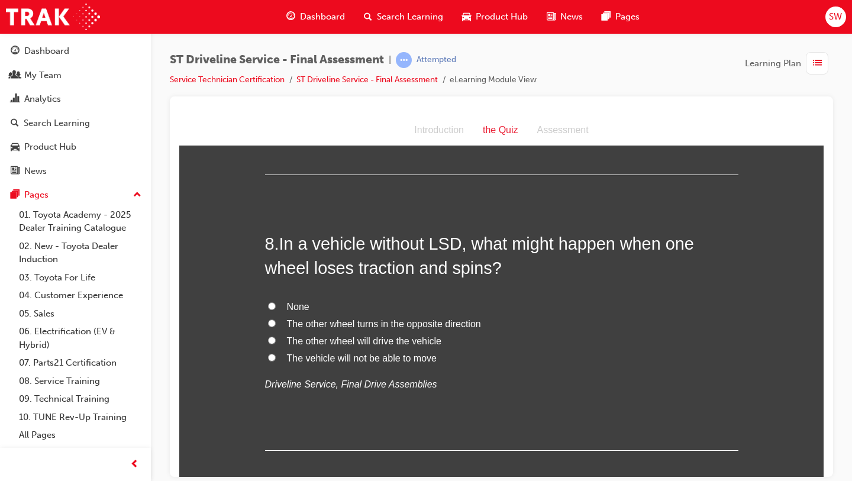
click at [335, 354] on span "The vehicle will not be able to move" at bounding box center [362, 357] width 150 height 10
click at [276, 354] on input "The vehicle will not be able to move" at bounding box center [272, 357] width 8 height 8
radio input "true"
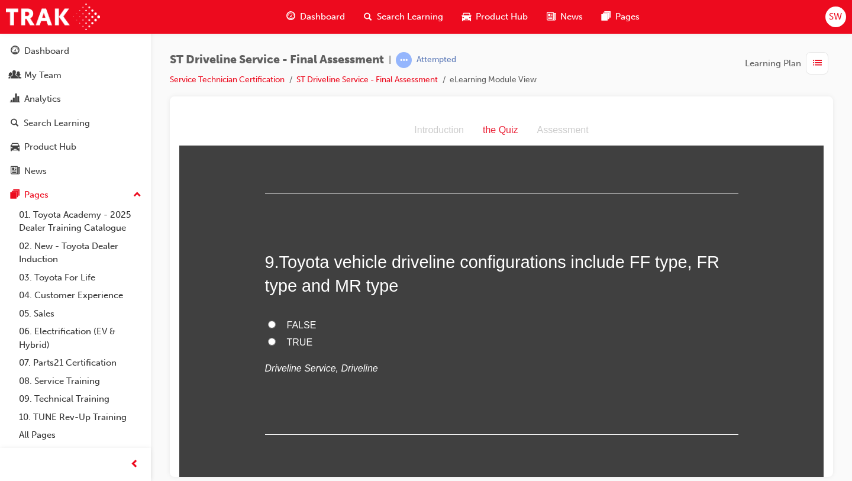
scroll to position [2125, 0]
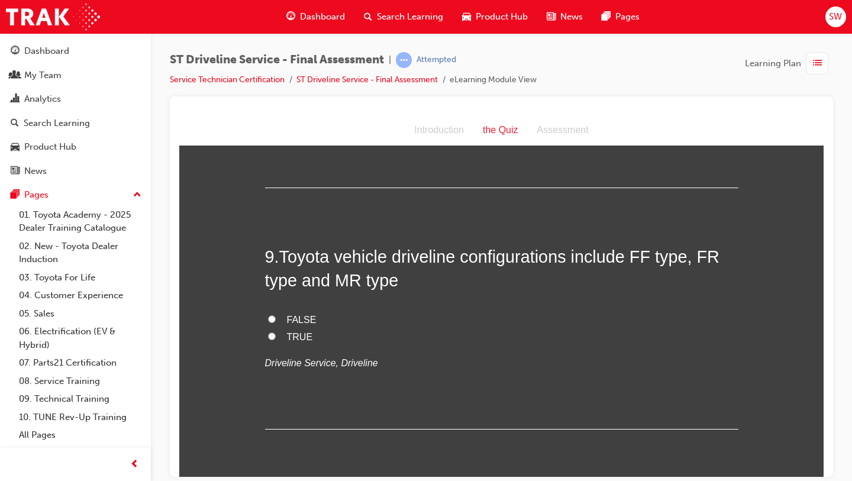
click at [306, 341] on span "TRUE" at bounding box center [300, 336] width 26 height 10
click at [276, 339] on input "TRUE" at bounding box center [272, 336] width 8 height 8
radio input "true"
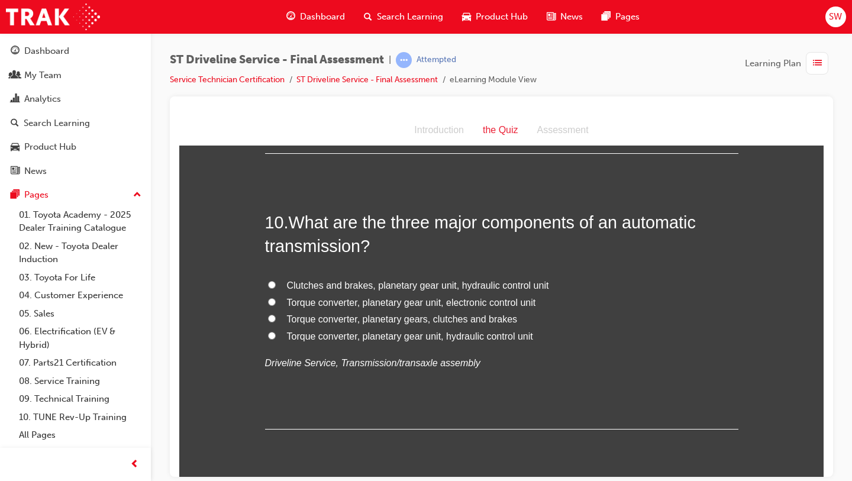
scroll to position [2403, 0]
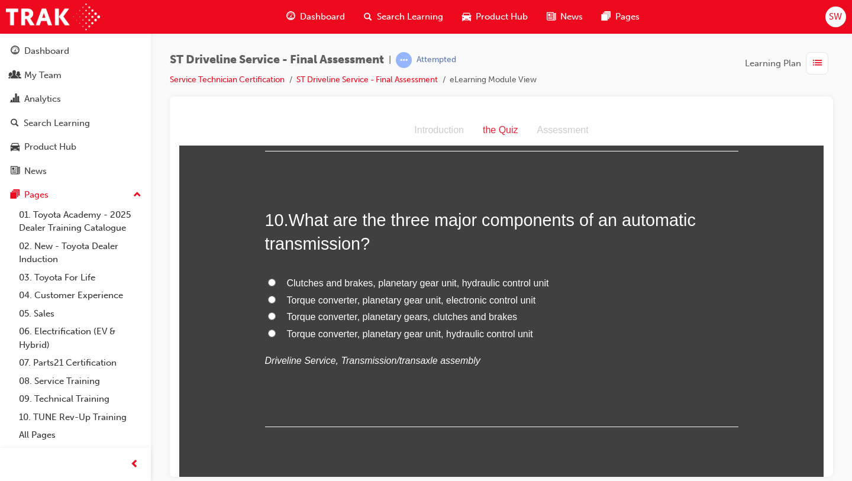
click at [386, 304] on span "Torque converter, planetary gear unit, electronic control unit" at bounding box center [411, 299] width 249 height 10
click at [276, 303] on input "Torque converter, planetary gear unit, electronic control unit" at bounding box center [272, 299] width 8 height 8
radio input "true"
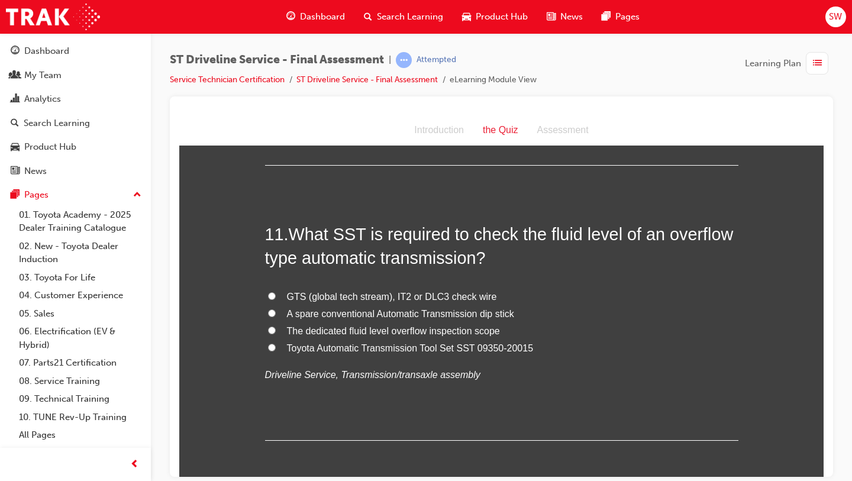
scroll to position [2666, 0]
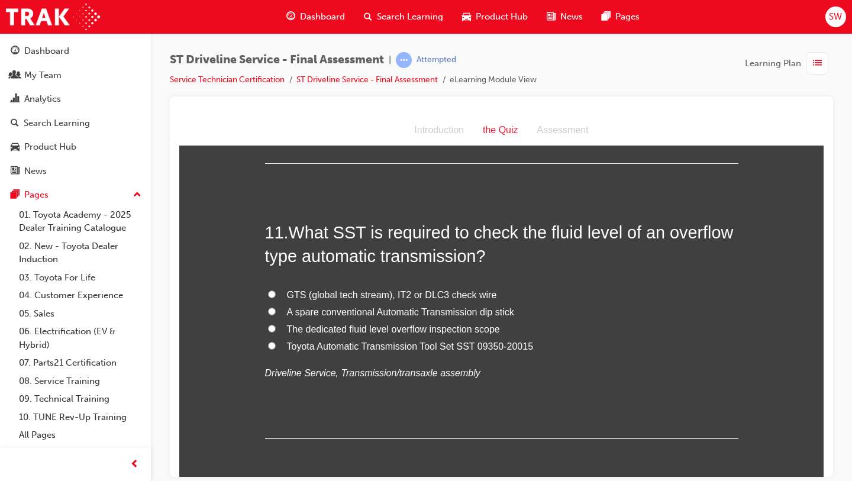
click at [355, 333] on span "The dedicated fluid level overflow inspection scope" at bounding box center [393, 328] width 213 height 10
click at [276, 332] on input "The dedicated fluid level overflow inspection scope" at bounding box center [272, 328] width 8 height 8
radio input "true"
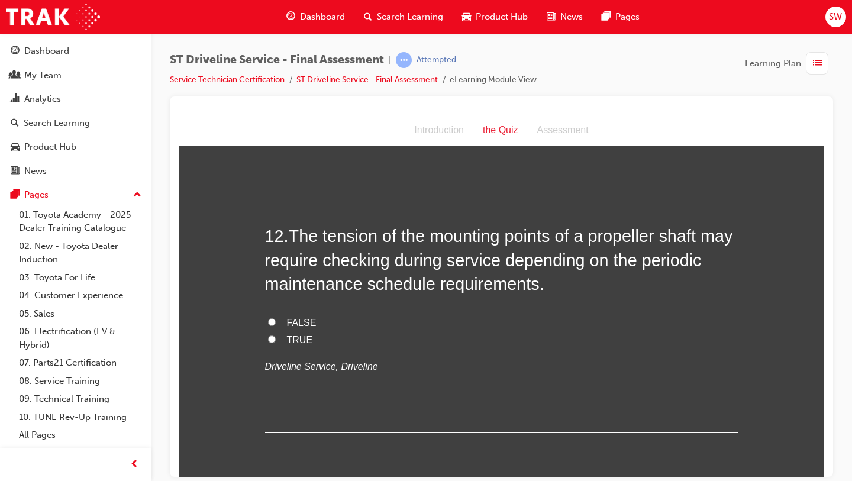
scroll to position [2941, 0]
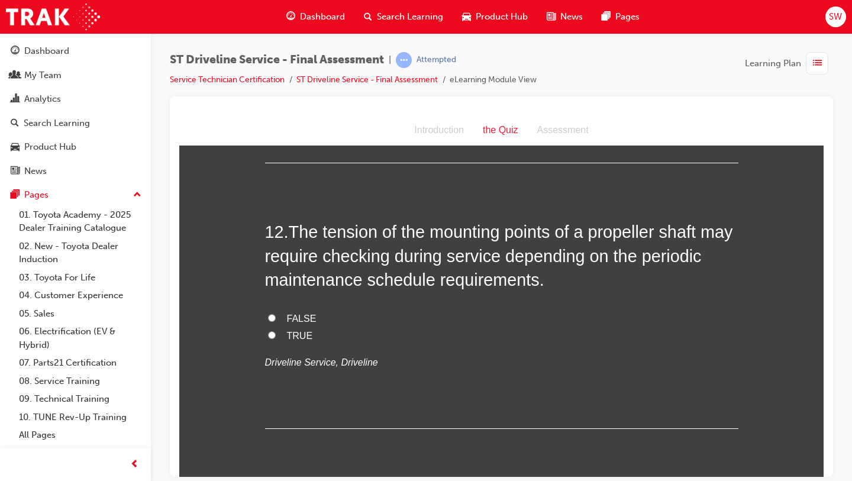
click at [303, 338] on span "TRUE" at bounding box center [300, 335] width 26 height 10
click at [276, 338] on input "TRUE" at bounding box center [272, 335] width 8 height 8
radio input "true"
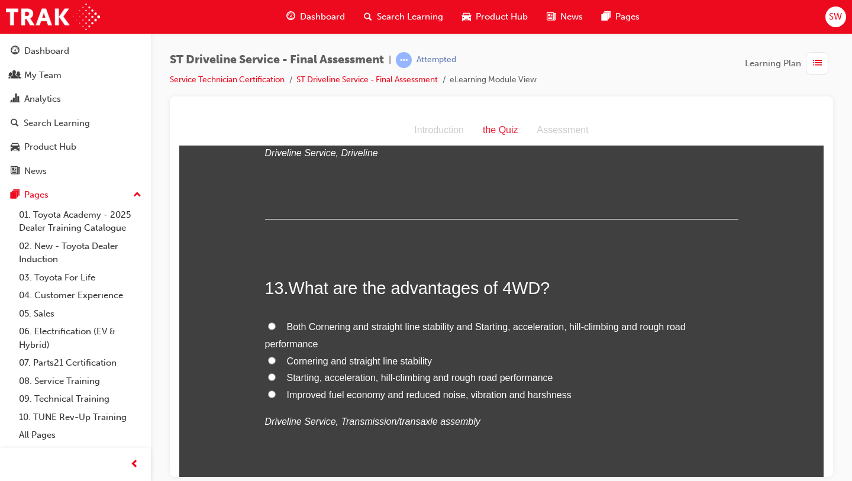
scroll to position [3169, 0]
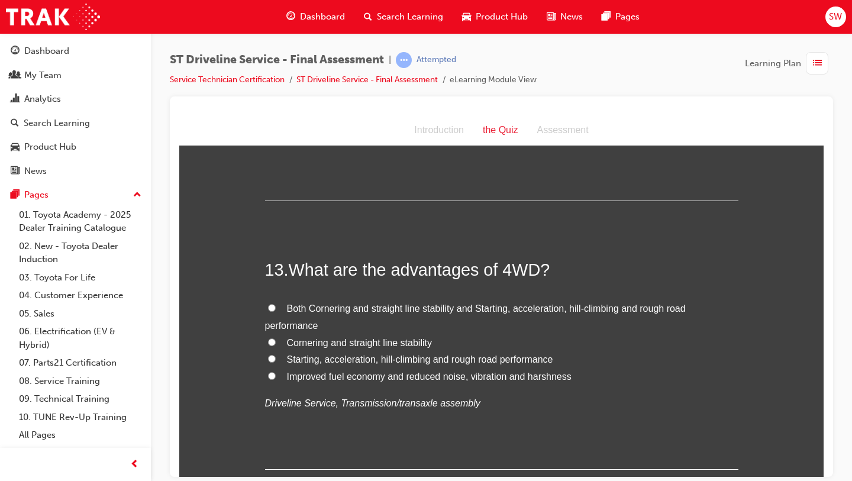
click at [347, 314] on label "Both Cornering and straight line stability and Starting, acceleration, hill-cli…" at bounding box center [501, 317] width 473 height 34
click at [276, 311] on input "Both Cornering and straight line stability and Starting, acceleration, hill-cli…" at bounding box center [272, 307] width 8 height 8
radio input "true"
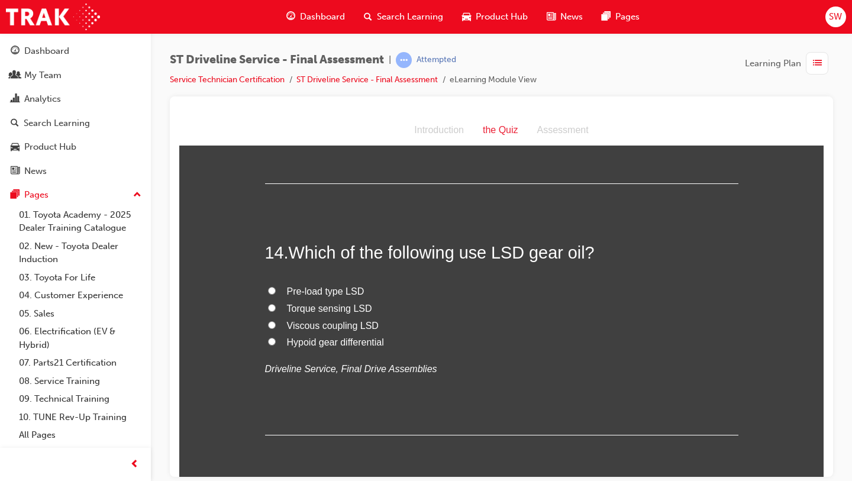
scroll to position [3463, 0]
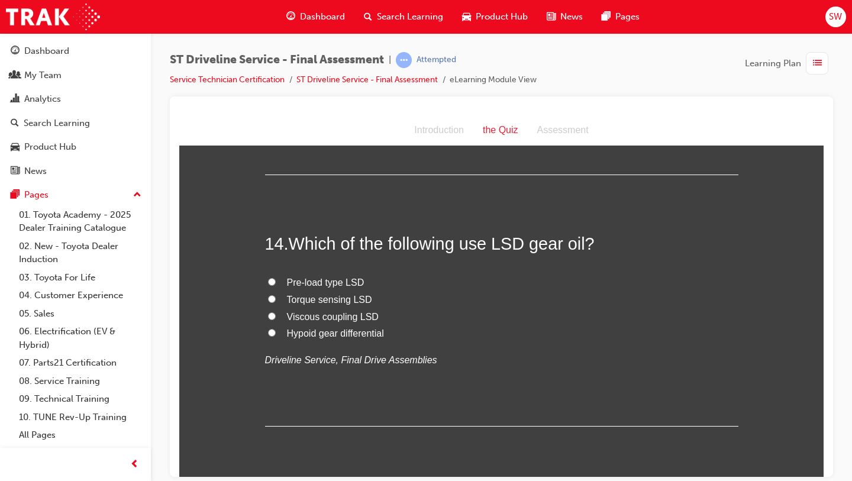
click at [327, 283] on span "Pre-load type LSD" at bounding box center [325, 282] width 77 height 10
click at [276, 283] on input "Pre-load type LSD" at bounding box center [272, 281] width 8 height 8
radio input "true"
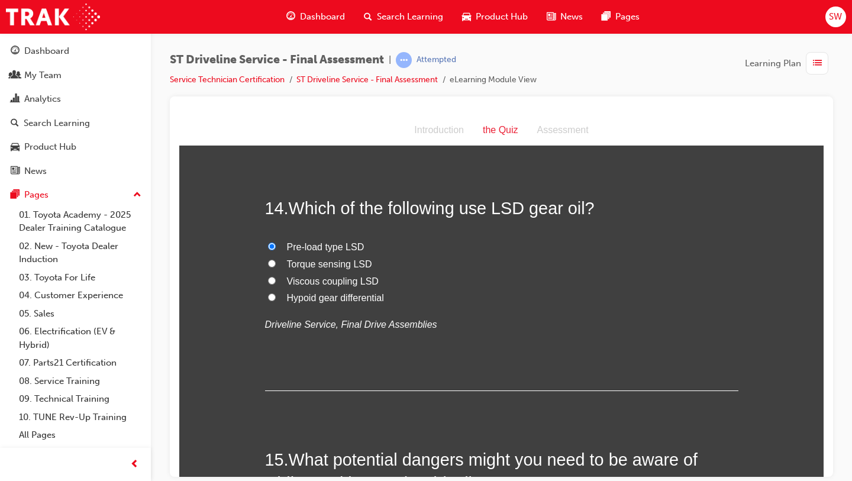
scroll to position [3505, 0]
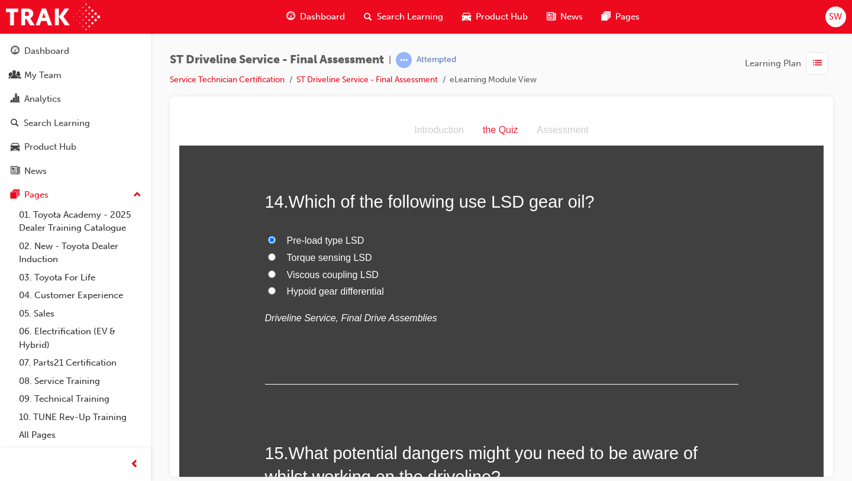
click at [348, 277] on span "Viscous coupling LSD" at bounding box center [333, 274] width 92 height 10
click at [276, 277] on input "Viscous coupling LSD" at bounding box center [272, 274] width 8 height 8
radio input "true"
click at [348, 241] on span "Pre-load type LSD" at bounding box center [325, 240] width 77 height 10
click at [276, 241] on input "Pre-load type LSD" at bounding box center [272, 239] width 8 height 8
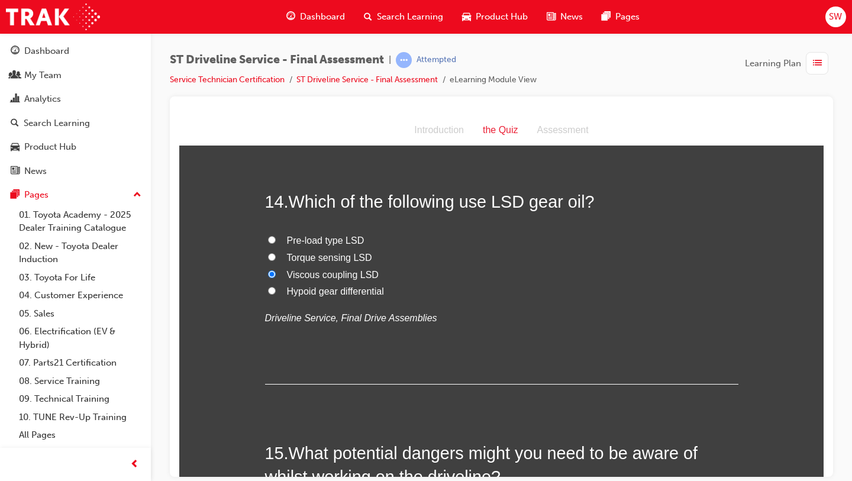
radio input "true"
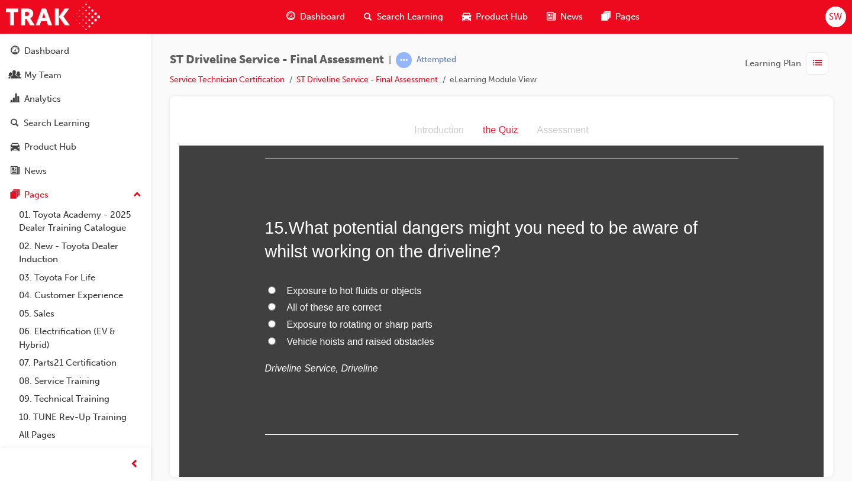
scroll to position [3736, 0]
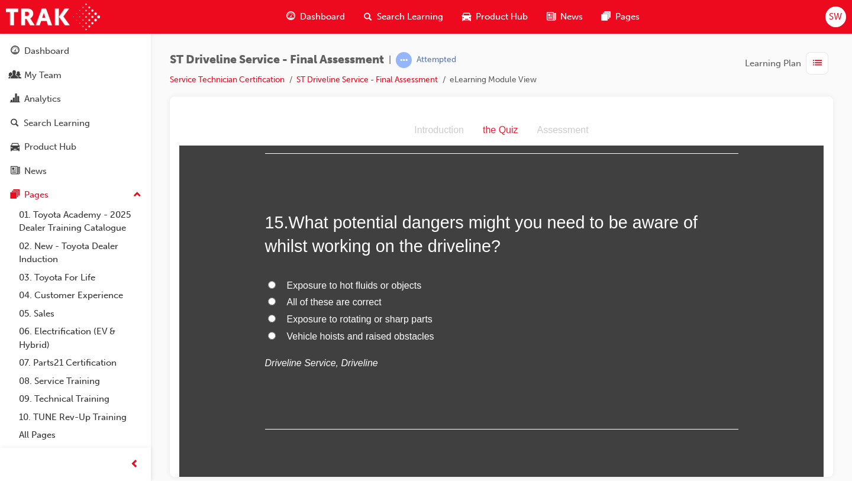
click at [360, 305] on span "All of these are correct" at bounding box center [334, 301] width 95 height 10
click at [276, 305] on input "All of these are correct" at bounding box center [272, 301] width 8 height 8
radio input "true"
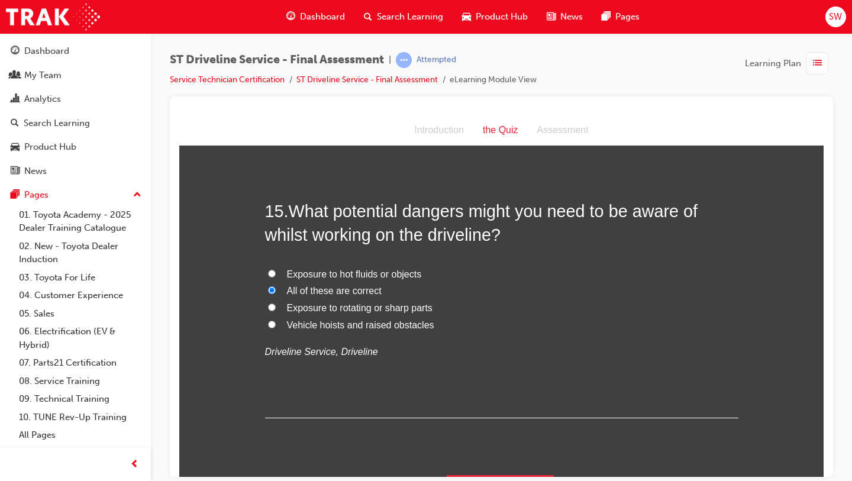
scroll to position [3778, 0]
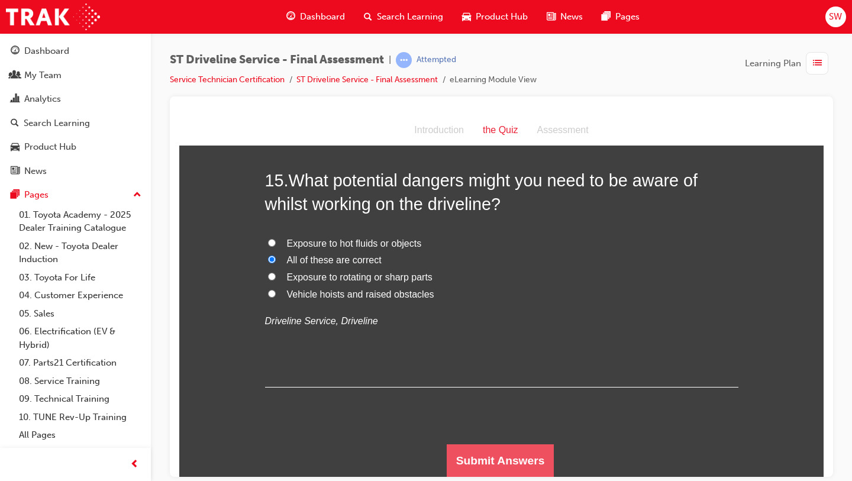
click at [466, 448] on button "Submit Answers" at bounding box center [500, 460] width 108 height 33
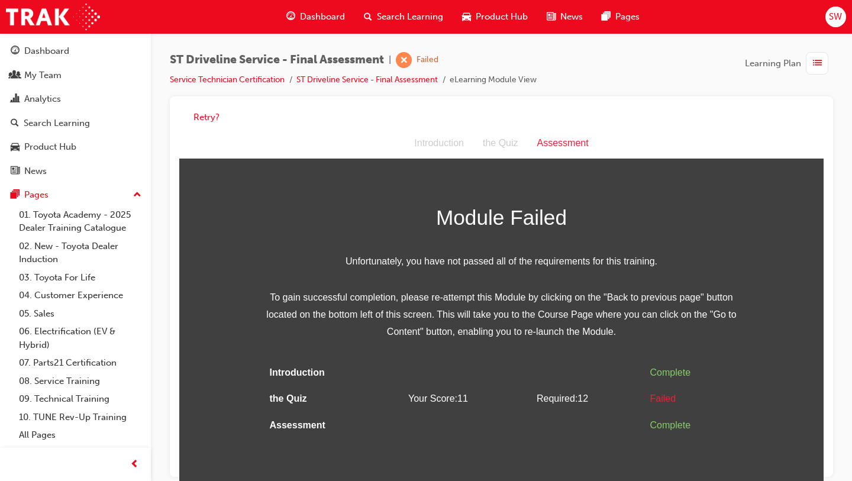
scroll to position [9, 0]
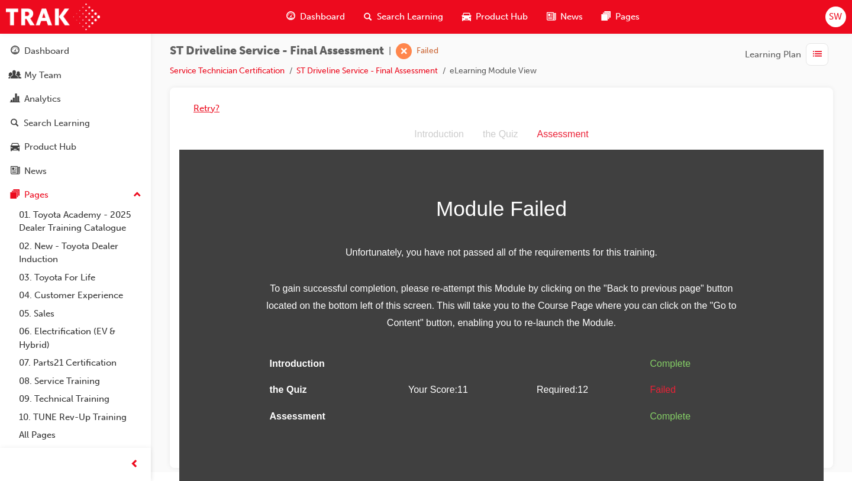
click at [209, 112] on button "Retry?" at bounding box center [206, 109] width 26 height 14
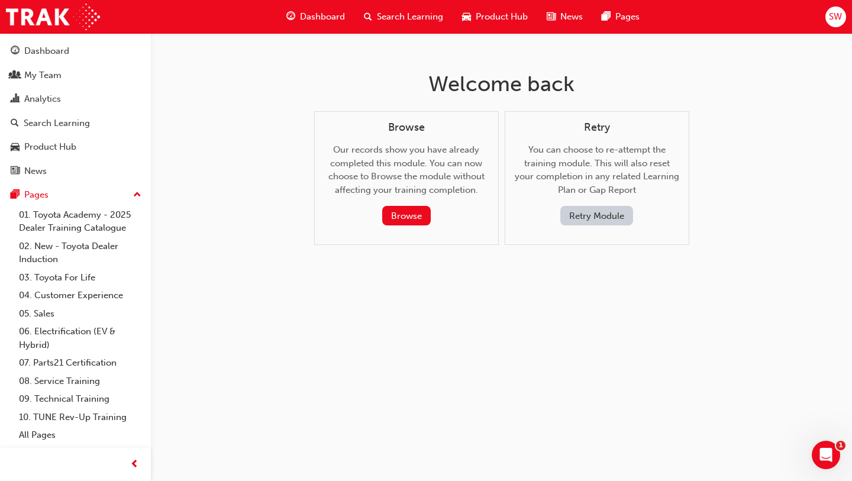
click at [619, 218] on button "Retry Module" at bounding box center [596, 216] width 73 height 20
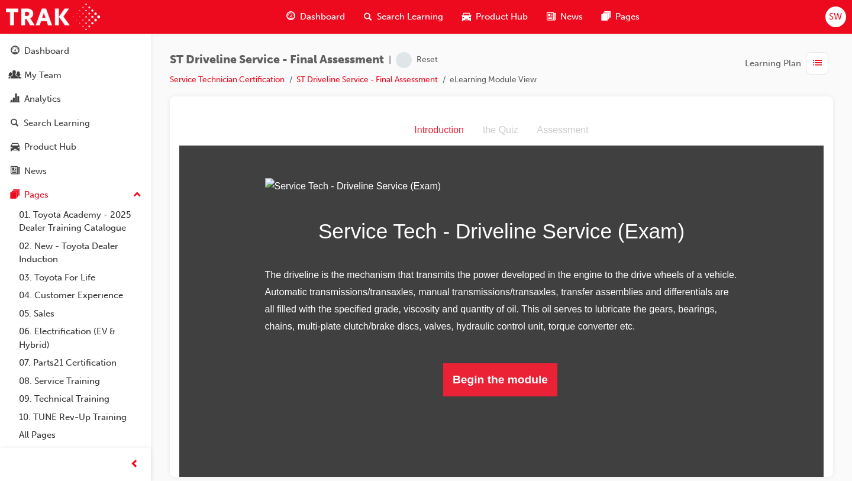
scroll to position [50, 0]
click at [472, 396] on button "Begin the module" at bounding box center [500, 378] width 114 height 33
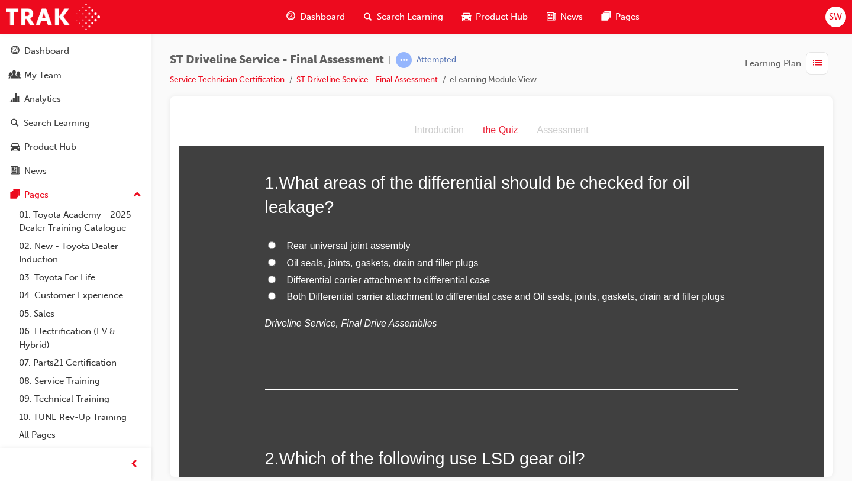
scroll to position [0, 0]
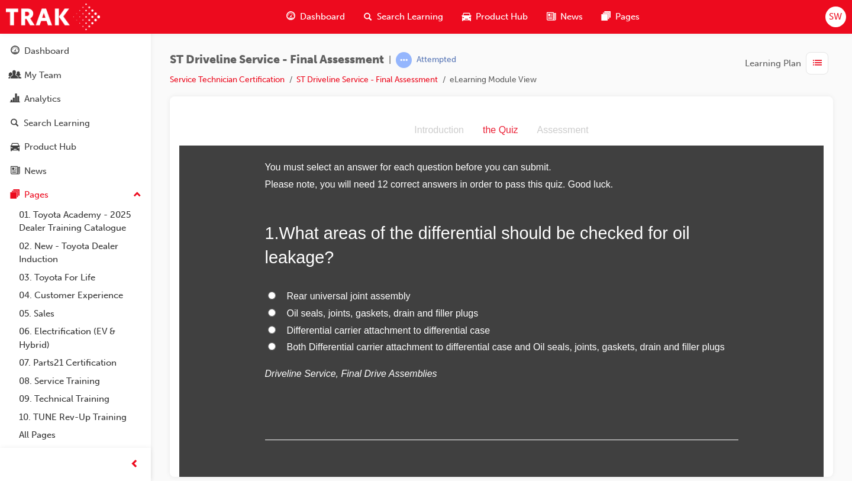
click at [375, 350] on span "Both Differential carrier attachment to differential case and Oil seals, joints…" at bounding box center [506, 346] width 438 height 10
click at [276, 349] on input "Both Differential carrier attachment to differential case and Oil seals, joints…" at bounding box center [272, 346] width 8 height 8
radio input "true"
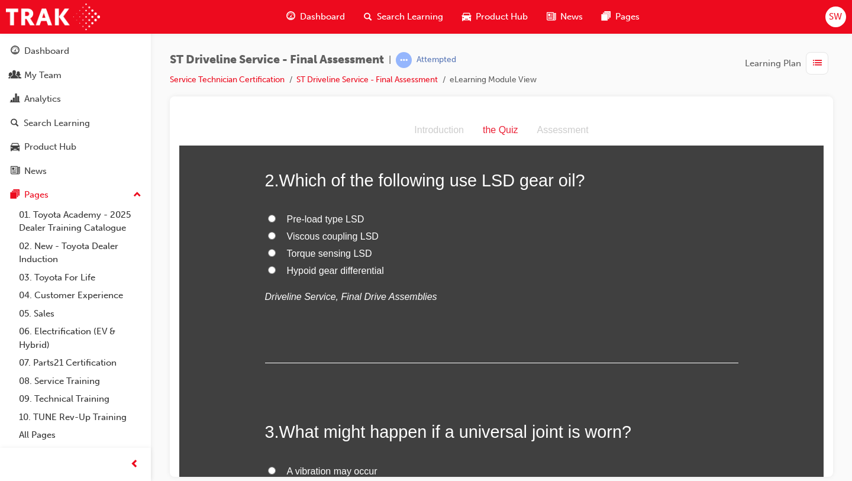
scroll to position [328, 0]
click at [334, 221] on span "Pre-load type LSD" at bounding box center [325, 219] width 77 height 10
click at [276, 221] on input "Pre-load type LSD" at bounding box center [272, 219] width 8 height 8
radio input "true"
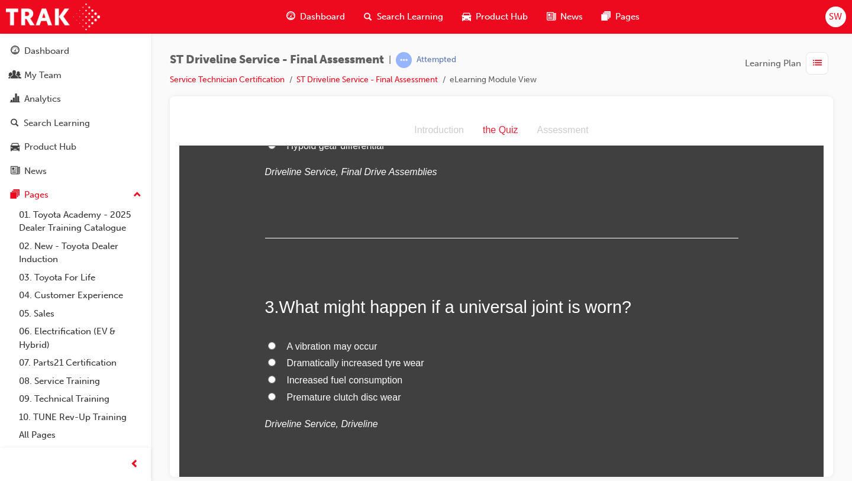
scroll to position [455, 0]
click at [327, 347] on span "A vibration may occur" at bounding box center [332, 344] width 90 height 10
click at [276, 347] on input "A vibration may occur" at bounding box center [272, 343] width 8 height 8
radio input "true"
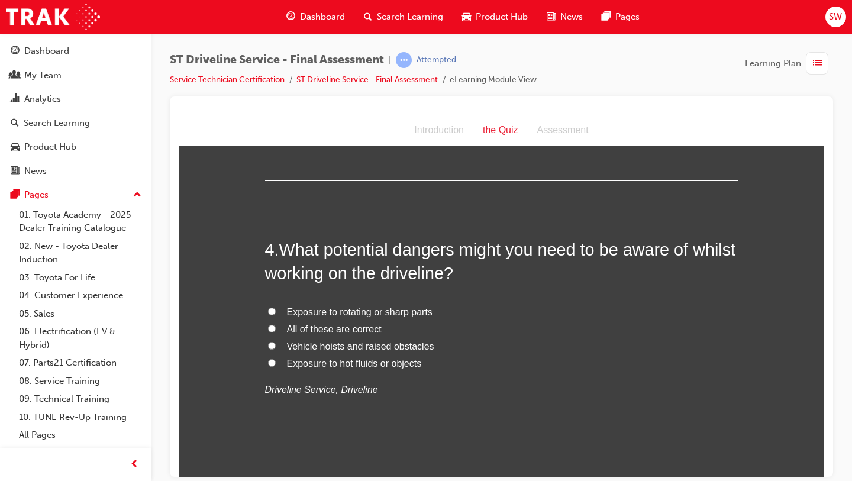
scroll to position [766, 0]
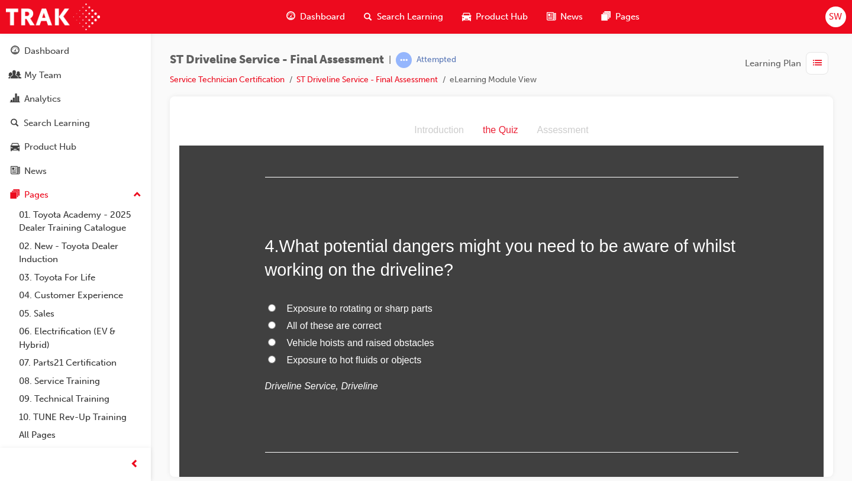
click at [368, 329] on span "All of these are correct" at bounding box center [334, 325] width 95 height 10
click at [276, 328] on input "All of these are correct" at bounding box center [272, 325] width 8 height 8
radio input "true"
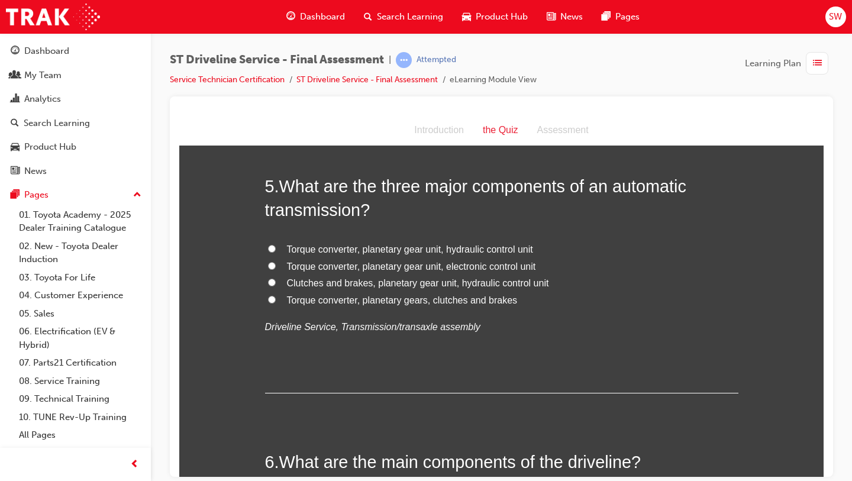
scroll to position [1098, 0]
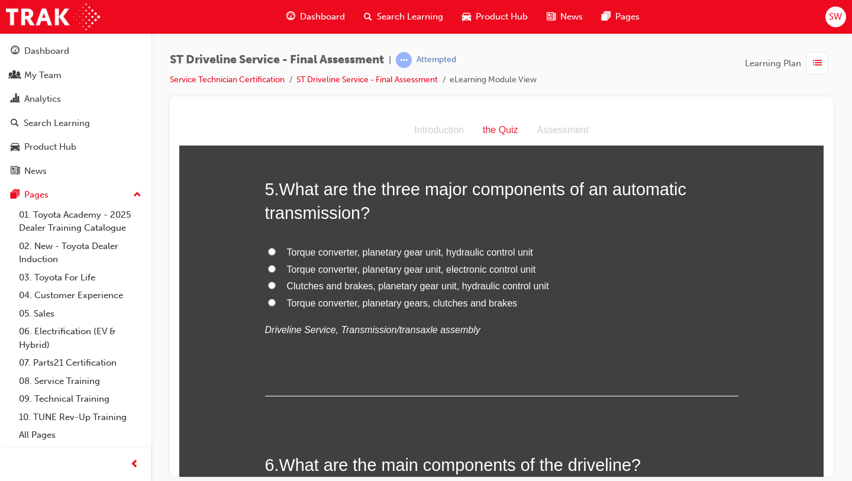
click at [409, 274] on label "Torque converter, planetary gear unit, electronic control unit" at bounding box center [501, 269] width 473 height 17
click at [276, 272] on input "Torque converter, planetary gear unit, electronic control unit" at bounding box center [272, 268] width 8 height 8
radio input "true"
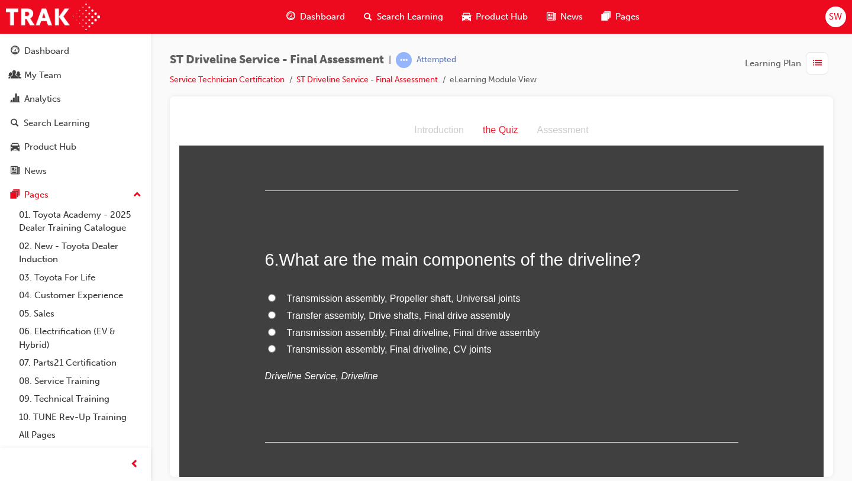
scroll to position [1308, 0]
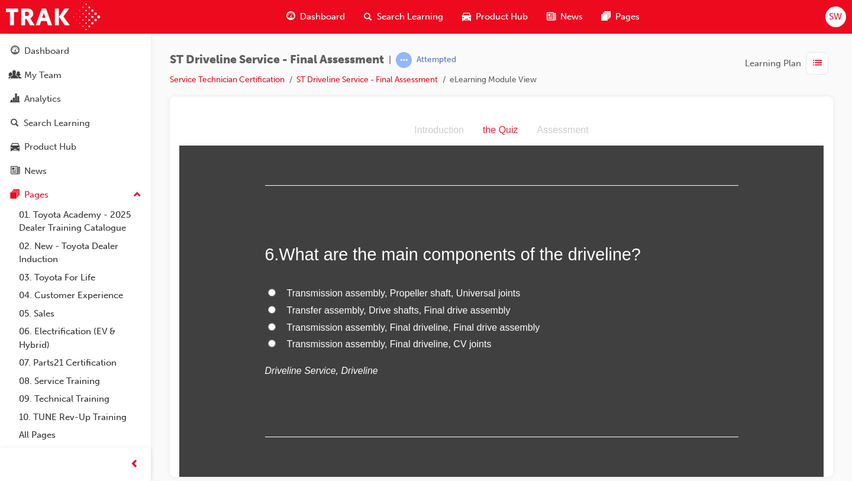
click at [361, 310] on span "Transfer assembly, Drive shafts, Final drive assembly" at bounding box center [399, 310] width 224 height 10
click at [276, 310] on input "Transfer assembly, Drive shafts, Final drive assembly" at bounding box center [272, 309] width 8 height 8
radio input "true"
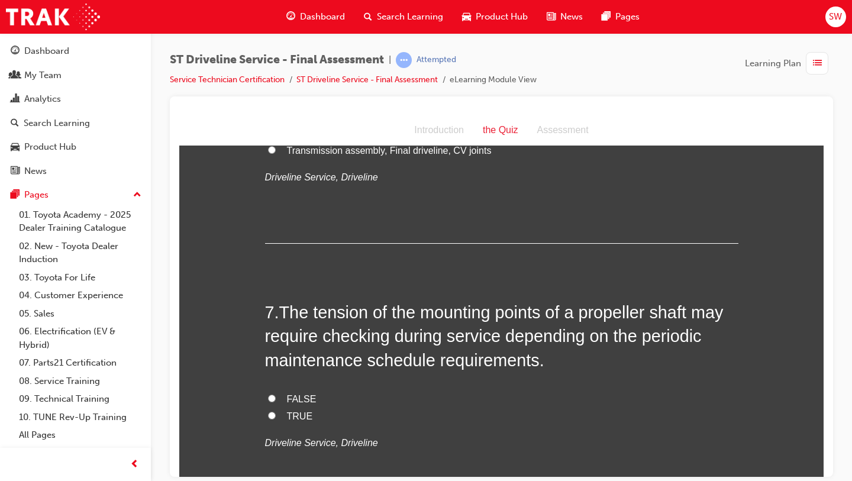
scroll to position [1513, 0]
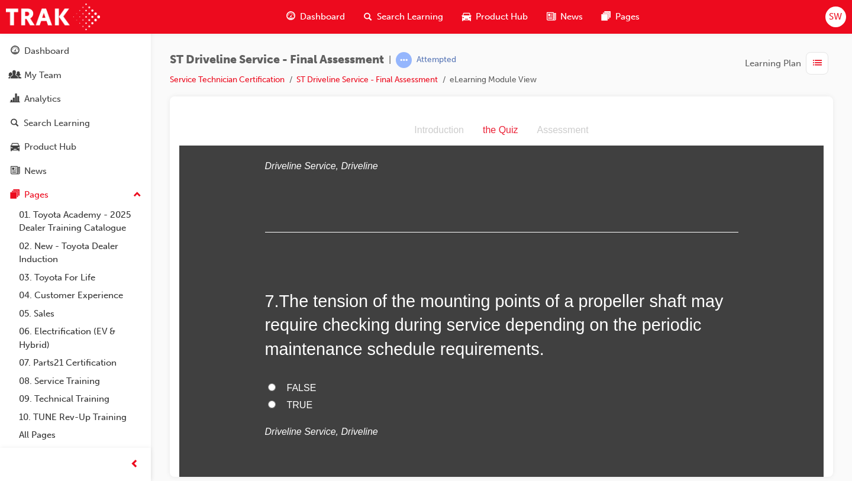
click at [295, 405] on span "TRUE" at bounding box center [300, 404] width 26 height 10
click at [276, 405] on input "TRUE" at bounding box center [272, 404] width 8 height 8
radio input "true"
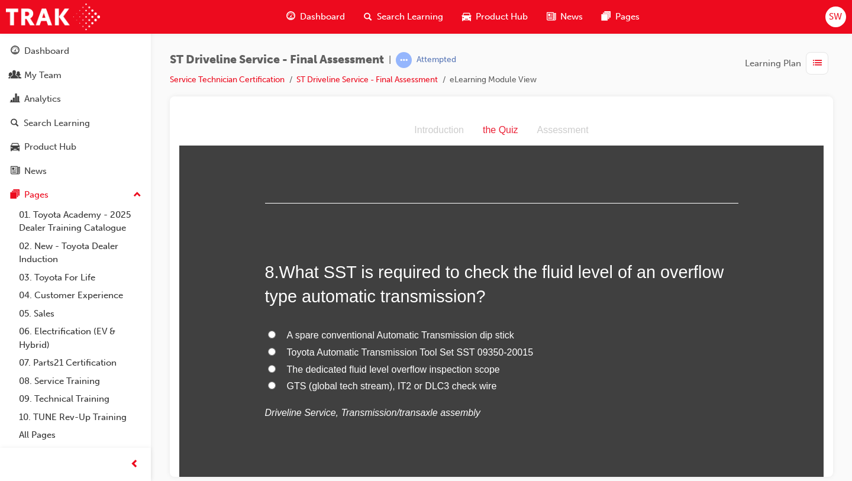
scroll to position [1808, 0]
click at [332, 370] on span "The dedicated fluid level overflow inspection scope" at bounding box center [393, 367] width 213 height 10
click at [276, 370] on input "The dedicated fluid level overflow inspection scope" at bounding box center [272, 366] width 8 height 8
radio input "true"
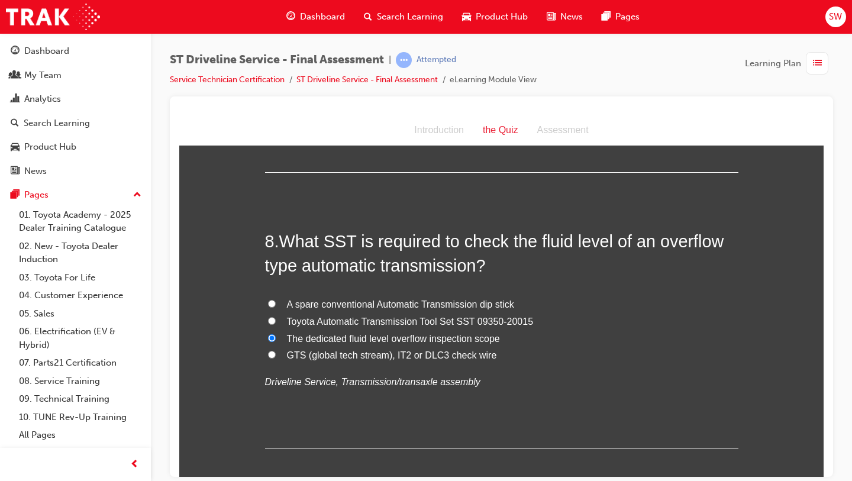
scroll to position [1844, 0]
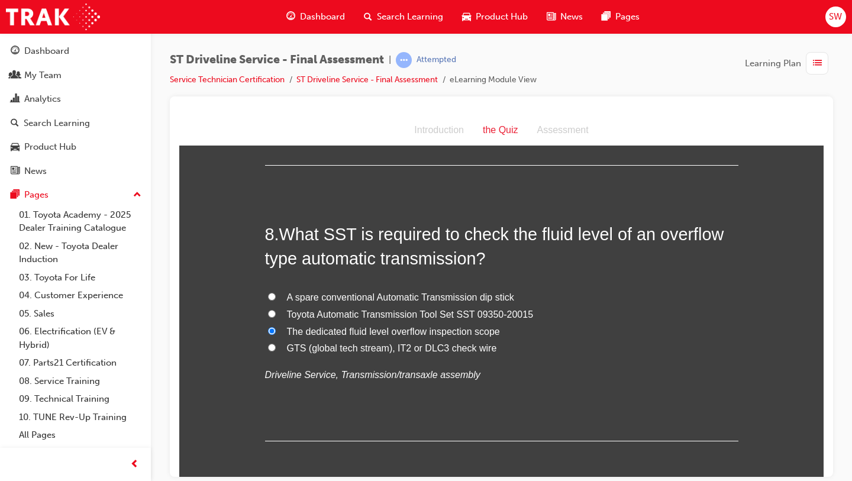
click at [327, 347] on span "GTS (global tech stream), IT2 or DLC3 check wire" at bounding box center [392, 347] width 210 height 10
click at [276, 347] on input "GTS (global tech stream), IT2 or DLC3 check wire" at bounding box center [272, 347] width 8 height 8
radio input "true"
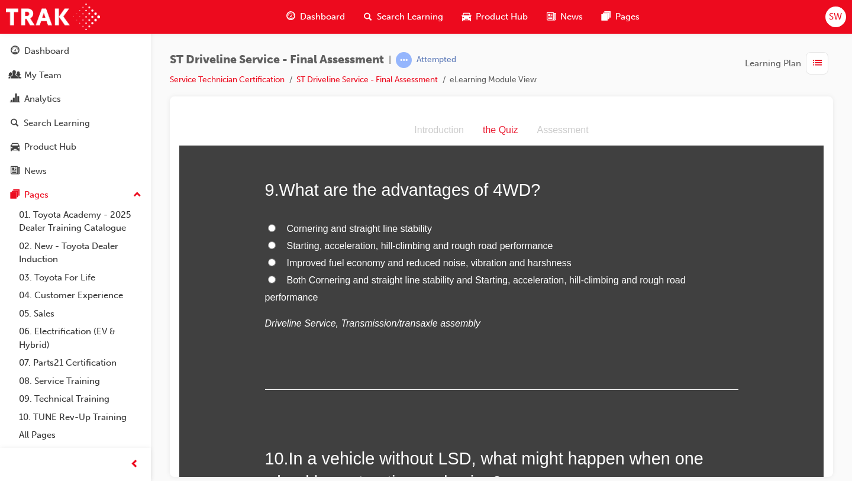
scroll to position [2165, 0]
click at [326, 276] on span "Both Cornering and straight line stability and Starting, acceleration, hill-cli…" at bounding box center [475, 287] width 420 height 27
click at [276, 276] on input "Both Cornering and straight line stability and Starting, acceleration, hill-cli…" at bounding box center [272, 278] width 8 height 8
radio input "true"
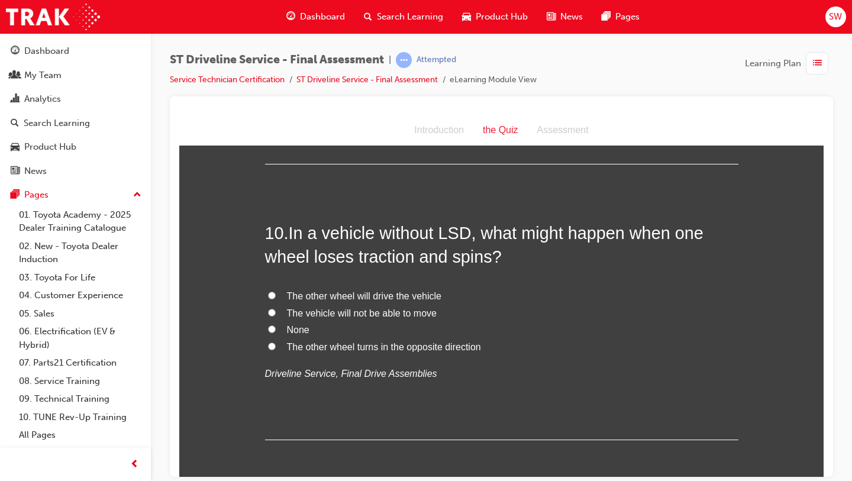
scroll to position [2392, 0]
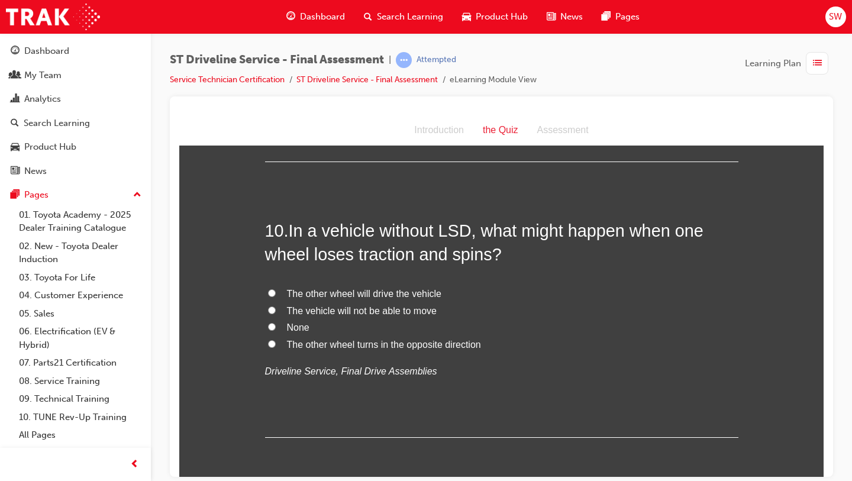
click at [354, 313] on span "The vehicle will not be able to move" at bounding box center [362, 310] width 150 height 10
click at [276, 313] on input "The vehicle will not be able to move" at bounding box center [272, 310] width 8 height 8
radio input "true"
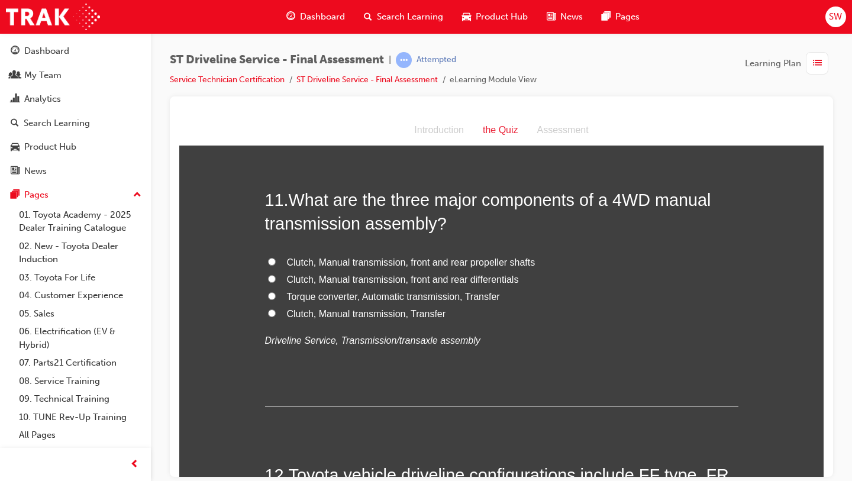
scroll to position [2699, 0]
click at [350, 319] on label "Clutch, Manual transmission, Transfer" at bounding box center [501, 312] width 473 height 17
click at [276, 315] on input "Clutch, Manual transmission, Transfer" at bounding box center [272, 311] width 8 height 8
radio input "true"
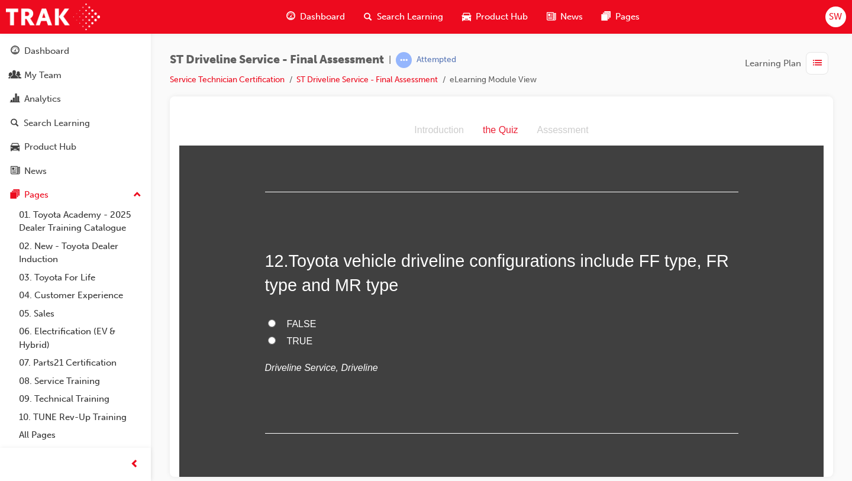
scroll to position [2913, 0]
click at [297, 326] on span "FALSE" at bounding box center [302, 323] width 30 height 10
click at [276, 326] on input "FALSE" at bounding box center [272, 322] width 8 height 8
radio input "true"
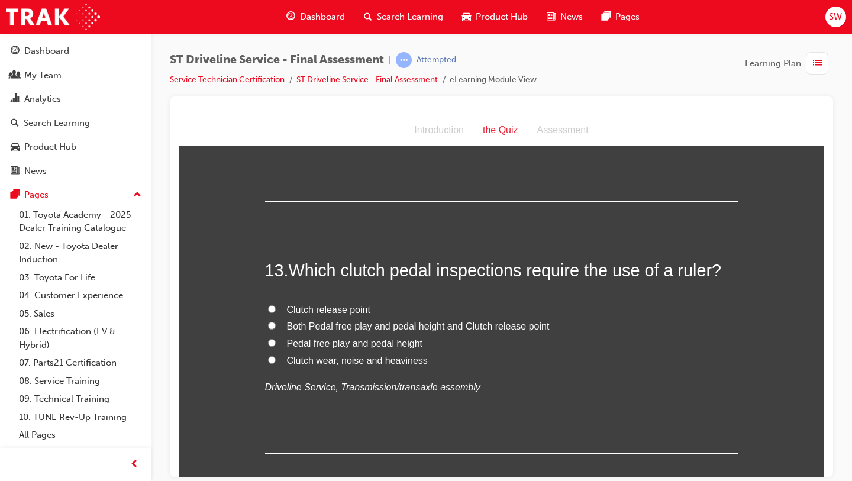
scroll to position [3148, 0]
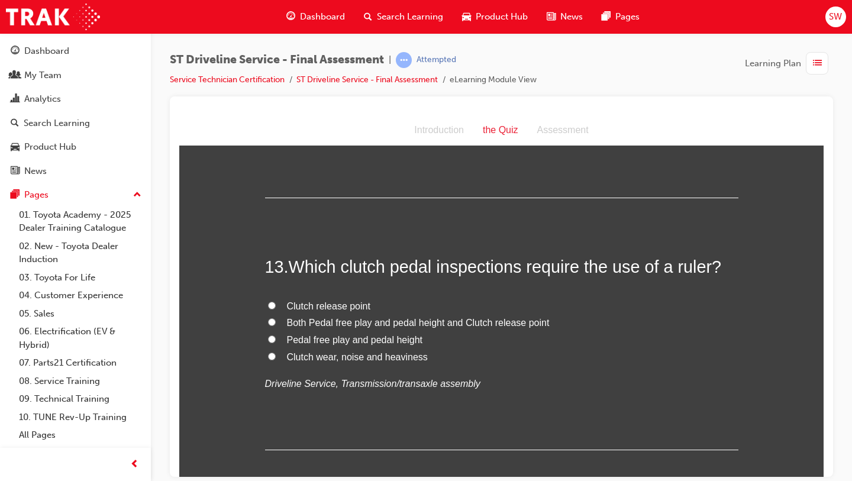
click at [380, 326] on span "Both Pedal free play and pedal height and Clutch release point" at bounding box center [418, 322] width 263 height 10
click at [276, 325] on input "Both Pedal free play and pedal height and Clutch release point" at bounding box center [272, 322] width 8 height 8
radio input "true"
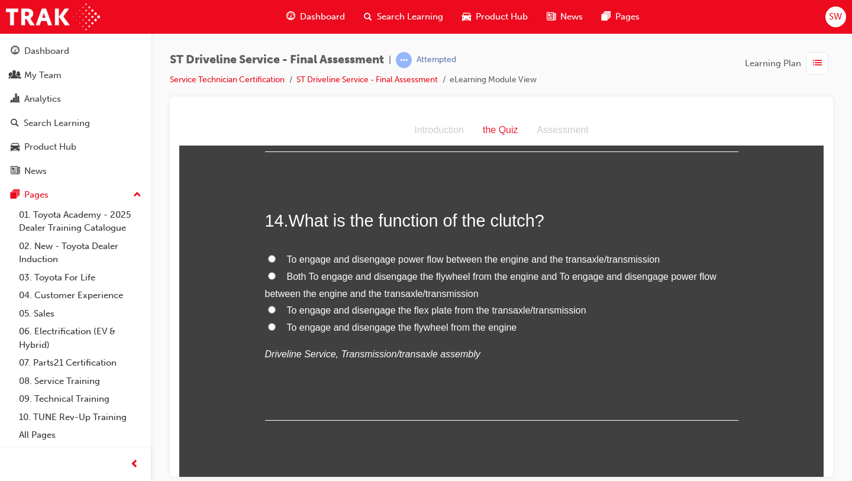
scroll to position [3448, 0]
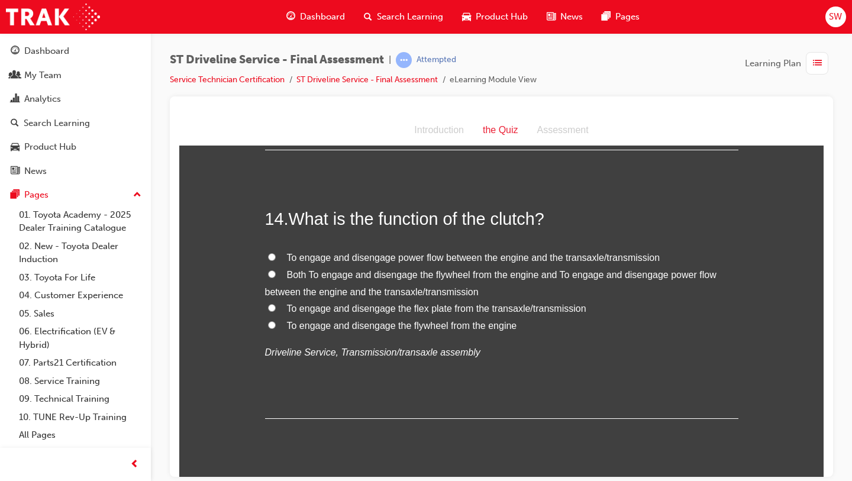
click at [360, 277] on span "Both To engage and disengage the flywheel from the engine and To engage and dis…" at bounding box center [490, 282] width 451 height 27
click at [276, 277] on input "Both To engage and disengage the flywheel from the engine and To engage and dis…" at bounding box center [272, 274] width 8 height 8
radio input "true"
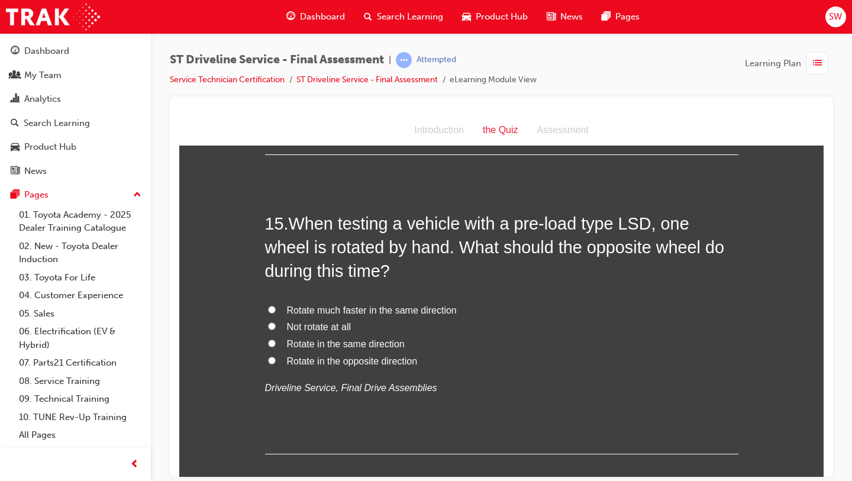
scroll to position [3715, 0]
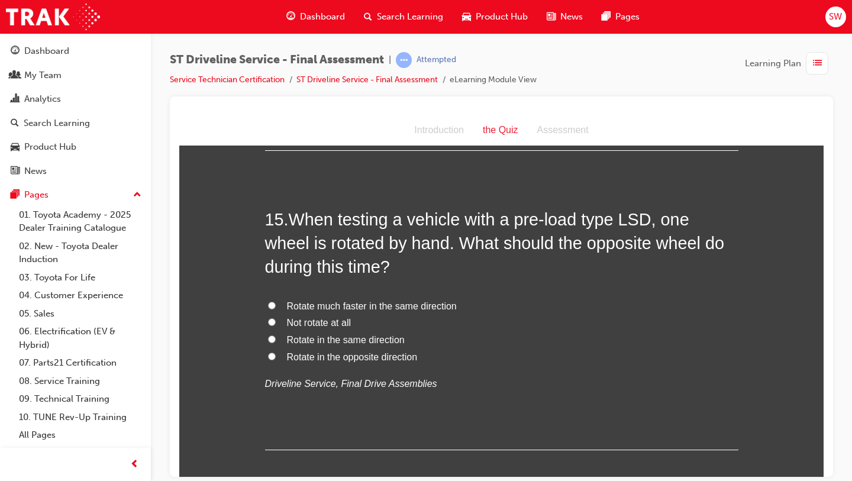
click at [354, 341] on span "Rotate in the same direction" at bounding box center [346, 339] width 118 height 10
click at [276, 341] on input "Rotate in the same direction" at bounding box center [272, 339] width 8 height 8
radio input "true"
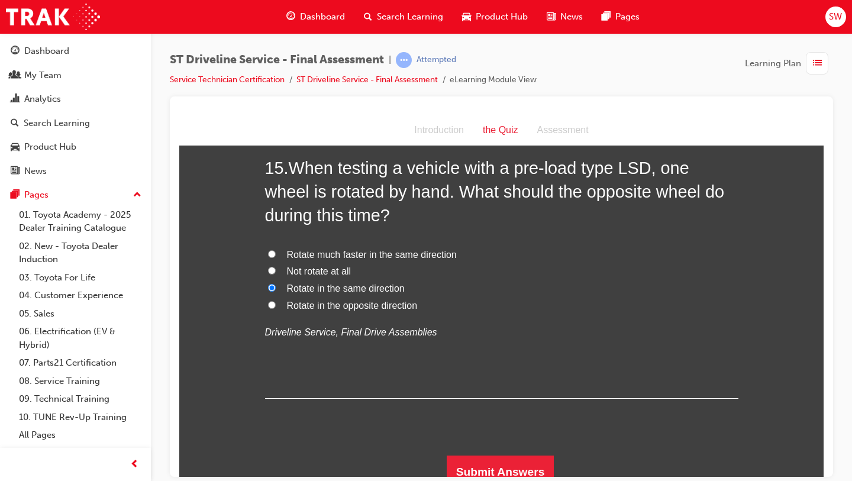
scroll to position [3778, 0]
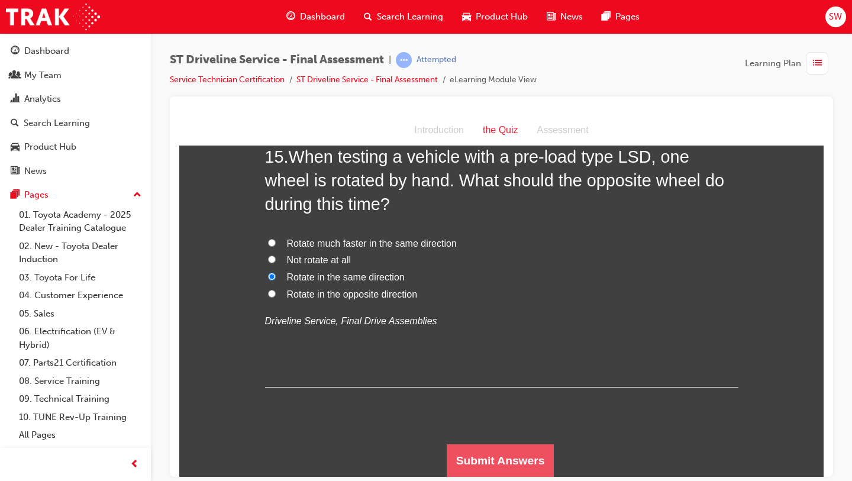
click at [520, 444] on button "Submit Answers" at bounding box center [500, 460] width 108 height 33
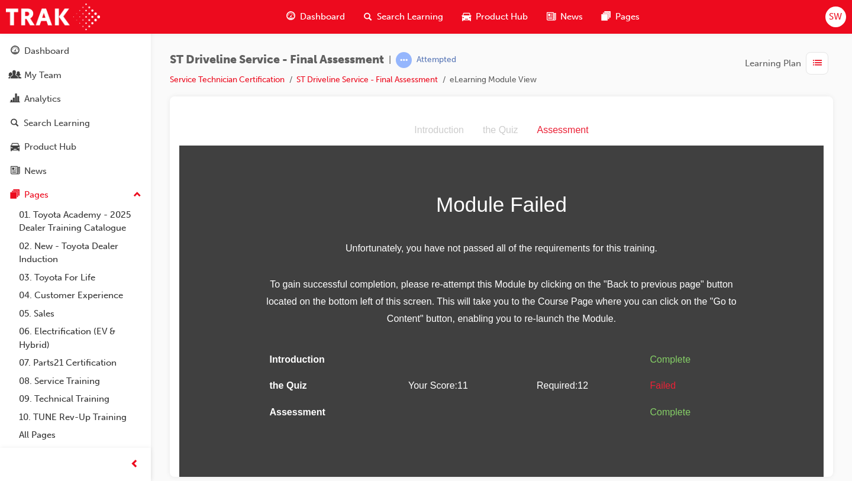
scroll to position [0, 0]
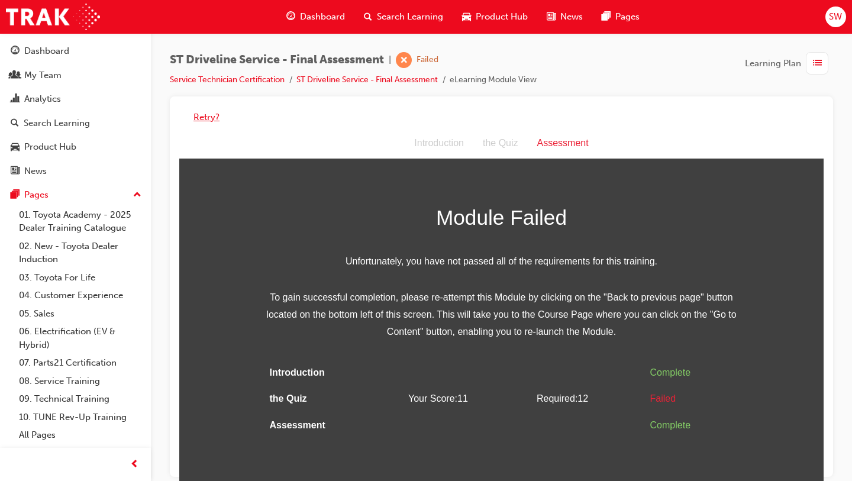
click at [215, 114] on button "Retry?" at bounding box center [206, 118] width 26 height 14
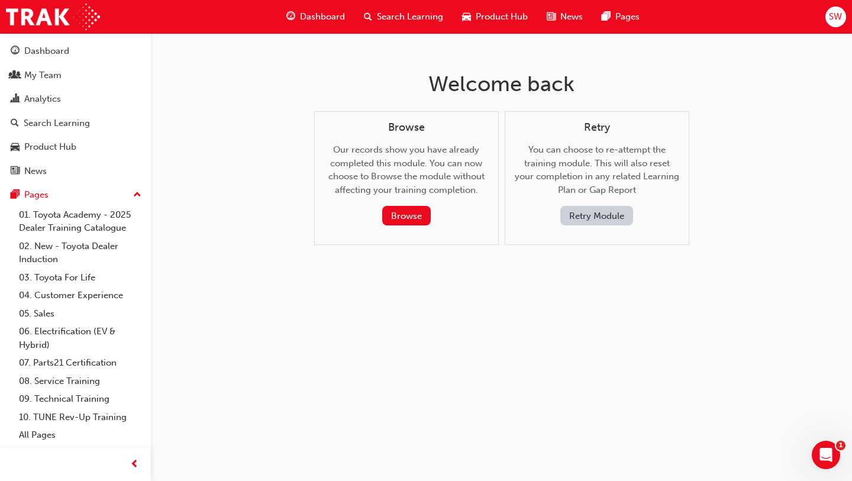
click at [610, 216] on button "Retry Module" at bounding box center [596, 216] width 73 height 20
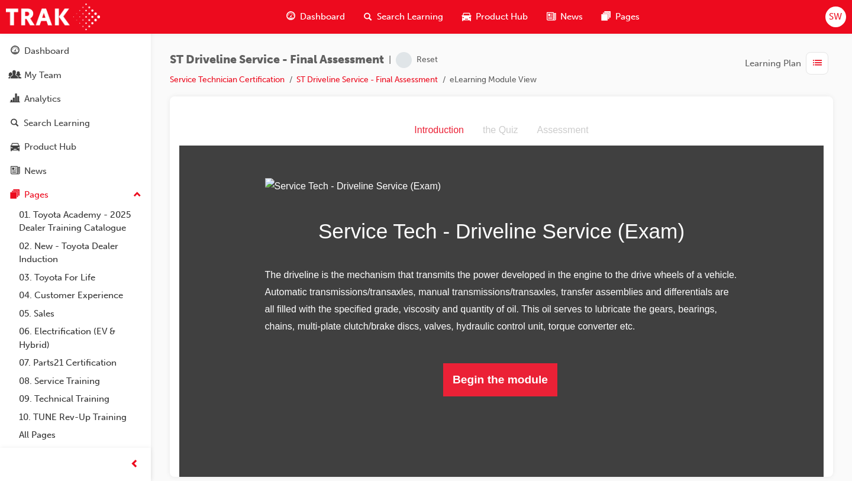
scroll to position [50, 0]
click at [488, 396] on button "Begin the module" at bounding box center [500, 378] width 114 height 33
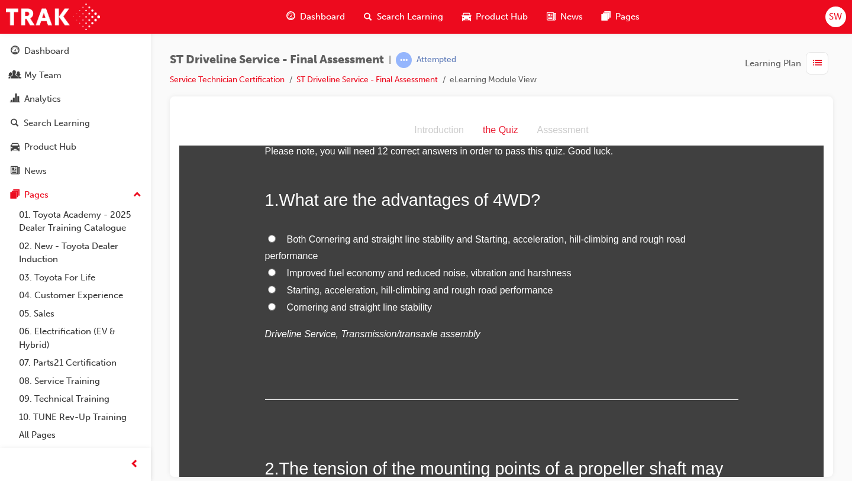
scroll to position [42, 0]
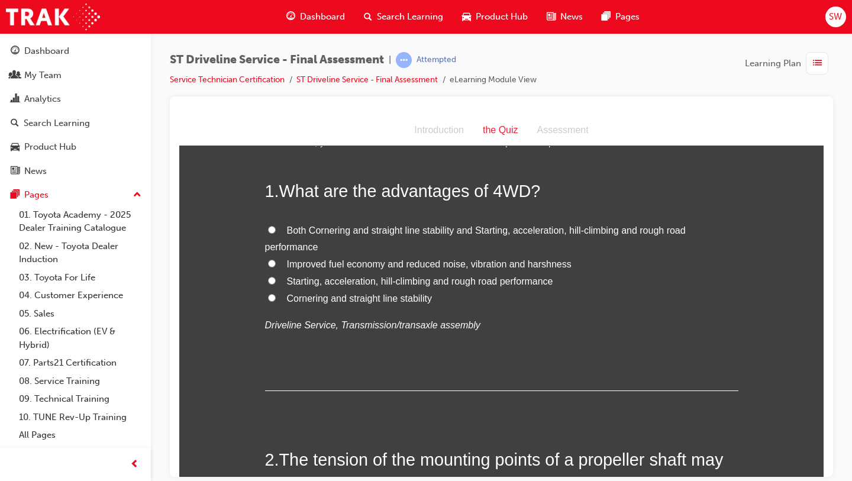
click at [326, 232] on span "Both Cornering and straight line stability and Starting, acceleration, hill-cli…" at bounding box center [475, 238] width 420 height 27
click at [276, 232] on input "Both Cornering and straight line stability and Starting, acceleration, hill-cli…" at bounding box center [272, 229] width 8 height 8
radio input "true"
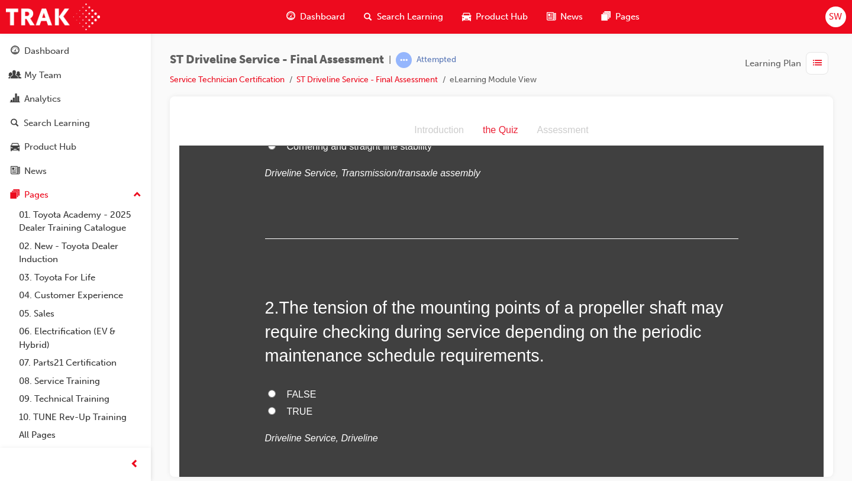
scroll to position [198, 0]
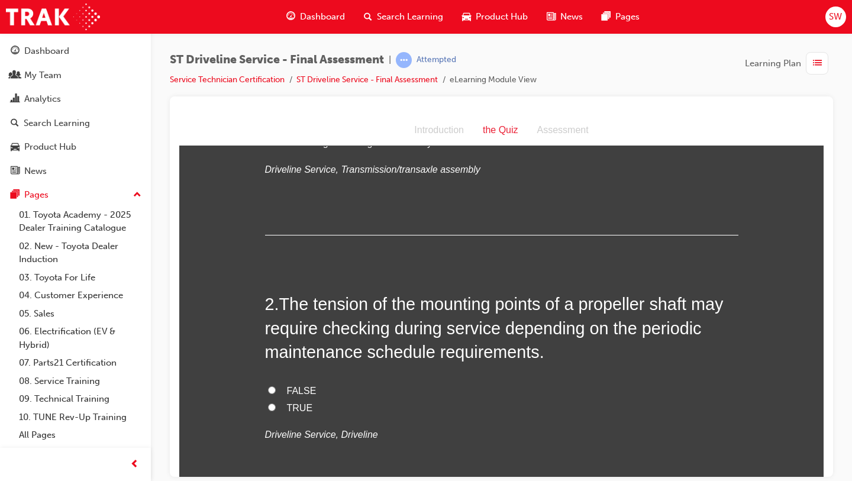
click at [297, 407] on span "TRUE" at bounding box center [300, 407] width 26 height 10
click at [276, 407] on input "TRUE" at bounding box center [272, 407] width 8 height 8
radio input "true"
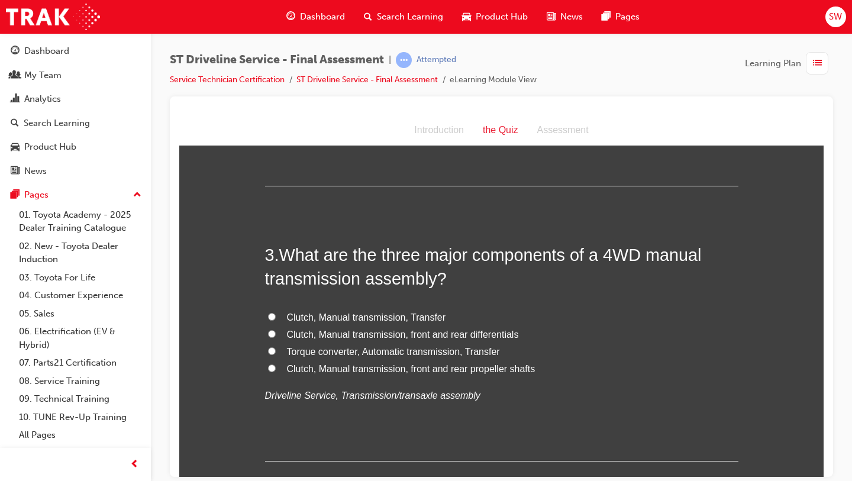
scroll to position [515, 0]
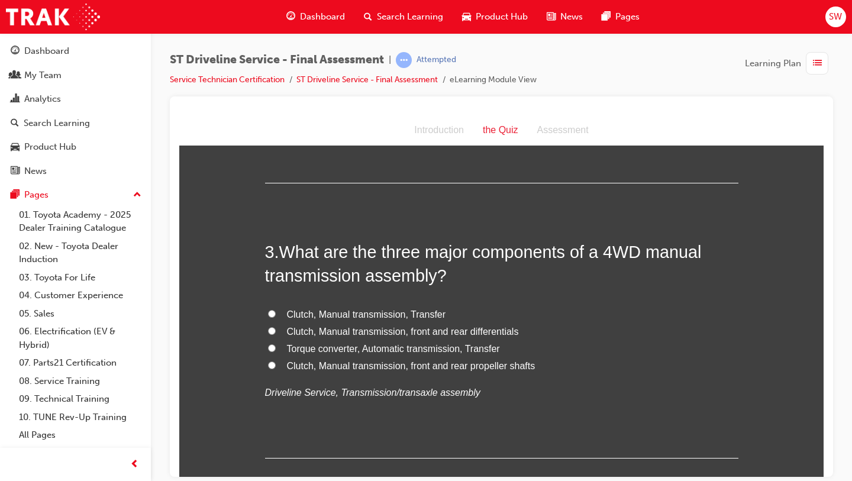
click at [361, 314] on span "Clutch, Manual transmission, Transfer" at bounding box center [366, 314] width 159 height 10
click at [276, 314] on input "Clutch, Manual transmission, Transfer" at bounding box center [272, 313] width 8 height 8
radio input "true"
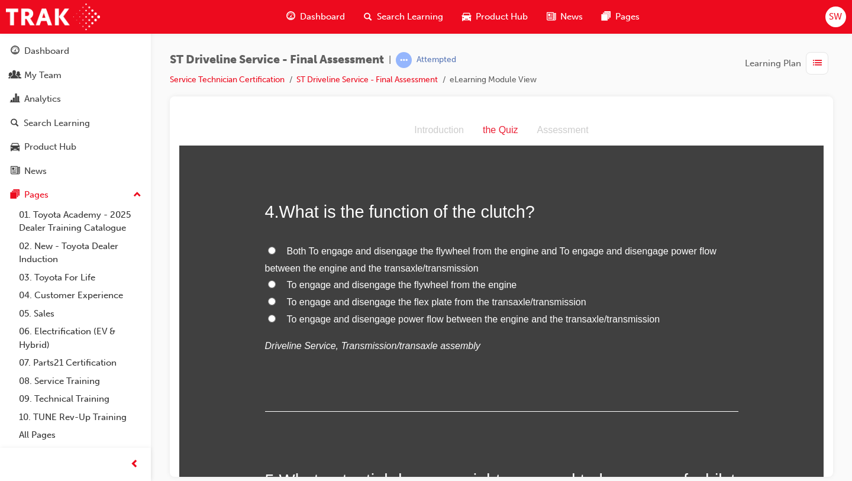
scroll to position [834, 0]
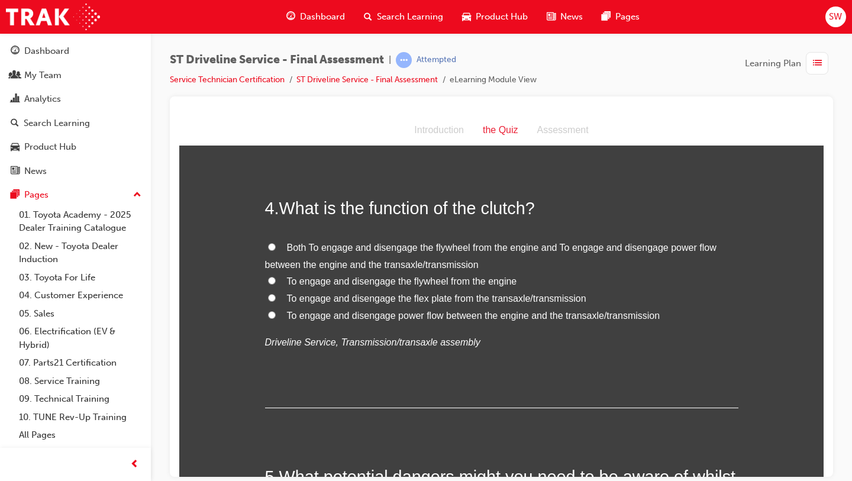
click at [368, 249] on span "Both To engage and disengage the flywheel from the engine and To engage and dis…" at bounding box center [490, 255] width 451 height 27
click at [276, 249] on input "Both To engage and disengage the flywheel from the engine and To engage and dis…" at bounding box center [272, 246] width 8 height 8
radio input "true"
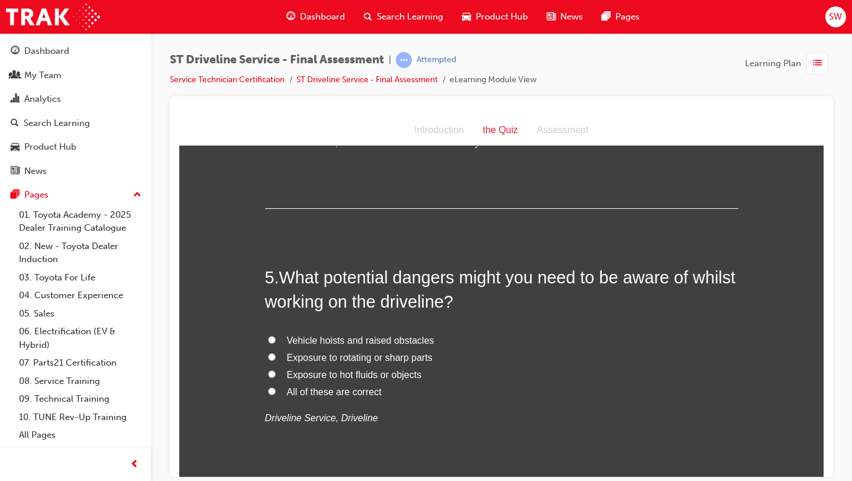
scroll to position [1034, 0]
click at [330, 392] on span "All of these are correct" at bounding box center [334, 391] width 95 height 10
click at [276, 392] on input "All of these are correct" at bounding box center [272, 390] width 8 height 8
radio input "true"
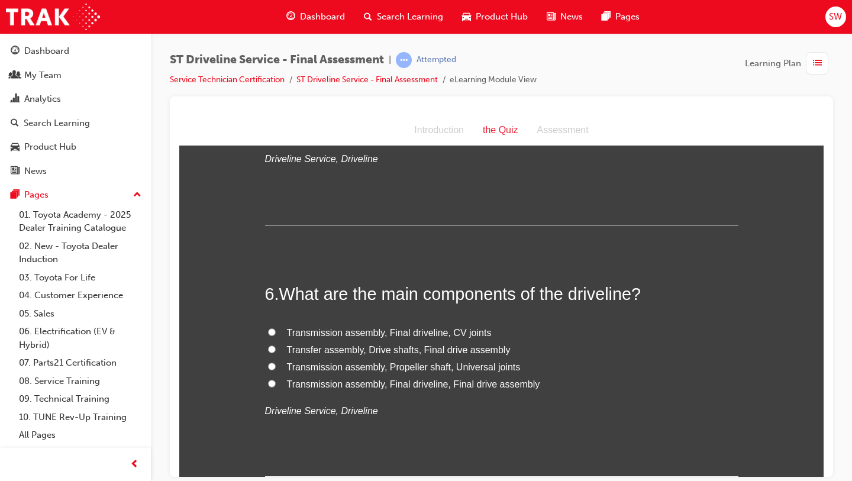
scroll to position [1297, 0]
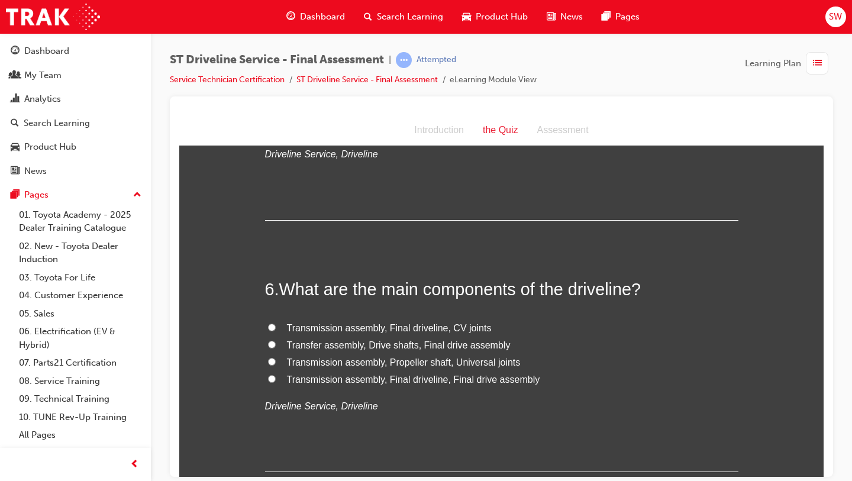
click at [344, 345] on span "Transfer assembly, Drive shafts, Final drive assembly" at bounding box center [399, 344] width 224 height 10
click at [276, 345] on input "Transfer assembly, Drive shafts, Final drive assembly" at bounding box center [272, 344] width 8 height 8
radio input "true"
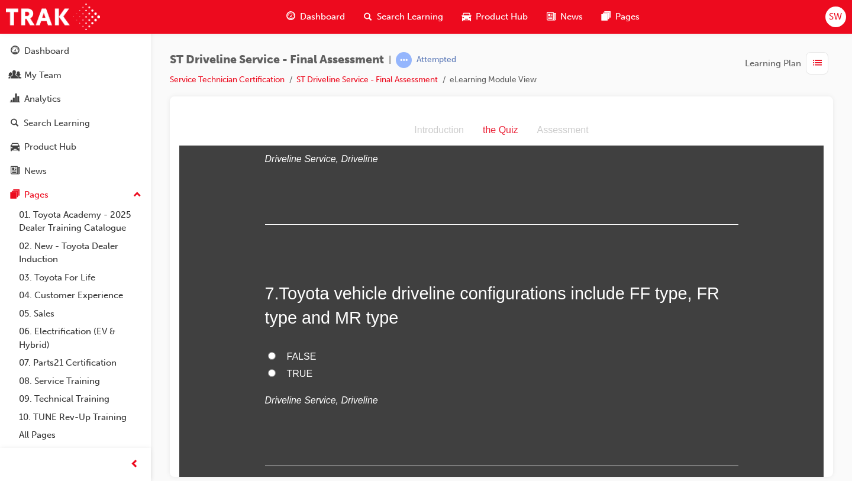
scroll to position [1546, 0]
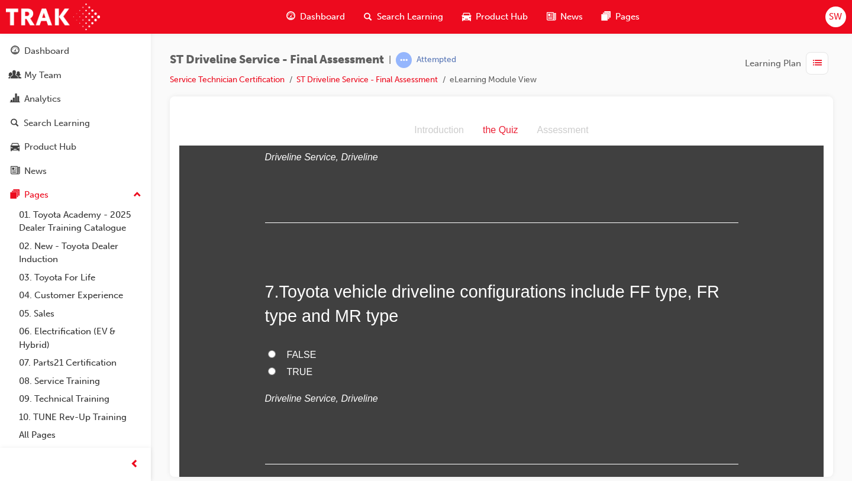
click at [302, 357] on span "FALSE" at bounding box center [302, 354] width 30 height 10
click at [276, 357] on input "FALSE" at bounding box center [272, 353] width 8 height 8
radio input "true"
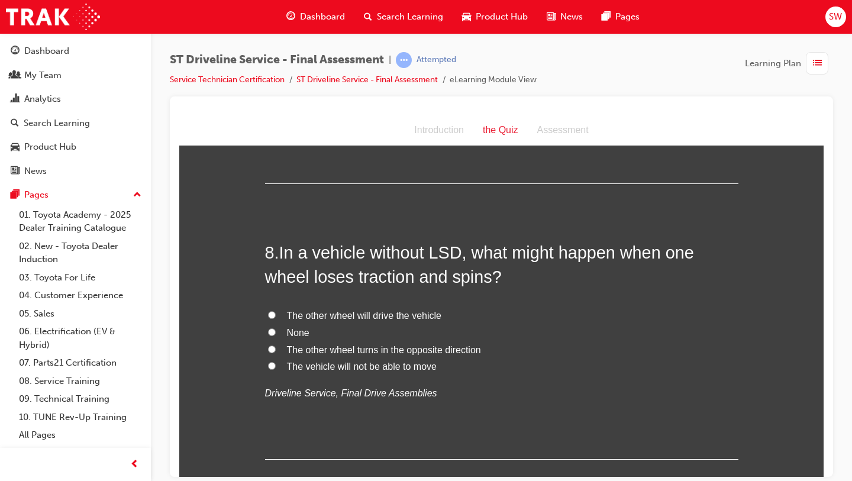
scroll to position [1830, 0]
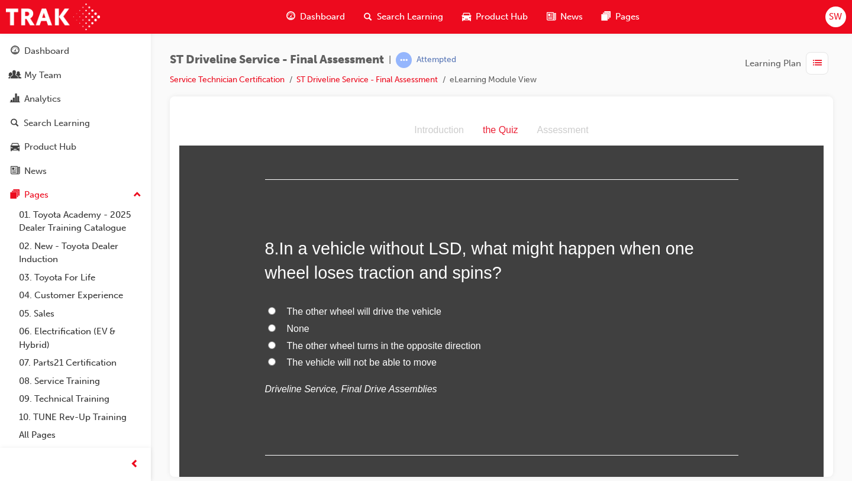
click at [369, 364] on span "The vehicle will not be able to move" at bounding box center [362, 362] width 150 height 10
click at [276, 364] on input "The vehicle will not be able to move" at bounding box center [272, 361] width 8 height 8
radio input "true"
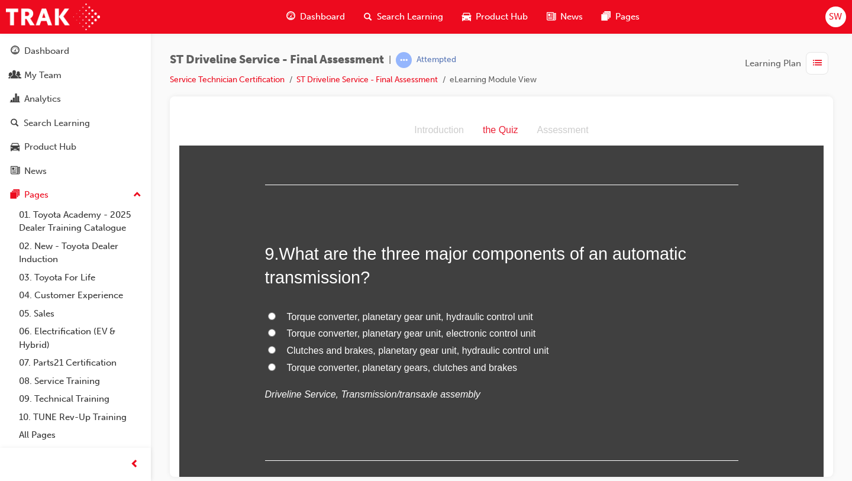
scroll to position [2108, 0]
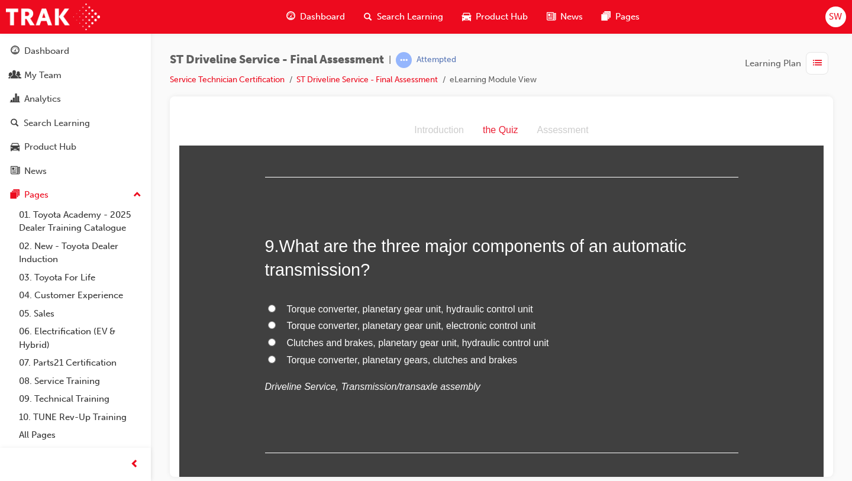
click at [380, 328] on span "Torque converter, planetary gear unit, electronic control unit" at bounding box center [411, 325] width 249 height 10
click at [276, 328] on input "Torque converter, planetary gear unit, electronic control unit" at bounding box center [272, 325] width 8 height 8
radio input "true"
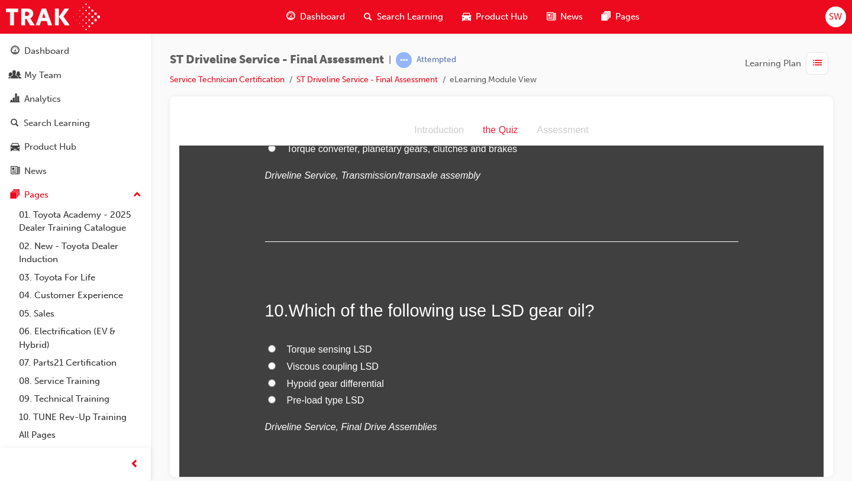
scroll to position [2322, 0]
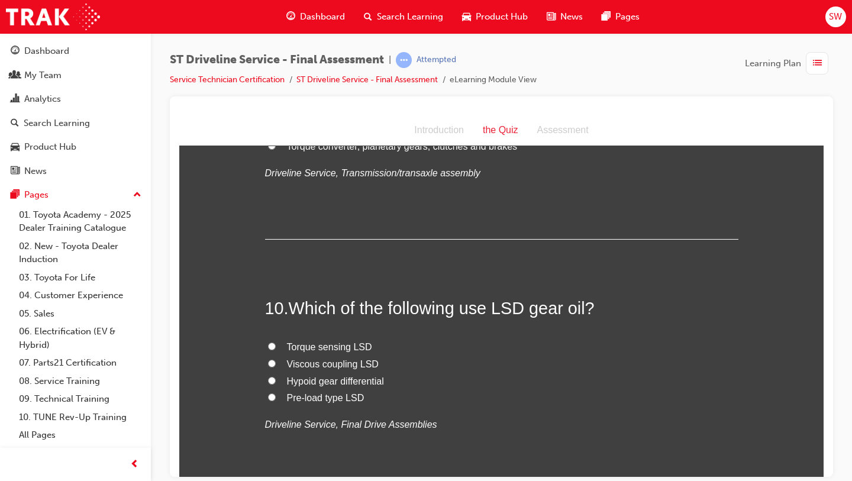
click at [334, 350] on span "Torque sensing LSD" at bounding box center [329, 346] width 85 height 10
click at [276, 349] on input "Torque sensing LSD" at bounding box center [272, 346] width 8 height 8
radio input "true"
click at [357, 397] on span "Pre-load type LSD" at bounding box center [325, 397] width 77 height 10
click at [276, 397] on input "Pre-load type LSD" at bounding box center [272, 397] width 8 height 8
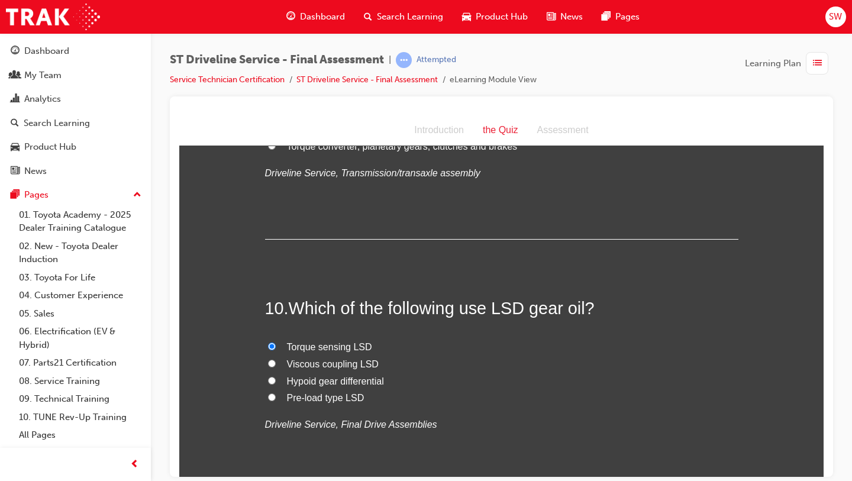
radio input "true"
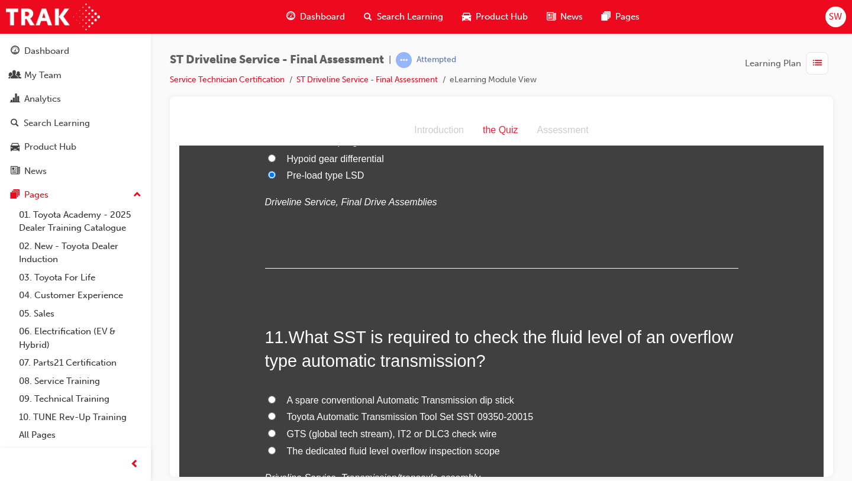
scroll to position [2583, 0]
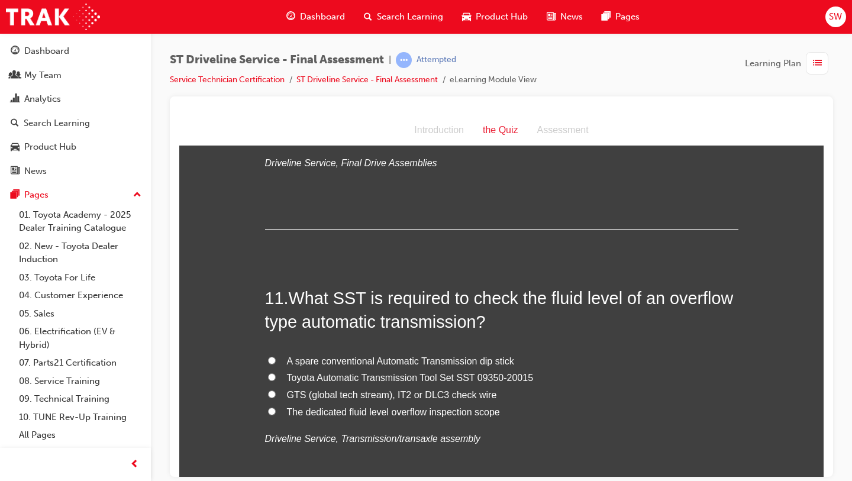
click at [359, 417] on label "The dedicated fluid level overflow inspection scope" at bounding box center [501, 411] width 473 height 17
click at [276, 415] on input "The dedicated fluid level overflow inspection scope" at bounding box center [272, 411] width 8 height 8
radio input "true"
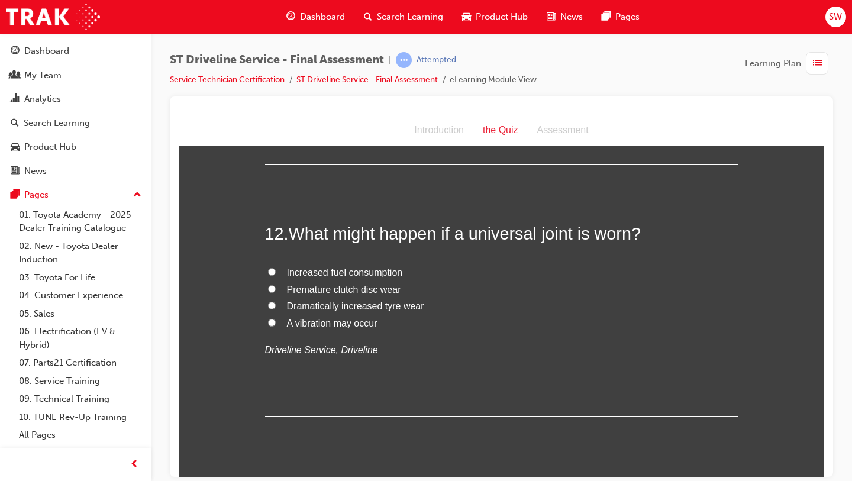
scroll to position [2924, 0]
click at [331, 328] on label "A vibration may occur" at bounding box center [501, 322] width 473 height 17
click at [276, 325] on input "A vibration may occur" at bounding box center [272, 322] width 8 height 8
radio input "true"
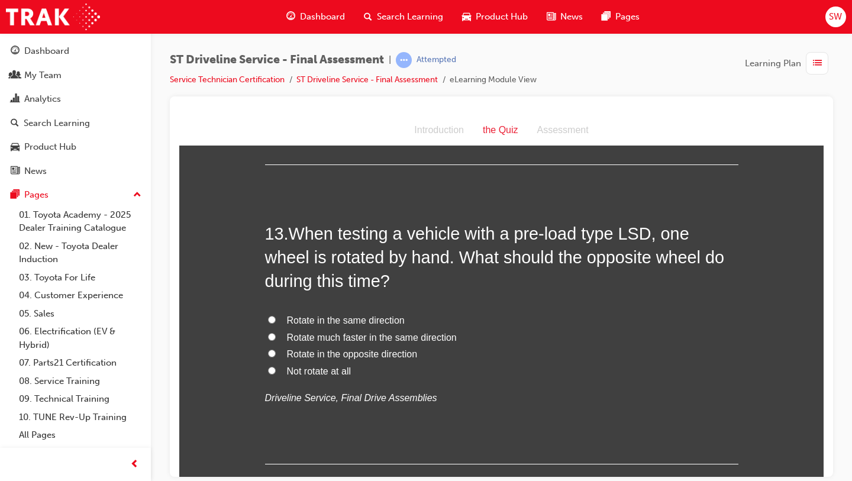
scroll to position [3175, 0]
click at [338, 319] on span "Rotate in the same direction" at bounding box center [346, 318] width 118 height 10
click at [276, 319] on input "Rotate in the same direction" at bounding box center [272, 318] width 8 height 8
radio input "true"
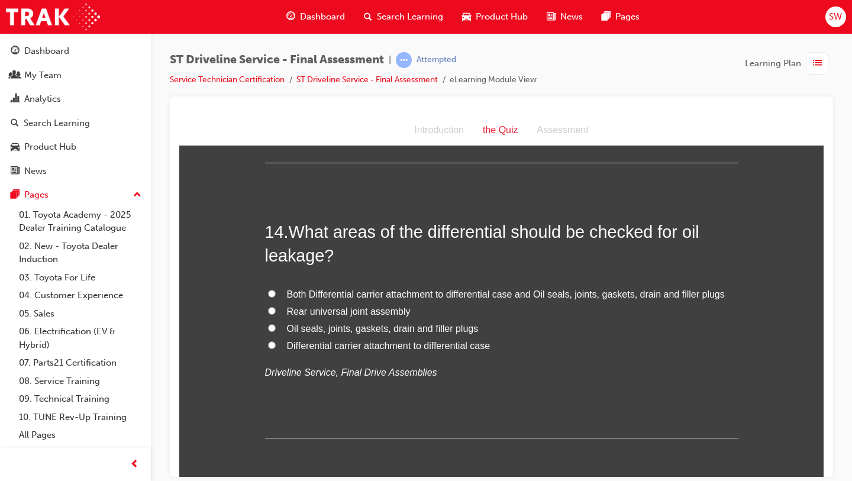
scroll to position [3478, 0]
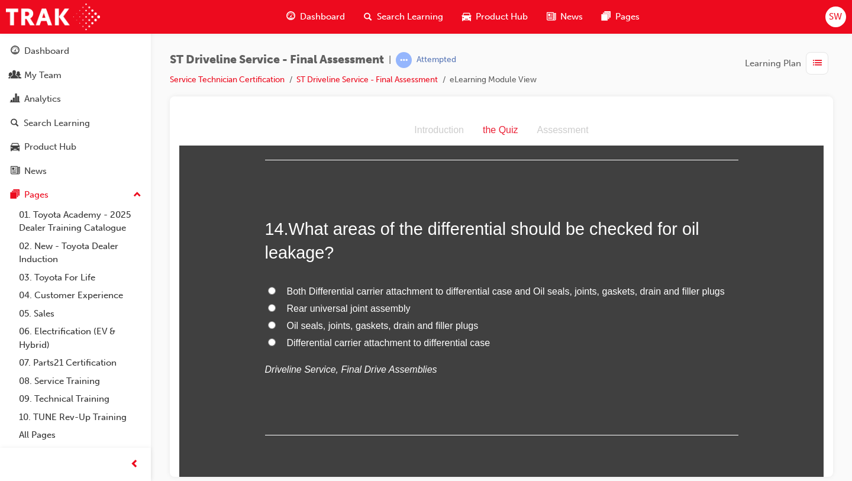
click at [335, 296] on label "Both Differential carrier attachment to differential case and Oil seals, joints…" at bounding box center [501, 291] width 473 height 17
click at [276, 294] on input "Both Differential carrier attachment to differential case and Oil seals, joints…" at bounding box center [272, 290] width 8 height 8
radio input "true"
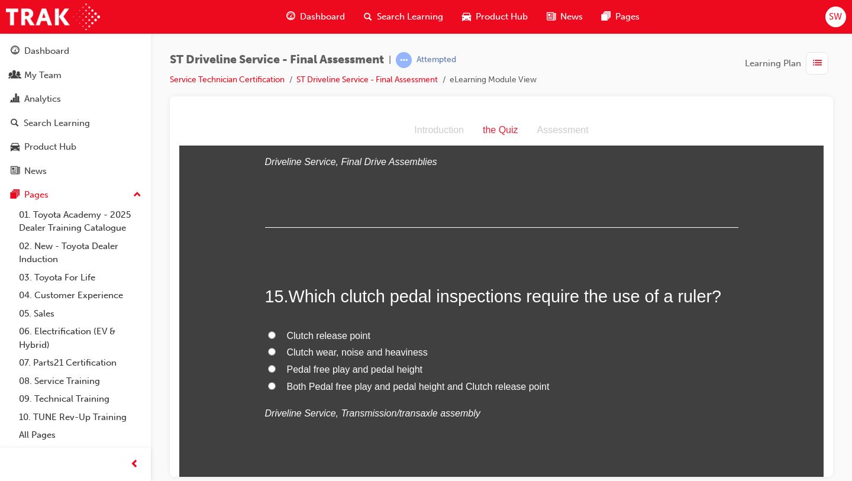
scroll to position [3688, 0]
click at [325, 381] on span "Both Pedal free play and pedal height and Clutch release point" at bounding box center [418, 384] width 263 height 10
click at [276, 381] on input "Both Pedal free play and pedal height and Clutch release point" at bounding box center [272, 384] width 8 height 8
radio input "true"
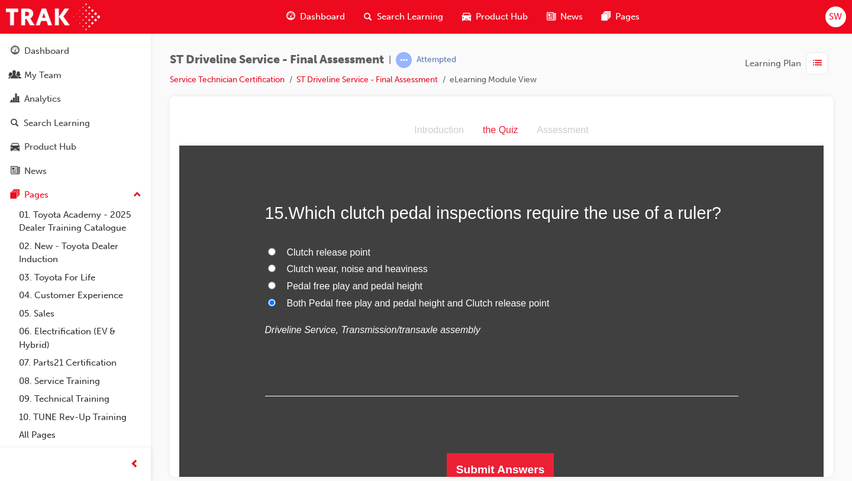
scroll to position [3773, 0]
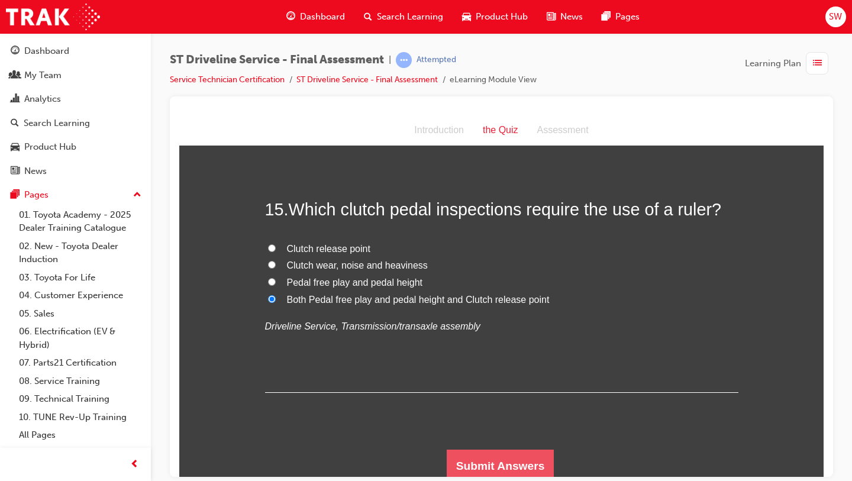
click at [457, 462] on button "Submit Answers" at bounding box center [500, 465] width 108 height 33
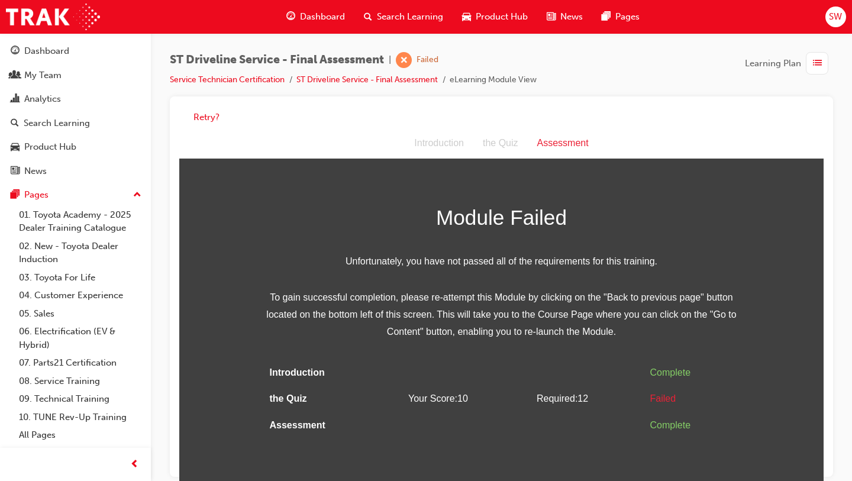
scroll to position [9, 0]
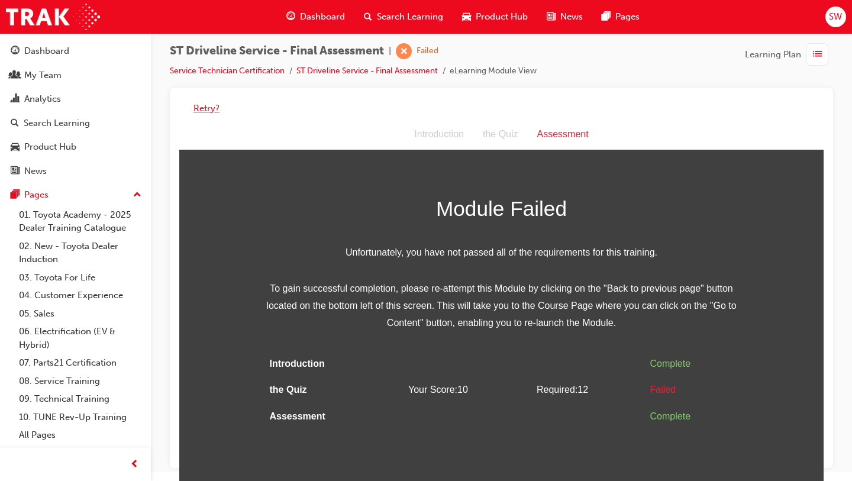
click at [198, 102] on button "Retry?" at bounding box center [206, 109] width 26 height 14
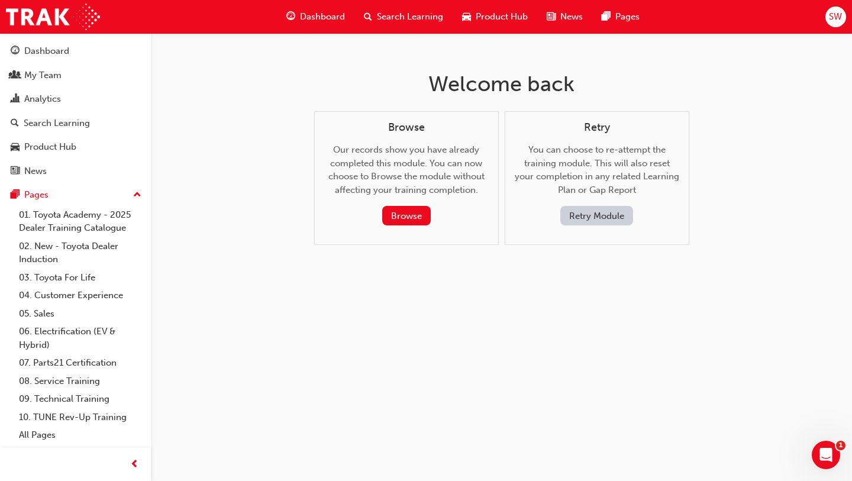
click at [588, 219] on button "Retry Module" at bounding box center [596, 216] width 73 height 20
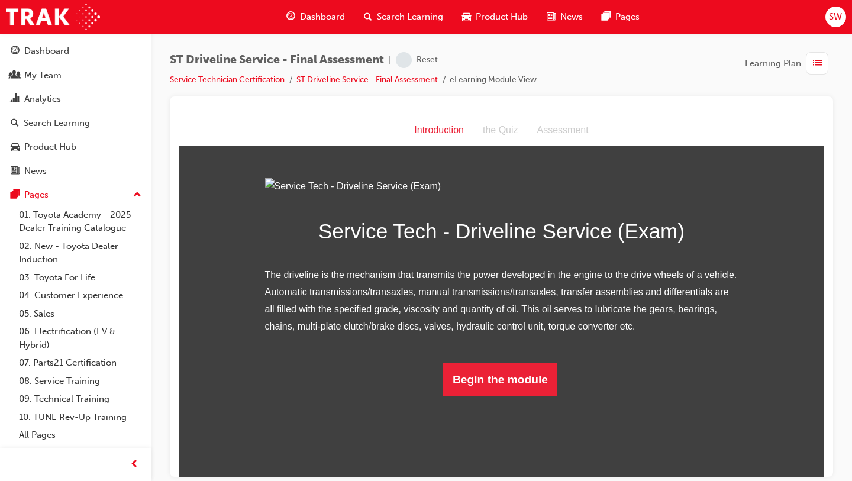
scroll to position [50, 0]
click at [490, 396] on button "Begin the module" at bounding box center [500, 378] width 114 height 33
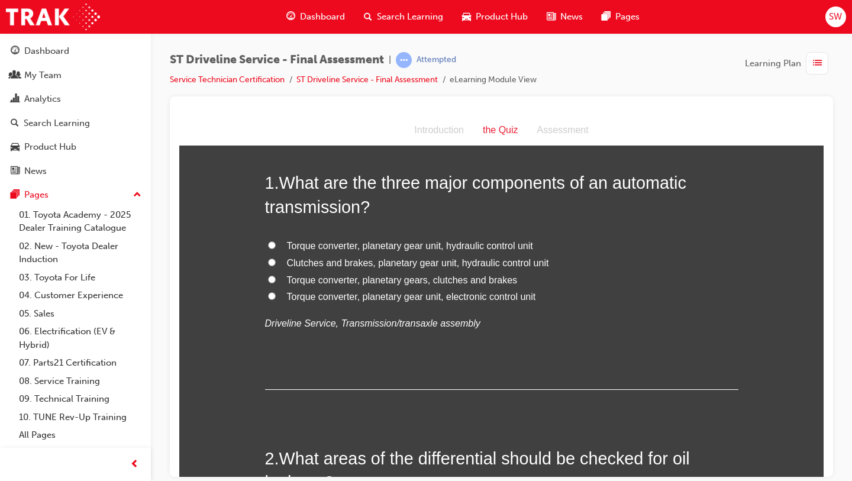
scroll to position [0, 0]
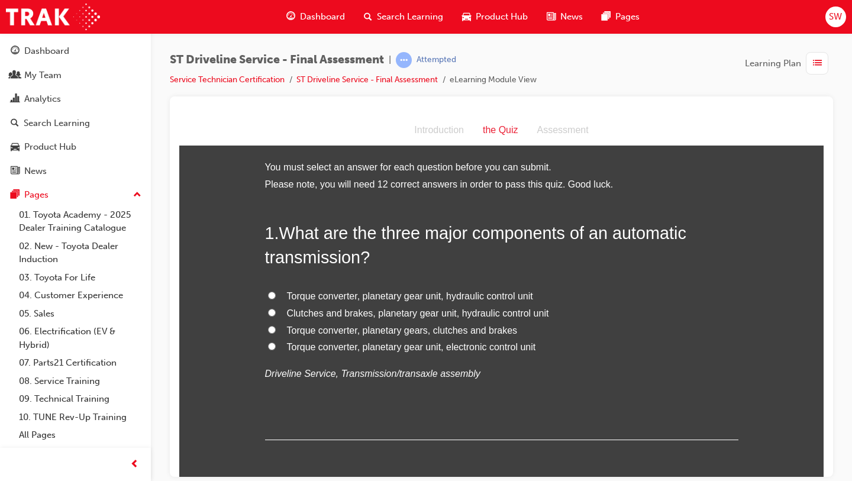
click at [386, 353] on label "Torque converter, planetary gear unit, electronic control unit" at bounding box center [501, 346] width 473 height 17
click at [276, 349] on input "Torque converter, planetary gear unit, electronic control unit" at bounding box center [272, 346] width 8 height 8
radio input "true"
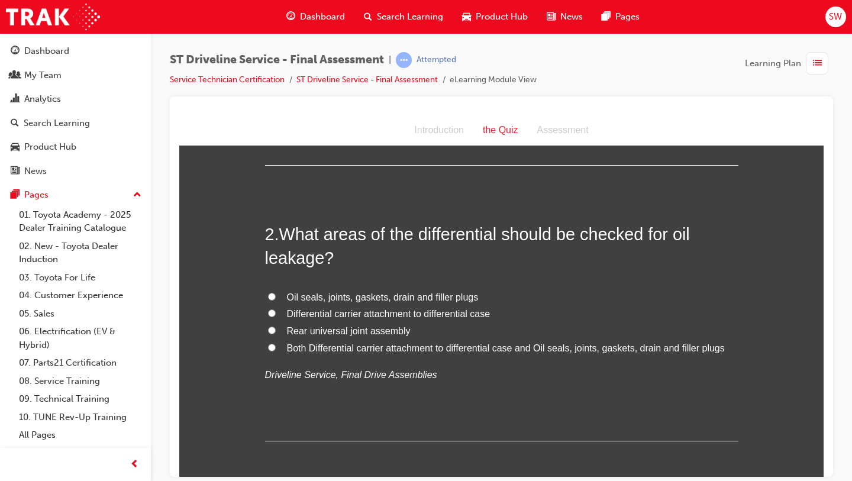
scroll to position [286, 0]
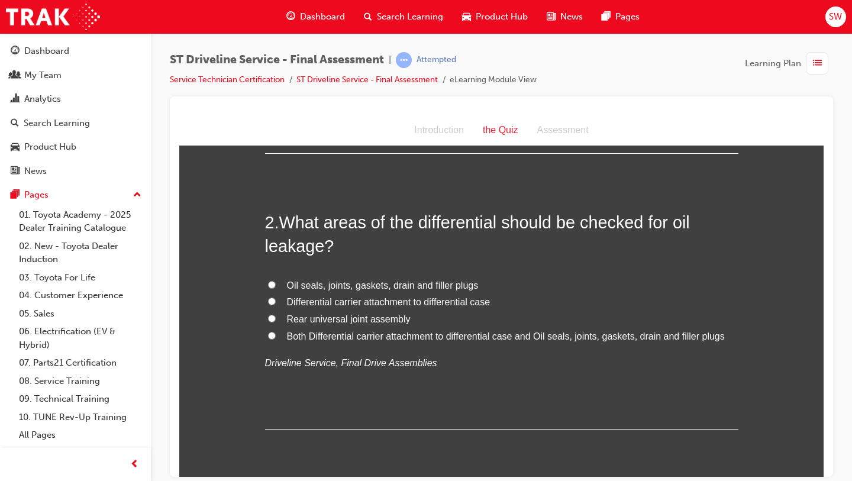
click at [364, 336] on span "Both Differential carrier attachment to differential case and Oil seals, joints…" at bounding box center [506, 336] width 438 height 10
click at [276, 336] on input "Both Differential carrier attachment to differential case and Oil seals, joints…" at bounding box center [272, 335] width 8 height 8
radio input "true"
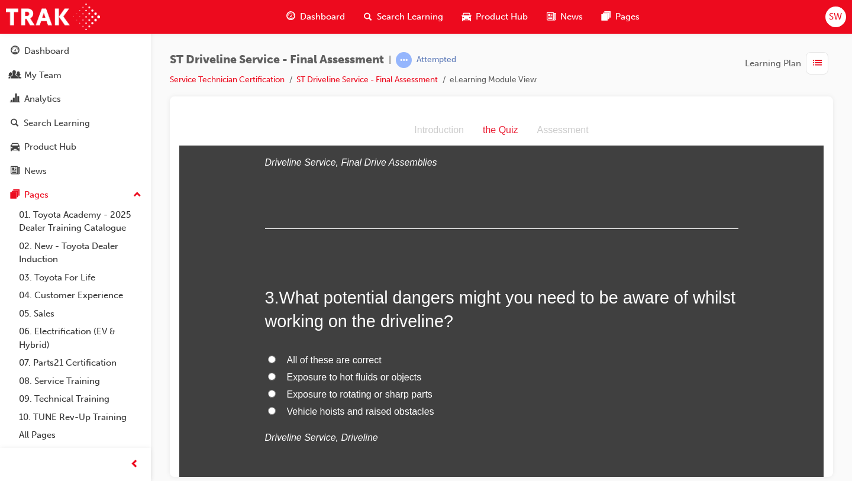
scroll to position [488, 0]
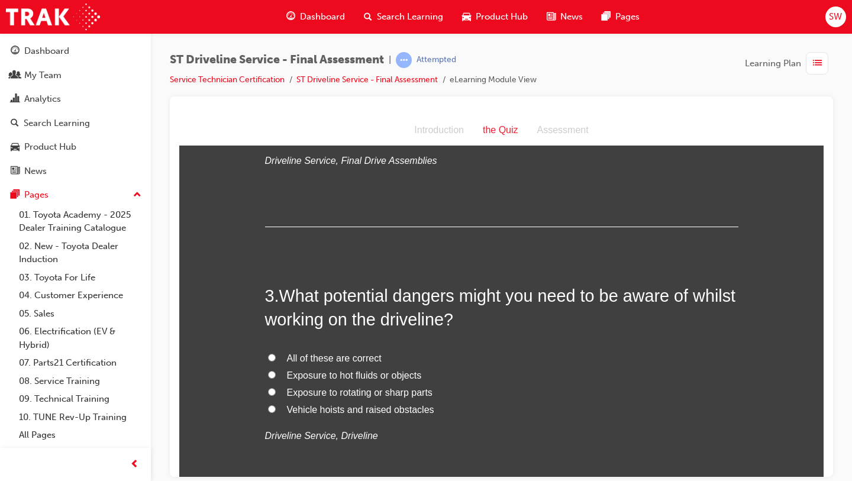
click at [324, 364] on label "All of these are correct" at bounding box center [501, 357] width 473 height 17
click at [276, 361] on input "All of these are correct" at bounding box center [272, 357] width 8 height 8
radio input "true"
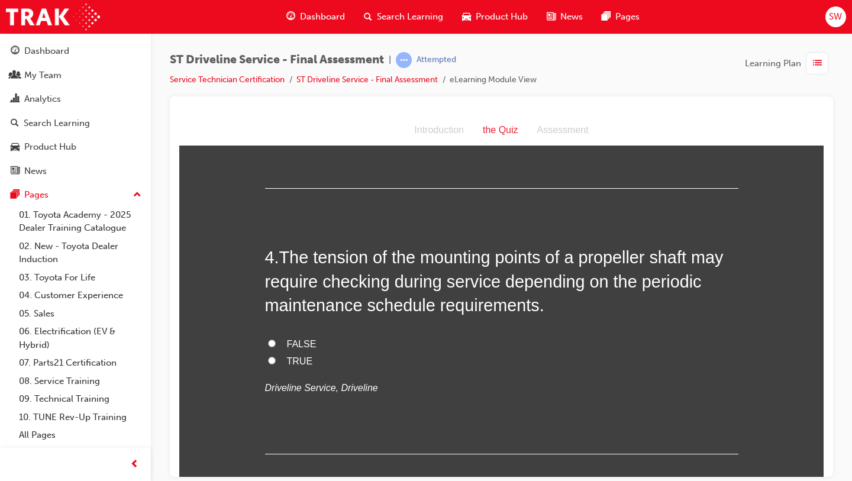
scroll to position [805, 0]
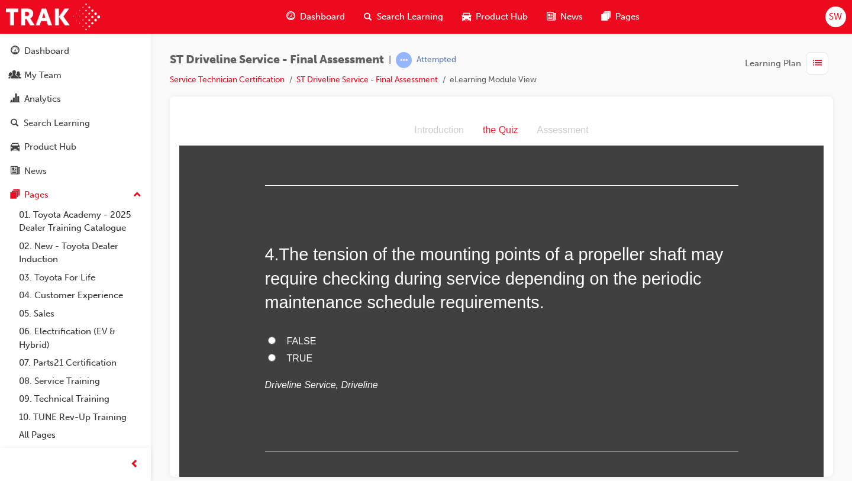
click at [309, 359] on span "TRUE" at bounding box center [300, 357] width 26 height 10
click at [276, 359] on input "TRUE" at bounding box center [272, 357] width 8 height 8
radio input "true"
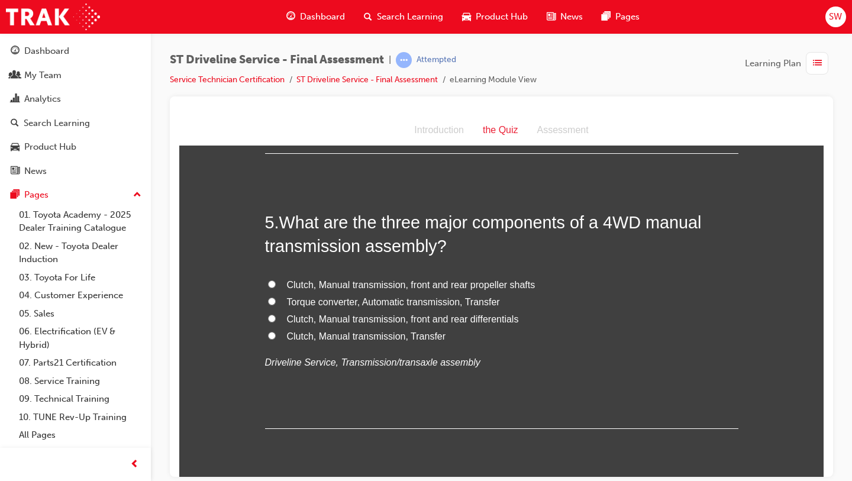
scroll to position [1113, 0]
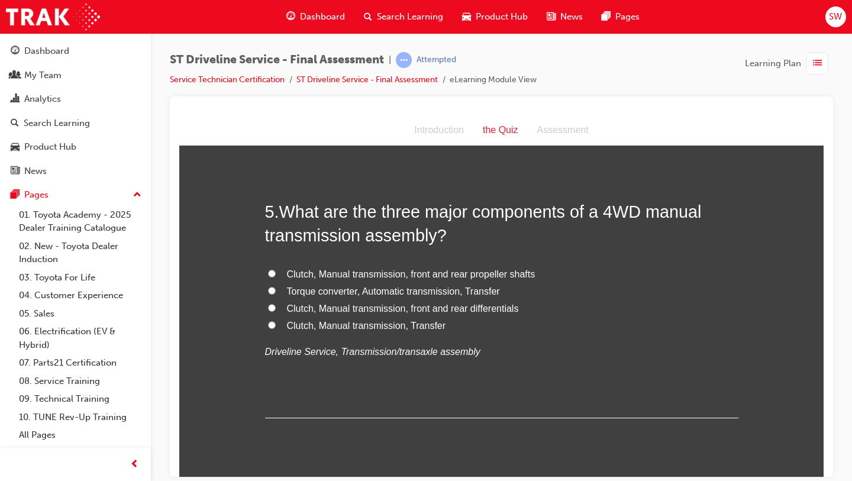
click at [364, 323] on span "Clutch, Manual transmission, Transfer" at bounding box center [366, 325] width 159 height 10
click at [276, 323] on input "Clutch, Manual transmission, Transfer" at bounding box center [272, 325] width 8 height 8
radio input "true"
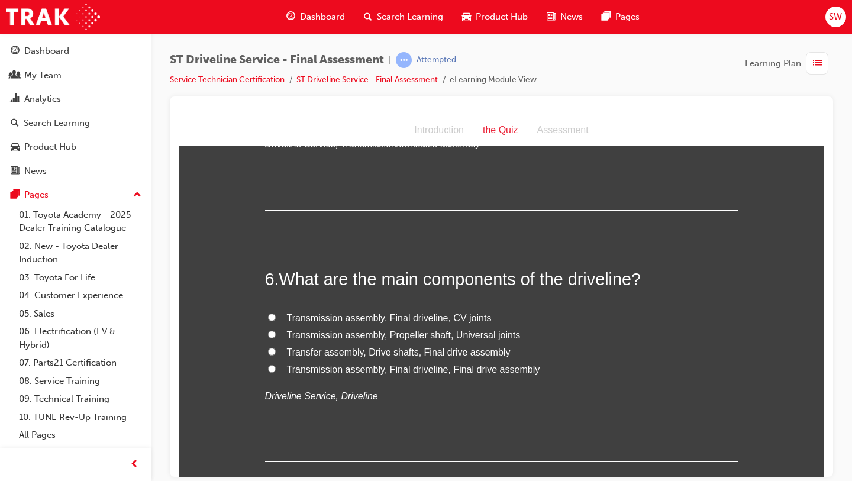
scroll to position [1321, 0]
click at [351, 357] on label "Transfer assembly, Drive shafts, Final drive assembly" at bounding box center [501, 351] width 473 height 17
click at [276, 354] on input "Transfer assembly, Drive shafts, Final drive assembly" at bounding box center [272, 351] width 8 height 8
radio input "true"
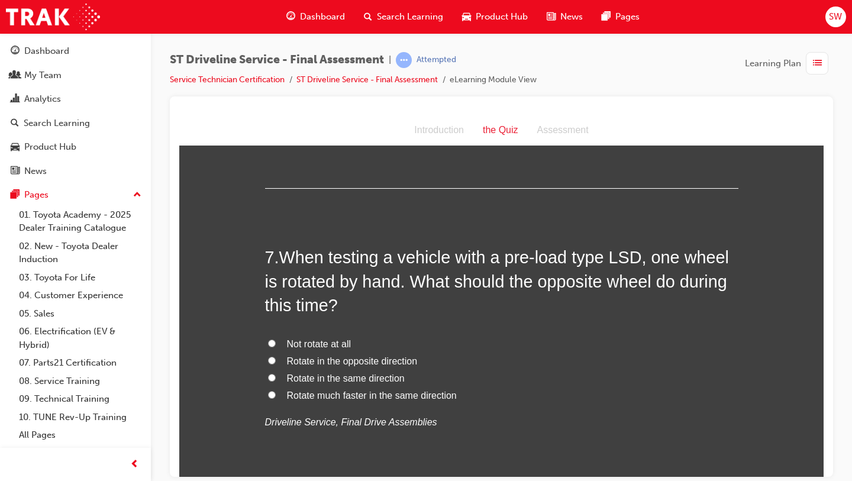
scroll to position [1600, 0]
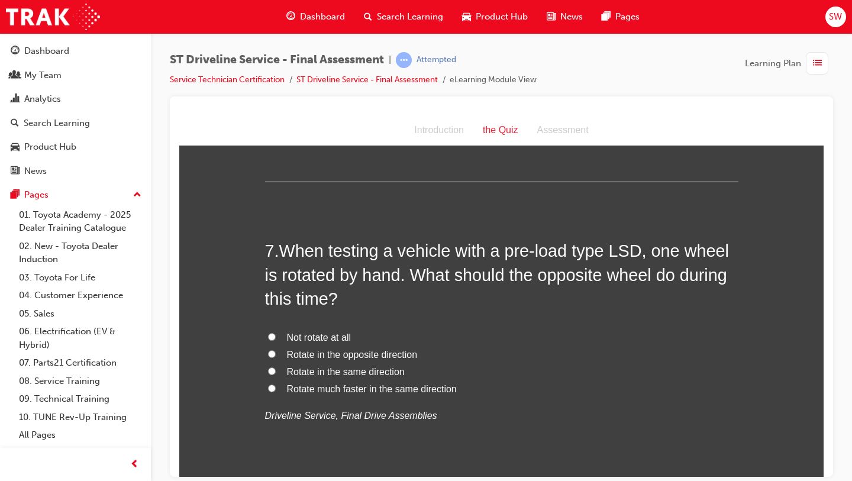
click at [334, 376] on span "Rotate in the same direction" at bounding box center [346, 371] width 118 height 10
click at [276, 374] on input "Rotate in the same direction" at bounding box center [272, 371] width 8 height 8
radio input "true"
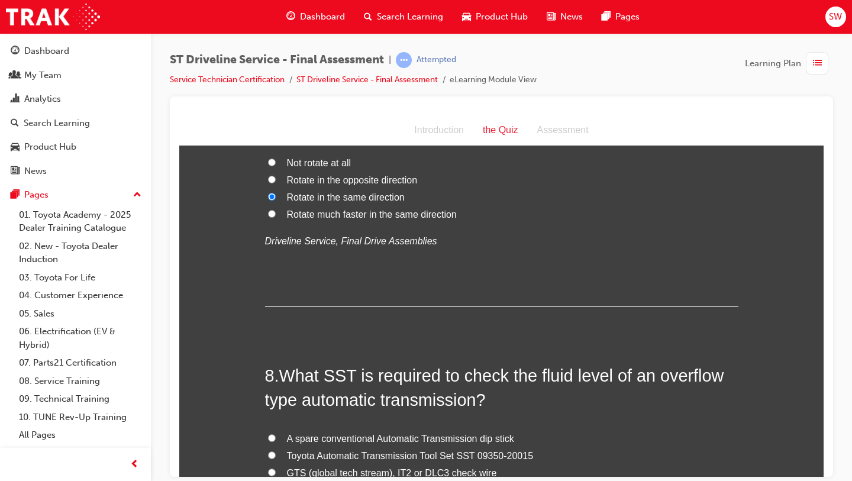
scroll to position [1837, 0]
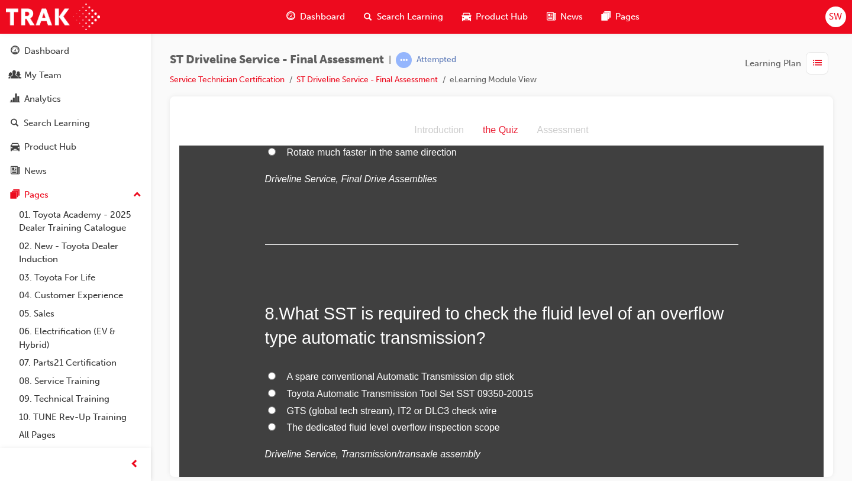
click at [354, 413] on span "GTS (global tech stream), IT2 or DLC3 check wire" at bounding box center [392, 410] width 210 height 10
click at [276, 413] on input "GTS (global tech stream), IT2 or DLC3 check wire" at bounding box center [272, 410] width 8 height 8
radio input "true"
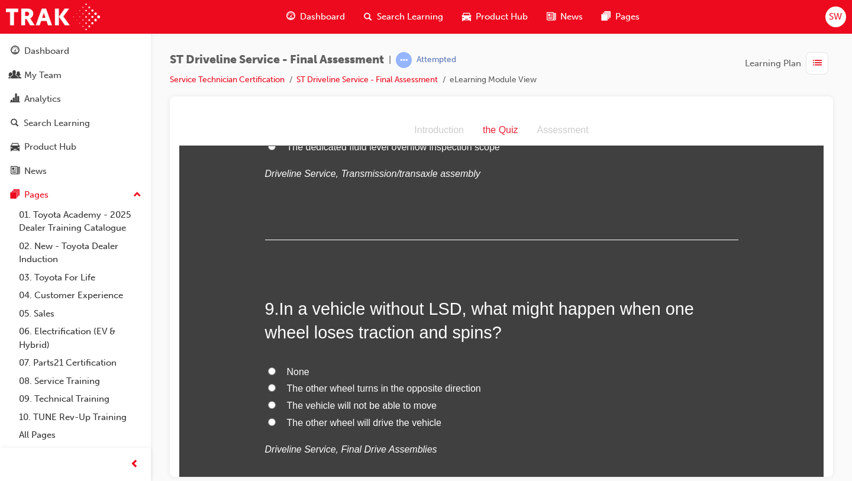
scroll to position [2121, 0]
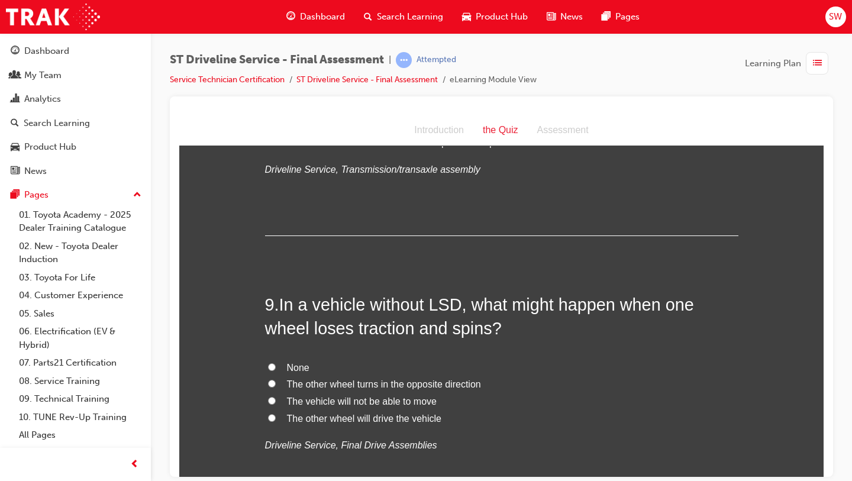
click at [340, 400] on span "The vehicle will not be able to move" at bounding box center [362, 401] width 150 height 10
click at [276, 400] on input "The vehicle will not be able to move" at bounding box center [272, 400] width 8 height 8
radio input "true"
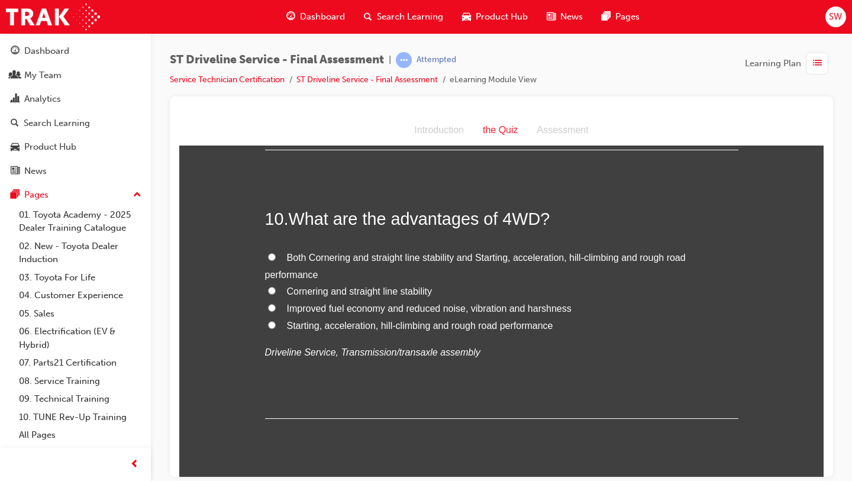
scroll to position [2485, 0]
click at [400, 256] on span "Both Cornering and straight line stability and Starting, acceleration, hill-cli…" at bounding box center [475, 263] width 420 height 27
click at [276, 256] on input "Both Cornering and straight line stability and Starting, acceleration, hill-cli…" at bounding box center [272, 254] width 8 height 8
radio input "true"
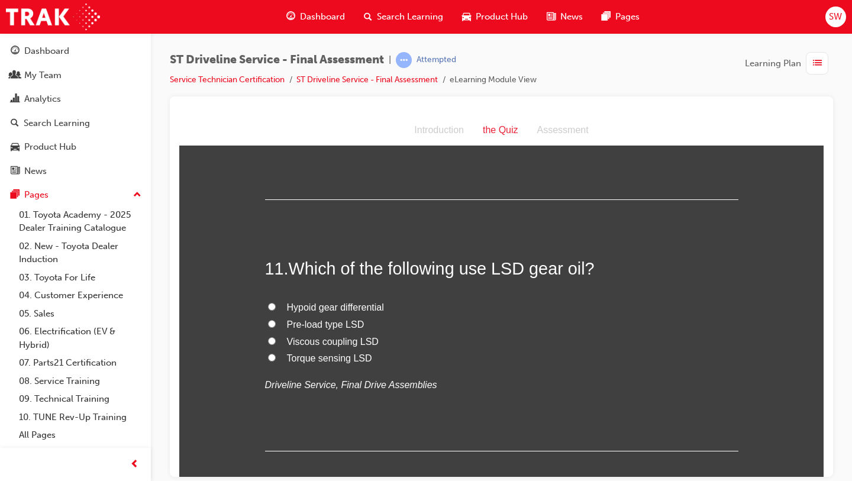
scroll to position [2702, 0]
click at [348, 320] on span "Pre-load type LSD" at bounding box center [325, 323] width 77 height 10
click at [276, 320] on input "Pre-load type LSD" at bounding box center [272, 323] width 8 height 8
radio input "true"
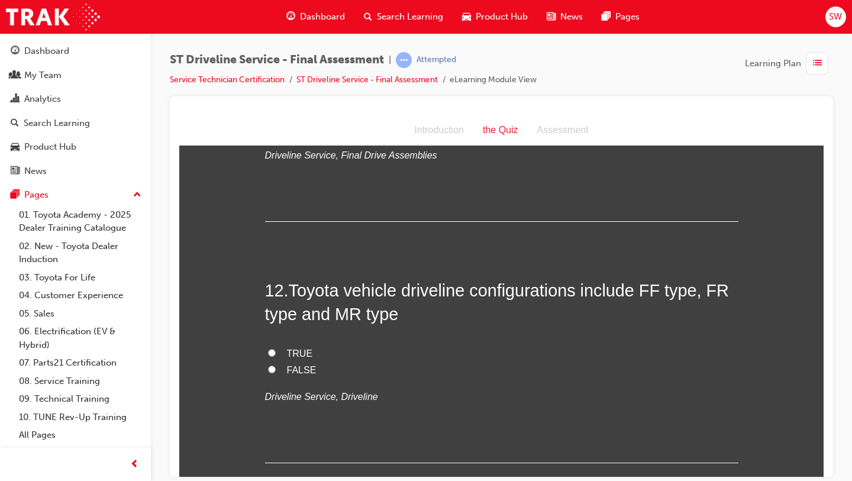
scroll to position [2941, 0]
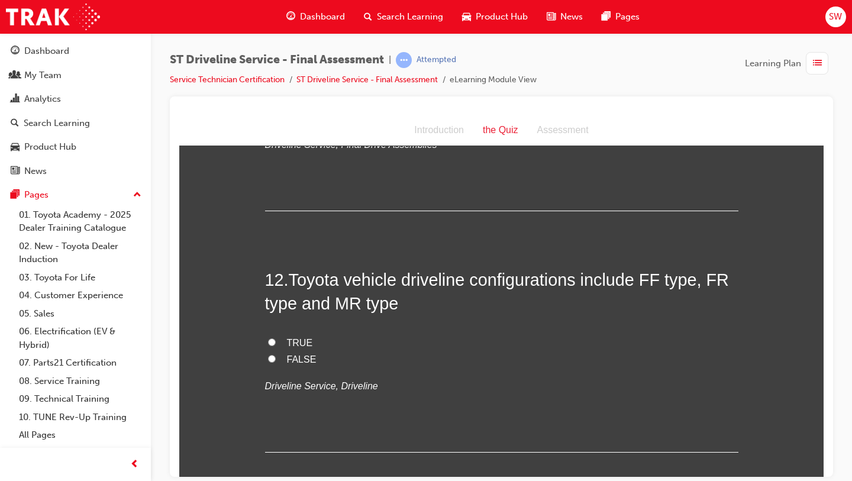
click at [309, 364] on label "FALSE" at bounding box center [501, 359] width 473 height 17
click at [276, 362] on input "FALSE" at bounding box center [272, 358] width 8 height 8
radio input "true"
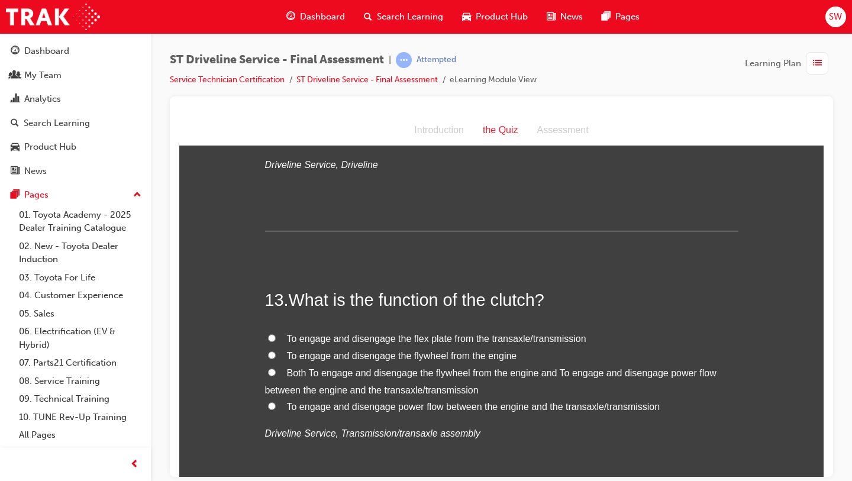
scroll to position [3163, 0]
click at [351, 378] on label "Both To engage and disengage the flywheel from the engine and To engage and dis…" at bounding box center [501, 381] width 473 height 34
click at [276, 375] on input "Both To engage and disengage the flywheel from the engine and To engage and dis…" at bounding box center [272, 371] width 8 height 8
radio input "true"
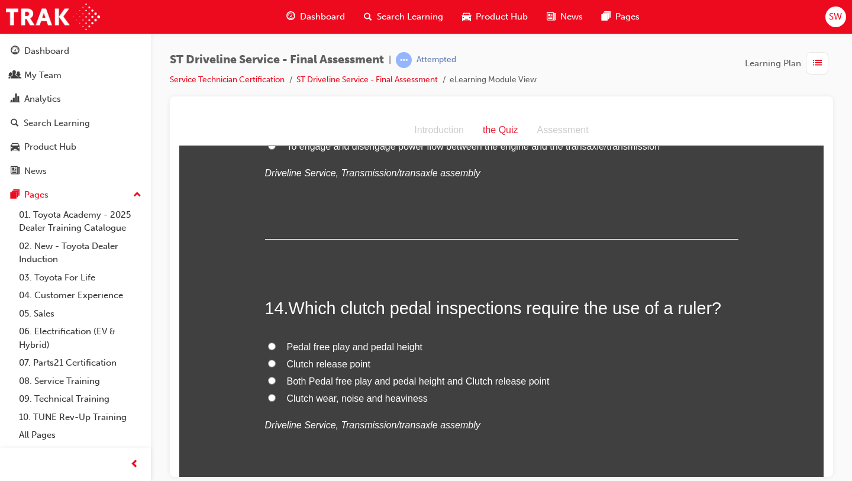
scroll to position [3426, 0]
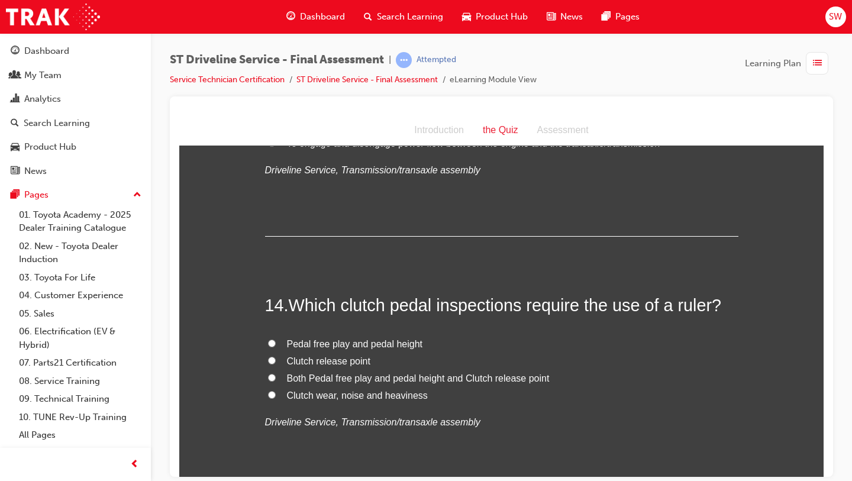
click at [348, 378] on span "Both Pedal free play and pedal height and Clutch release point" at bounding box center [418, 378] width 263 height 10
click at [276, 378] on input "Both Pedal free play and pedal height and Clutch release point" at bounding box center [272, 377] width 8 height 8
radio input "true"
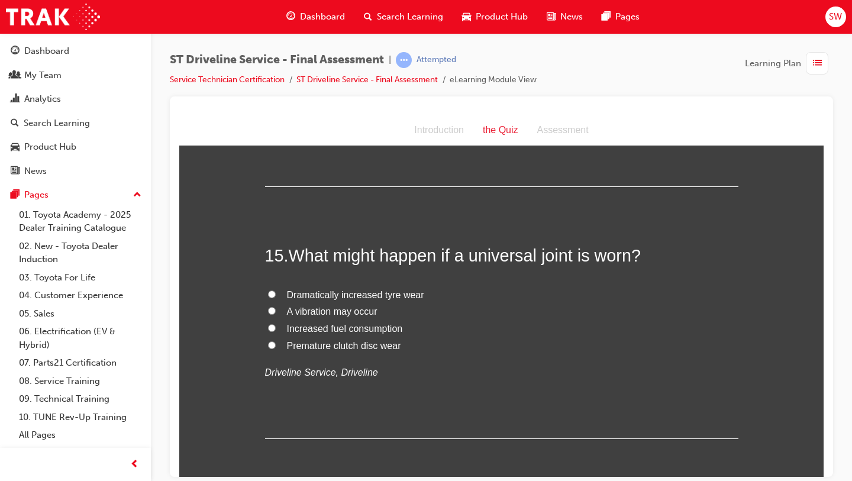
scroll to position [3730, 0]
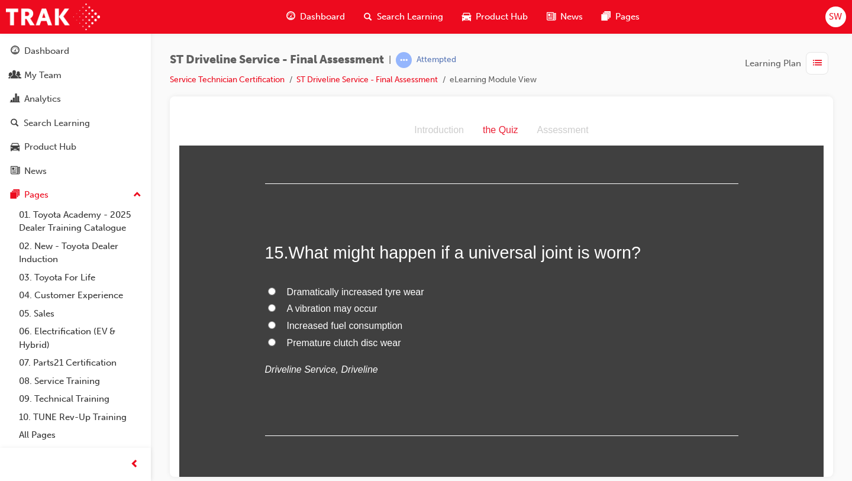
click at [321, 312] on span "A vibration may occur" at bounding box center [332, 308] width 90 height 10
click at [276, 311] on input "A vibration may occur" at bounding box center [272, 307] width 8 height 8
radio input "true"
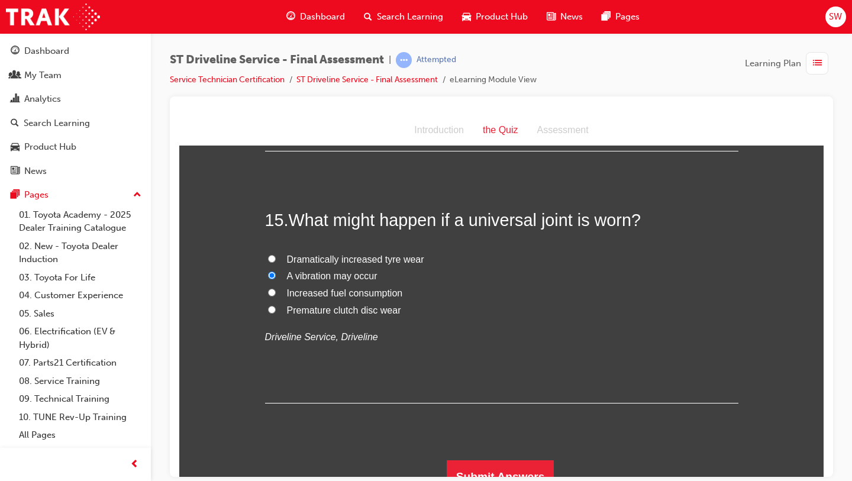
scroll to position [3778, 0]
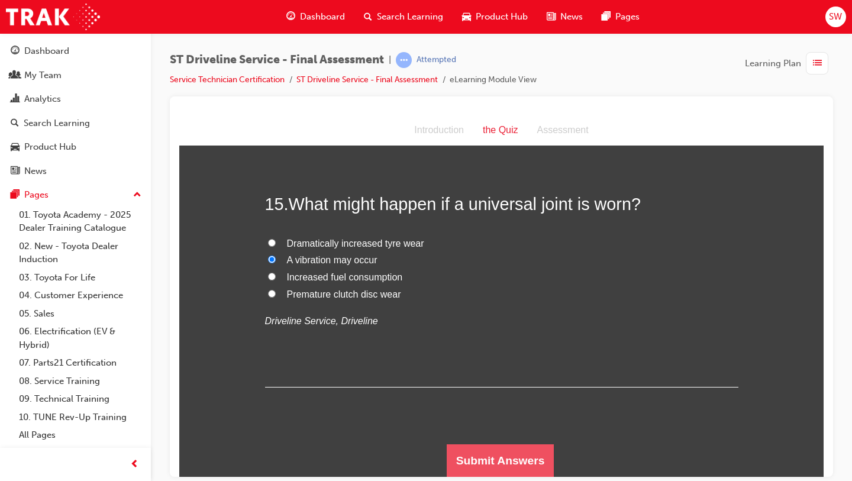
click at [456, 458] on button "Submit Answers" at bounding box center [500, 460] width 108 height 33
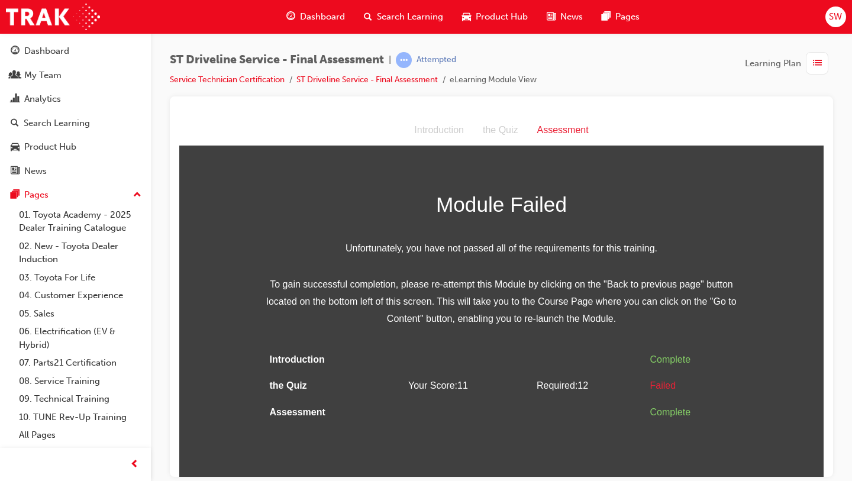
scroll to position [0, 0]
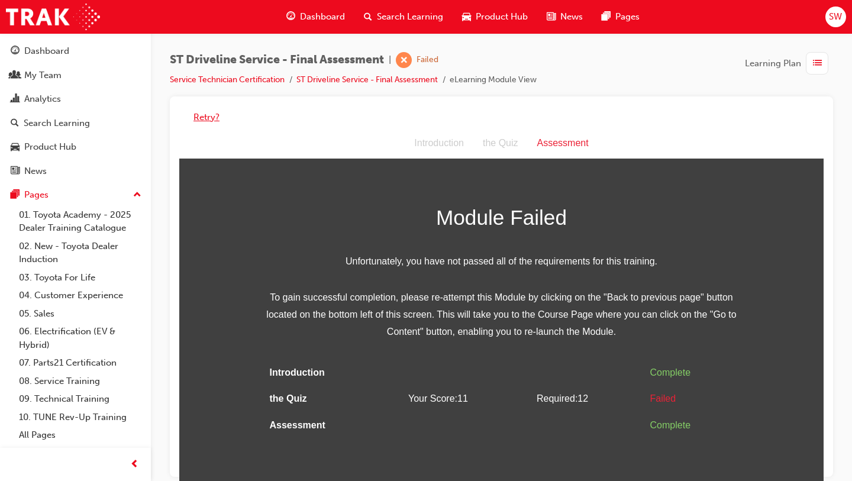
click at [211, 112] on button "Retry?" at bounding box center [206, 118] width 26 height 14
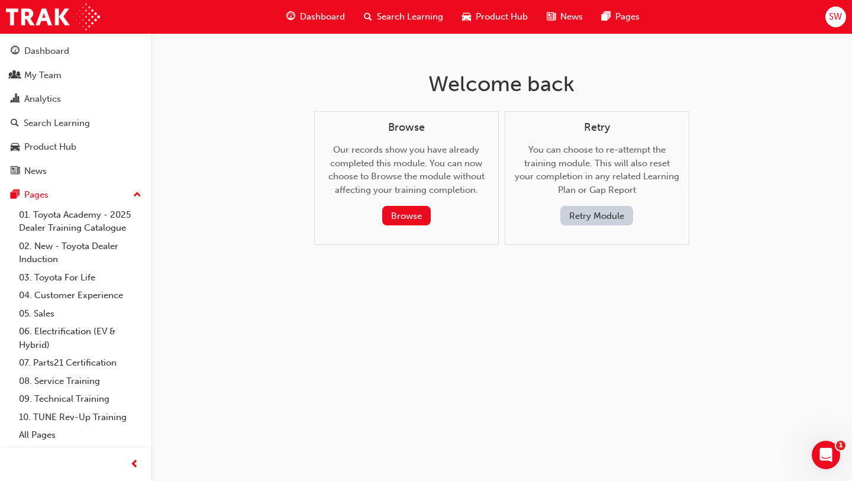
click at [589, 208] on button "Retry Module" at bounding box center [596, 216] width 73 height 20
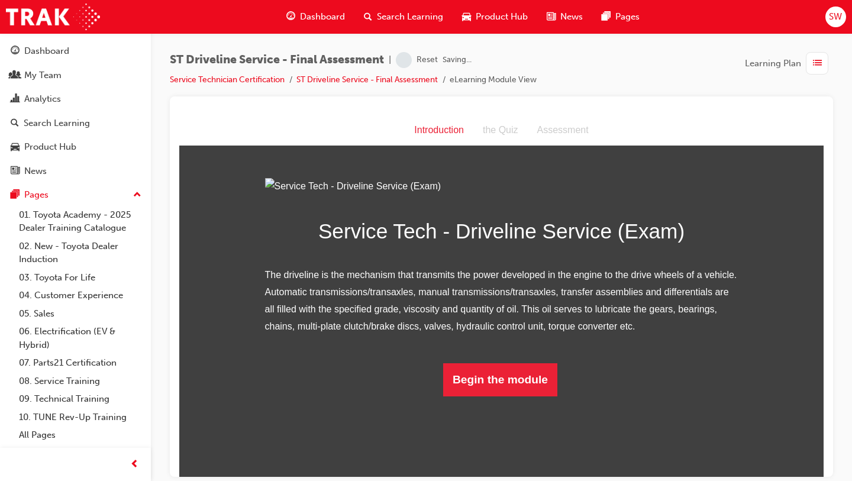
scroll to position [50, 0]
click at [464, 396] on button "Begin the module" at bounding box center [500, 378] width 114 height 33
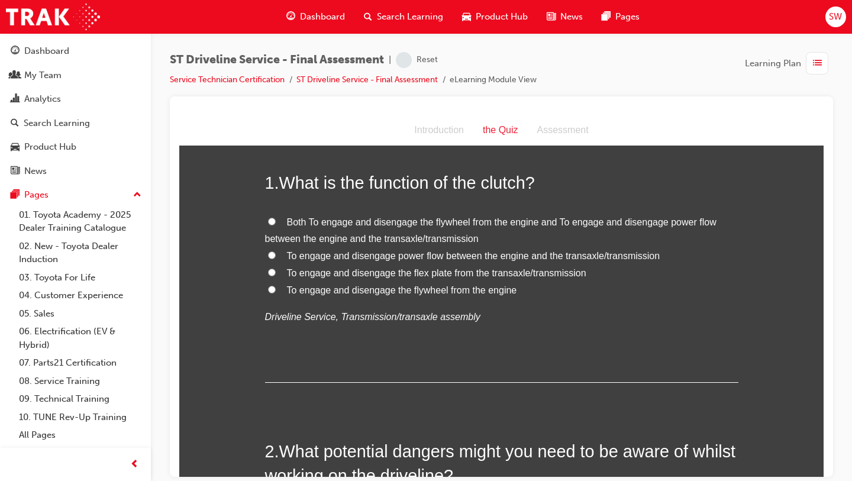
scroll to position [0, 0]
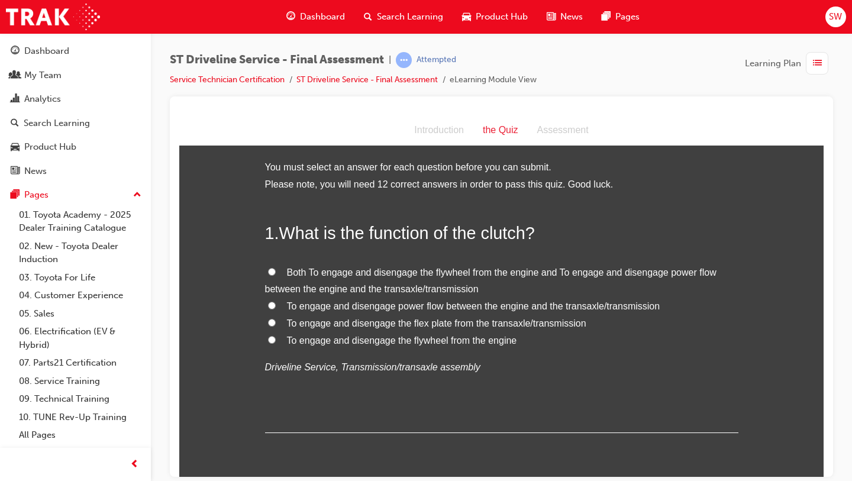
click at [372, 277] on span "Both To engage and disengage the flywheel from the engine and To engage and dis…" at bounding box center [490, 280] width 451 height 27
click at [276, 275] on input "Both To engage and disengage the flywheel from the engine and To engage and dis…" at bounding box center [272, 271] width 8 height 8
radio input "true"
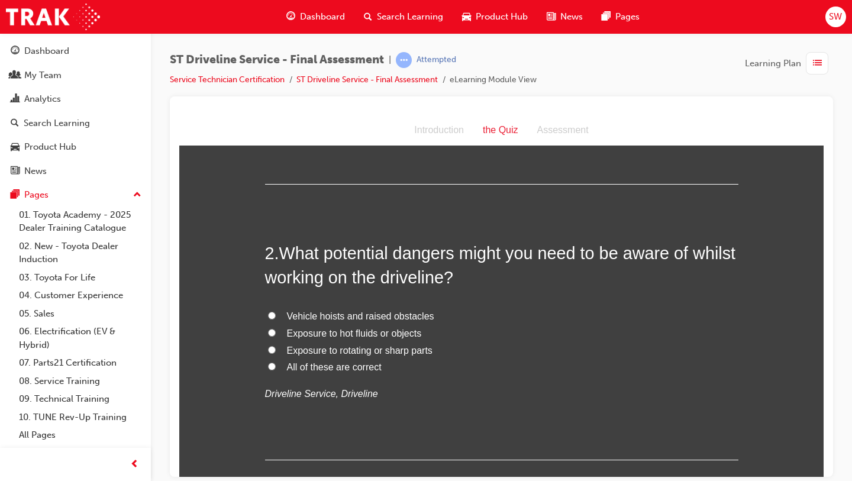
scroll to position [261, 0]
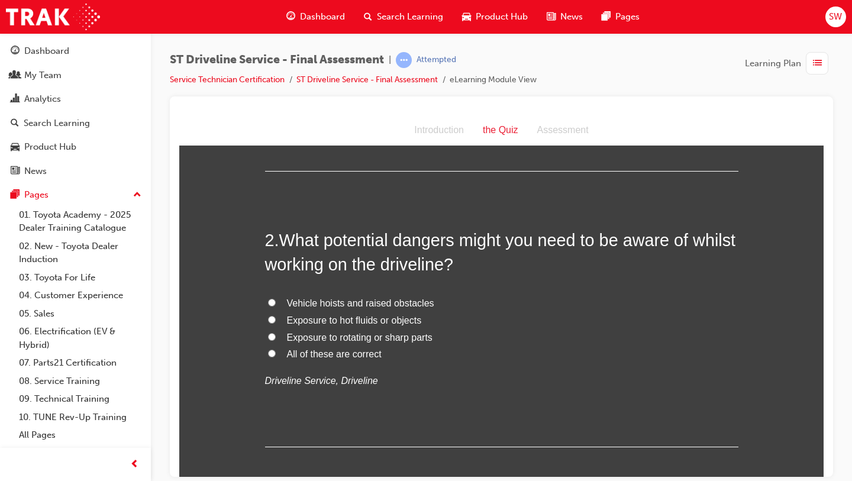
click at [317, 354] on span "All of these are correct" at bounding box center [334, 353] width 95 height 10
click at [276, 354] on input "All of these are correct" at bounding box center [272, 353] width 8 height 8
radio input "true"
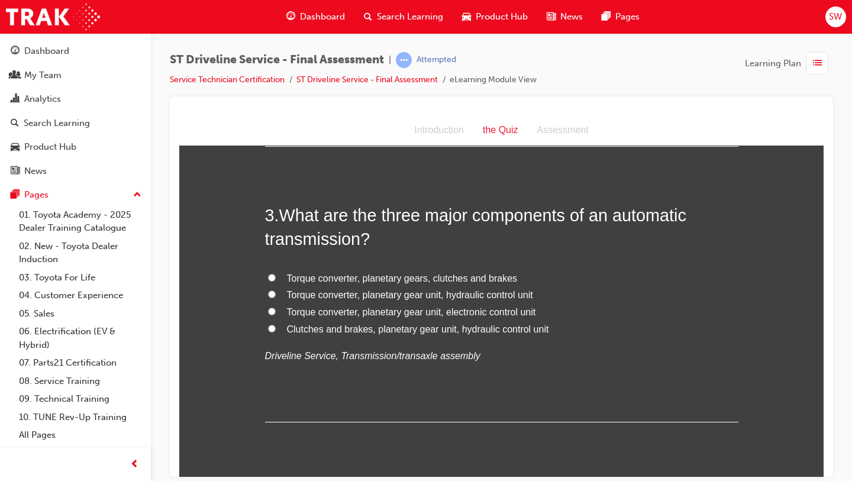
scroll to position [569, 0]
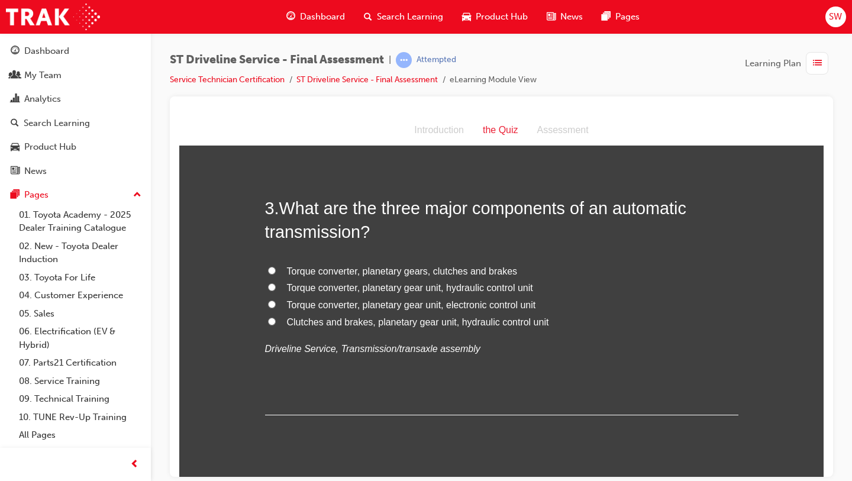
click at [325, 305] on span "Torque converter, planetary gear unit, electronic control unit" at bounding box center [411, 304] width 249 height 10
click at [276, 305] on input "Torque converter, planetary gear unit, electronic control unit" at bounding box center [272, 304] width 8 height 8
radio input "true"
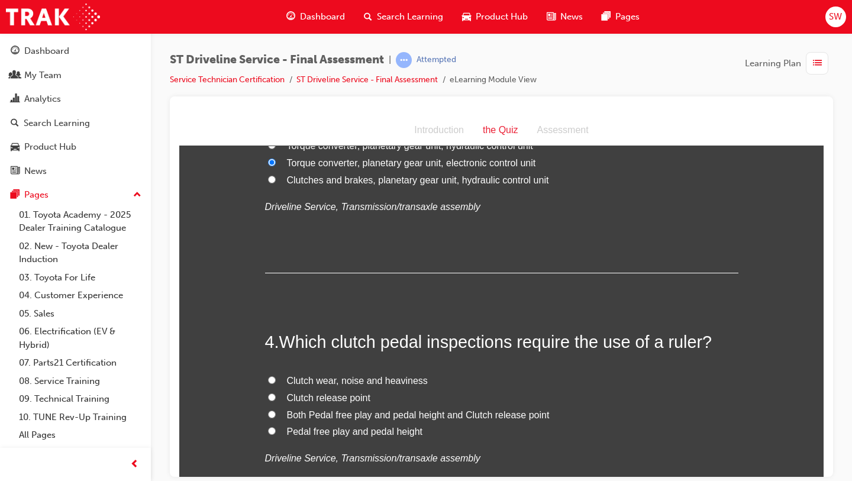
scroll to position [747, 0]
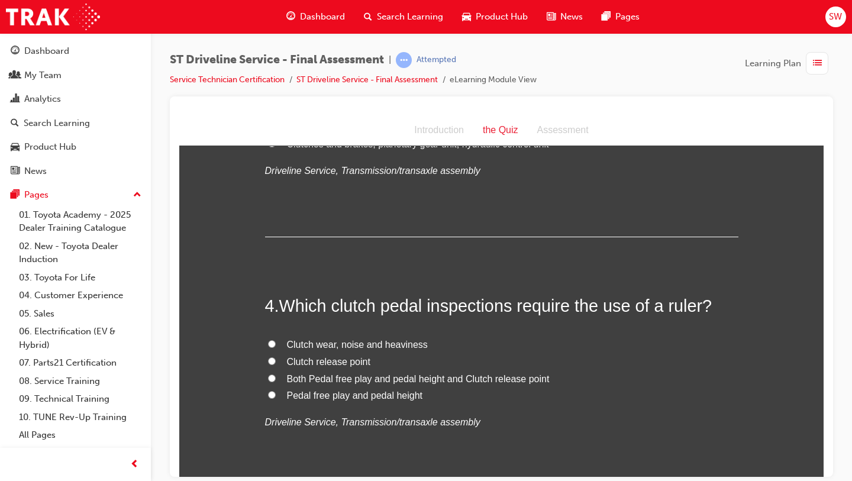
click at [328, 380] on span "Both Pedal free play and pedal height and Clutch release point" at bounding box center [418, 378] width 263 height 10
click at [276, 380] on input "Both Pedal free play and pedal height and Clutch release point" at bounding box center [272, 378] width 8 height 8
radio input "true"
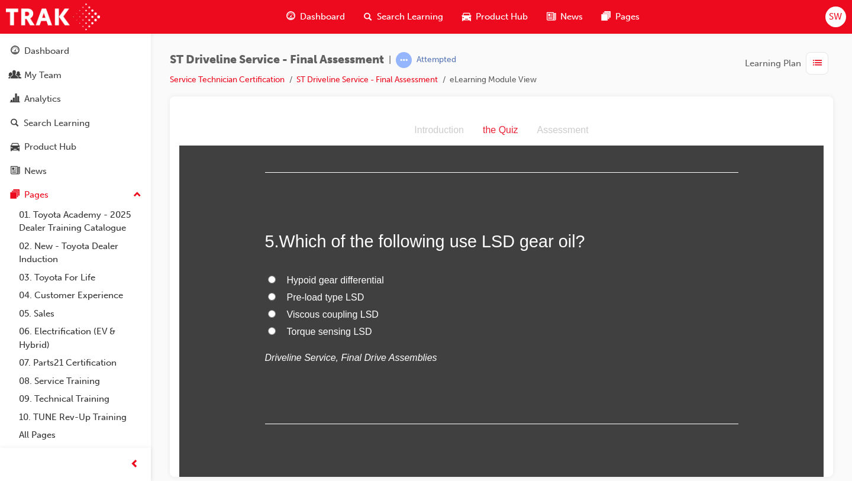
scroll to position [1064, 0]
click at [334, 316] on span "Viscous coupling LSD" at bounding box center [333, 312] width 92 height 10
click at [276, 316] on input "Viscous coupling LSD" at bounding box center [272, 312] width 8 height 8
radio input "true"
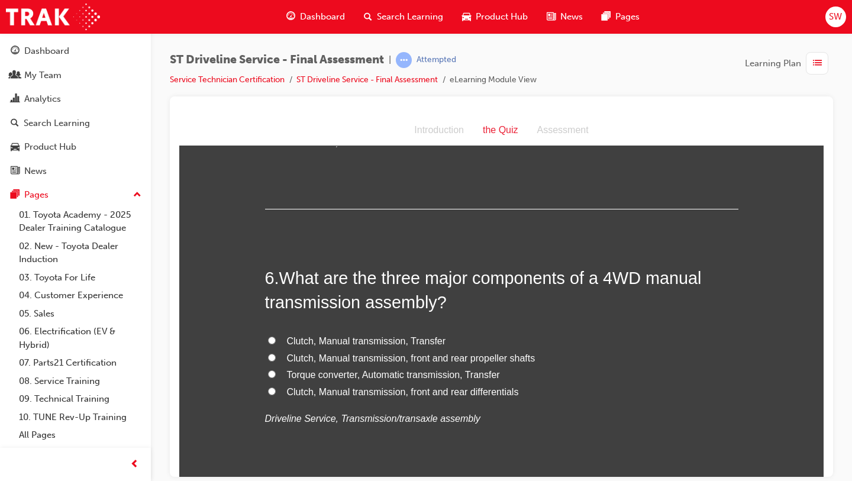
scroll to position [1276, 0]
click at [354, 344] on span "Clutch, Manual transmission, Transfer" at bounding box center [366, 341] width 159 height 10
click at [276, 344] on input "Clutch, Manual transmission, Transfer" at bounding box center [272, 341] width 8 height 8
radio input "true"
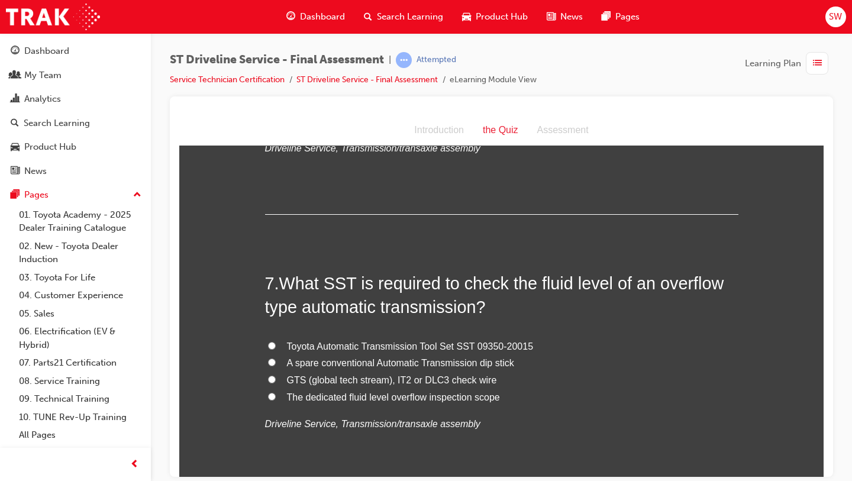
scroll to position [1550, 0]
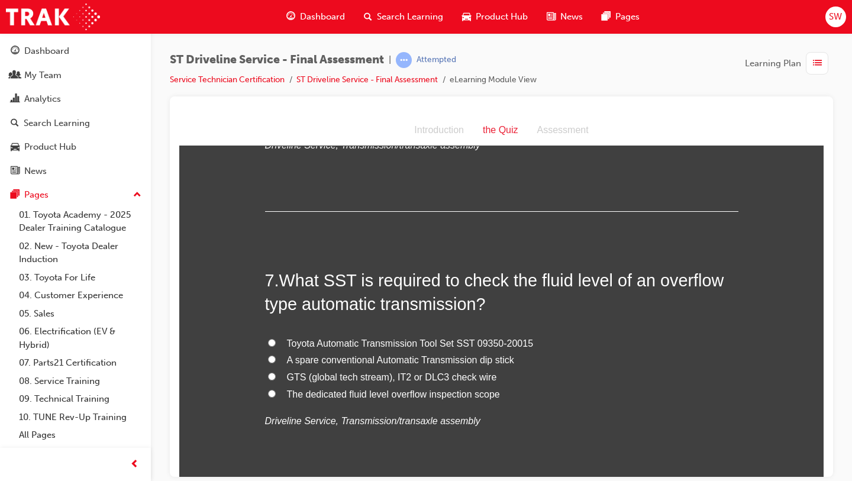
click at [321, 378] on span "GTS (global tech stream), IT2 or DLC3 check wire" at bounding box center [392, 376] width 210 height 10
click at [276, 378] on input "GTS (global tech stream), IT2 or DLC3 check wire" at bounding box center [272, 376] width 8 height 8
radio input "true"
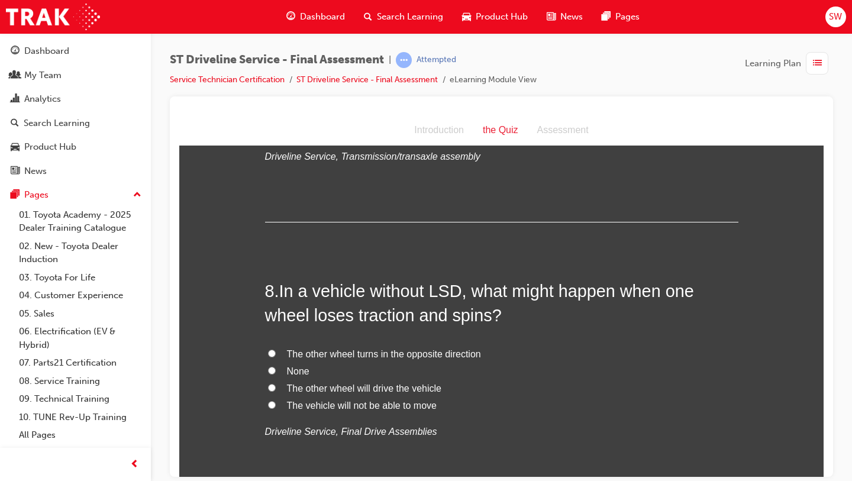
scroll to position [1817, 0]
click at [351, 398] on span "The vehicle will not be able to move" at bounding box center [362, 403] width 150 height 10
click at [276, 399] on input "The vehicle will not be able to move" at bounding box center [272, 403] width 8 height 8
radio input "true"
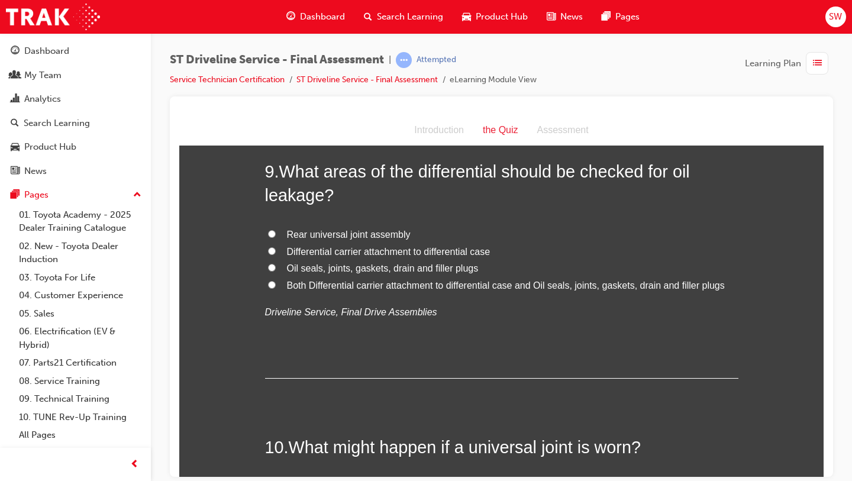
scroll to position [2199, 0]
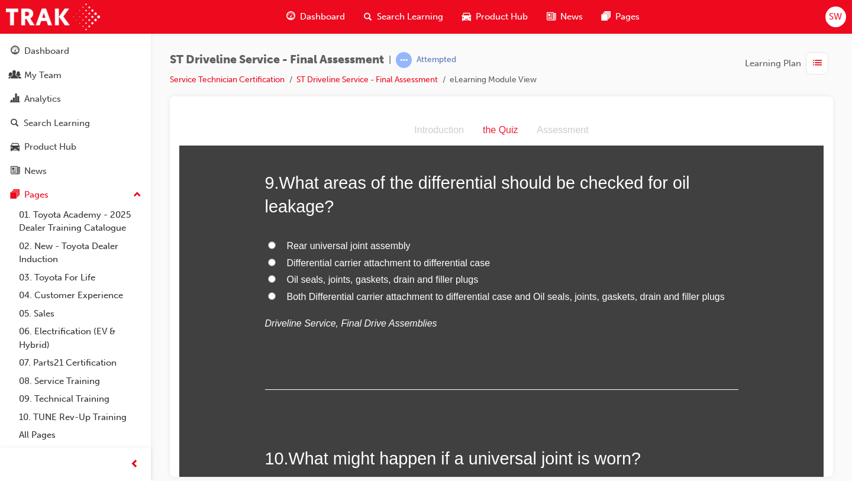
click at [311, 295] on span "Both Differential carrier attachment to differential case and Oil seals, joints…" at bounding box center [506, 296] width 438 height 10
click at [276, 295] on input "Both Differential carrier attachment to differential case and Oil seals, joints…" at bounding box center [272, 296] width 8 height 8
radio input "true"
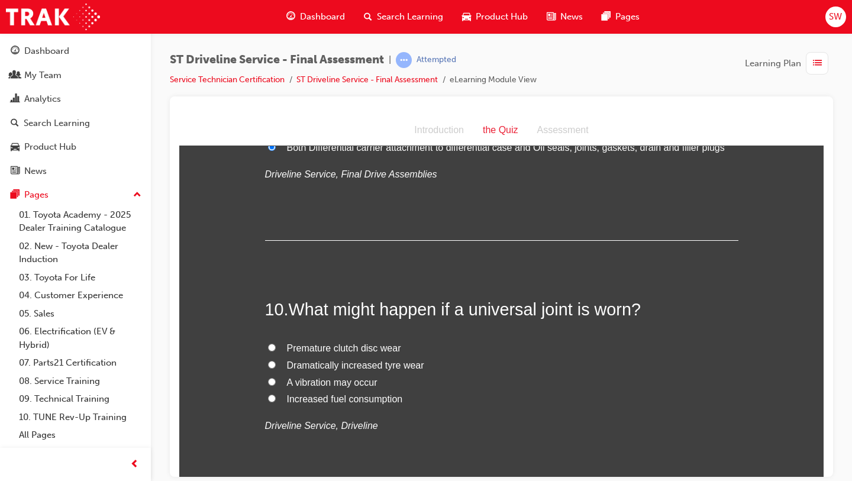
scroll to position [2349, 0]
click at [306, 378] on span "A vibration may occur" at bounding box center [332, 380] width 90 height 10
click at [276, 378] on input "A vibration may occur" at bounding box center [272, 380] width 8 height 8
radio input "true"
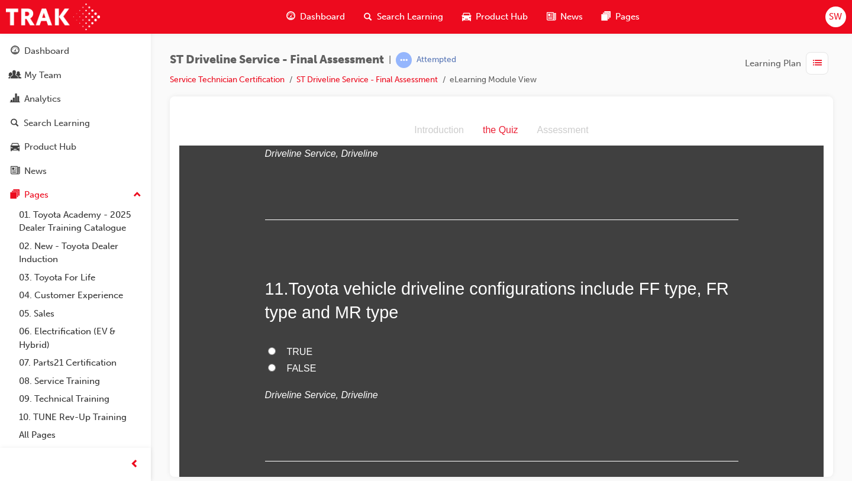
scroll to position [2623, 0]
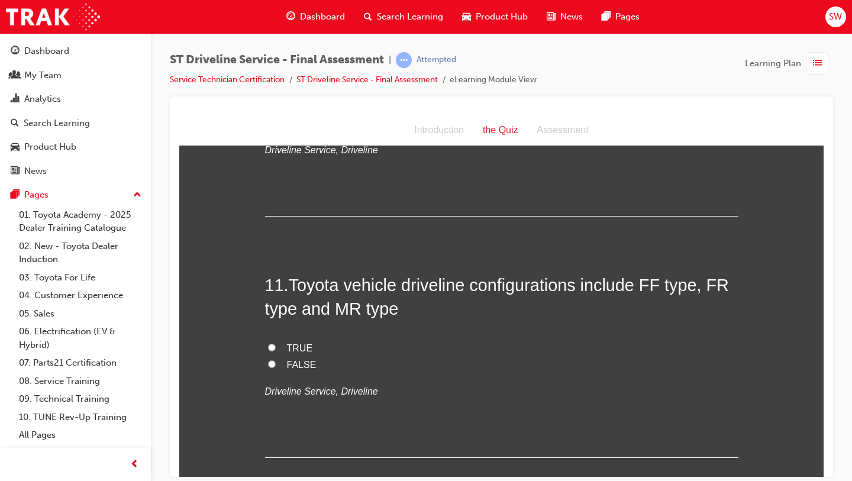
click at [303, 363] on span "FALSE" at bounding box center [302, 364] width 30 height 10
click at [276, 363] on input "FALSE" at bounding box center [272, 364] width 8 height 8
radio input "true"
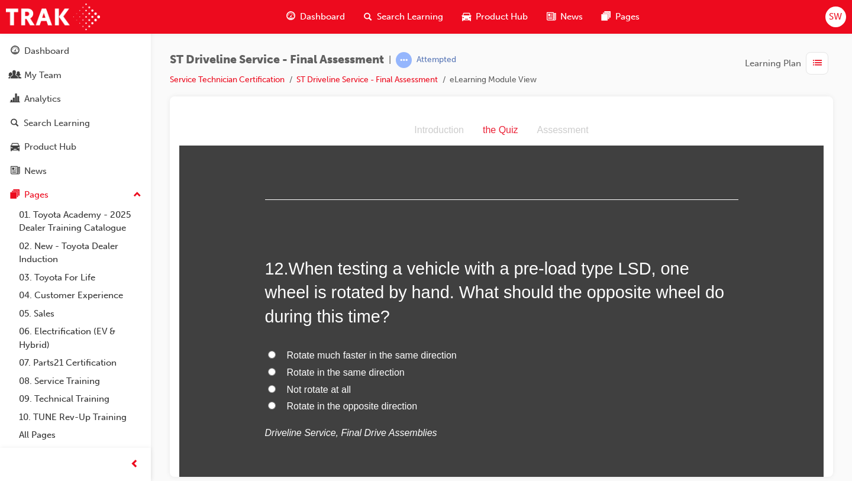
scroll to position [2882, 0]
click at [320, 371] on span "Rotate in the same direction" at bounding box center [346, 371] width 118 height 10
click at [276, 371] on input "Rotate in the same direction" at bounding box center [272, 371] width 8 height 8
radio input "true"
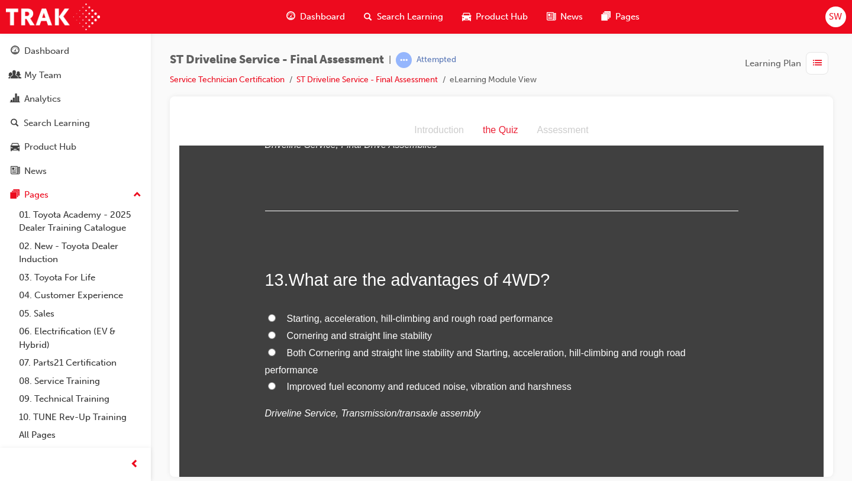
scroll to position [3173, 0]
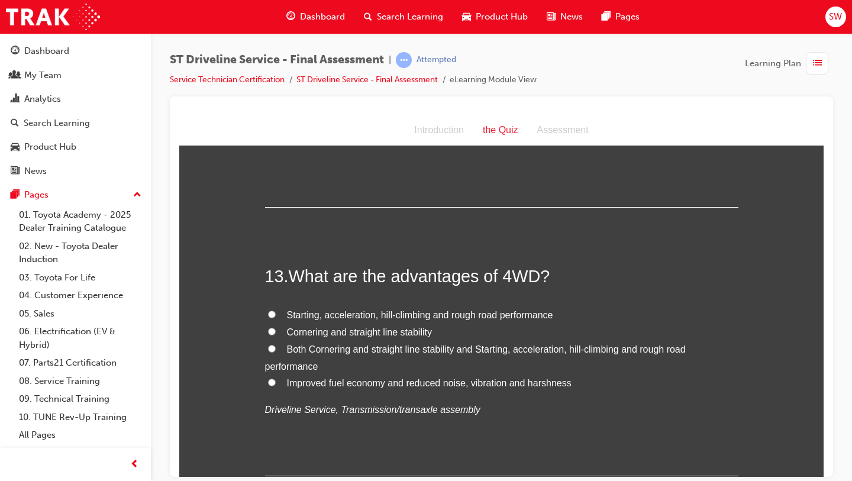
click at [321, 347] on span "Both Cornering and straight line stability and Starting, acceleration, hill-cli…" at bounding box center [475, 357] width 420 height 27
click at [276, 347] on input "Both Cornering and straight line stability and Starting, acceleration, hill-cli…" at bounding box center [272, 348] width 8 height 8
radio input "true"
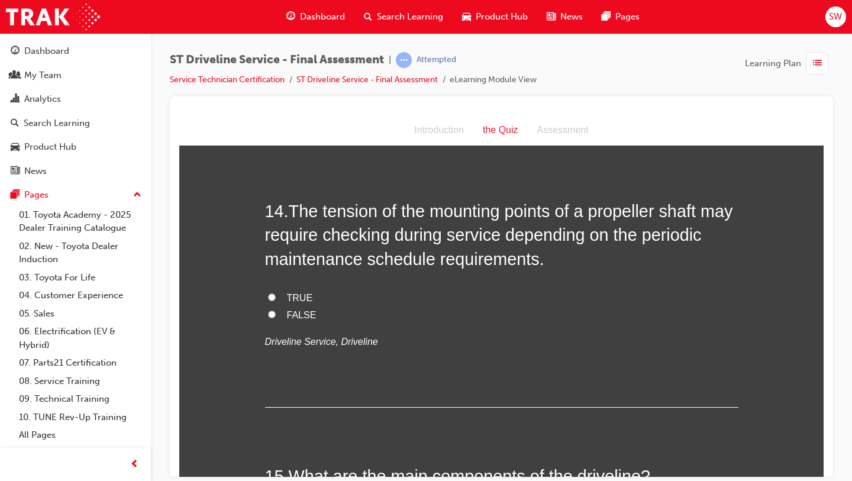
scroll to position [3520, 0]
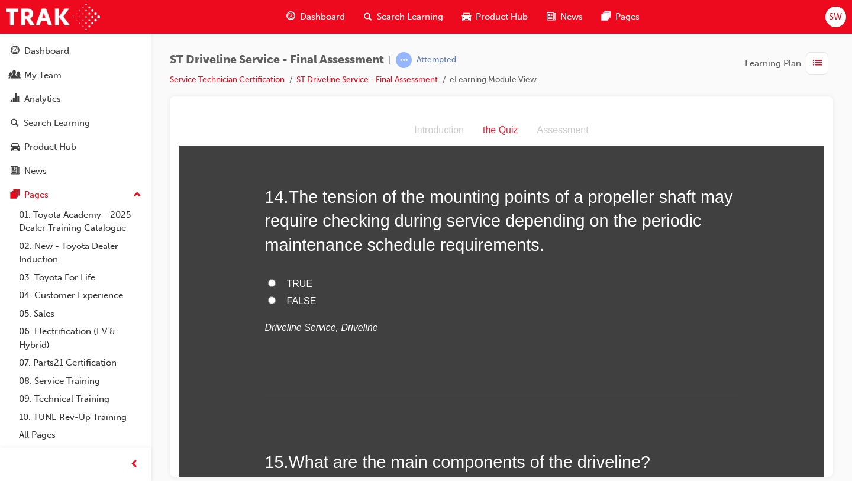
click at [306, 285] on span "TRUE" at bounding box center [300, 283] width 26 height 10
click at [276, 285] on input "TRUE" at bounding box center [272, 283] width 8 height 8
radio input "true"
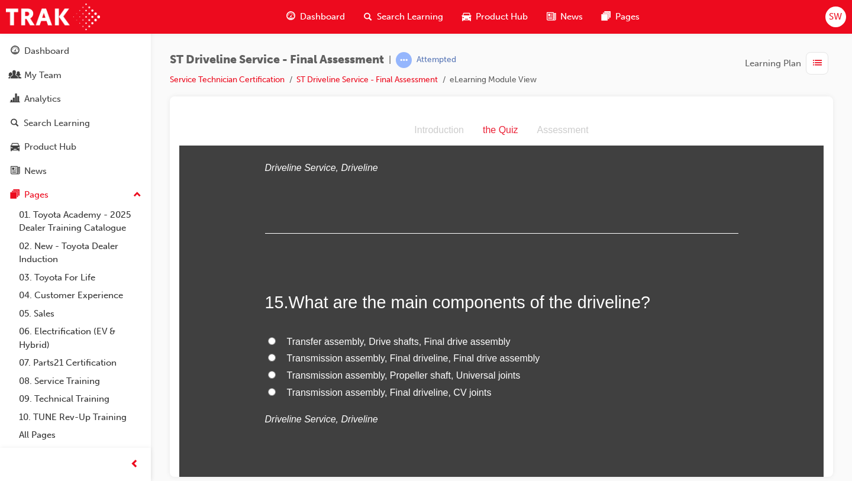
scroll to position [3680, 0]
click at [320, 348] on label "Transfer assembly, Drive shafts, Final drive assembly" at bounding box center [501, 340] width 473 height 17
click at [276, 344] on input "Transfer assembly, Drive shafts, Final drive assembly" at bounding box center [272, 340] width 8 height 8
radio input "true"
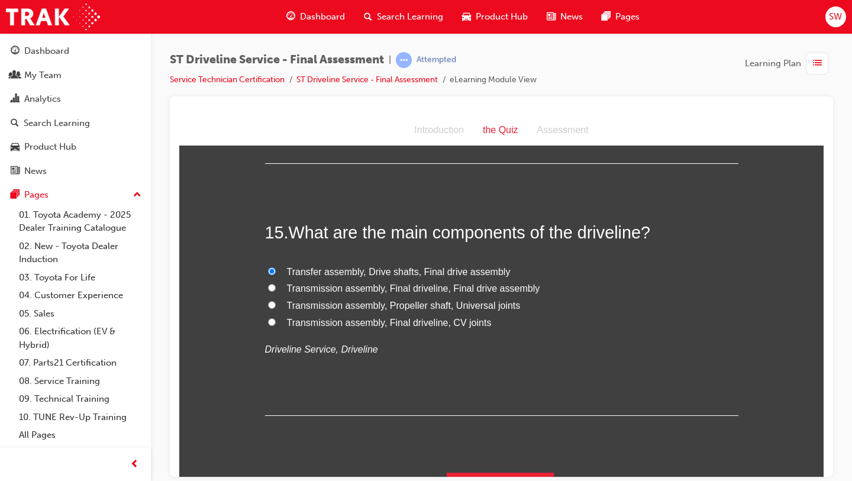
scroll to position [3778, 0]
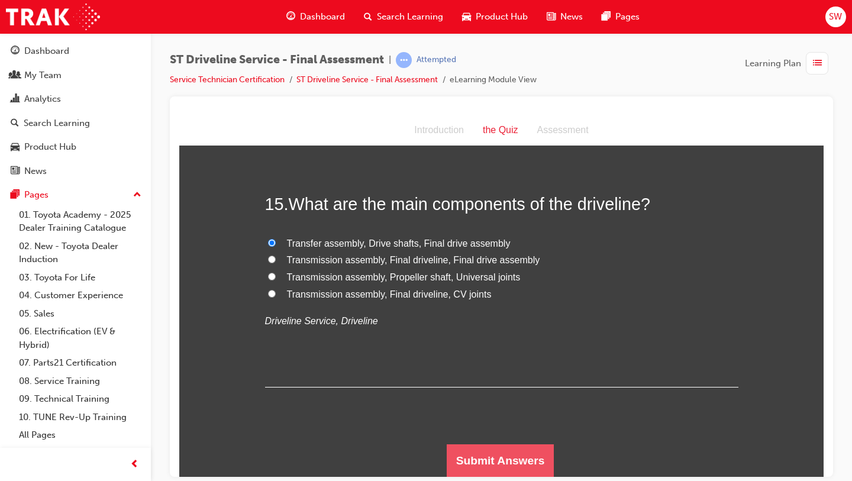
click at [471, 446] on button "Submit Answers" at bounding box center [500, 460] width 108 height 33
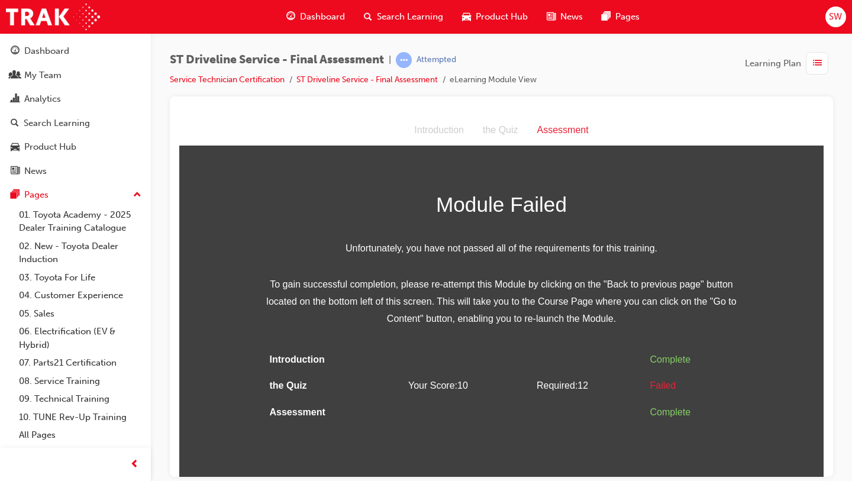
scroll to position [0, 0]
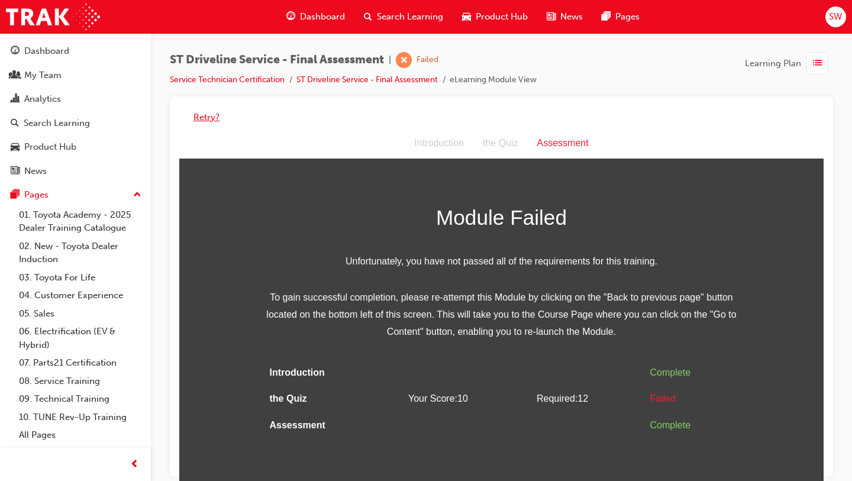
click at [204, 118] on button "Retry?" at bounding box center [206, 118] width 26 height 14
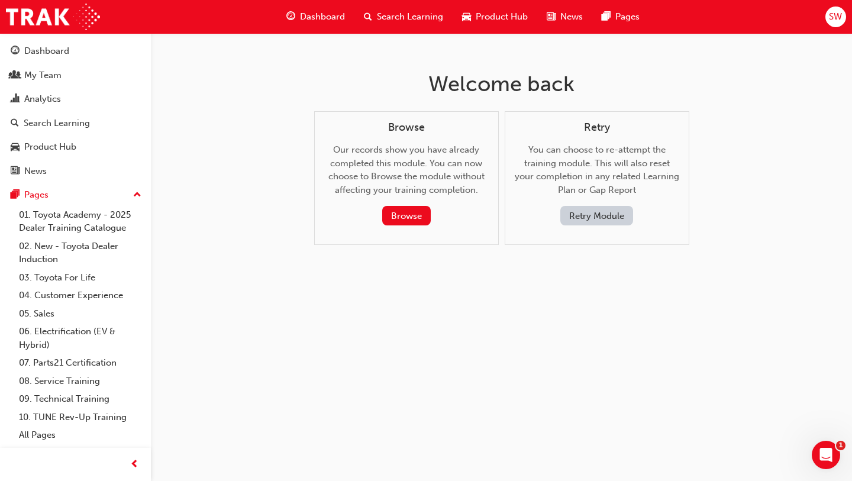
click at [605, 213] on button "Retry Module" at bounding box center [596, 216] width 73 height 20
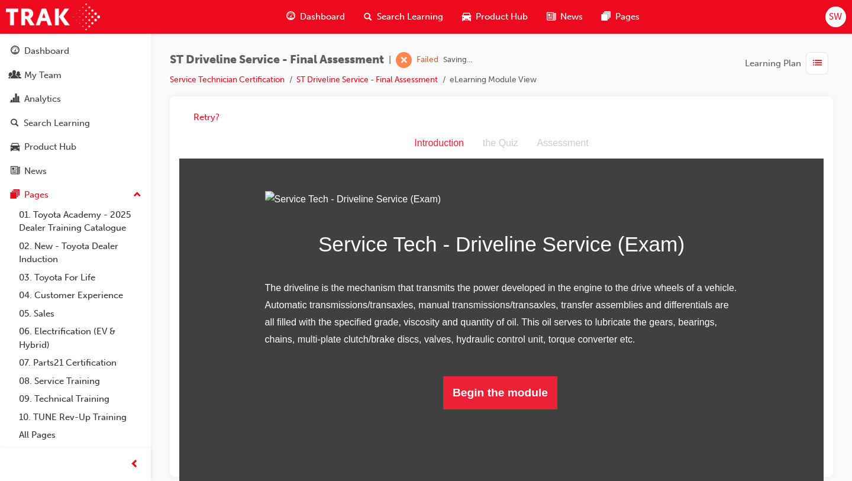
scroll to position [50, 0]
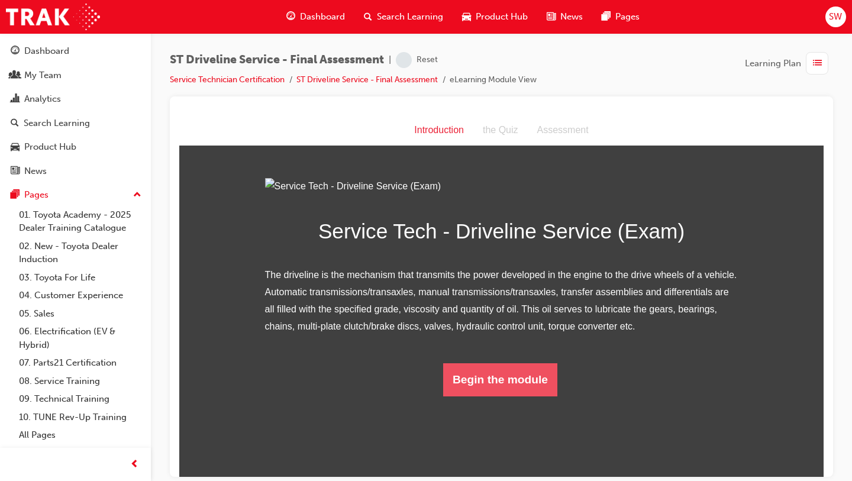
click at [526, 396] on button "Begin the module" at bounding box center [500, 378] width 114 height 33
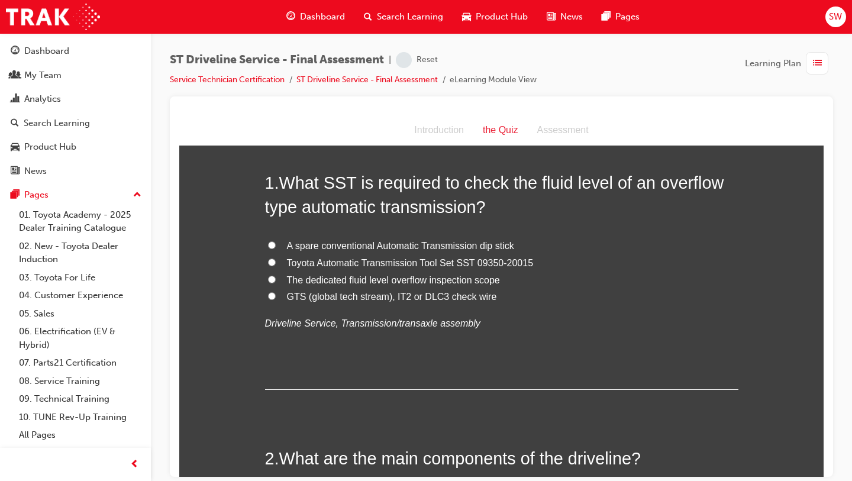
scroll to position [0, 0]
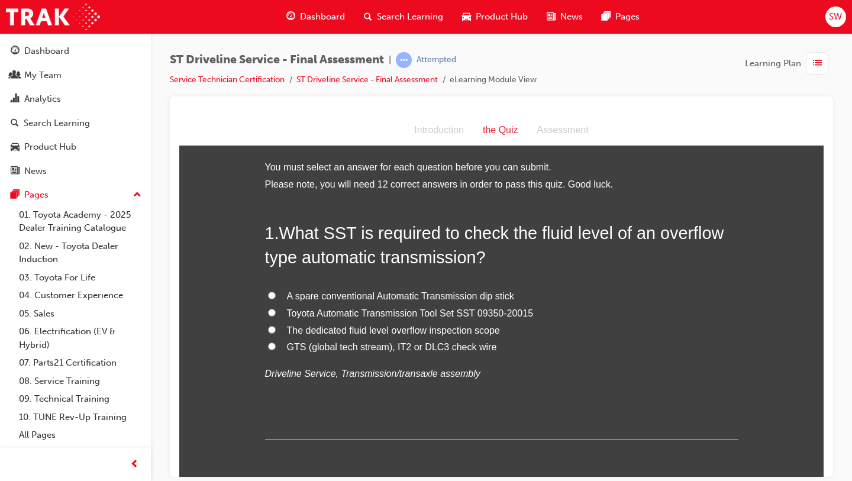
click at [332, 347] on span "GTS (global tech stream), IT2 or DLC3 check wire" at bounding box center [392, 346] width 210 height 10
click at [276, 347] on input "GTS (global tech stream), IT2 or DLC3 check wire" at bounding box center [272, 346] width 8 height 8
radio input "true"
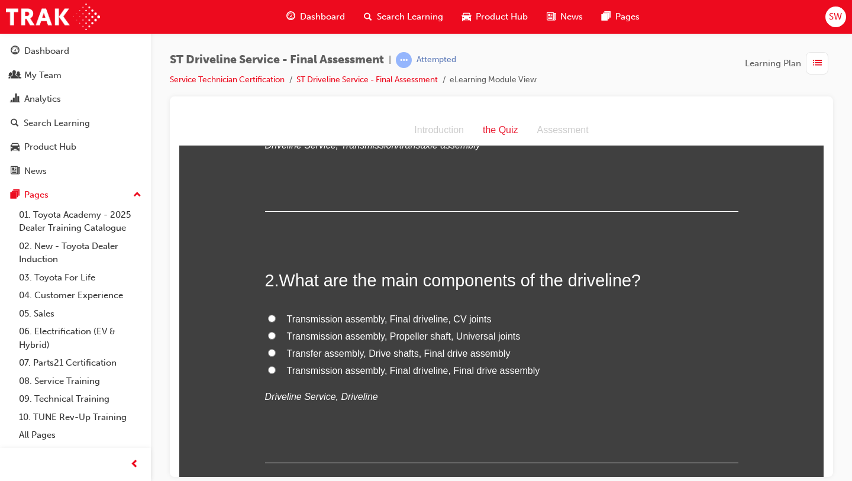
scroll to position [241, 0]
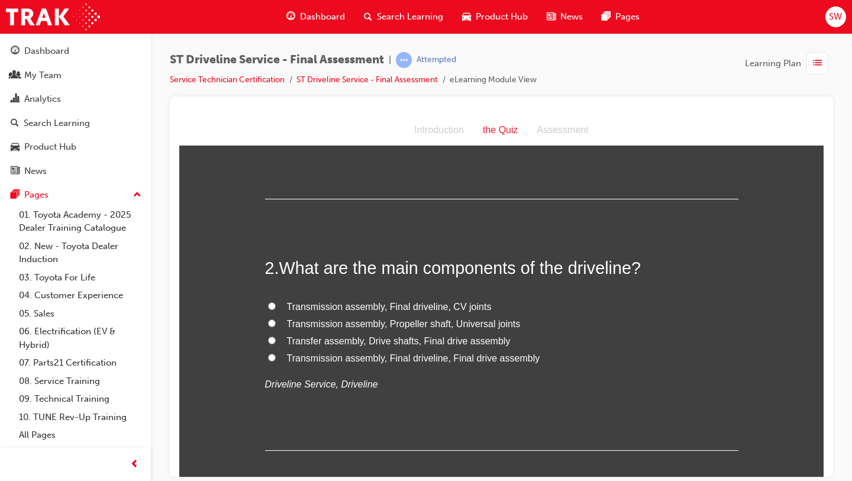
click at [409, 358] on span "Transmission assembly, Final driveline, Final drive assembly" at bounding box center [413, 357] width 253 height 10
click at [276, 358] on input "Transmission assembly, Final driveline, Final drive assembly" at bounding box center [272, 357] width 8 height 8
radio input "true"
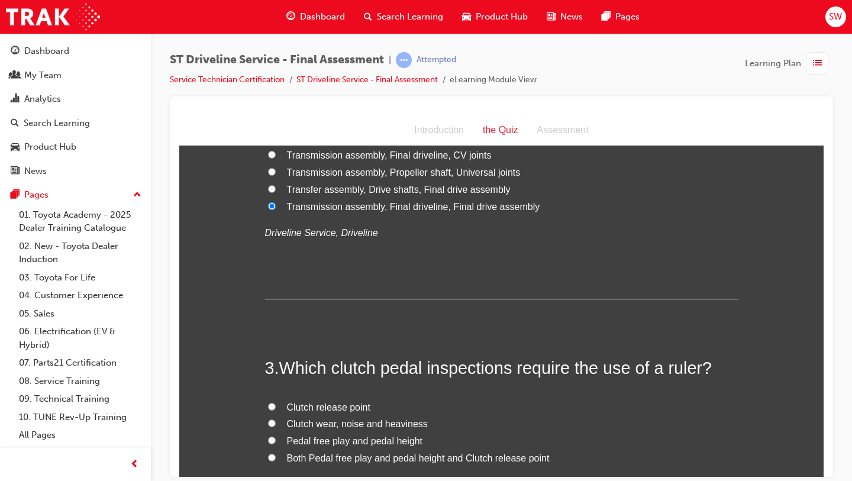
scroll to position [419, 0]
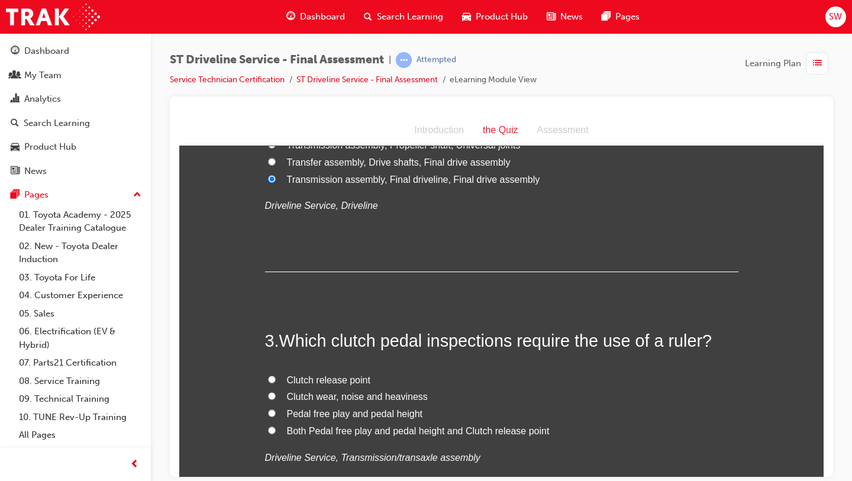
click at [370, 426] on span "Both Pedal free play and pedal height and Clutch release point" at bounding box center [418, 430] width 263 height 10
click at [276, 426] on input "Both Pedal free play and pedal height and Clutch release point" at bounding box center [272, 430] width 8 height 8
radio input "true"
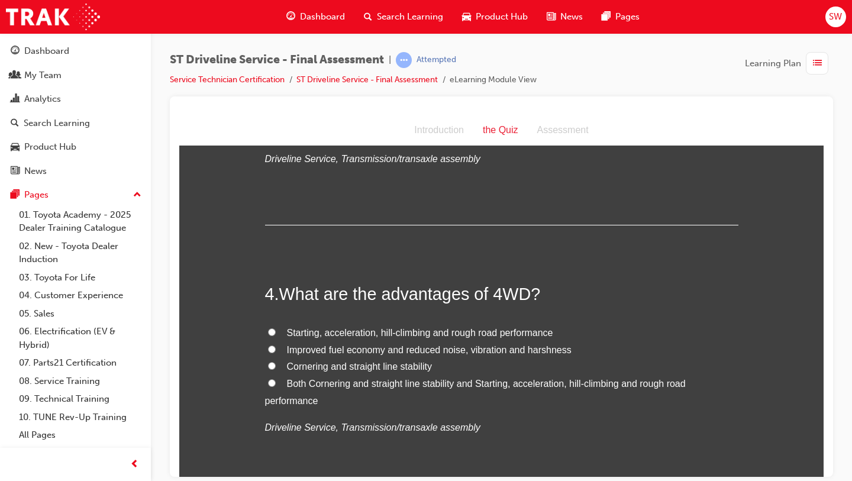
scroll to position [720, 0]
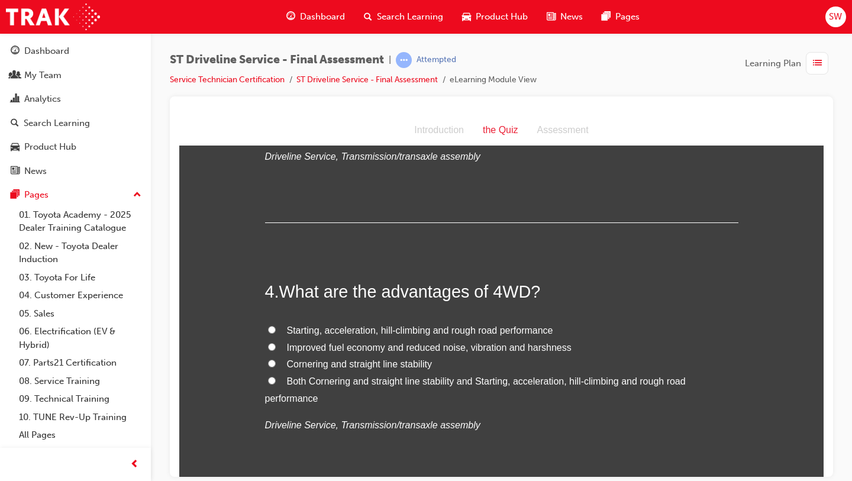
click at [391, 389] on label "Both Cornering and straight line stability and Starting, acceleration, hill-cli…" at bounding box center [501, 390] width 473 height 34
click at [276, 384] on input "Both Cornering and straight line stability and Starting, acceleration, hill-cli…" at bounding box center [272, 380] width 8 height 8
radio input "true"
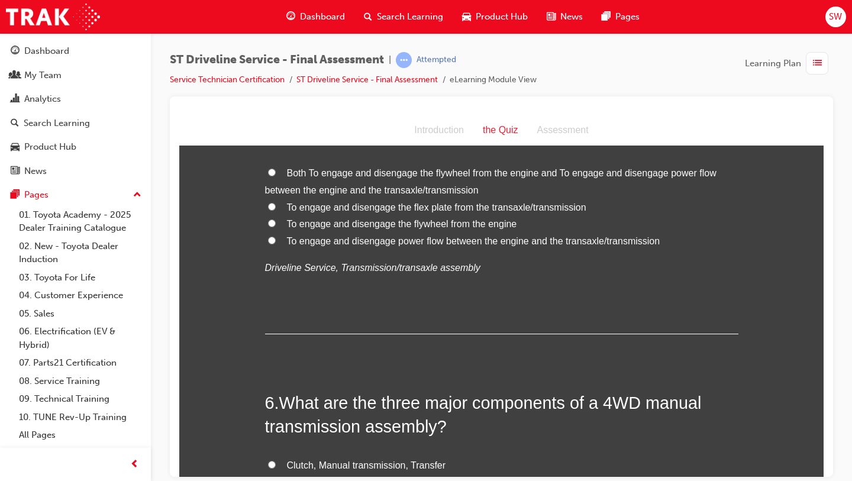
scroll to position [1112, 0]
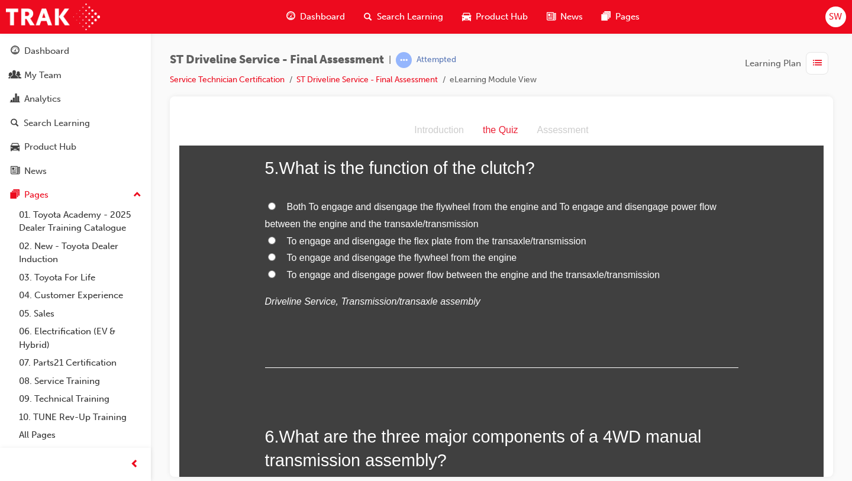
click at [389, 209] on span "Both To engage and disengage the flywheel from the engine and To engage and dis…" at bounding box center [490, 214] width 451 height 27
click at [276, 209] on input "Both To engage and disengage the flywheel from the engine and To engage and dis…" at bounding box center [272, 206] width 8 height 8
radio input "true"
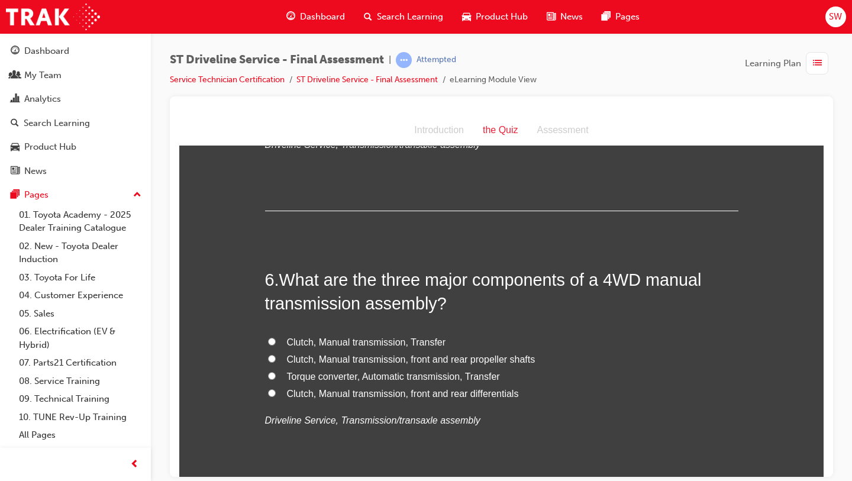
scroll to position [1292, 0]
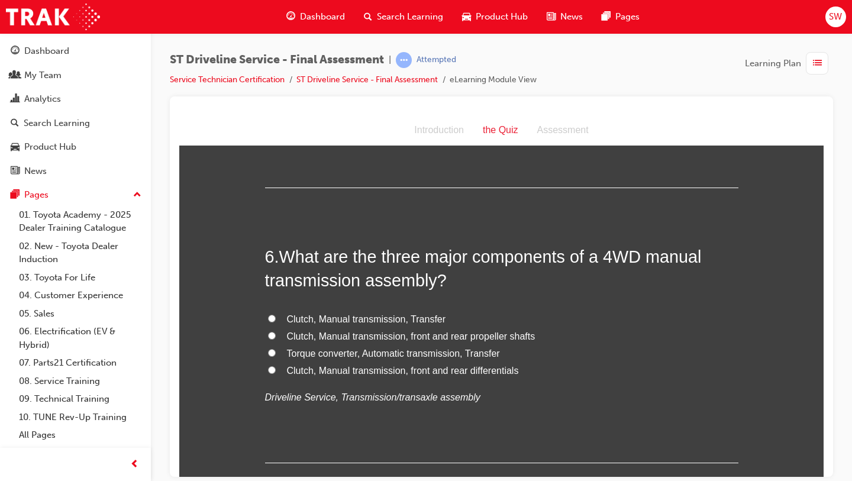
click at [378, 328] on label "Clutch, Manual transmission, front and rear propeller shafts" at bounding box center [501, 336] width 473 height 17
click at [276, 331] on input "Clutch, Manual transmission, front and rear propeller shafts" at bounding box center [272, 335] width 8 height 8
radio input "true"
click at [378, 324] on label "Clutch, Manual transmission, Transfer" at bounding box center [501, 318] width 473 height 17
click at [276, 322] on input "Clutch, Manual transmission, Transfer" at bounding box center [272, 318] width 8 height 8
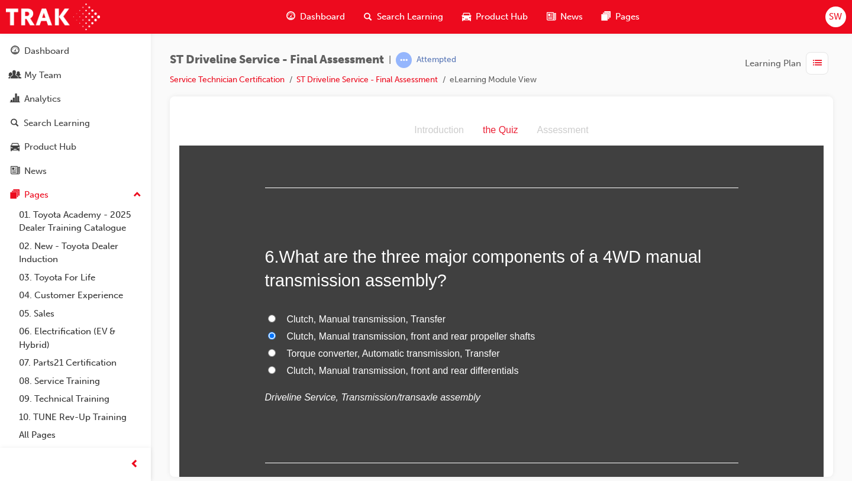
radio input "true"
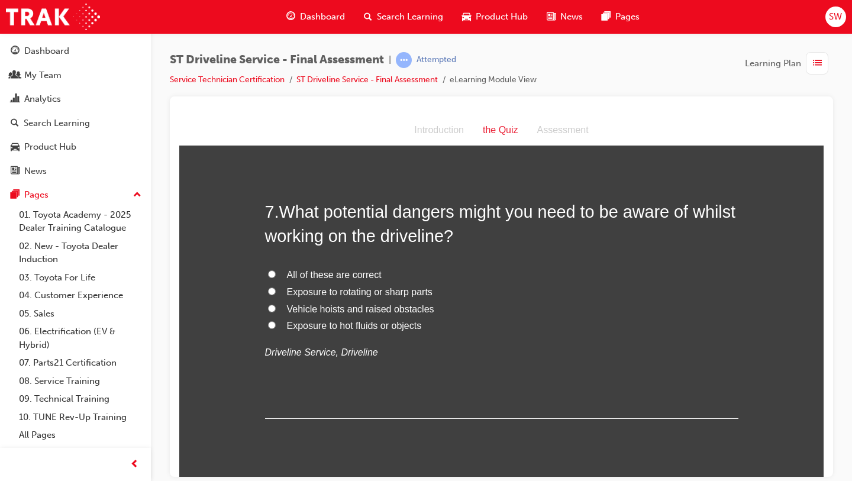
scroll to position [1616, 0]
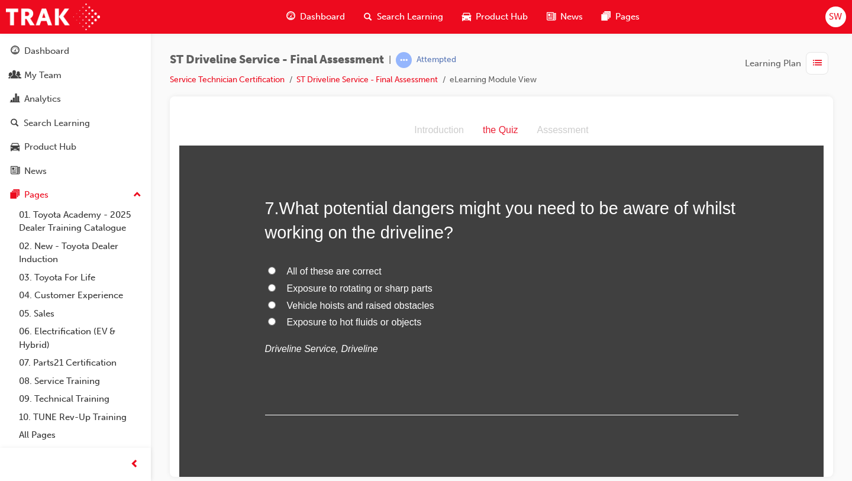
click at [352, 270] on span "All of these are correct" at bounding box center [334, 271] width 95 height 10
click at [276, 270] on input "All of these are correct" at bounding box center [272, 270] width 8 height 8
radio input "true"
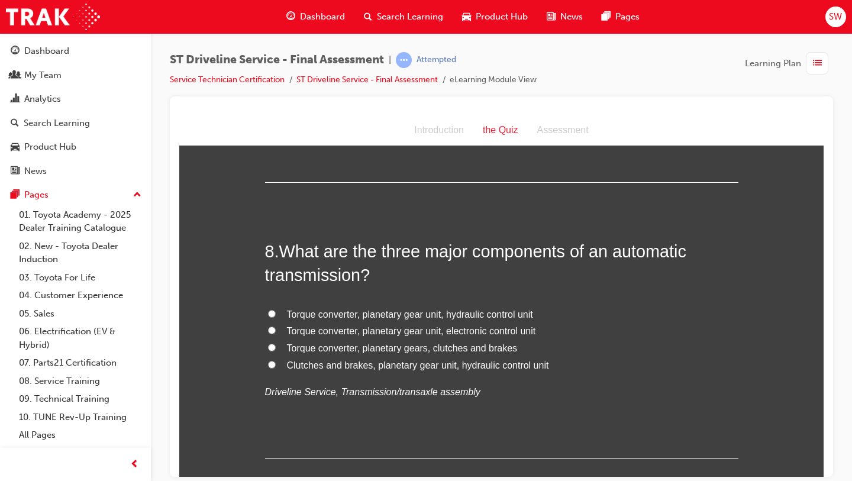
scroll to position [1849, 0]
click at [370, 336] on label "Torque converter, planetary gear unit, electronic control unit" at bounding box center [501, 330] width 473 height 17
click at [276, 333] on input "Torque converter, planetary gear unit, electronic control unit" at bounding box center [272, 329] width 8 height 8
radio input "true"
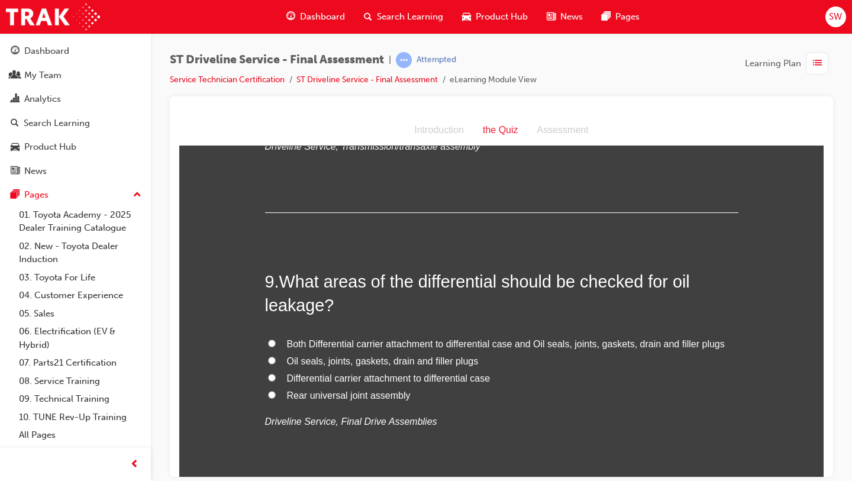
scroll to position [2103, 0]
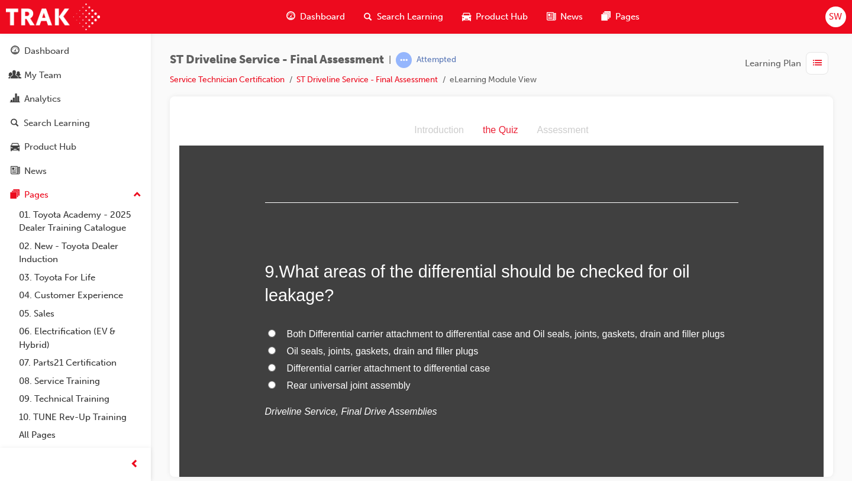
click at [371, 334] on span "Both Differential carrier attachment to differential case and Oil seals, joints…" at bounding box center [506, 333] width 438 height 10
click at [276, 334] on input "Both Differential carrier attachment to differential case and Oil seals, joints…" at bounding box center [272, 333] width 8 height 8
radio input "true"
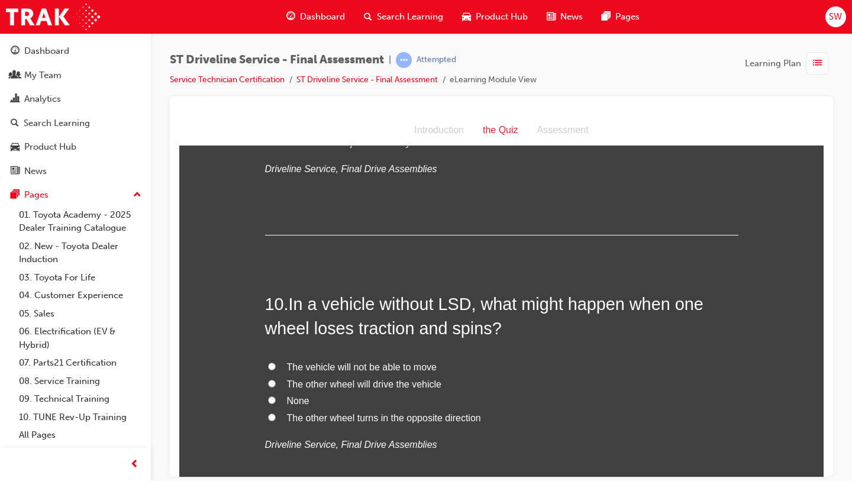
scroll to position [2349, 0]
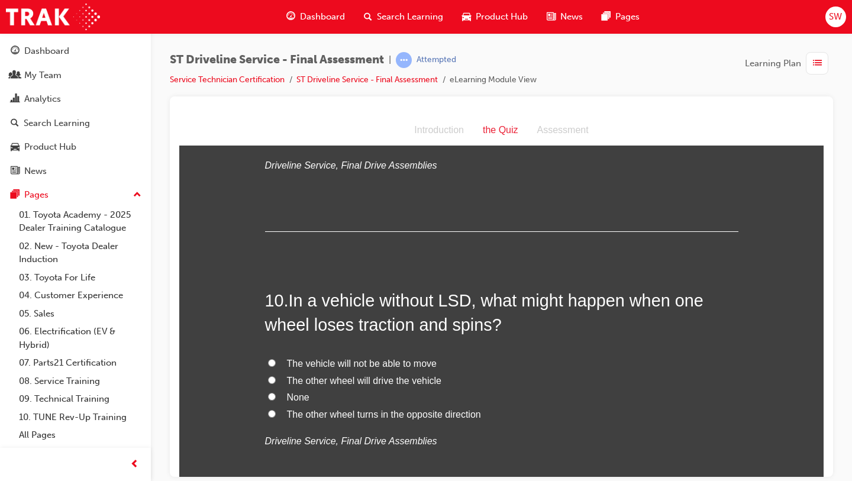
click at [362, 361] on span "The vehicle will not be able to move" at bounding box center [362, 363] width 150 height 10
click at [276, 361] on input "The vehicle will not be able to move" at bounding box center [272, 362] width 8 height 8
radio input "true"
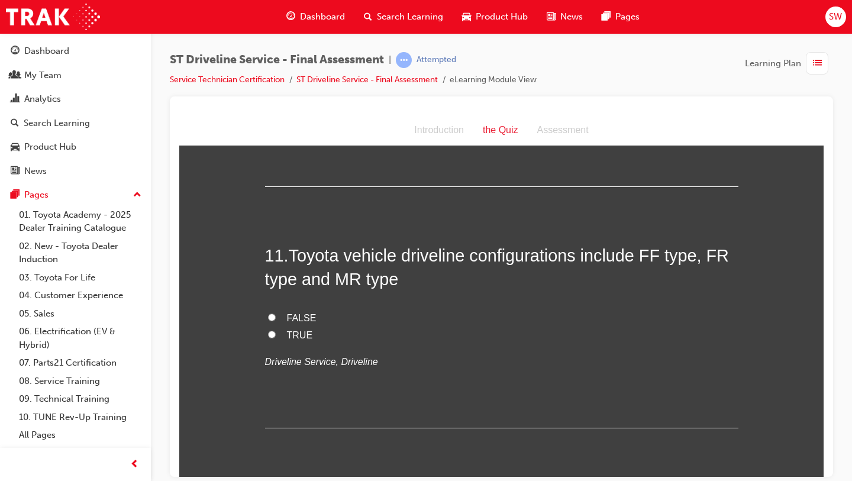
scroll to position [2672, 0]
click at [305, 317] on span "FALSE" at bounding box center [302, 315] width 30 height 10
click at [276, 317] on input "FALSE" at bounding box center [272, 315] width 8 height 8
radio input "true"
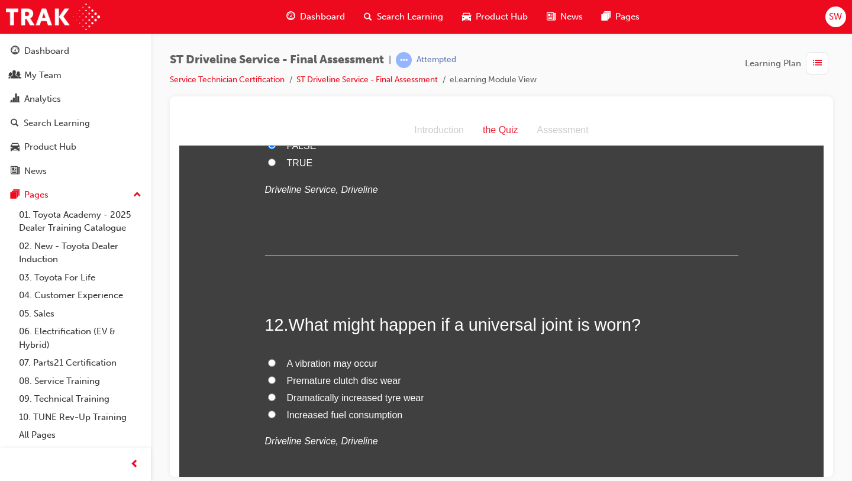
scroll to position [2851, 0]
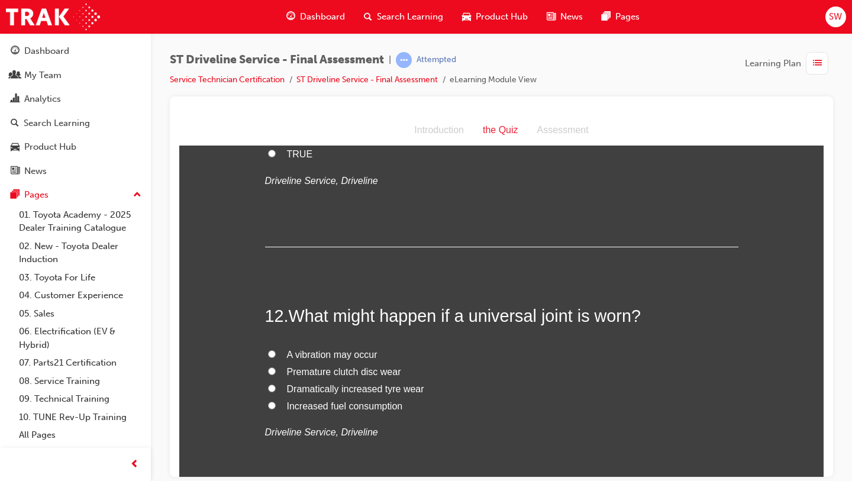
click at [347, 350] on span "A vibration may occur" at bounding box center [332, 354] width 90 height 10
click at [276, 350] on input "A vibration may occur" at bounding box center [272, 353] width 8 height 8
radio input "true"
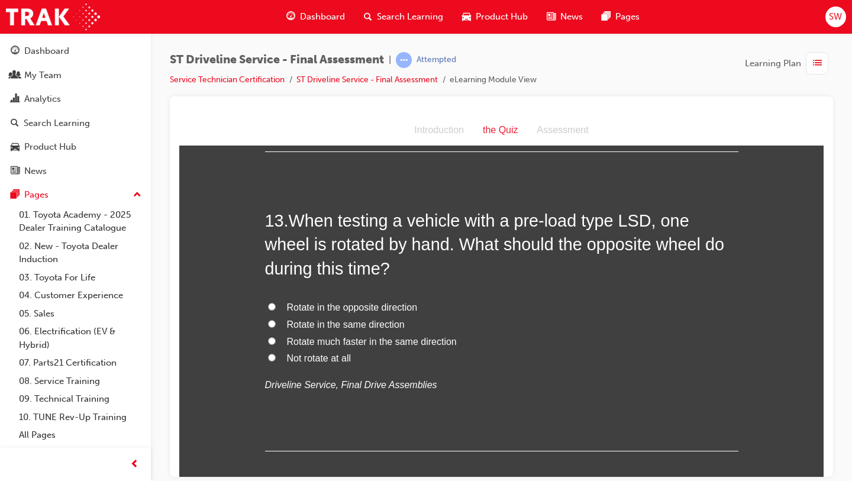
scroll to position [3203, 0]
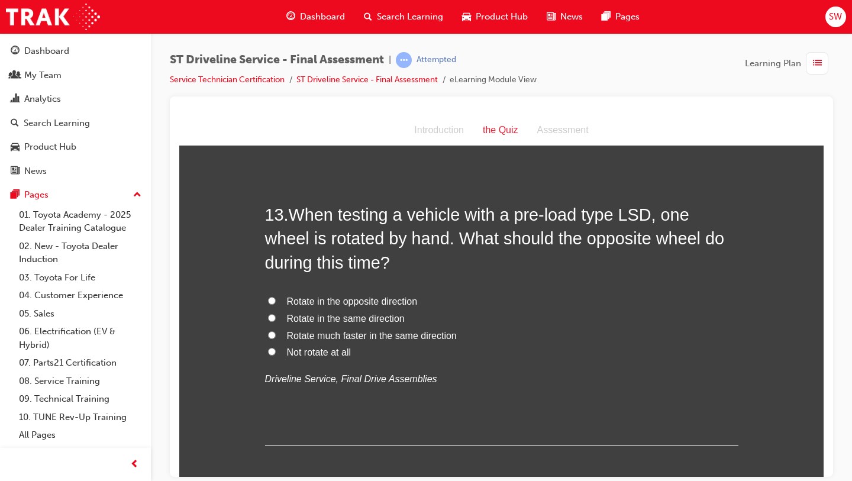
click at [355, 322] on span "Rotate in the same direction" at bounding box center [346, 318] width 118 height 10
click at [276, 321] on input "Rotate in the same direction" at bounding box center [272, 317] width 8 height 8
radio input "true"
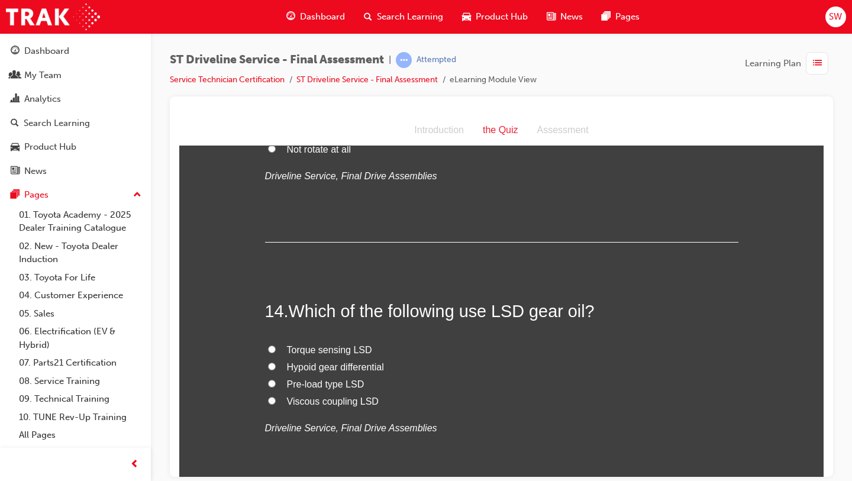
scroll to position [3408, 0]
click at [329, 401] on span "Viscous coupling LSD" at bounding box center [333, 399] width 92 height 10
click at [276, 401] on input "Viscous coupling LSD" at bounding box center [272, 398] width 8 height 8
radio input "true"
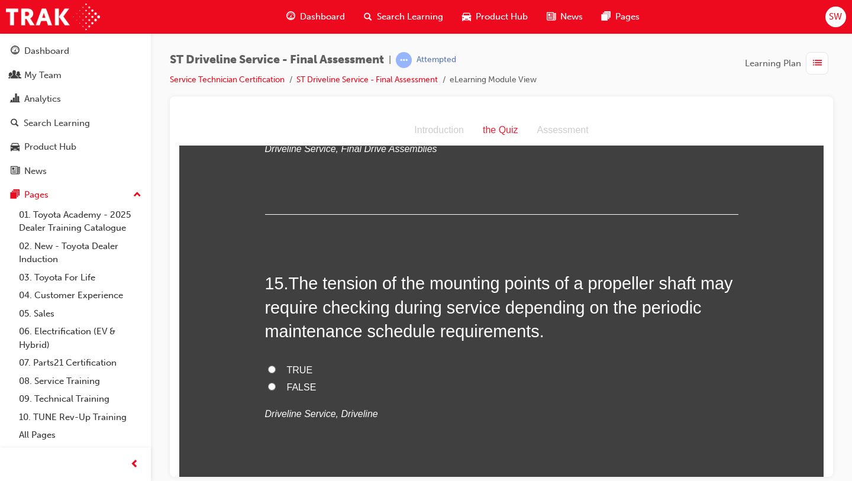
scroll to position [3691, 0]
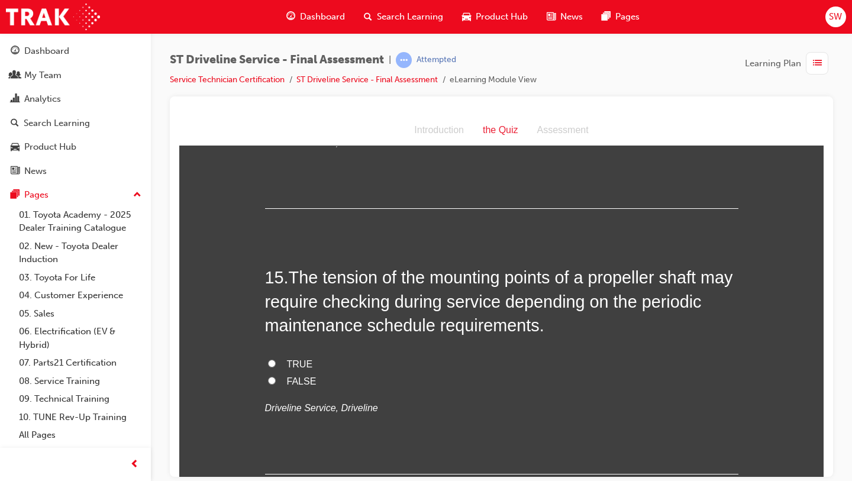
click at [299, 365] on span "TRUE" at bounding box center [300, 363] width 26 height 10
click at [276, 365] on input "TRUE" at bounding box center [272, 363] width 8 height 8
radio input "true"
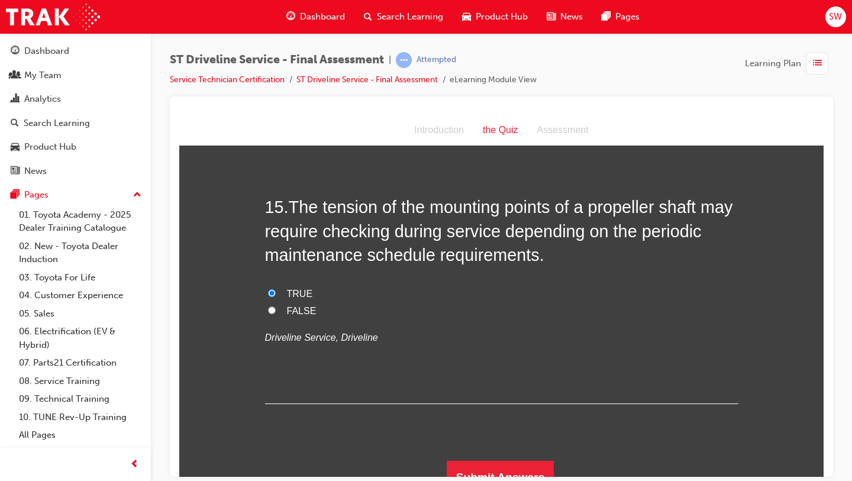
scroll to position [3778, 0]
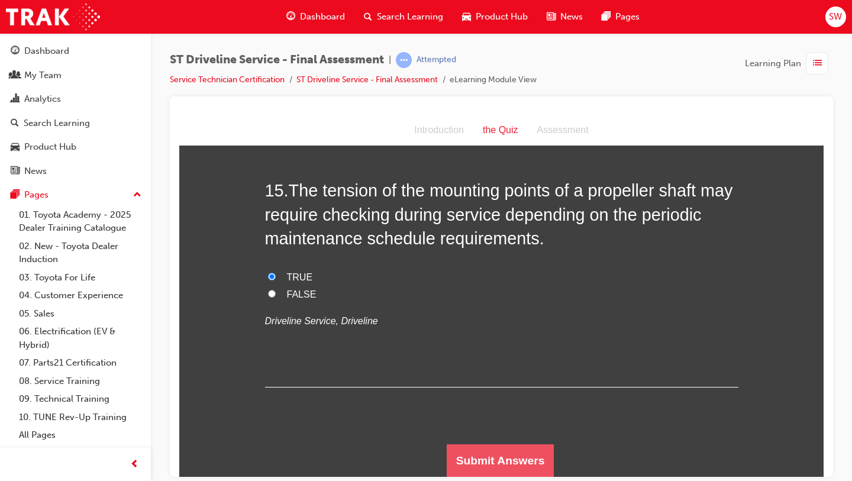
click at [485, 455] on button "Submit Answers" at bounding box center [500, 460] width 108 height 33
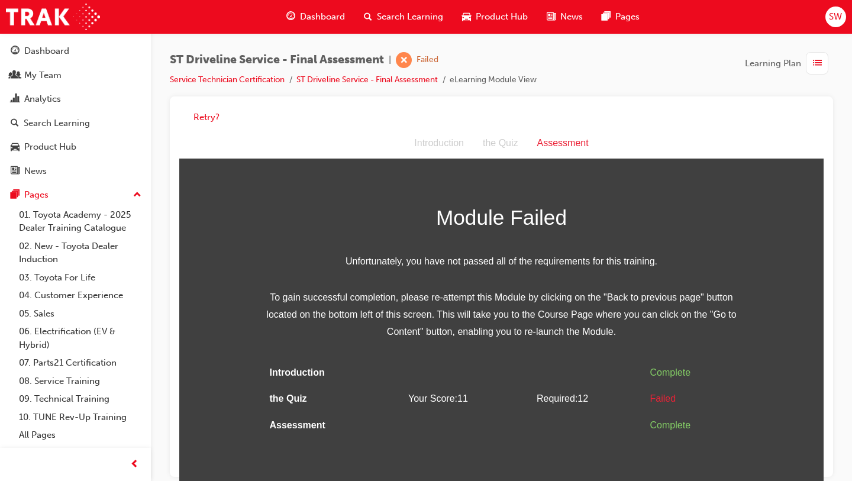
scroll to position [9, 0]
